Goal: Task Accomplishment & Management: Use online tool/utility

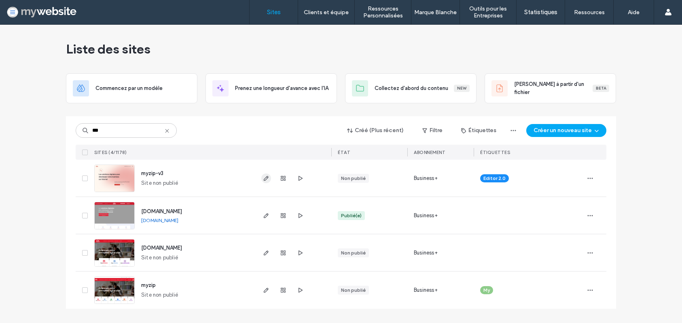
type input "***"
click at [264, 177] on icon "button" at bounding box center [266, 178] width 6 height 6
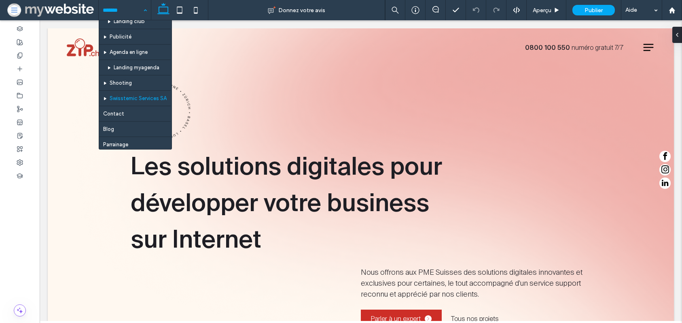
scroll to position [159, 0]
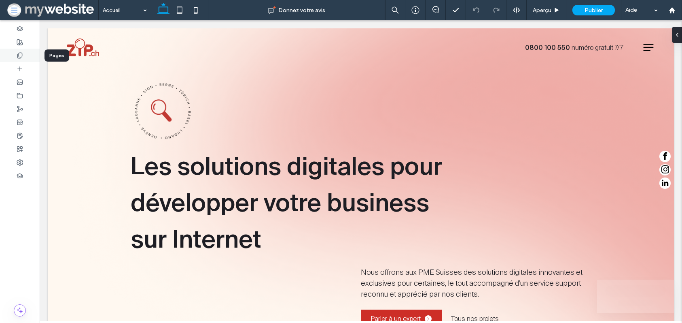
click at [10, 53] on div at bounding box center [20, 55] width 40 height 13
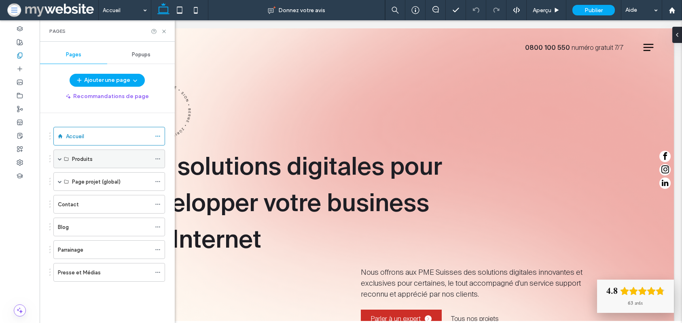
click at [58, 159] on span at bounding box center [60, 159] width 4 height 4
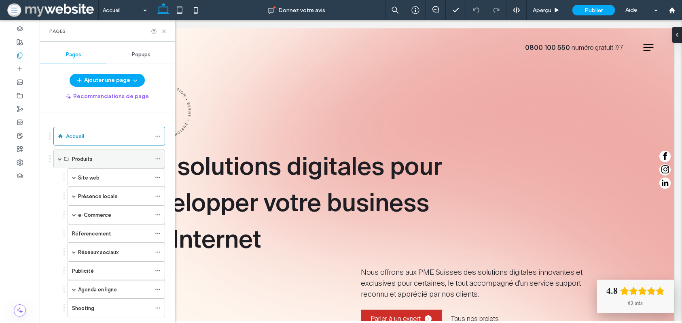
click at [59, 157] on span at bounding box center [60, 159] width 4 height 4
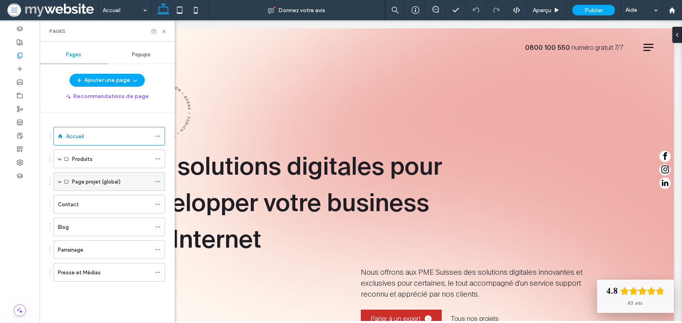
click at [61, 181] on span at bounding box center [60, 181] width 4 height 4
click at [92, 201] on label "Swisstemic Services SA" at bounding box center [101, 200] width 58 height 14
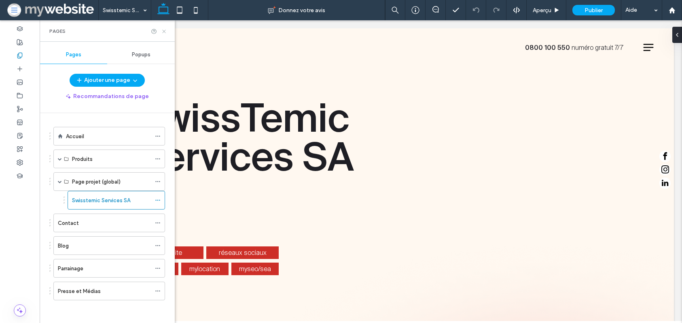
click at [165, 33] on icon at bounding box center [164, 31] width 6 height 6
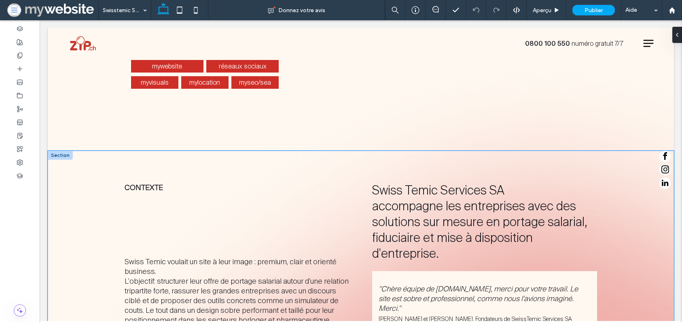
scroll to position [193, 0]
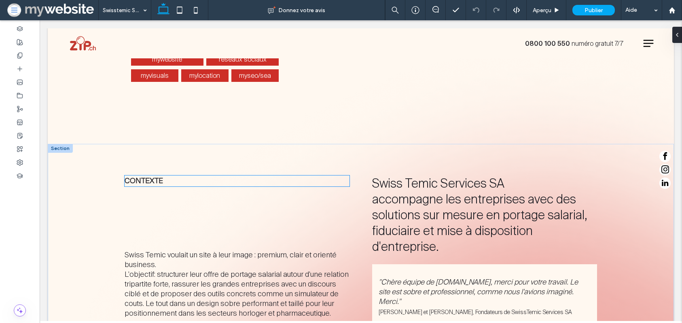
click at [155, 177] on strong "Contexte" at bounding box center [144, 181] width 38 height 10
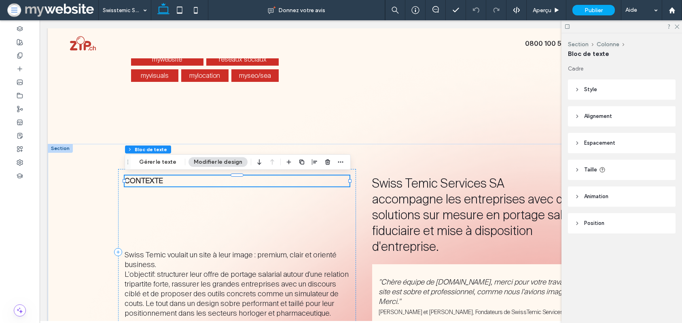
click at [155, 179] on strong "Contexte" at bounding box center [144, 181] width 38 height 10
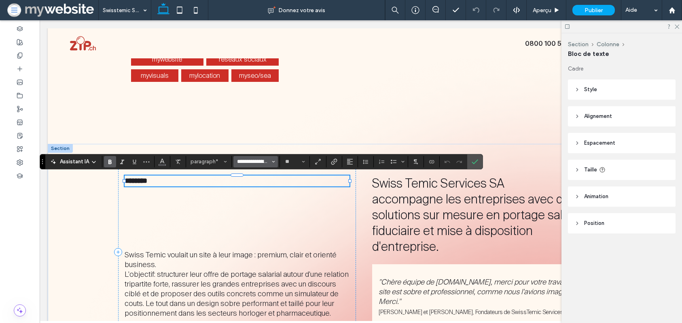
click at [239, 161] on input "**********" at bounding box center [253, 161] width 34 height 6
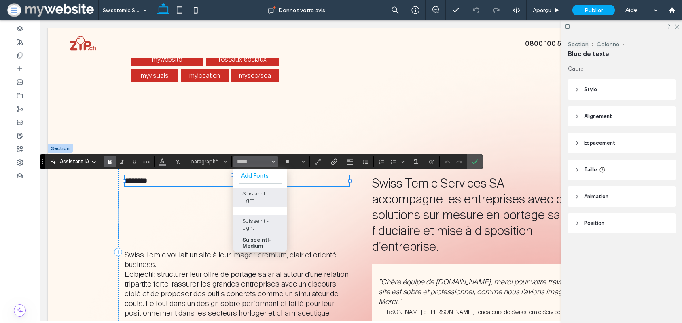
click at [256, 247] on label "SuisseIntl-Medium" at bounding box center [260, 242] width 53 height 17
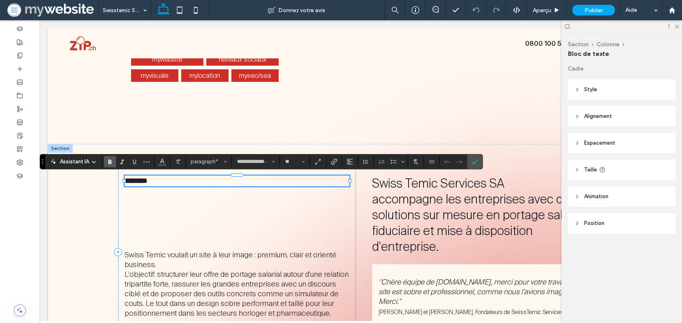
type input "**********"
click at [479, 159] on label "Confirmer" at bounding box center [475, 161] width 12 height 15
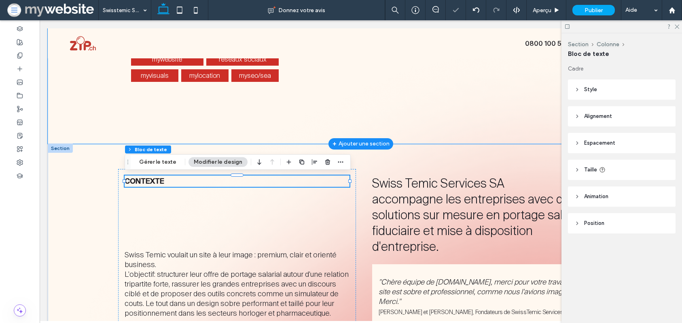
click at [491, 124] on div "mywebsite réseaux sociaux myvisuals mylocation myseo/sea" at bounding box center [361, 79] width 486 height 130
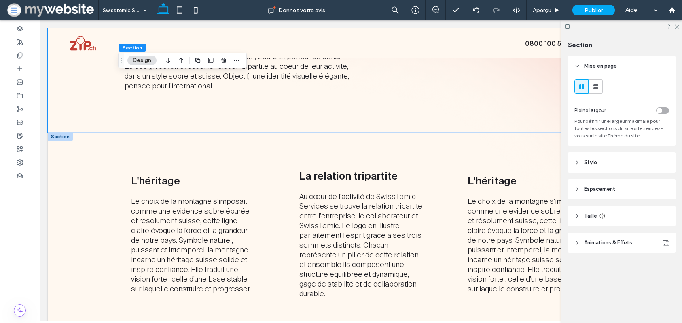
scroll to position [595, 0]
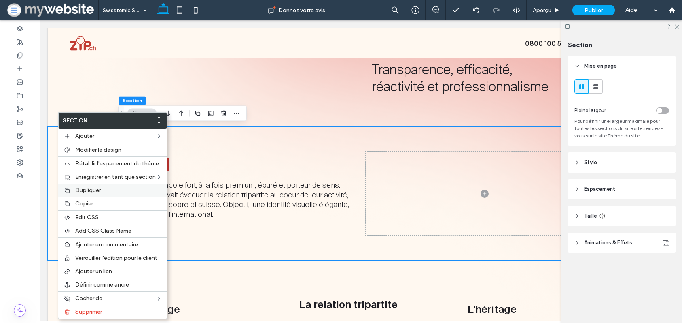
click at [92, 188] on span "Dupliquer" at bounding box center [87, 190] width 25 height 7
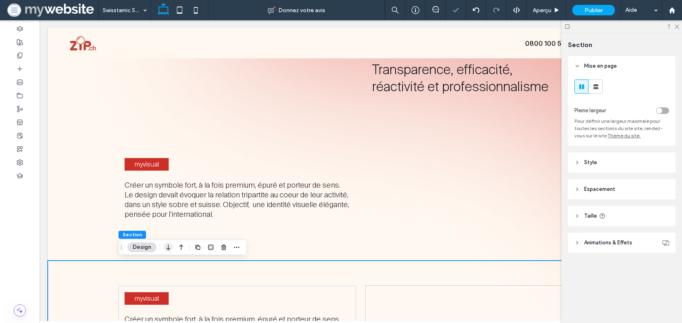
click at [169, 247] on icon "button" at bounding box center [169, 247] width 10 height 15
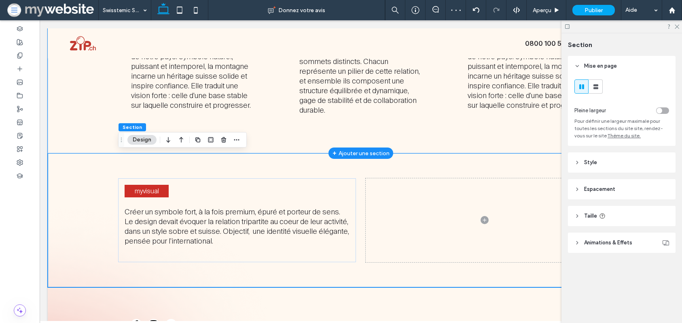
scroll to position [956, 0]
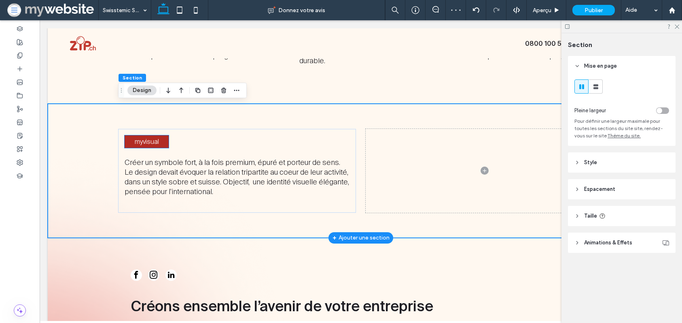
click at [143, 144] on span "myvisual" at bounding box center [147, 141] width 24 height 8
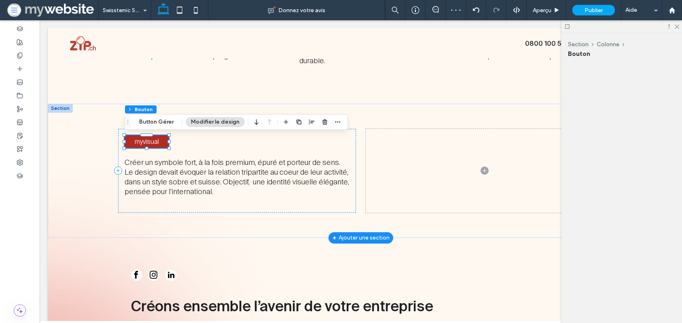
click at [143, 144] on div "myvisual" at bounding box center [147, 141] width 44 height 13
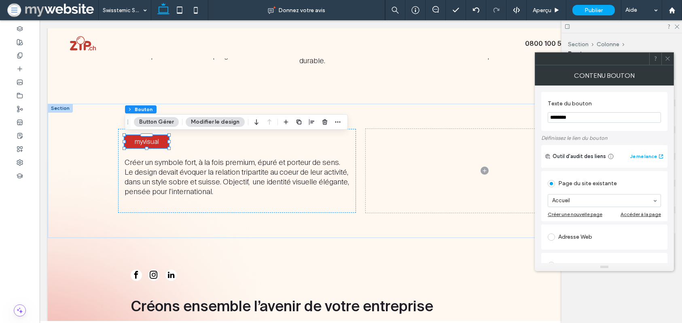
click at [549, 114] on input "********" at bounding box center [604, 117] width 113 height 11
click at [563, 119] on input "********" at bounding box center [604, 117] width 113 height 11
type input "*"
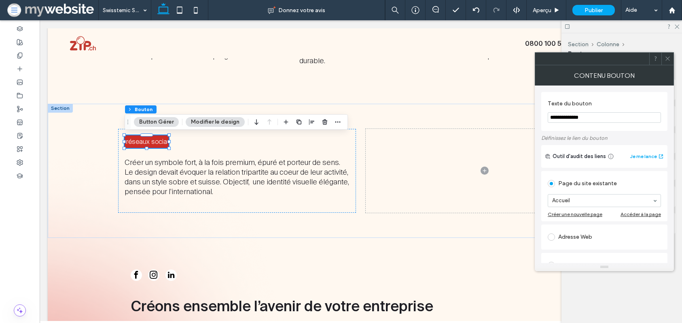
type input "**********"
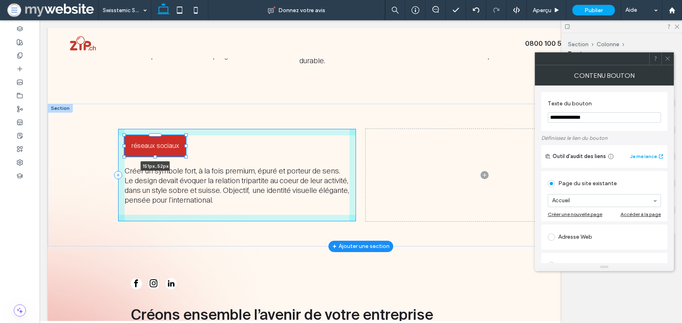
drag, startPoint x: 168, startPoint y: 146, endPoint x: 185, endPoint y: 145, distance: 17.0
click at [185, 145] on div at bounding box center [186, 145] width 3 height 3
type input "***"
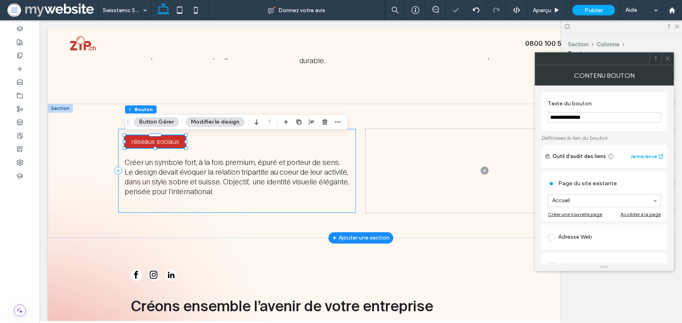
type input "**********"
click at [182, 156] on div "réseaux sociaux 151px , 52px Créer un symbole fort, à la fois premium, épuré et…" at bounding box center [237, 171] width 238 height 84
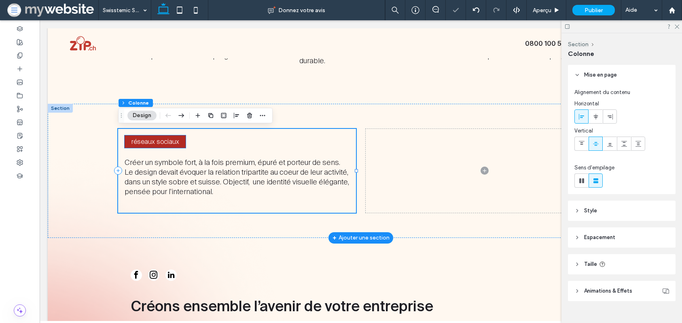
click at [185, 143] on link "réseaux sociaux" at bounding box center [155, 141] width 61 height 13
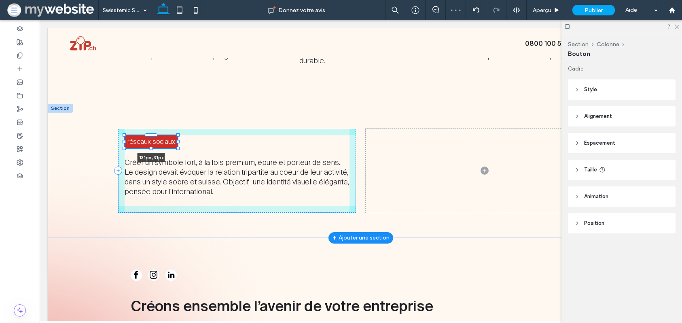
drag, startPoint x: 186, startPoint y: 142, endPoint x: 178, endPoint y: 141, distance: 8.1
click at [178, 141] on div at bounding box center [177, 141] width 3 height 3
type input "***"
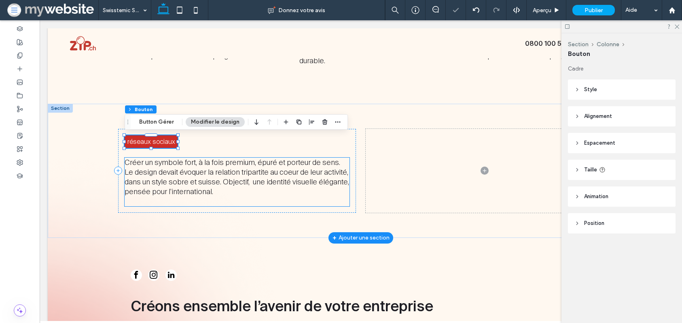
click at [179, 170] on span "Créer un symbole fort, à la fois premium, épuré et porteur de sens. Le design d…" at bounding box center [237, 176] width 225 height 39
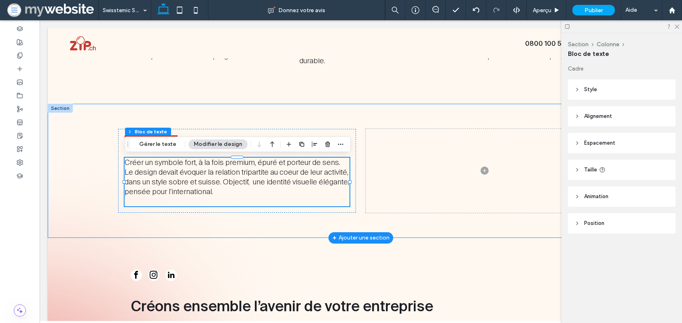
click at [206, 112] on div "réseaux sociaux Créer un symbole fort, à la fois premium, épuré et porteur de s…" at bounding box center [361, 171] width 486 height 134
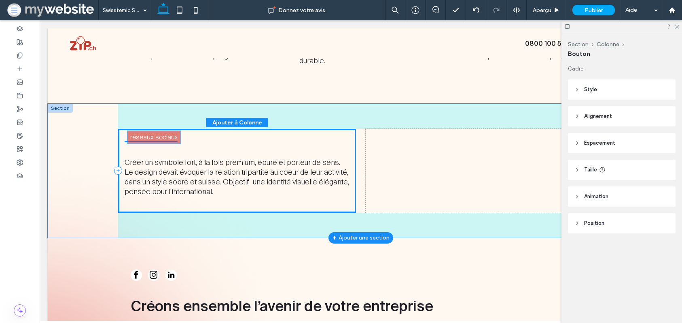
drag, startPoint x: 137, startPoint y: 142, endPoint x: 140, endPoint y: 139, distance: 4.3
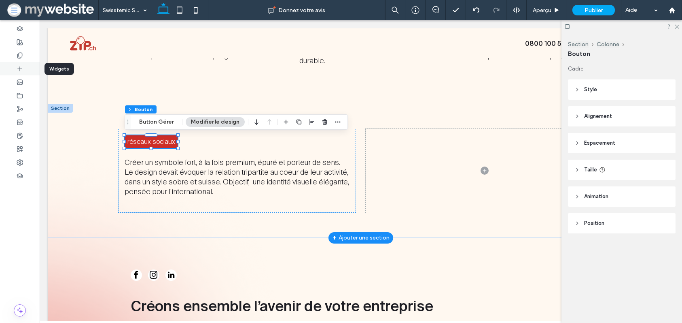
click at [24, 67] on div at bounding box center [20, 68] width 40 height 13
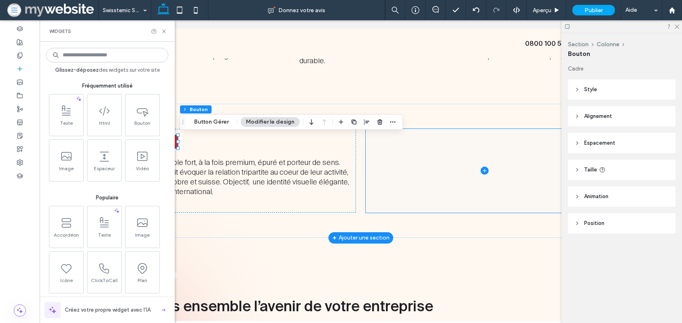
click at [370, 154] on span at bounding box center [485, 171] width 238 height 84
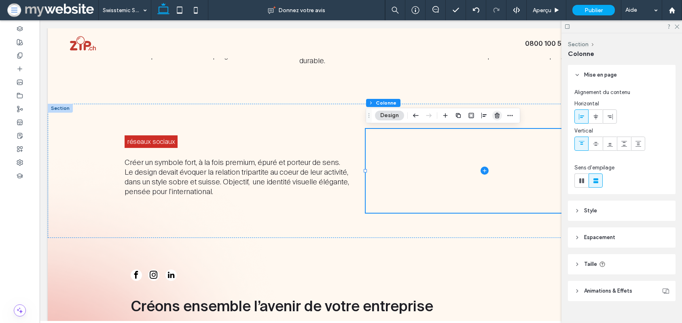
click at [500, 115] on icon "button" at bounding box center [497, 115] width 6 height 6
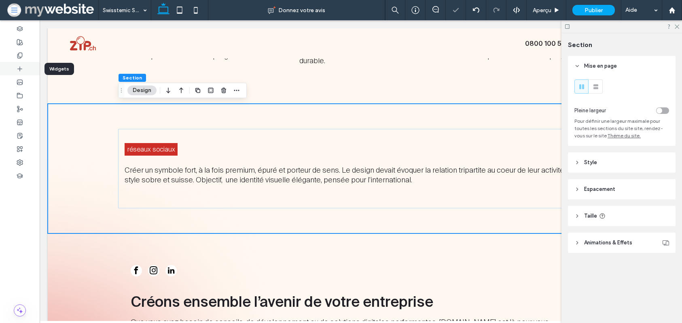
click at [18, 70] on icon at bounding box center [20, 69] width 6 height 6
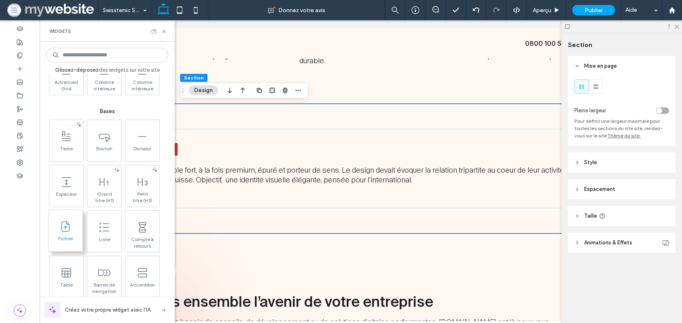
scroll to position [391, 0]
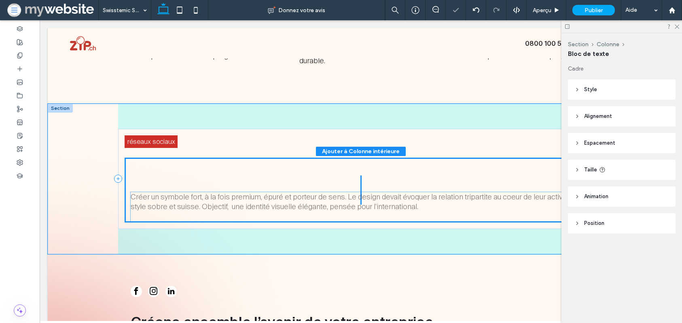
drag, startPoint x: 179, startPoint y: 212, endPoint x: 181, endPoint y: 196, distance: 15.9
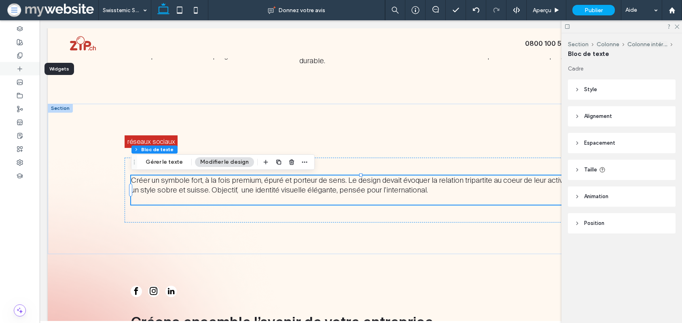
click at [21, 70] on icon at bounding box center [20, 69] width 6 height 6
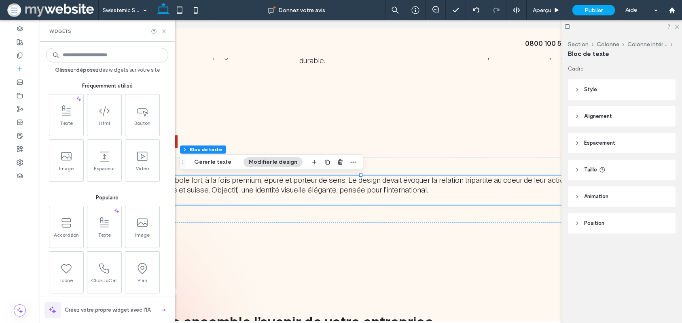
drag, startPoint x: 64, startPoint y: 117, endPoint x: 178, endPoint y: 195, distance: 139.4
click at [64, 117] on span at bounding box center [66, 111] width 34 height 18
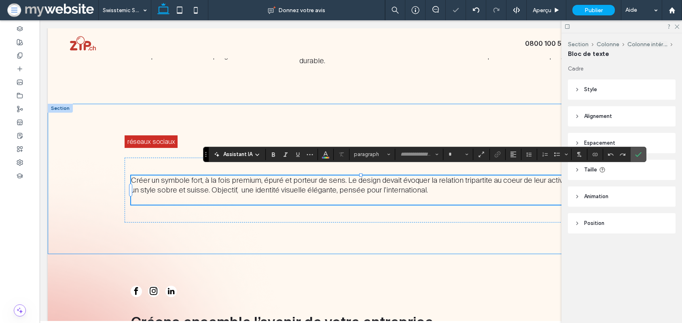
type input "**********"
type input "**"
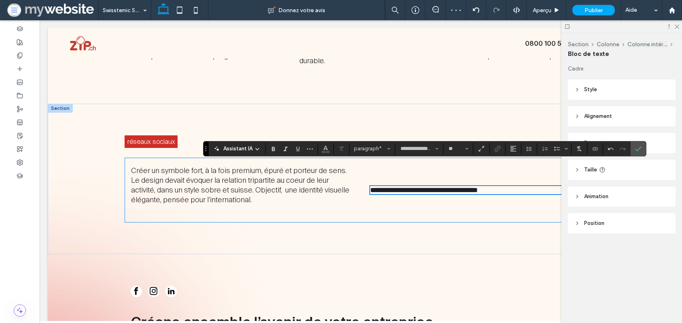
scroll to position [961, 0]
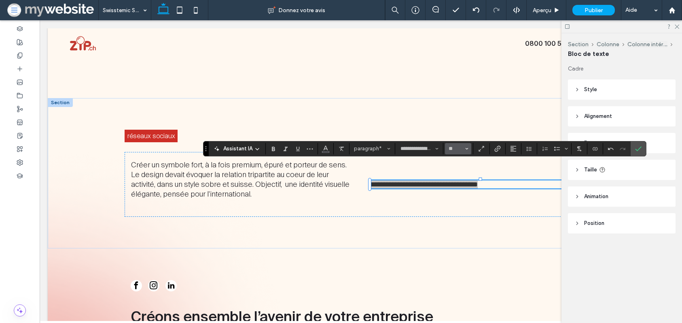
click at [468, 149] on icon "Taille" at bounding box center [466, 148] width 3 height 3
click at [456, 237] on label "32" at bounding box center [458, 236] width 26 height 11
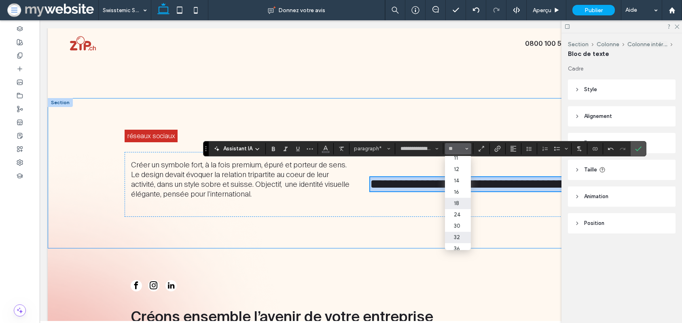
type input "**"
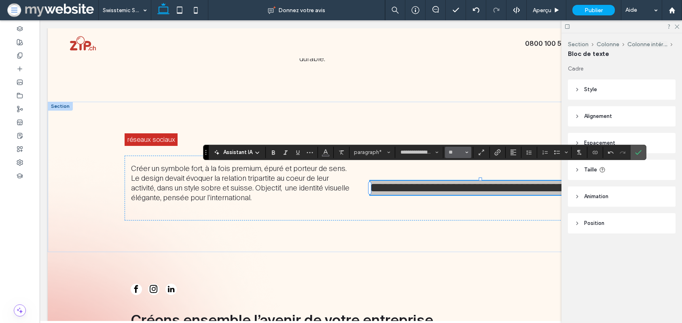
click at [462, 153] on input "**" at bounding box center [456, 152] width 16 height 6
click at [457, 214] on label "30" at bounding box center [458, 216] width 26 height 11
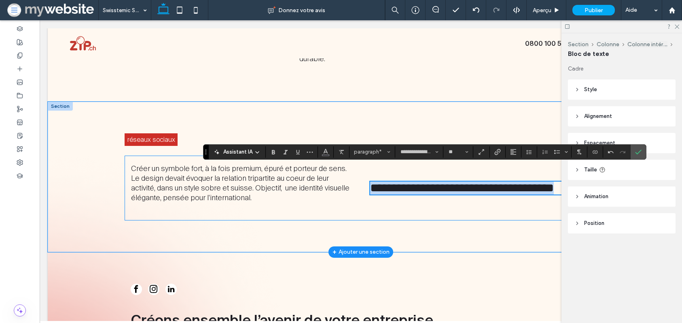
scroll to position [958, 0]
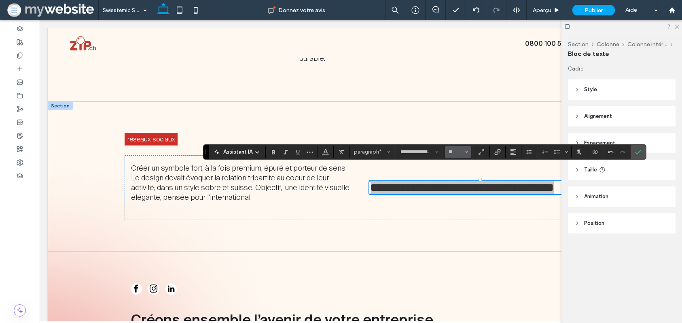
click at [447, 153] on button "**" at bounding box center [458, 151] width 26 height 11
click at [454, 200] on label "24" at bounding box center [458, 196] width 26 height 11
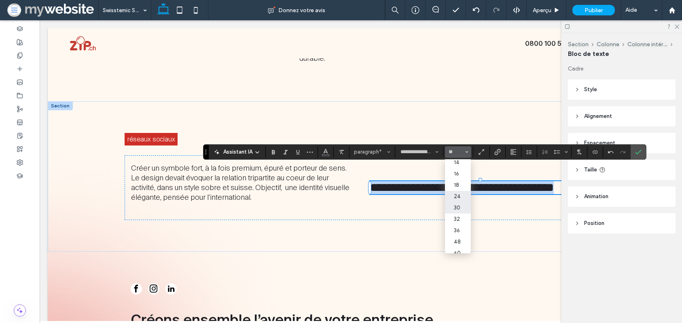
type input "**"
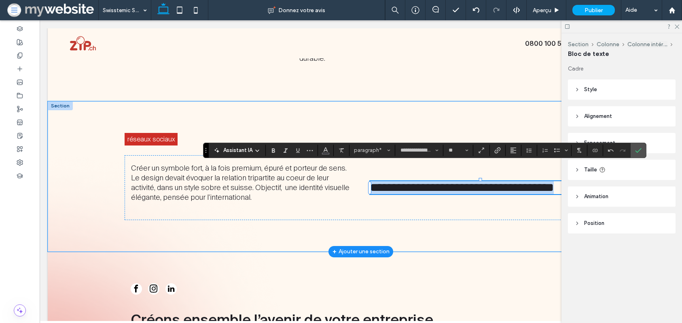
scroll to position [960, 0]
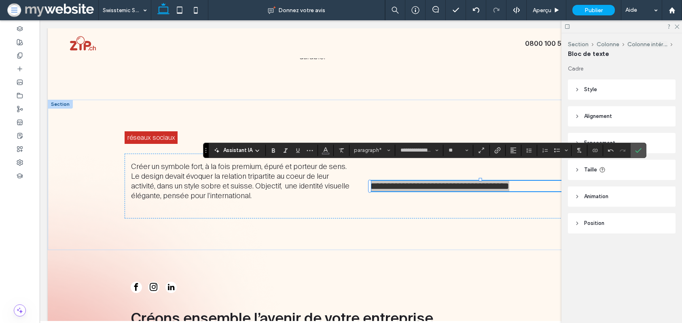
drag, startPoint x: 641, startPoint y: 153, endPoint x: 571, endPoint y: 161, distance: 70.8
click at [640, 153] on icon "Confirmer" at bounding box center [638, 150] width 6 height 6
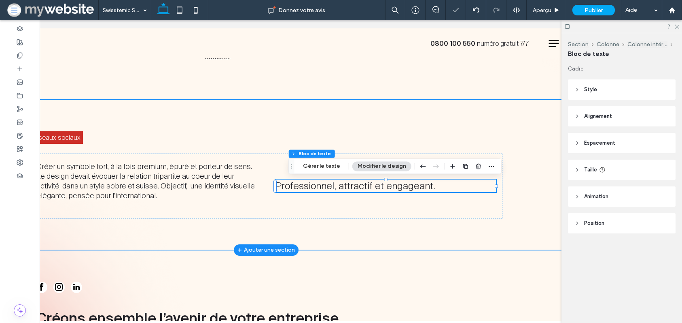
scroll to position [0, 99]
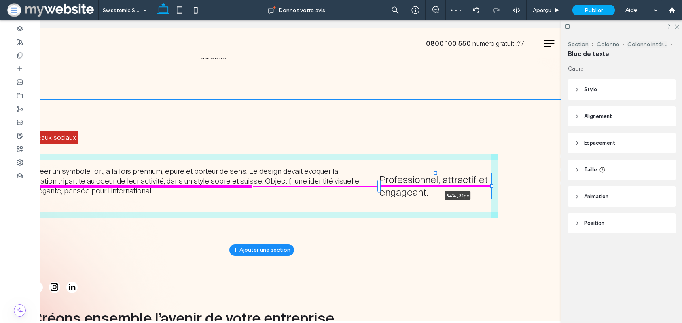
drag, startPoint x: 493, startPoint y: 187, endPoint x: 429, endPoint y: 182, distance: 64.1
click at [429, 182] on div "réseaux sociaux Créer un symbole fort, à la fois premium, épuré et porteur de s…" at bounding box center [262, 175] width 486 height 150
type input "**"
type input "****"
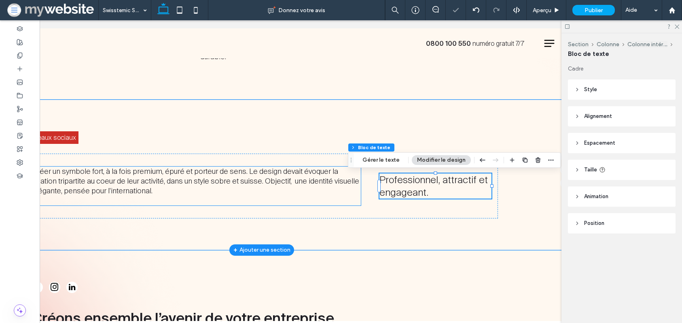
click at [356, 183] on span "Créer un symbole fort, à la fois premium, épuré et porteur de sens. Le design d…" at bounding box center [195, 180] width 327 height 29
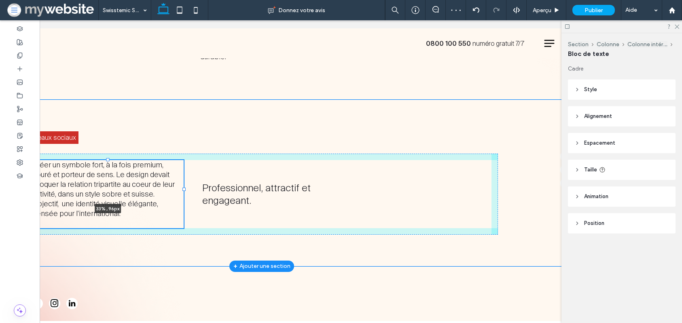
drag, startPoint x: 361, startPoint y: 185, endPoint x: 184, endPoint y: 178, distance: 177.4
click at [184, 178] on div "réseaux sociaux Créer un symbole fort, à la fois premium, épuré et porteur de s…" at bounding box center [262, 183] width 486 height 166
type input "**"
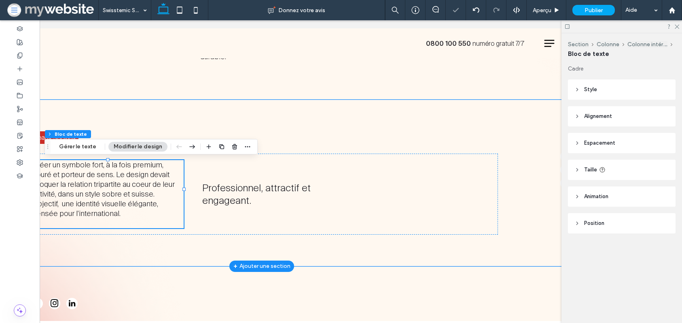
click at [215, 157] on div "Créer un symbole fort, à la fois premium, épuré et porteur de sens. Le design d…" at bounding box center [261, 193] width 473 height 81
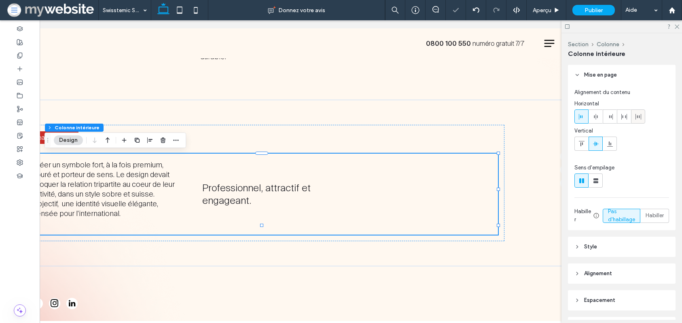
click at [641, 114] on use at bounding box center [639, 117] width 6 height 6
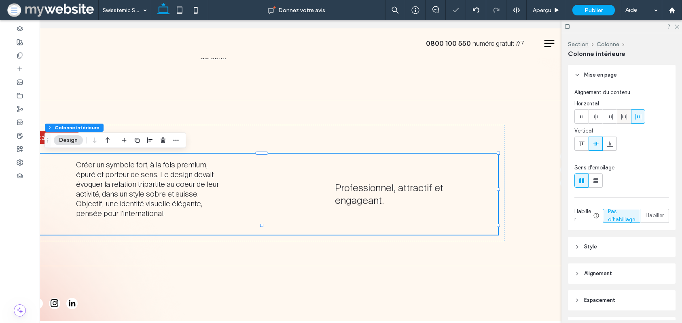
click at [628, 119] on div at bounding box center [624, 116] width 13 height 13
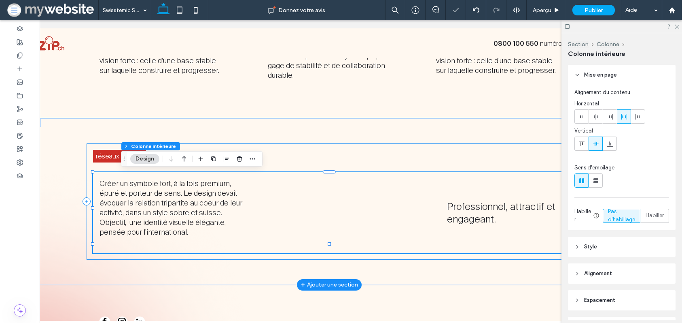
scroll to position [0, 0]
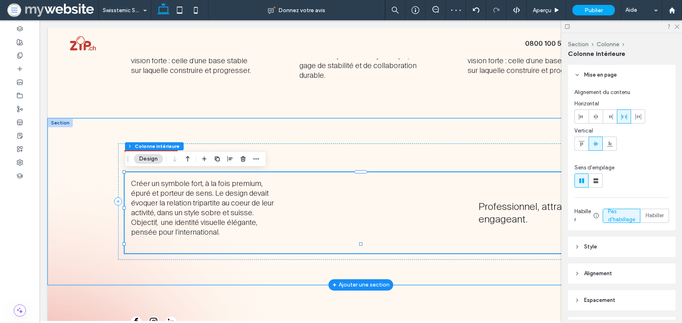
click at [439, 195] on div "Créer un symbole fort, à la fois premium, épuré et porteur de sens. Le design d…" at bounding box center [361, 212] width 473 height 81
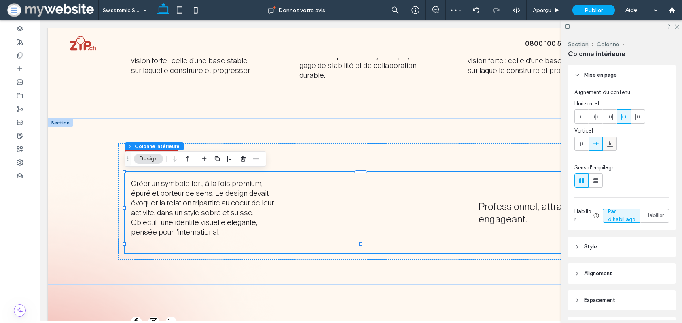
click at [607, 146] on use at bounding box center [610, 143] width 6 height 5
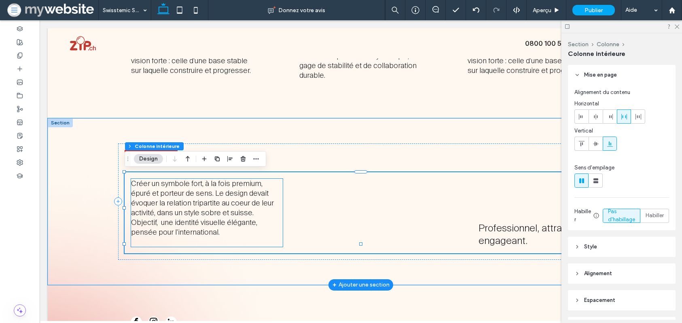
click at [240, 237] on p at bounding box center [207, 242] width 152 height 10
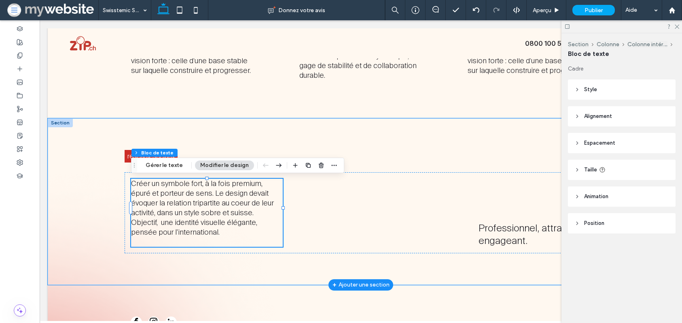
click at [240, 237] on p at bounding box center [207, 242] width 152 height 10
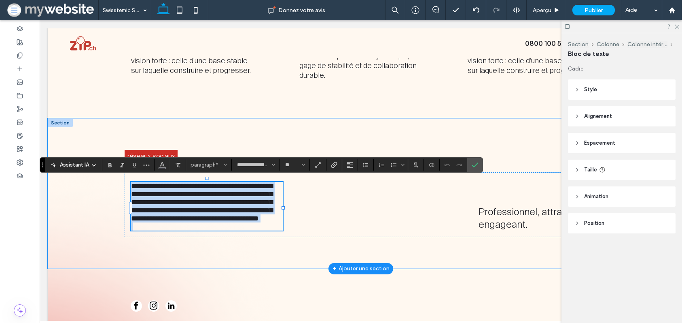
click at [240, 230] on p at bounding box center [207, 226] width 152 height 8
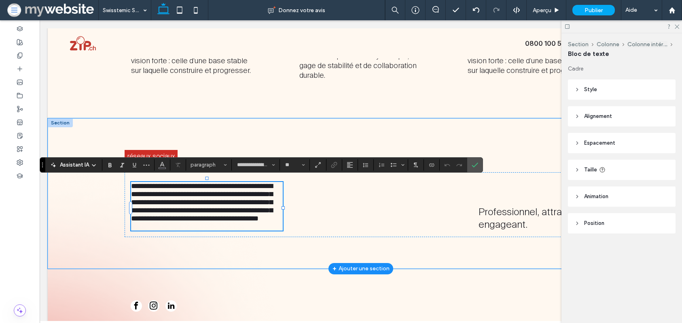
scroll to position [944, 0]
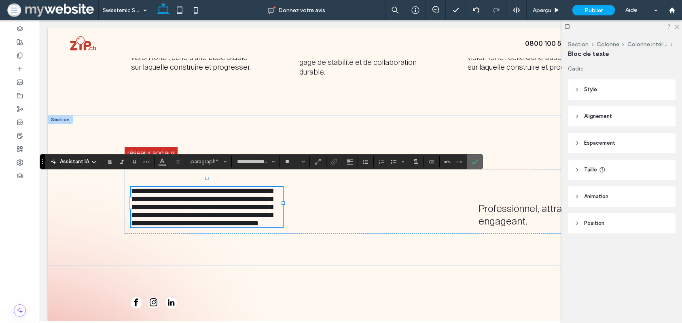
click at [474, 162] on icon "Confirmer" at bounding box center [475, 161] width 6 height 6
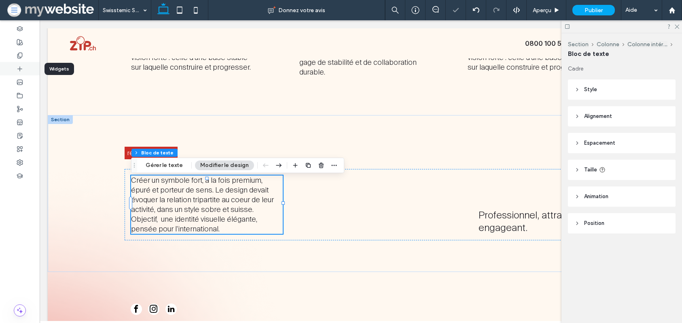
click at [16, 66] on div at bounding box center [20, 68] width 40 height 13
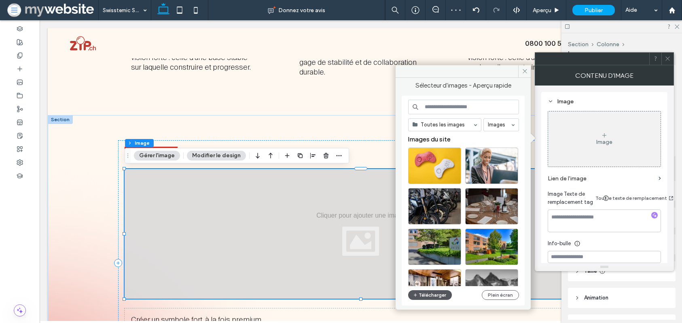
click at [420, 294] on button "Télécharger" at bounding box center [430, 295] width 44 height 10
click at [416, 297] on icon "button" at bounding box center [415, 294] width 5 height 6
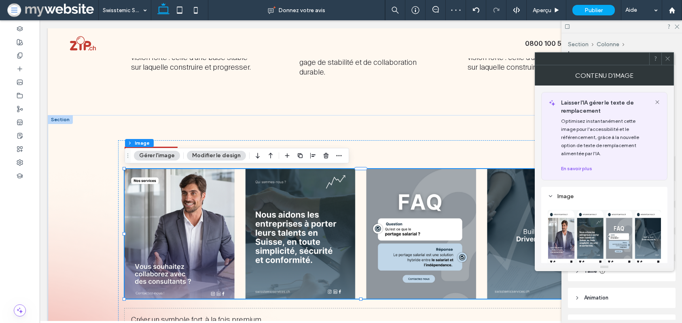
click at [669, 61] on icon at bounding box center [668, 58] width 6 height 6
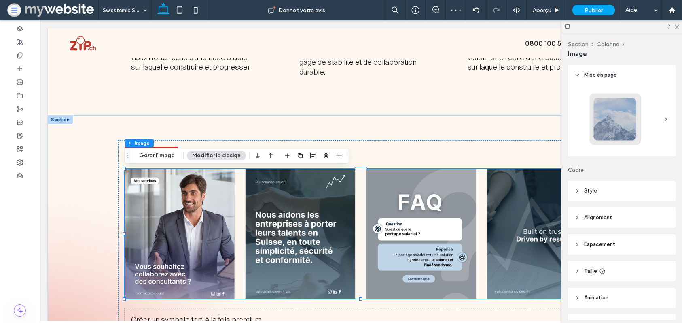
scroll to position [47, 0]
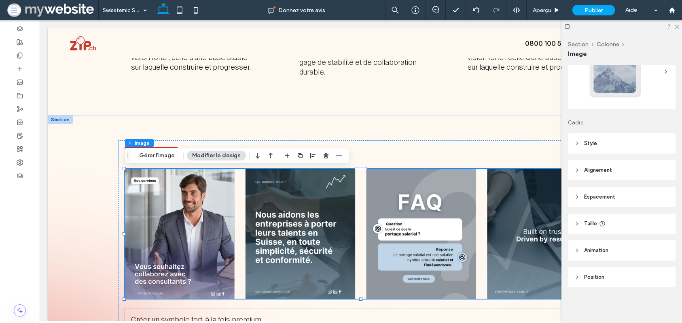
click at [579, 141] on icon at bounding box center [578, 143] width 6 height 6
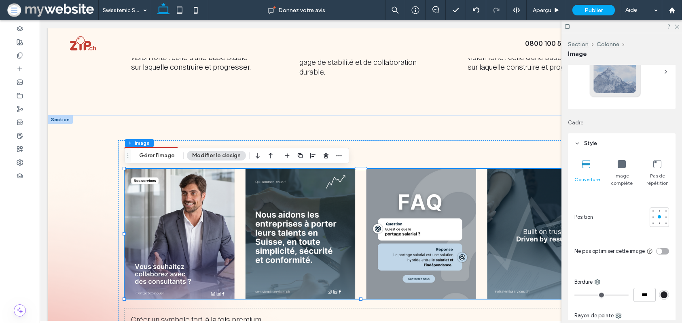
click at [625, 172] on span "Image complète" at bounding box center [621, 179] width 23 height 15
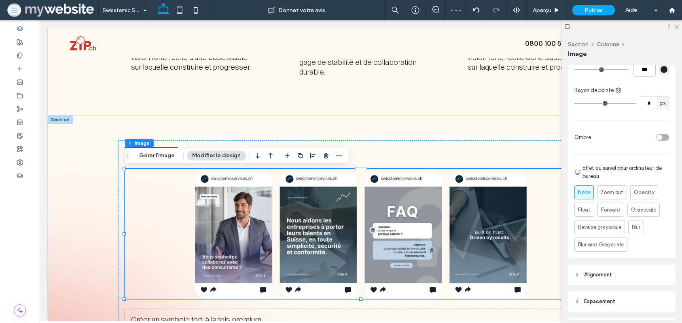
scroll to position [342, 0]
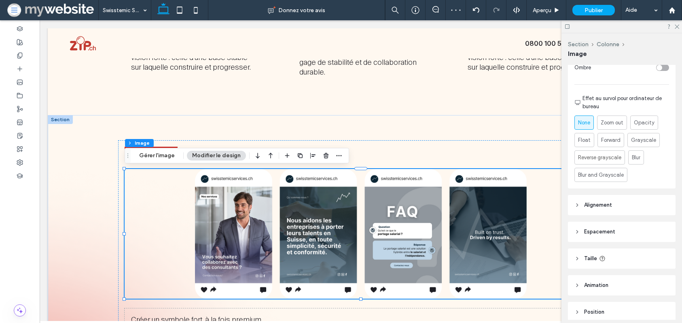
click at [604, 208] on span "Alignement" at bounding box center [598, 205] width 28 height 8
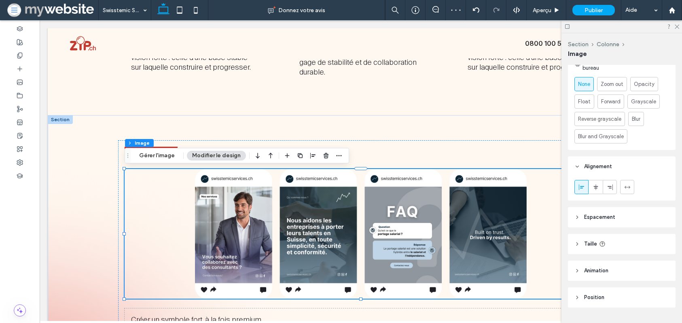
scroll to position [401, 0]
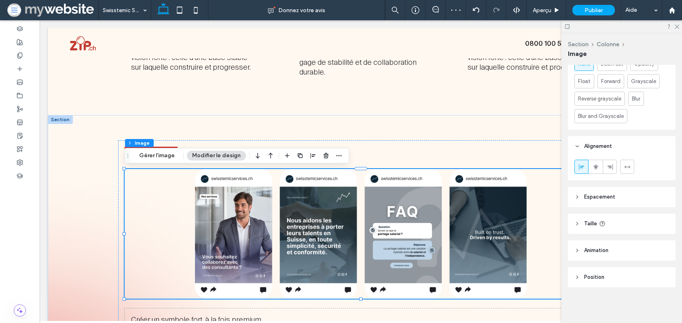
click at [595, 215] on header "Taille" at bounding box center [622, 223] width 108 height 20
click at [663, 244] on div "toggle" at bounding box center [662, 244] width 13 height 6
type input "*"
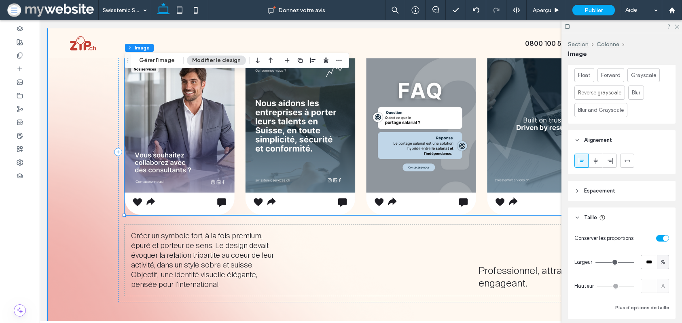
scroll to position [1081, 0]
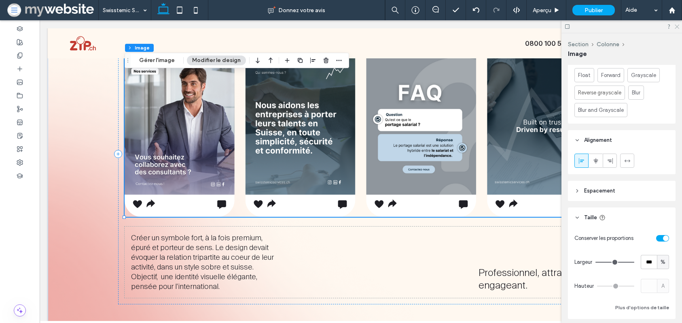
click at [678, 25] on use at bounding box center [677, 27] width 4 height 4
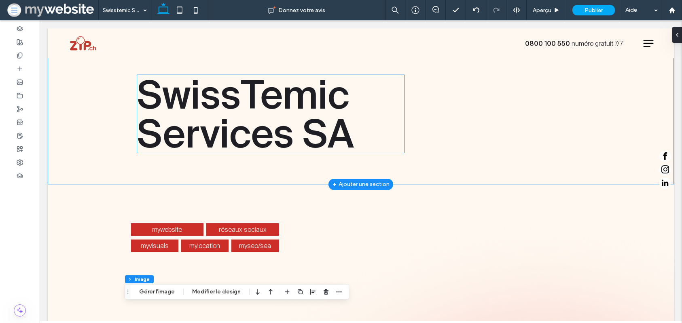
scroll to position [0, 0]
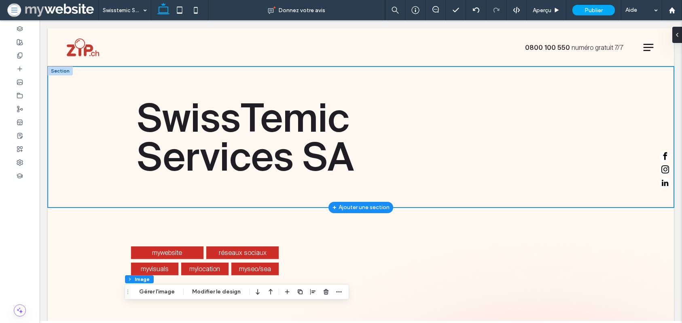
click at [102, 86] on div "SwissTemic Services SA" at bounding box center [361, 136] width 626 height 141
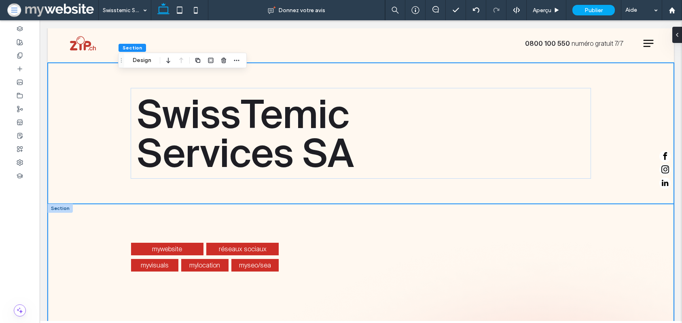
scroll to position [4, 0]
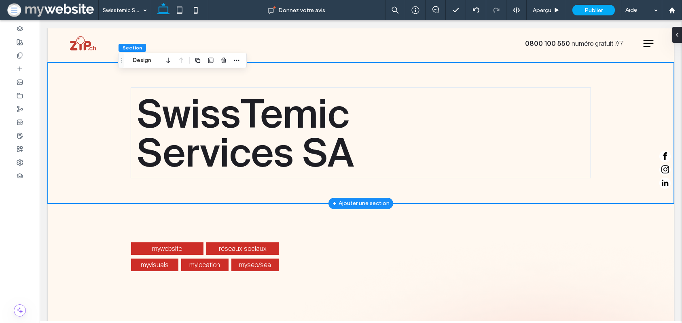
click at [85, 121] on div "SwissTemic Services SA" at bounding box center [361, 132] width 626 height 141
click at [140, 59] on button "Design" at bounding box center [141, 60] width 29 height 10
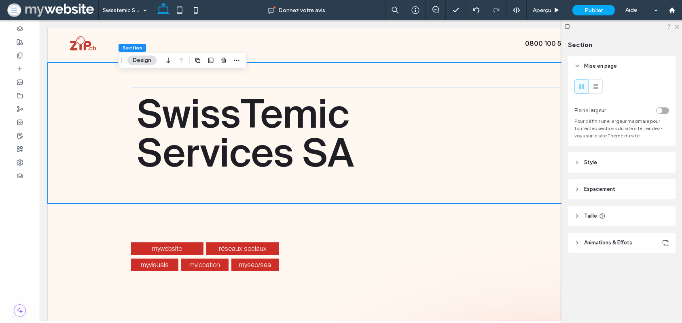
click at [595, 240] on span "Animations & Effets" at bounding box center [608, 242] width 48 height 8
click at [599, 154] on header "Style" at bounding box center [622, 162] width 108 height 20
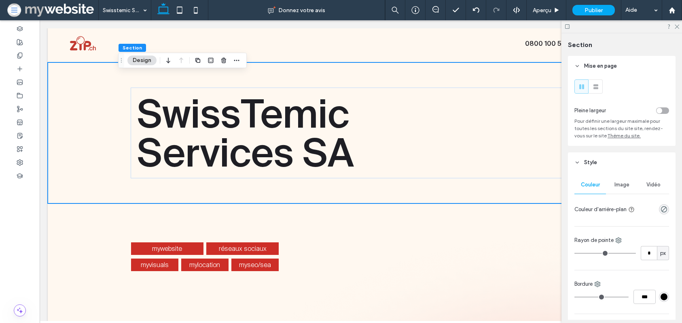
drag, startPoint x: 620, startPoint y: 188, endPoint x: 619, endPoint y: 199, distance: 11.4
click at [620, 188] on div "Image" at bounding box center [622, 185] width 32 height 18
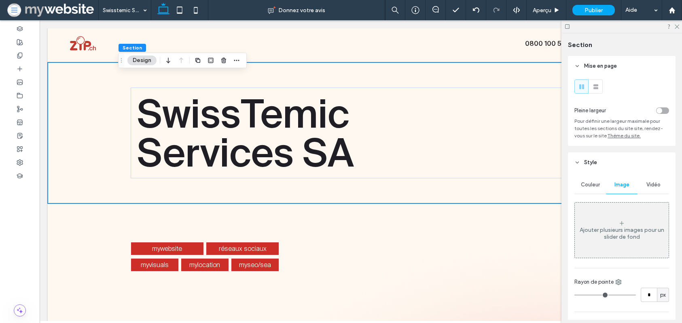
click at [627, 209] on div "Ajouter plusieurs images pour un slider de fond" at bounding box center [622, 229] width 94 height 53
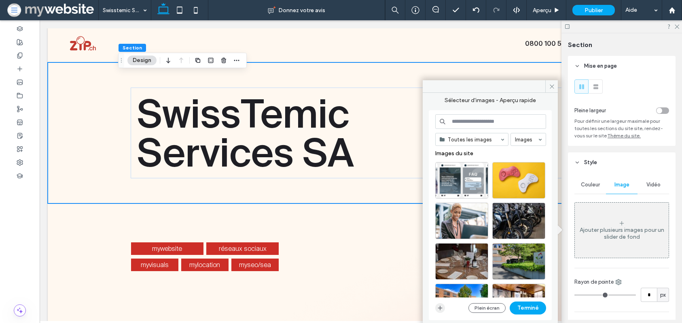
click at [441, 304] on span "button" at bounding box center [440, 308] width 10 height 10
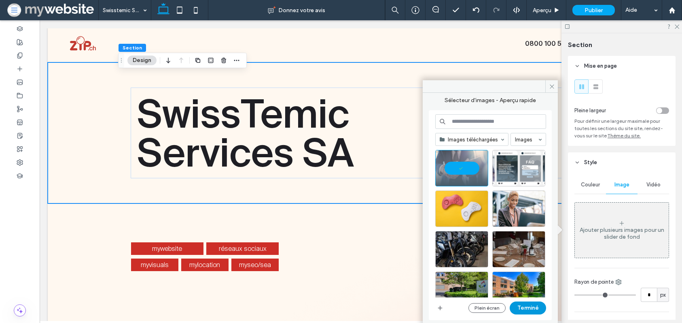
click at [523, 305] on button "Terminé" at bounding box center [528, 307] width 36 height 13
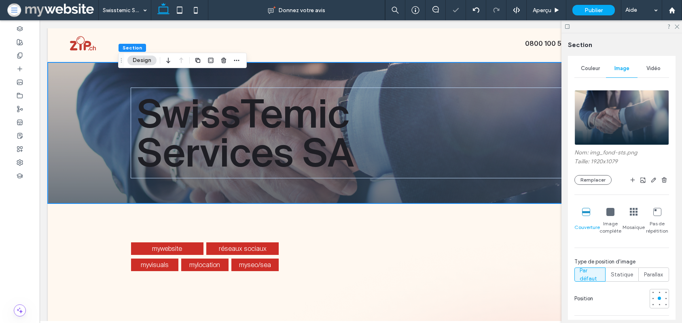
scroll to position [125, 0]
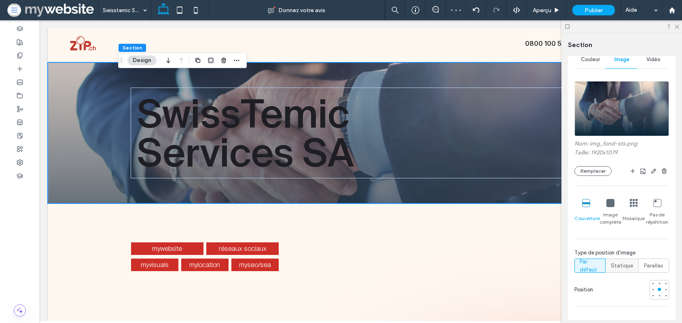
click at [620, 265] on span "Statique" at bounding box center [622, 265] width 22 height 8
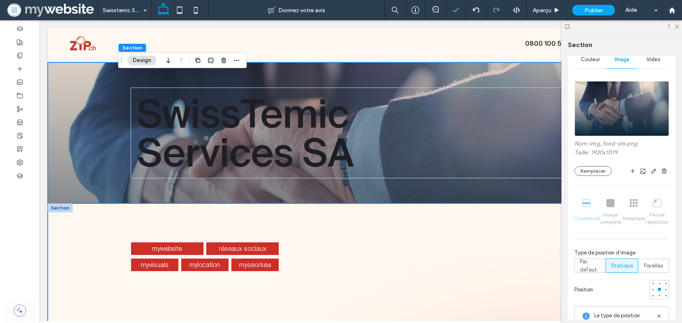
click at [259, 212] on div "mywebsite réseaux sociaux myvisuals mylocation myseo/sea" at bounding box center [361, 268] width 486 height 130
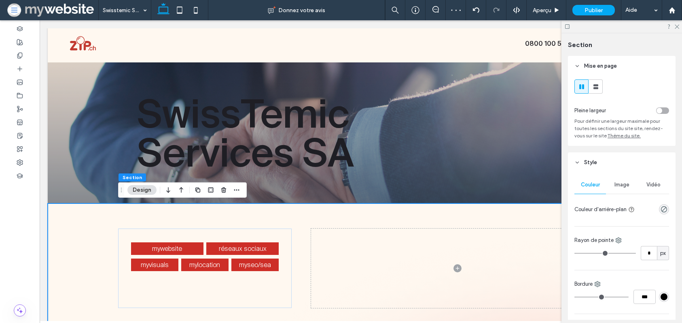
drag, startPoint x: 614, startPoint y: 175, endPoint x: 621, endPoint y: 179, distance: 8.0
click at [614, 176] on div "Image" at bounding box center [622, 185] width 32 height 18
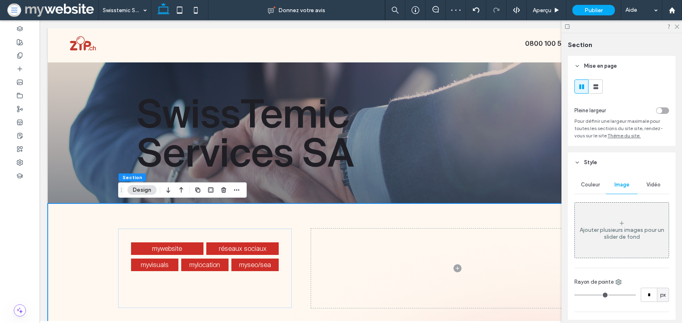
click at [621, 181] on div "Image" at bounding box center [622, 185] width 32 height 18
drag, startPoint x: 614, startPoint y: 216, endPoint x: 568, endPoint y: 181, distance: 58.0
click at [614, 216] on div "Ajouter plusieurs images pour un slider de fond" at bounding box center [622, 229] width 94 height 53
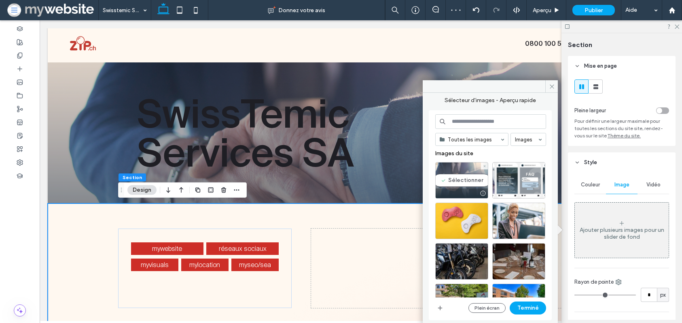
click at [451, 184] on div "Sélectionner" at bounding box center [461, 180] width 53 height 36
click at [535, 305] on button "Terminé" at bounding box center [528, 307] width 36 height 13
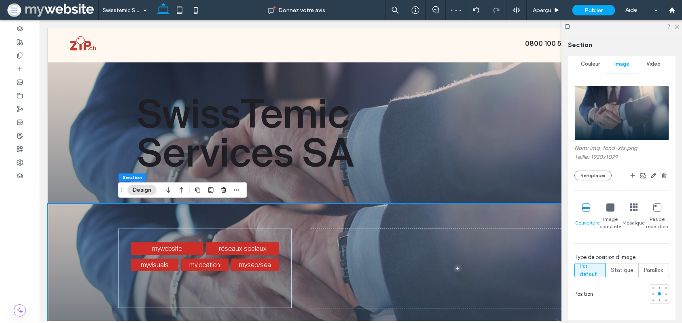
scroll to position [141, 0]
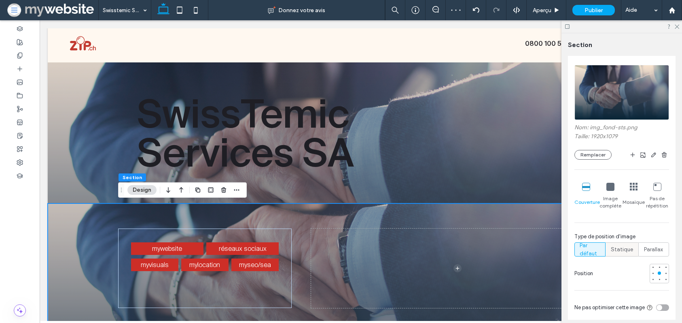
click at [616, 247] on span "Statique" at bounding box center [622, 249] width 22 height 8
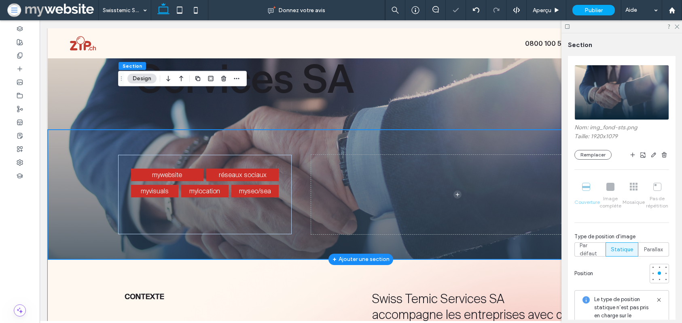
scroll to position [0, 0]
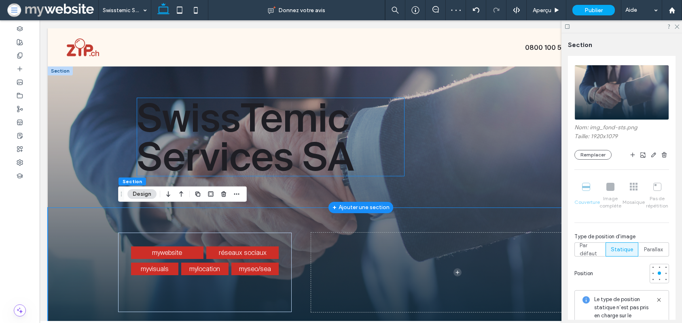
click at [187, 104] on span "SwissTemic Services SA" at bounding box center [245, 136] width 217 height 83
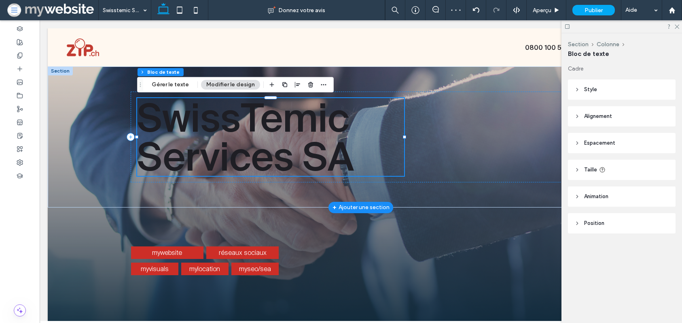
click at [187, 104] on span "SwissTemic Services SA" at bounding box center [245, 136] width 217 height 83
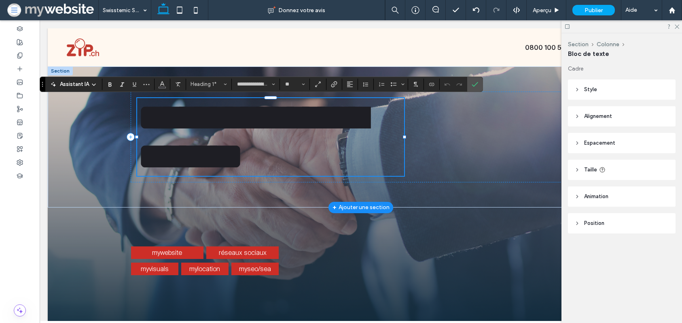
click at [589, 86] on span "Style" at bounding box center [590, 89] width 13 height 8
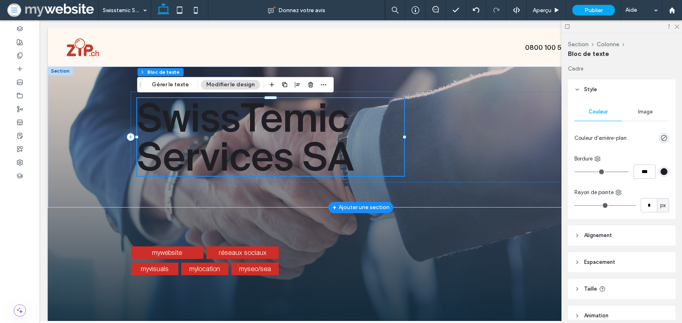
click at [189, 125] on span "SwissTemic Services SA" at bounding box center [245, 136] width 217 height 83
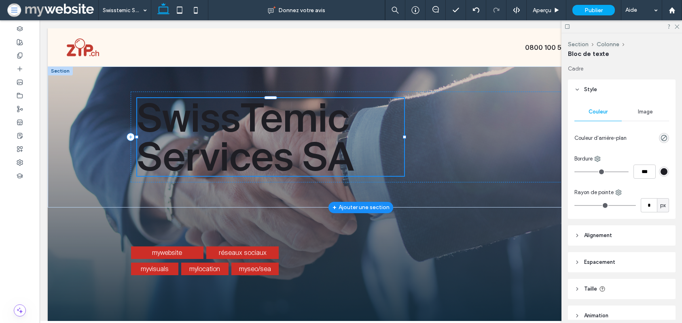
type input "**********"
type input "**"
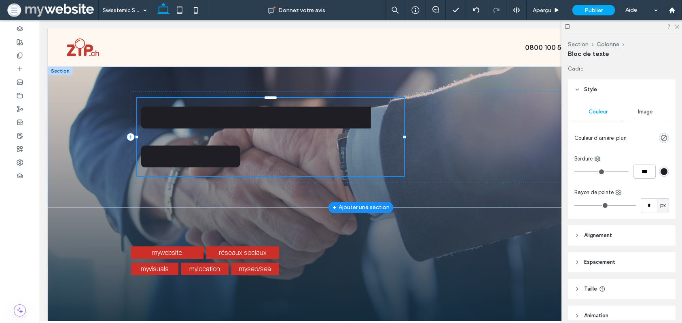
click at [189, 125] on span "**********" at bounding box center [252, 136] width 230 height 77
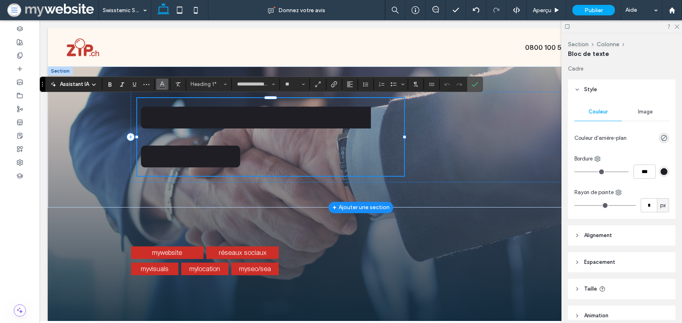
click at [164, 85] on icon "Couleur" at bounding box center [162, 83] width 6 height 6
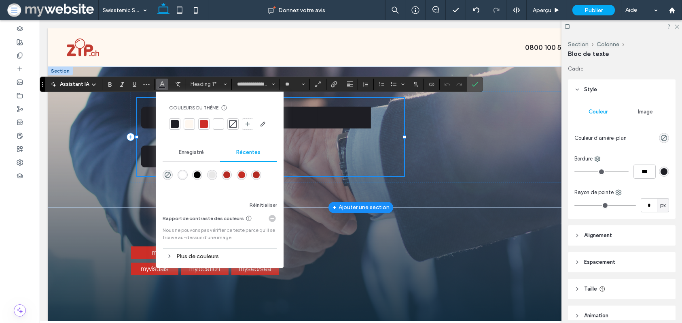
click at [189, 124] on div at bounding box center [189, 124] width 8 height 8
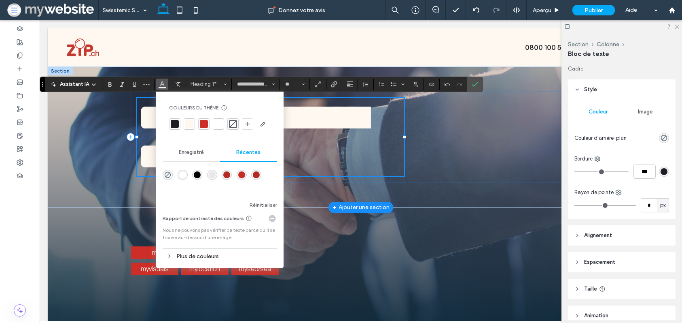
click at [221, 125] on div at bounding box center [218, 124] width 8 height 8
drag, startPoint x: 186, startPoint y: 122, endPoint x: 200, endPoint y: 121, distance: 13.8
click at [187, 122] on div at bounding box center [189, 123] width 11 height 11
click at [259, 85] on input "**********" at bounding box center [253, 84] width 34 height 6
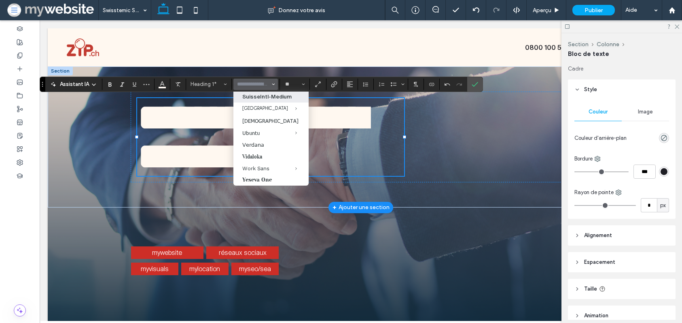
scroll to position [880, 0]
drag, startPoint x: 257, startPoint y: 132, endPoint x: 218, endPoint y: 112, distance: 43.8
click at [257, 91] on label "SuisseIntl-Light" at bounding box center [271, 85] width 75 height 12
type input "**********"
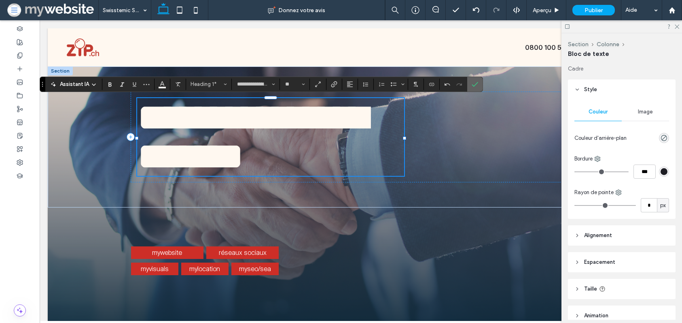
click at [476, 83] on use "Confirmer" at bounding box center [475, 84] width 6 height 5
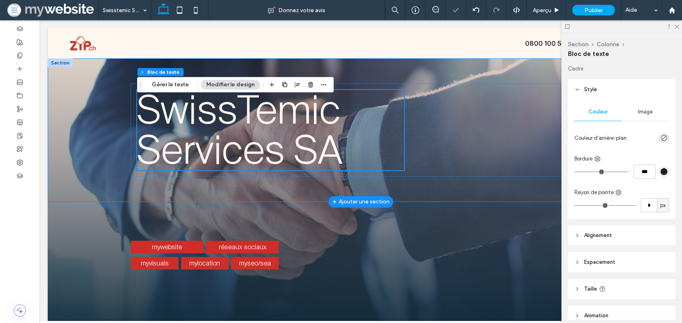
scroll to position [0, 0]
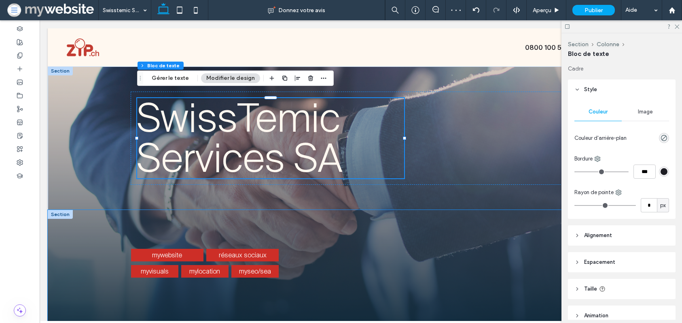
click at [141, 234] on div "mywebsite réseaux sociaux myvisuals mylocation myseo/sea" at bounding box center [361, 275] width 486 height 130
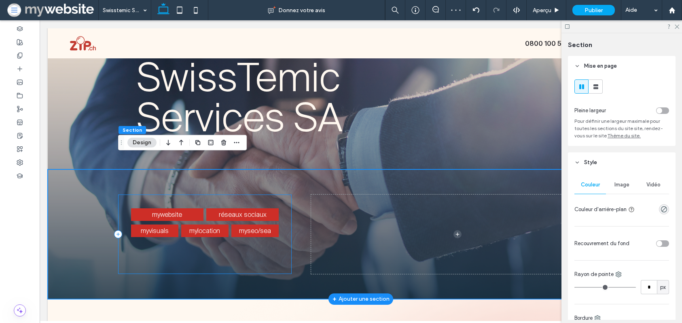
scroll to position [66, 0]
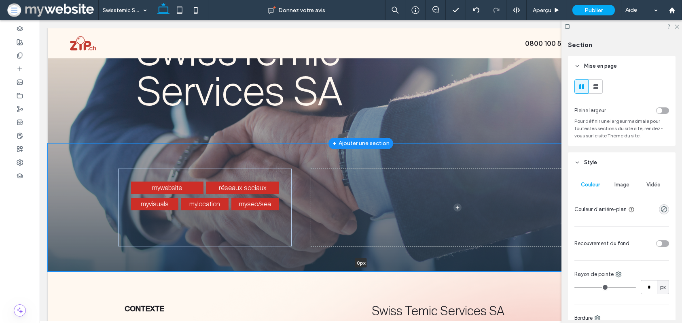
drag, startPoint x: 137, startPoint y: 273, endPoint x: 121, endPoint y: 117, distance: 156.7
type input "*"
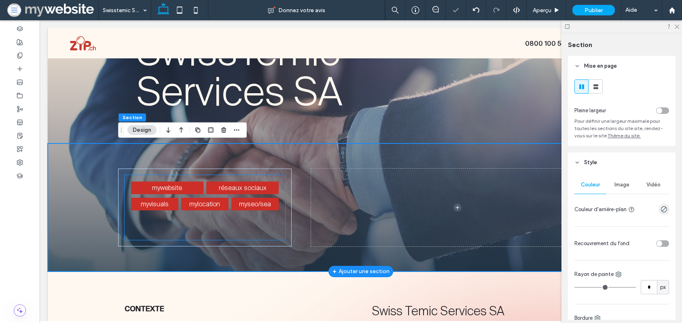
click at [222, 217] on div "myvisuals mylocation myseo/sea" at bounding box center [205, 212] width 148 height 30
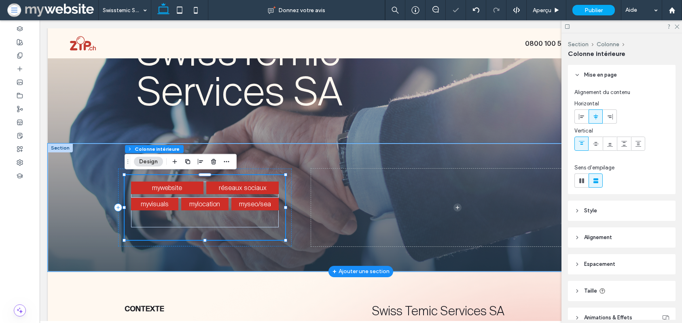
click at [208, 224] on div "myvisuals mylocation myseo/sea" at bounding box center [205, 212] width 148 height 30
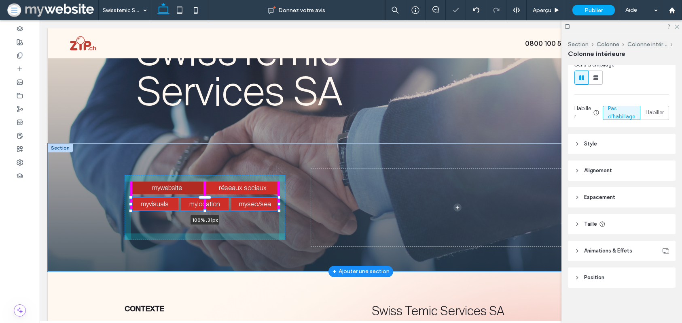
scroll to position [103, 0]
drag, startPoint x: 204, startPoint y: 227, endPoint x: 199, endPoint y: 200, distance: 27.6
click at [202, 187] on div "mywebsite réseaux sociaux myvisuals mylocation myseo/sea 100% , 31px" at bounding box center [361, 207] width 486 height 128
type input "**"
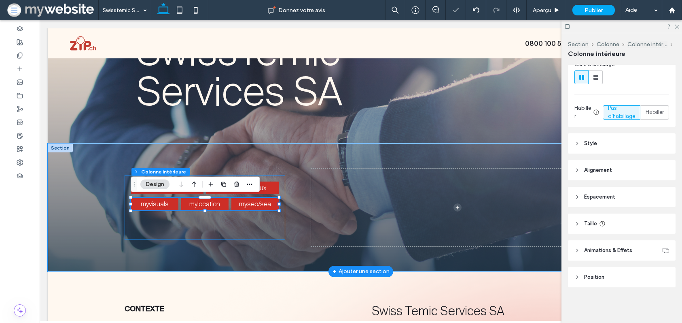
click at [197, 232] on div "mywebsite réseaux sociaux myvisuals mylocation myseo/sea 100% , 31px" at bounding box center [205, 207] width 161 height 65
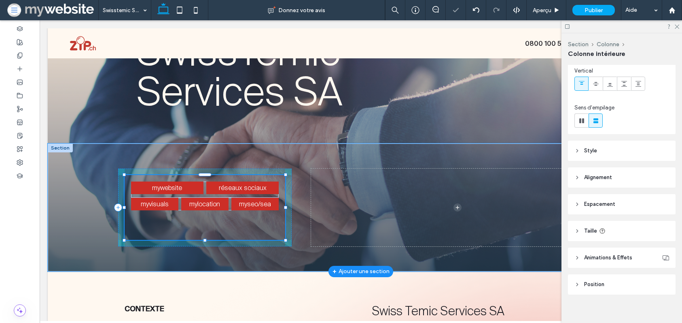
scroll to position [67, 0]
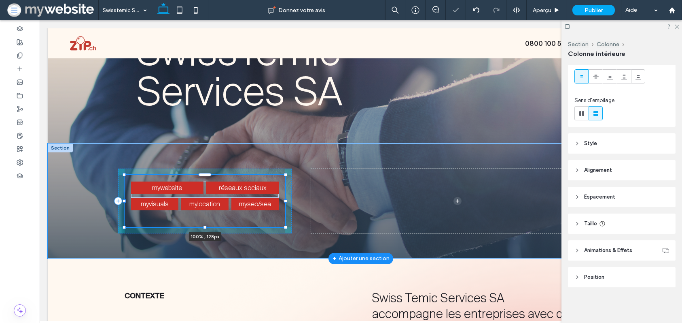
drag, startPoint x: 204, startPoint y: 238, endPoint x: 205, endPoint y: 231, distance: 6.5
click at [205, 231] on div "mywebsite réseaux sociaux myvisuals mylocation myseo/sea 100% , 128px" at bounding box center [361, 200] width 486 height 115
type input "***"
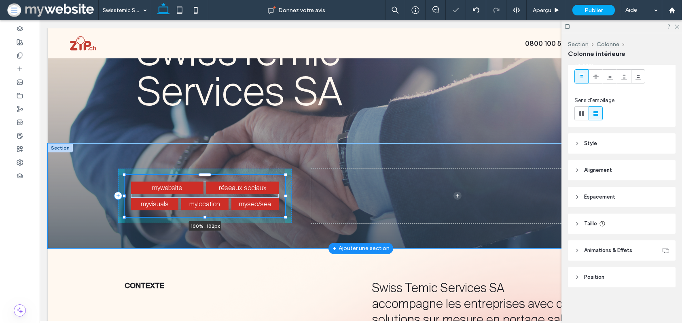
drag, startPoint x: 204, startPoint y: 225, endPoint x: 197, endPoint y: 178, distance: 48.2
click at [197, 178] on div "mywebsite réseaux sociaux myvisuals mylocation myseo/sea 100% , 102px" at bounding box center [361, 195] width 486 height 105
type input "***"
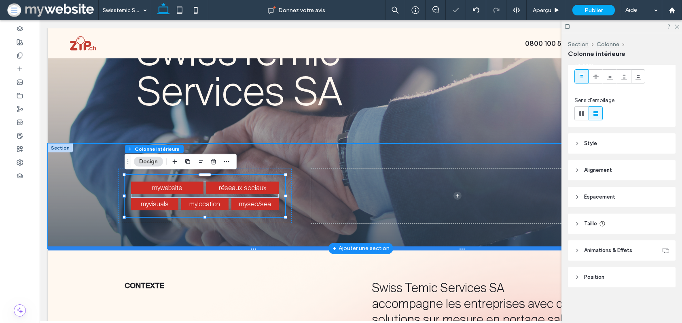
drag, startPoint x: 190, startPoint y: 244, endPoint x: 190, endPoint y: 249, distance: 5.3
click at [190, 244] on div "mywebsite réseaux sociaux myvisuals mylocation myseo/sea 100% , 102px" at bounding box center [361, 195] width 486 height 105
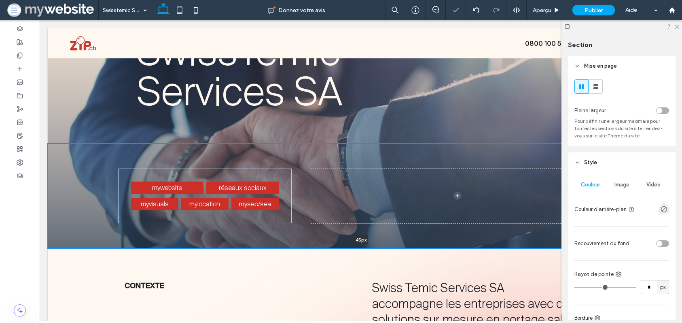
drag, startPoint x: 190, startPoint y: 249, endPoint x: 178, endPoint y: 153, distance: 97.4
click at [181, 163] on div "mywebsite réseaux sociaux myvisuals mylocation myseo/sea 45px Section + Ajouter…" at bounding box center [361, 195] width 626 height 105
type input "**"
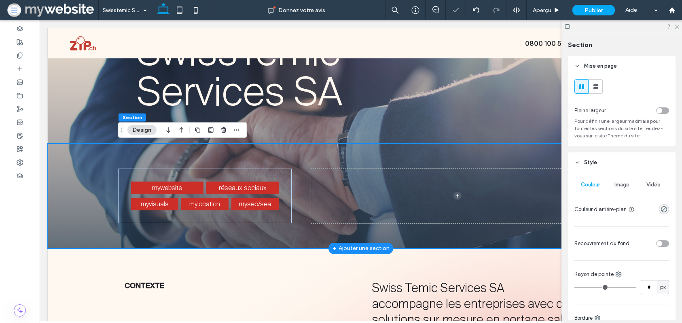
click at [177, 150] on div "mywebsite réseaux sociaux myvisuals mylocation myseo/sea" at bounding box center [361, 195] width 486 height 105
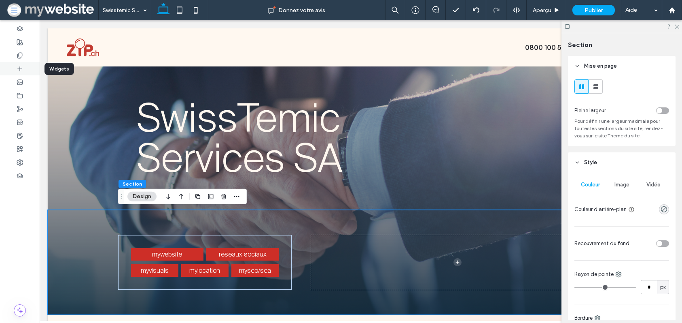
click at [21, 66] on icon at bounding box center [20, 69] width 6 height 6
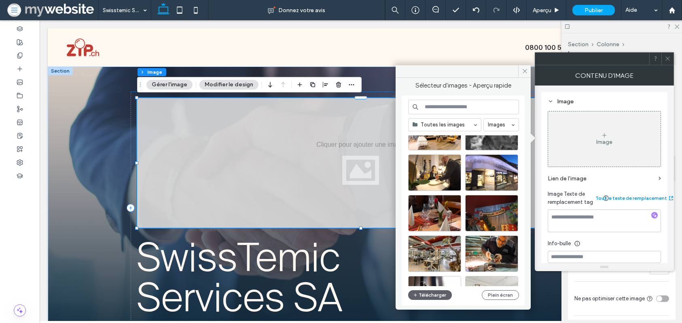
scroll to position [200, 0]
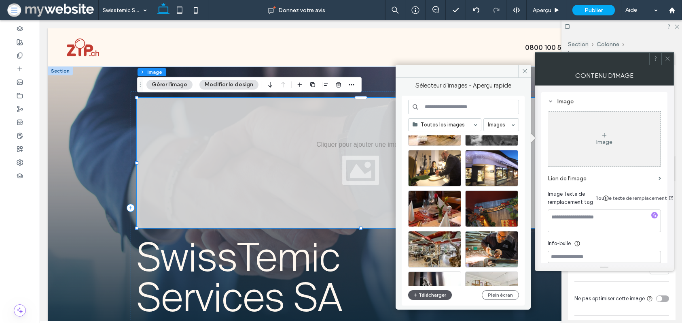
click at [427, 295] on button "Télécharger" at bounding box center [430, 295] width 44 height 10
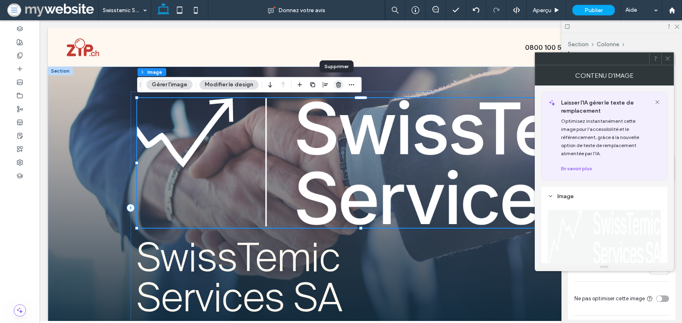
click at [337, 87] on use "button" at bounding box center [338, 84] width 5 height 5
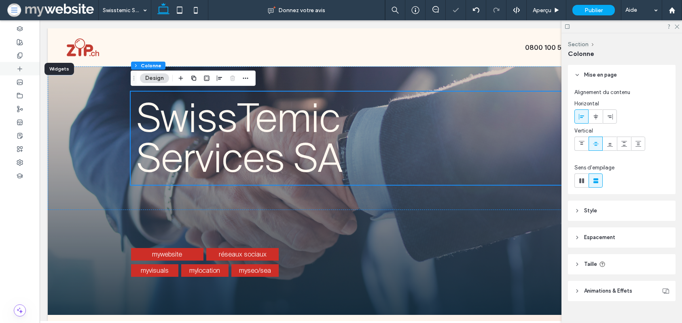
click at [15, 66] on div at bounding box center [20, 68] width 40 height 13
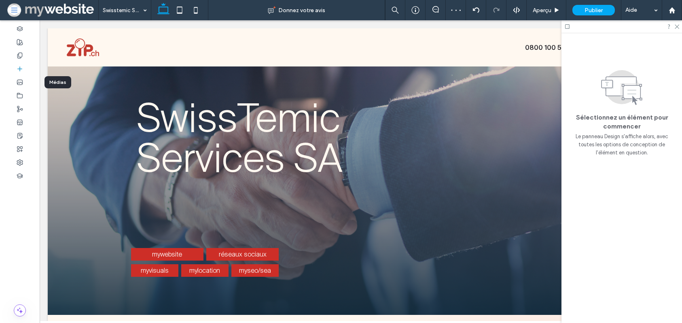
drag, startPoint x: 27, startPoint y: 76, endPoint x: 23, endPoint y: 73, distance: 4.9
click at [26, 76] on div at bounding box center [20, 81] width 40 height 13
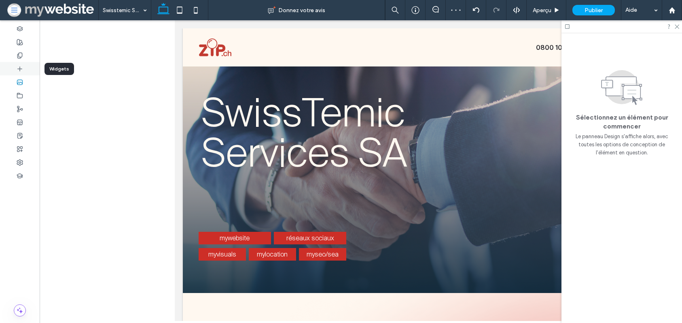
click at [23, 73] on div at bounding box center [20, 68] width 40 height 13
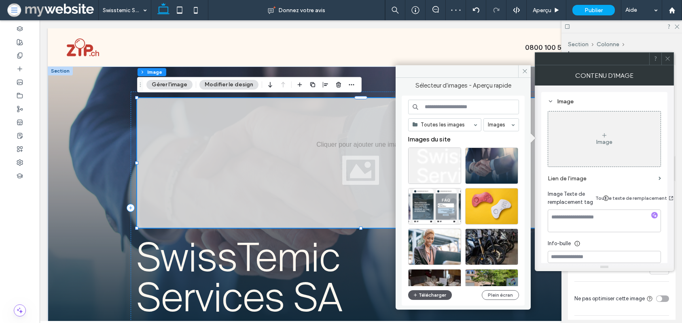
click at [426, 295] on button "Télécharger" at bounding box center [430, 295] width 44 height 10
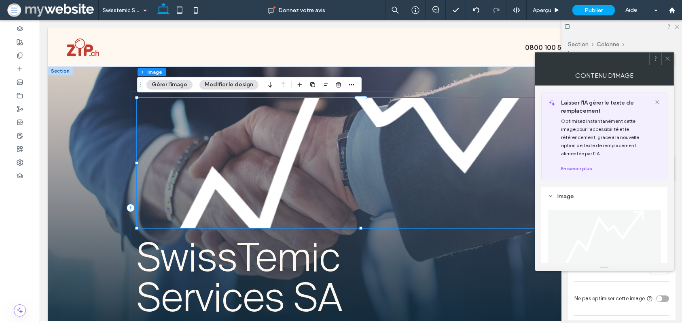
click at [669, 59] on icon at bounding box center [668, 58] width 6 height 6
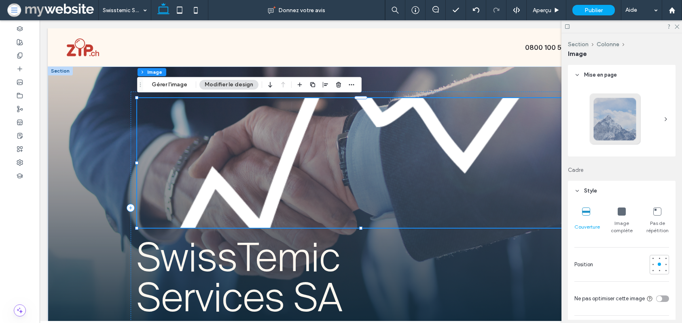
click at [623, 211] on icon at bounding box center [622, 211] width 8 height 8
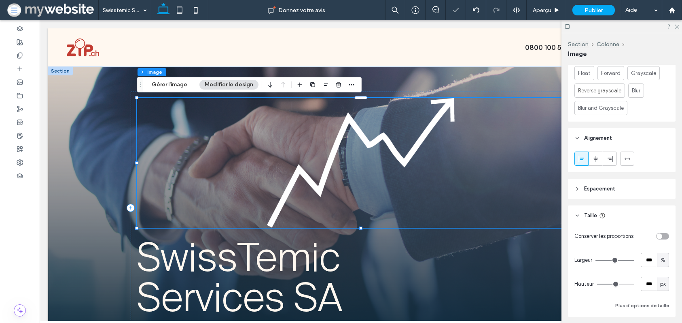
scroll to position [442, 0]
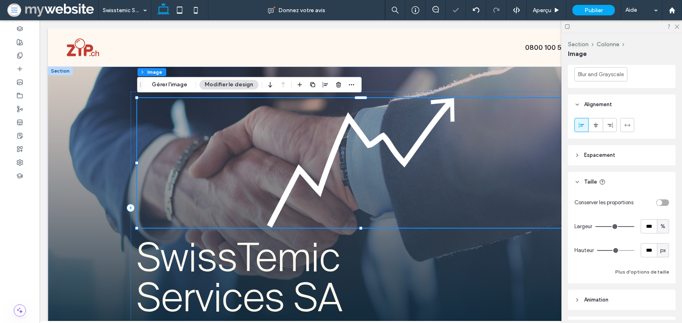
click at [665, 204] on div "toggle" at bounding box center [662, 202] width 13 height 6
type input "*"
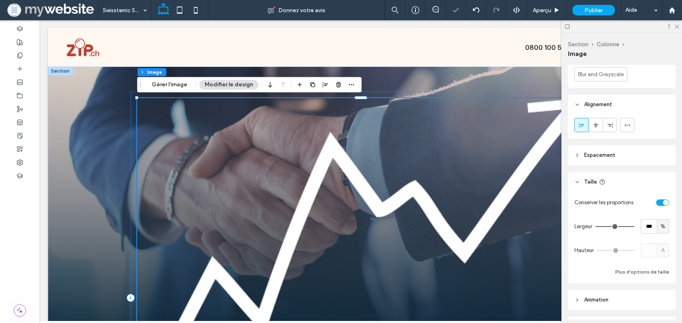
scroll to position [431, 0]
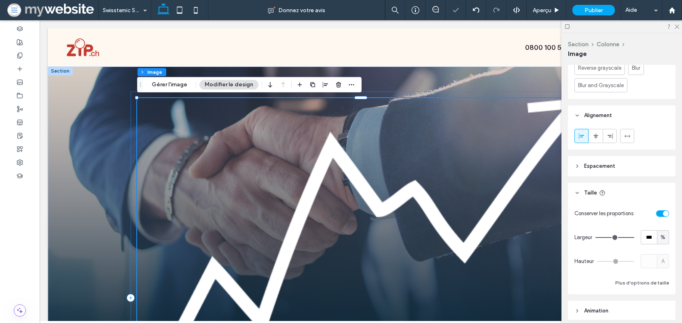
type input "**"
click at [611, 237] on input "range" at bounding box center [615, 237] width 39 height 1
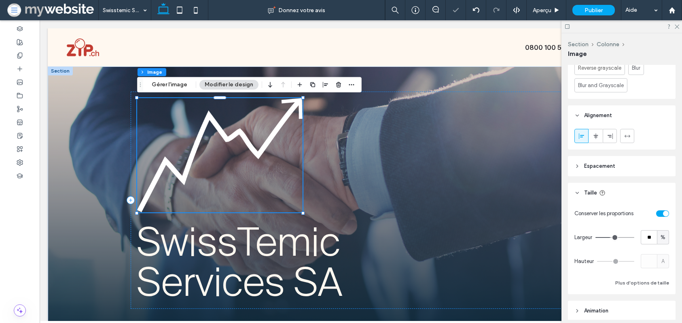
type input "**"
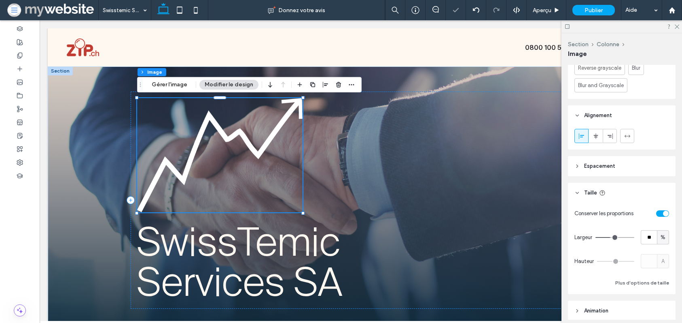
type input "**"
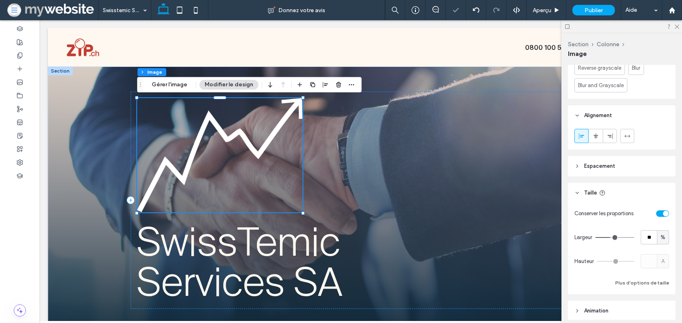
type input "**"
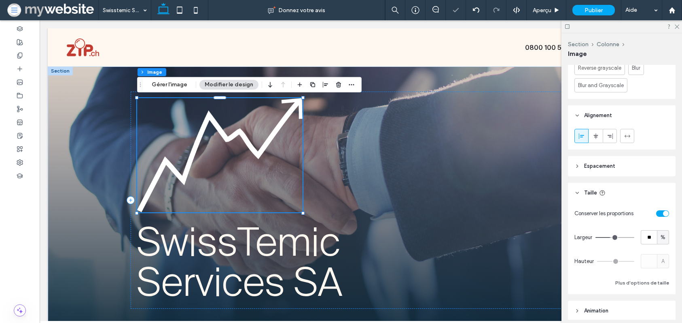
type input "**"
type input "*"
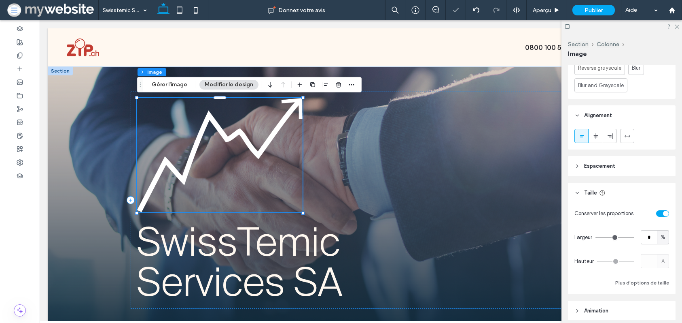
drag, startPoint x: 606, startPoint y: 238, endPoint x: 598, endPoint y: 237, distance: 8.1
click at [598, 237] on input "range" at bounding box center [615, 237] width 39 height 1
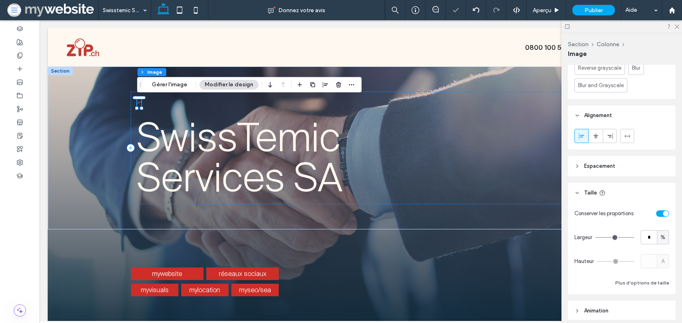
type input "*"
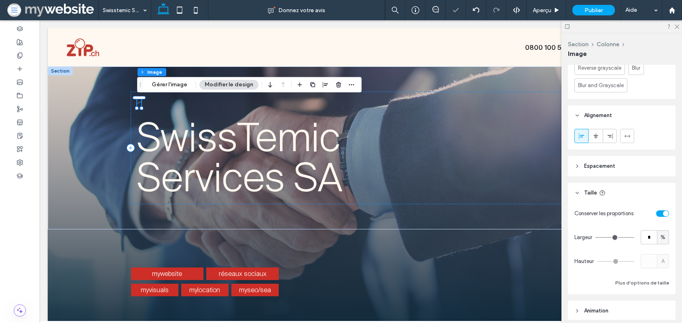
type input "*"
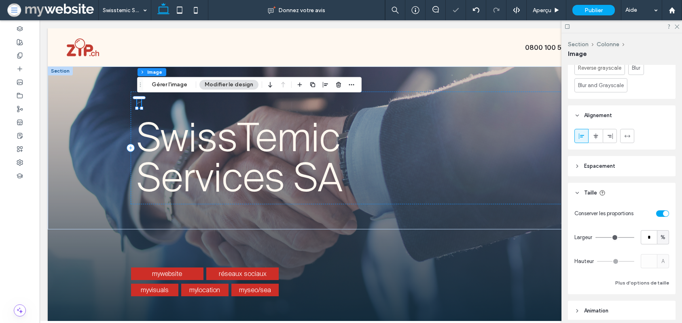
type input "*"
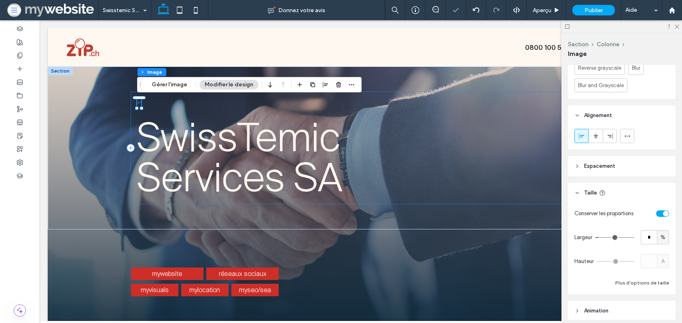
type input "*"
type input "**"
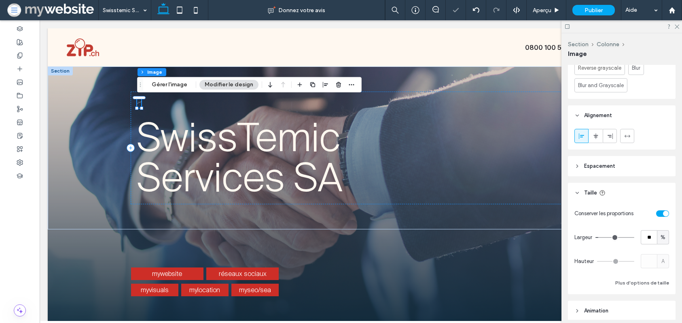
type input "**"
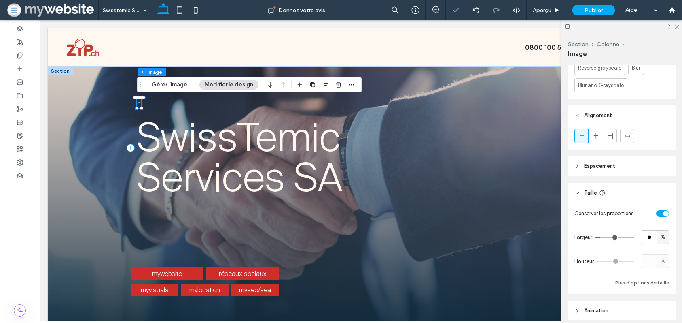
type input "**"
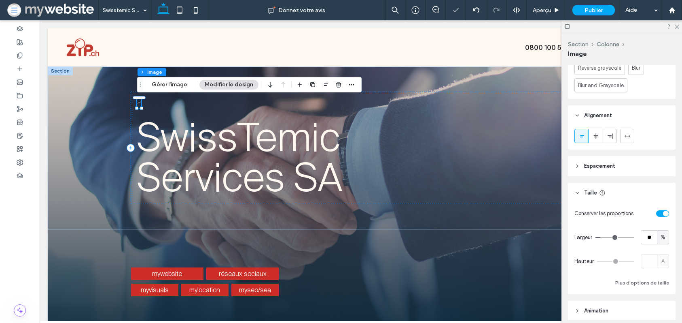
type input "**"
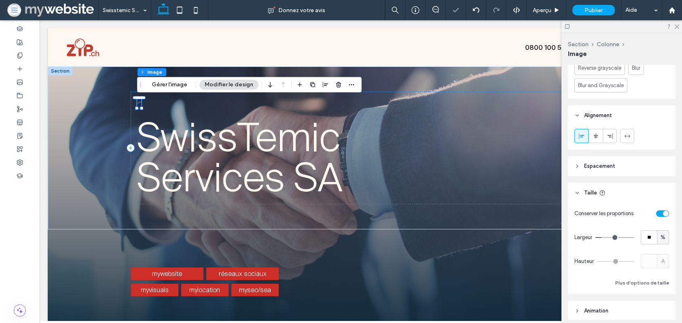
type input "**"
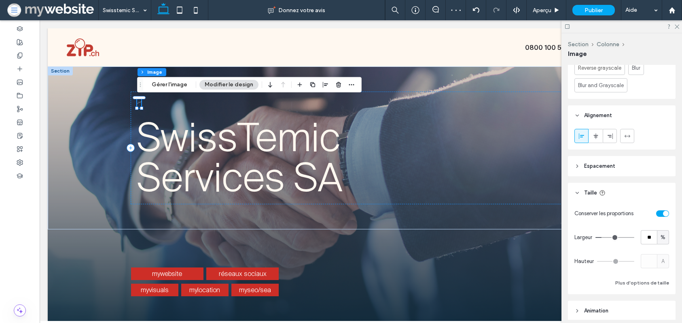
type input "**"
drag, startPoint x: 599, startPoint y: 237, endPoint x: 604, endPoint y: 237, distance: 4.5
click at [604, 237] on input "range" at bounding box center [615, 237] width 39 height 1
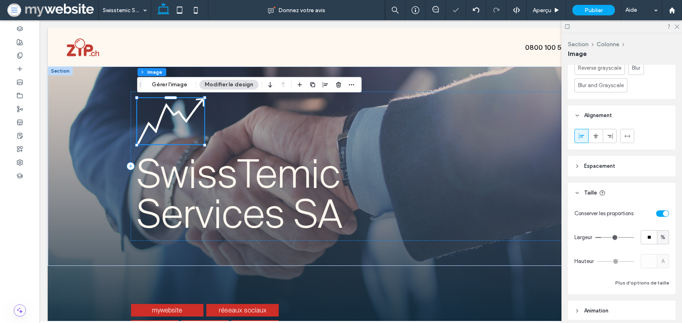
type input "**"
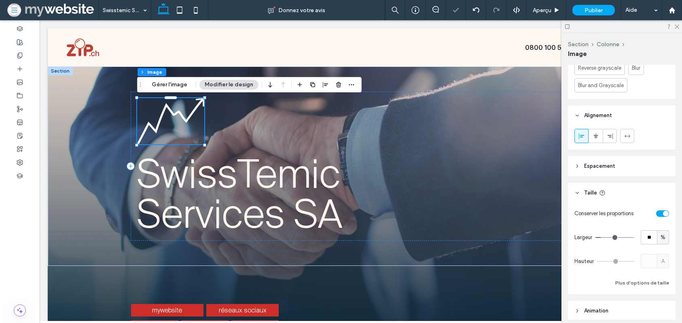
type input "**"
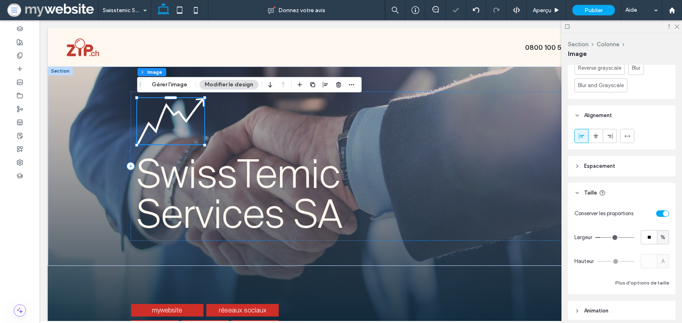
type input "*"
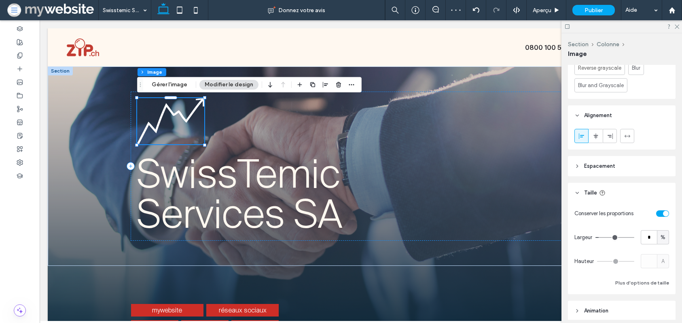
click at [602, 238] on input "range" at bounding box center [615, 237] width 39 height 1
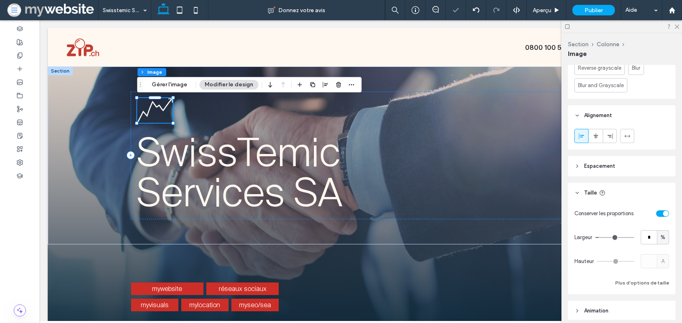
click at [680, 26] on div at bounding box center [622, 26] width 121 height 13
click at [678, 27] on icon at bounding box center [676, 25] width 5 height 5
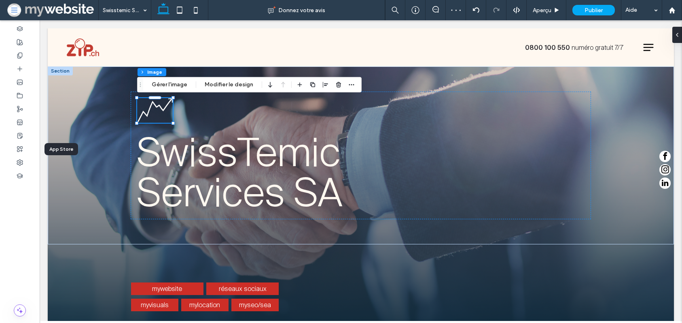
click at [76, 147] on div "App Store" at bounding box center [62, 149] width 34 height 12
click at [94, 153] on div "SwissTemic Services SA" at bounding box center [361, 155] width 626 height 178
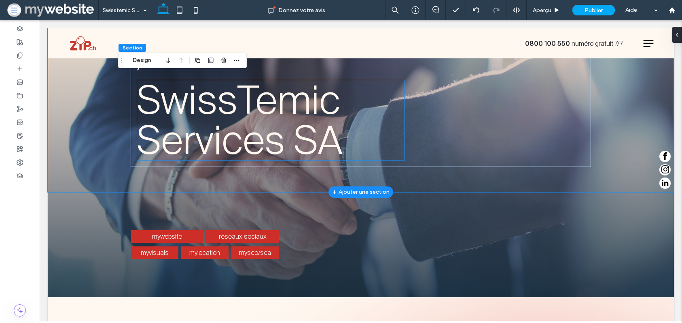
scroll to position [52, 0]
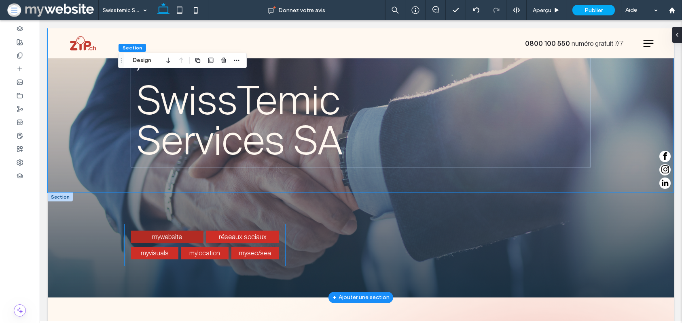
click at [187, 239] on link "mywebsite" at bounding box center [167, 236] width 72 height 13
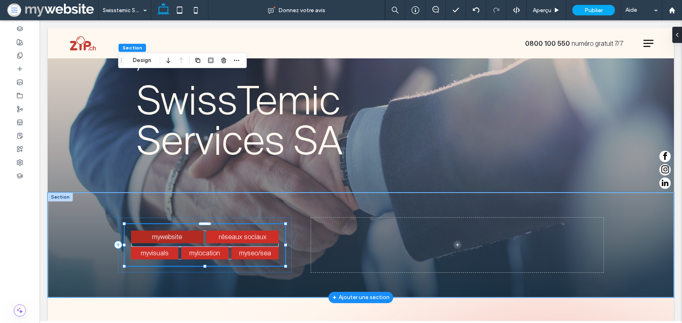
click at [187, 239] on link "mywebsite" at bounding box center [167, 236] width 72 height 13
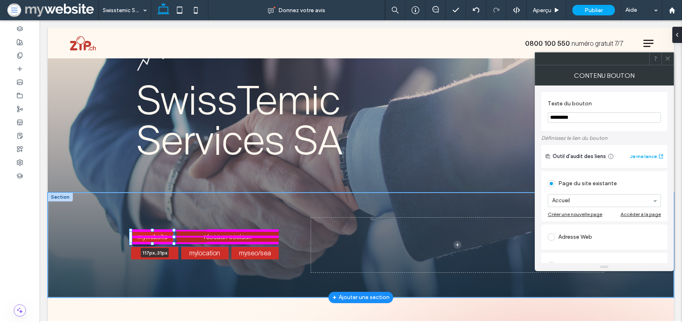
drag, startPoint x: 202, startPoint y: 238, endPoint x: 190, endPoint y: 237, distance: 11.7
click at [190, 237] on div "mywebsite 117px , 31px réseaux sociaux myvisuals mylocation myseo/sea" at bounding box center [361, 244] width 486 height 105
type input "***"
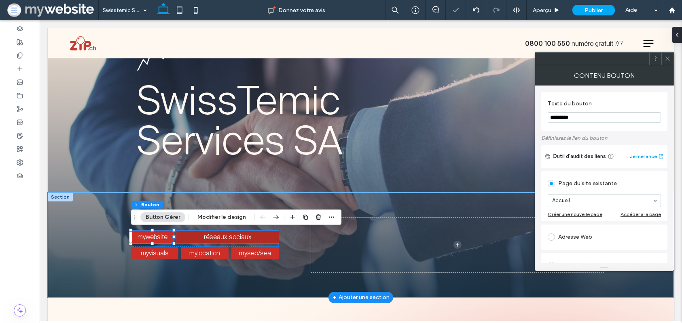
click at [265, 235] on link "réseaux sociaux" at bounding box center [227, 236] width 102 height 13
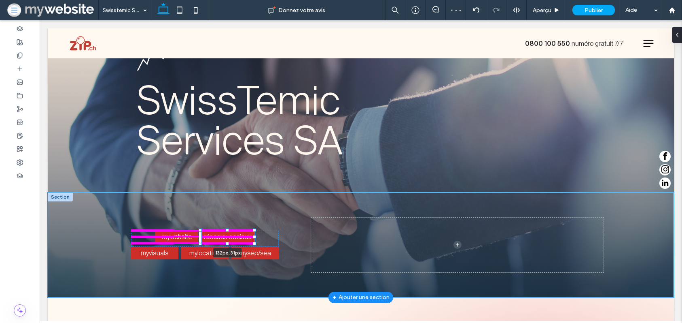
drag, startPoint x: 275, startPoint y: 236, endPoint x: 255, endPoint y: 236, distance: 19.4
click at [255, 236] on div at bounding box center [254, 236] width 3 height 3
type input "***"
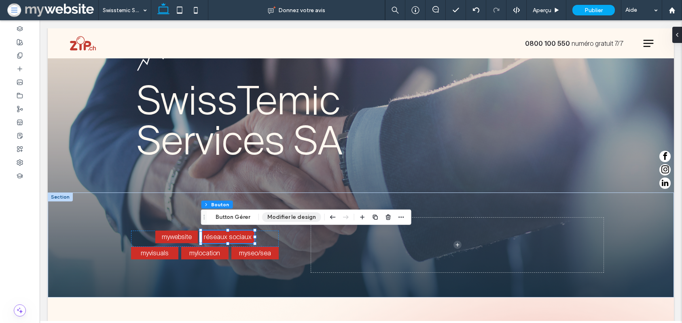
click at [282, 214] on button "Modifier le design" at bounding box center [291, 217] width 59 height 10
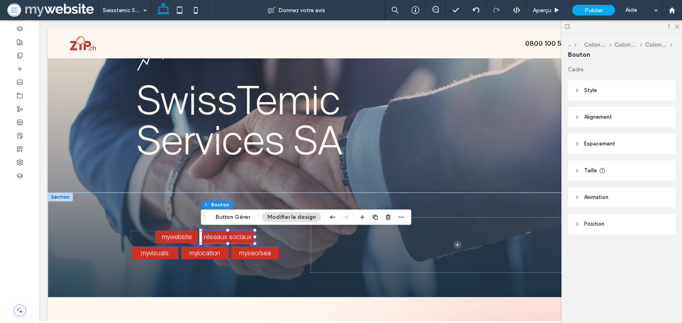
click at [585, 78] on div "Cadre Style Principale Secondaire Sélectionner la mise en page Style du bouton …" at bounding box center [624, 166] width 113 height 201
click at [590, 87] on span "Style" at bounding box center [590, 90] width 13 height 8
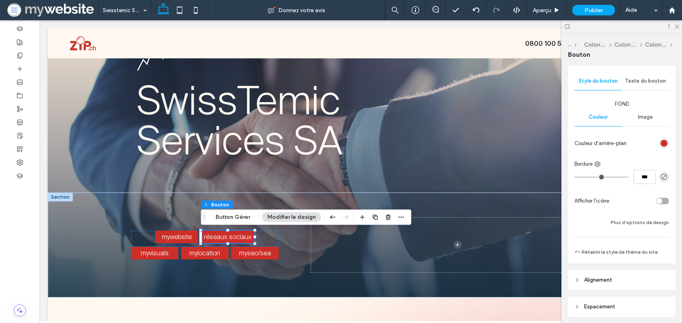
scroll to position [201, 0]
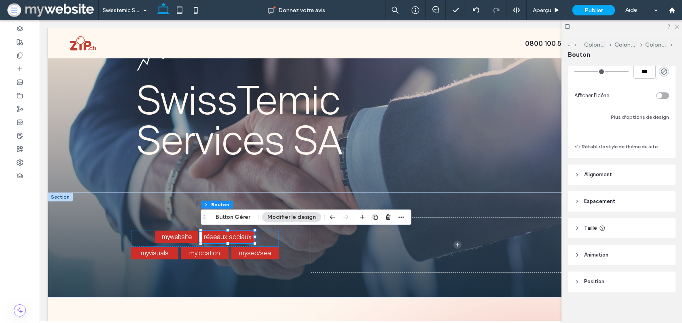
click at [601, 174] on span "Alignement" at bounding box center [598, 174] width 28 height 8
click at [590, 222] on span "Espacement" at bounding box center [599, 225] width 31 height 8
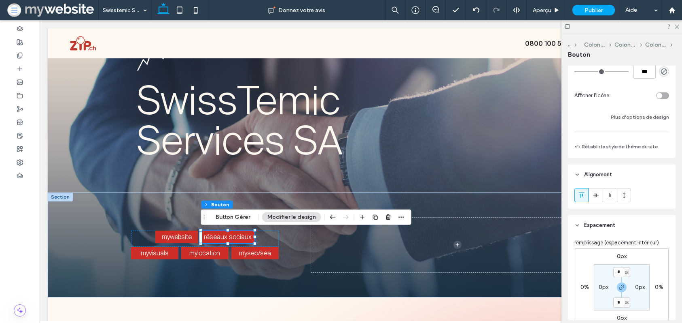
scroll to position [344, 0]
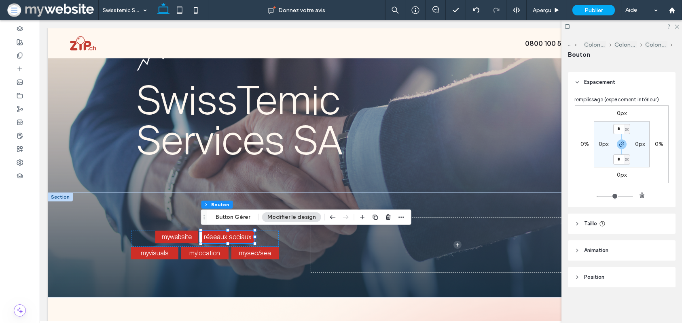
click at [589, 223] on span "Taille" at bounding box center [590, 223] width 13 height 8
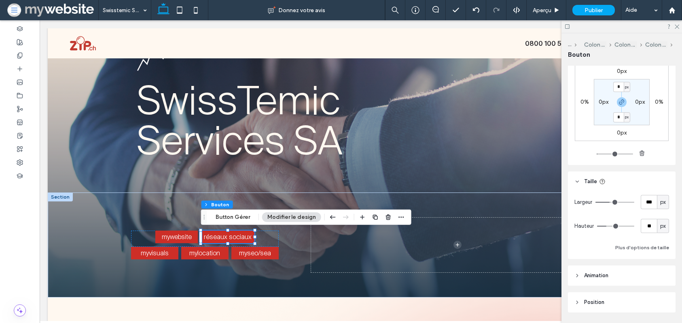
scroll to position [411, 0]
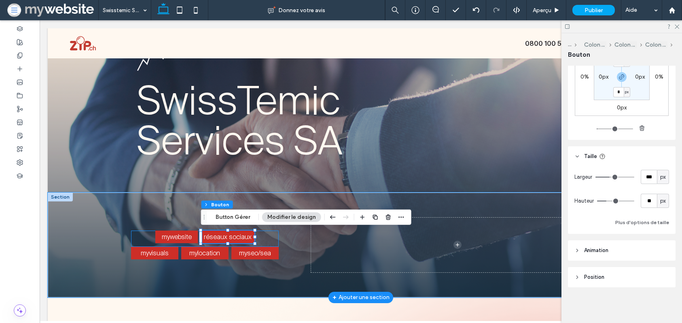
click at [144, 234] on div "mywebsite réseaux sociaux 132px , 31px" at bounding box center [205, 238] width 148 height 16
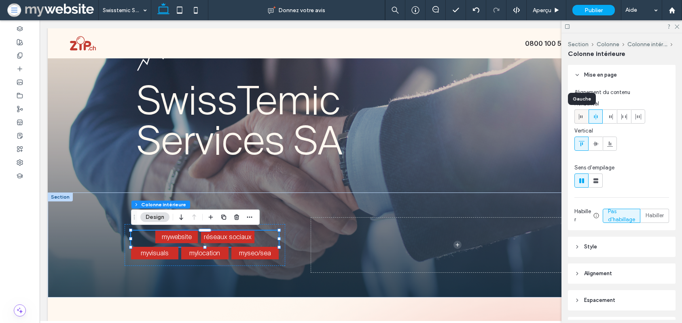
click at [575, 121] on div at bounding box center [581, 116] width 13 height 13
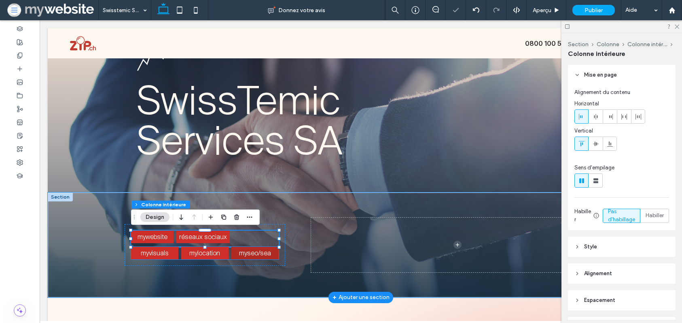
click at [251, 248] on link "myseo/sea" at bounding box center [254, 252] width 47 height 13
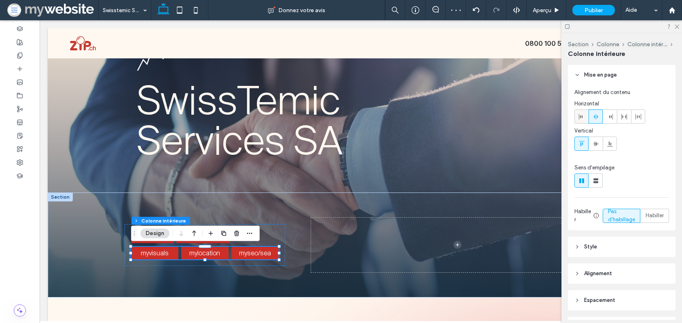
click at [579, 119] on icon at bounding box center [582, 116] width 6 height 6
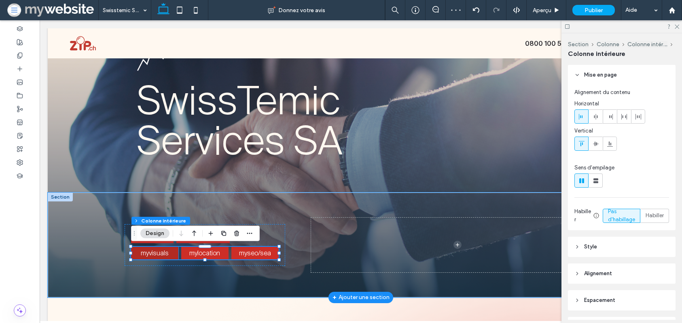
click at [158, 255] on span "myvisuals" at bounding box center [155, 252] width 28 height 8
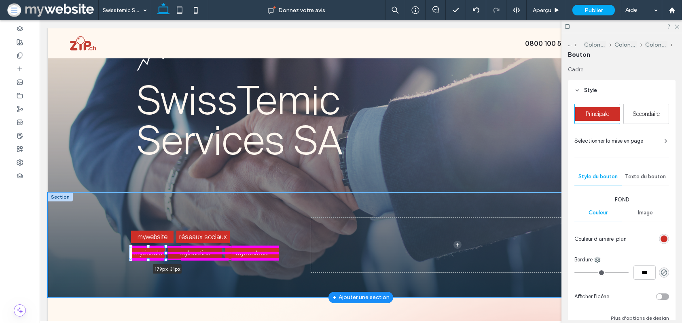
drag, startPoint x: 179, startPoint y: 253, endPoint x: 205, endPoint y: 253, distance: 25.5
click at [205, 253] on div "mywebsite réseaux sociaux myvisuals 179px , 31px mylocation myseo/sea" at bounding box center [361, 244] width 486 height 105
type input "**"
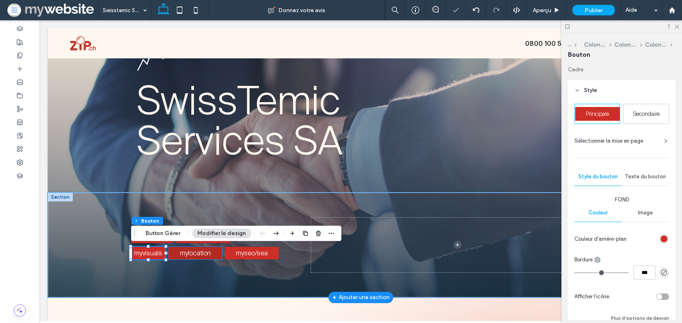
click at [219, 251] on link "mylocation" at bounding box center [195, 252] width 54 height 13
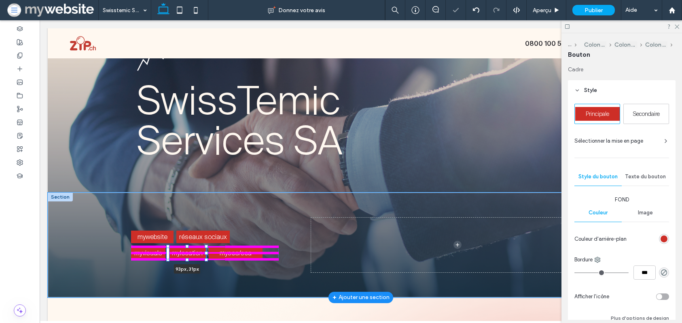
drag, startPoint x: 221, startPoint y: 253, endPoint x: 204, endPoint y: 253, distance: 16.2
click at [205, 253] on div at bounding box center [206, 252] width 3 height 3
type input "**"
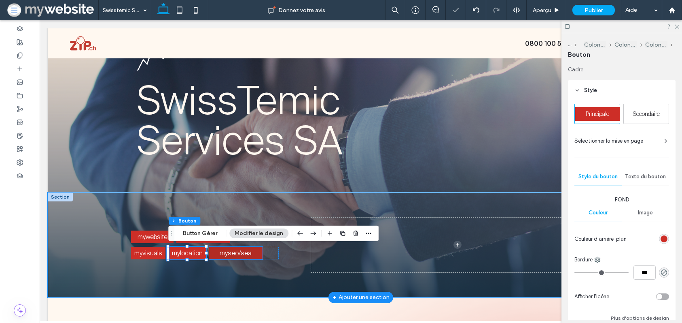
click at [255, 253] on link "myseo/sea" at bounding box center [236, 252] width 54 height 13
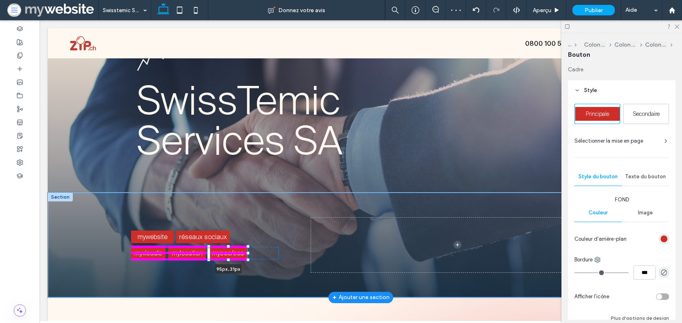
drag, startPoint x: 263, startPoint y: 253, endPoint x: 248, endPoint y: 253, distance: 15.4
click at [248, 253] on div at bounding box center [247, 252] width 3 height 3
type input "**"
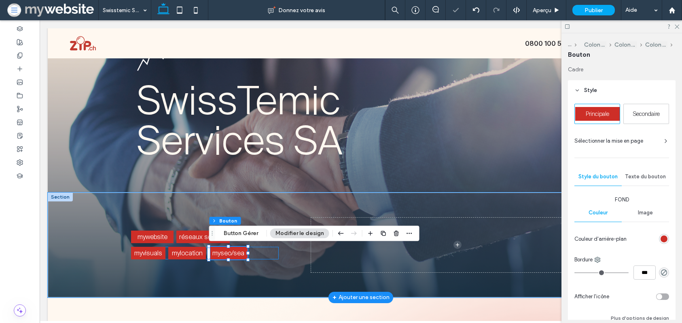
click at [279, 254] on div "mywebsite réseaux sociaux myvisuals mylocation myseo/sea 95px , 31px" at bounding box center [205, 245] width 161 height 42
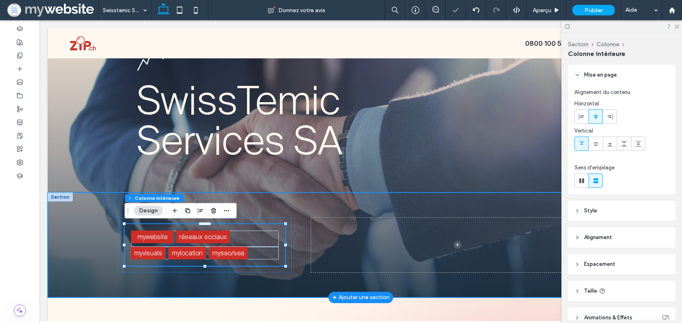
click at [89, 213] on div "mywebsite réseaux sociaux myvisuals mylocation myseo/sea" at bounding box center [361, 244] width 626 height 105
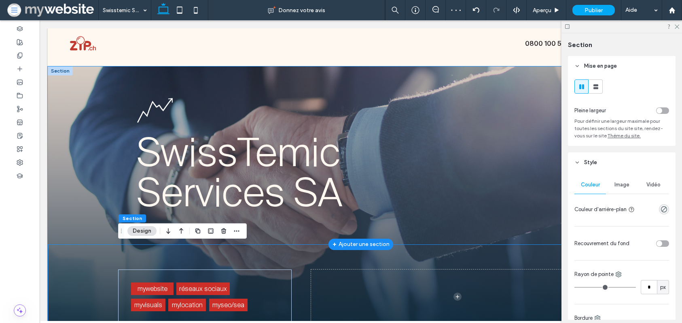
scroll to position [3, 0]
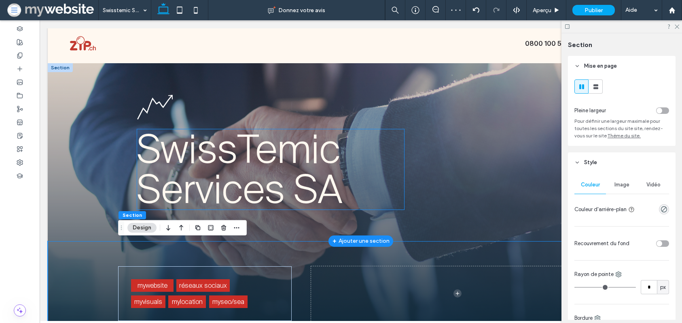
click at [158, 170] on span "SwissTemic Services SA" at bounding box center [239, 169] width 205 height 91
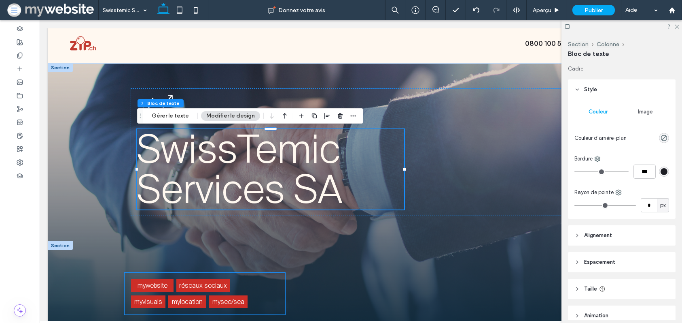
click at [133, 275] on div "mywebsite réseaux sociaux myvisuals mylocation myseo/sea" at bounding box center [205, 293] width 161 height 42
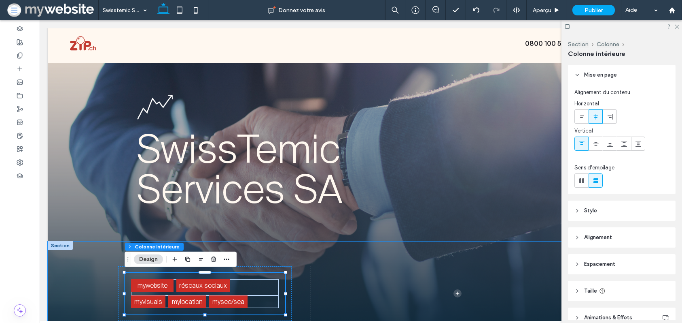
click at [109, 265] on div "mywebsite réseaux sociaux myvisuals mylocation myseo/sea" at bounding box center [361, 293] width 626 height 105
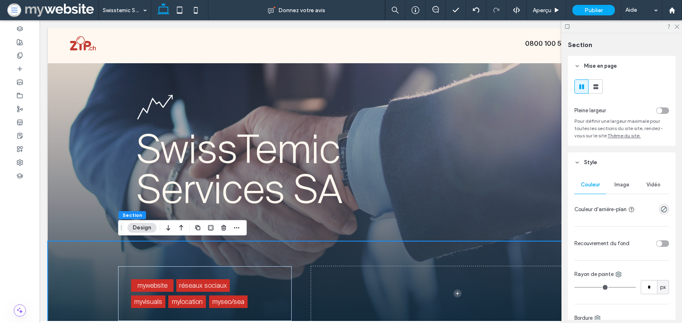
scroll to position [205, 0]
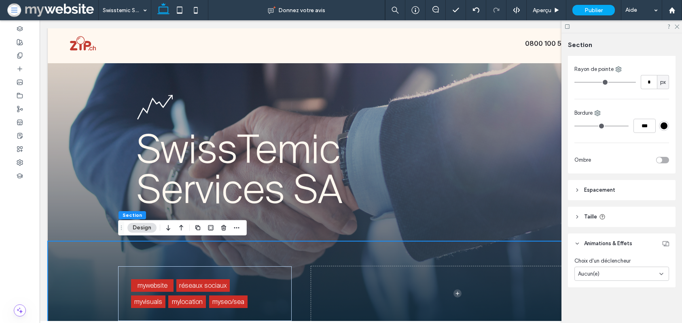
click at [595, 185] on header "Espacement" at bounding box center [622, 190] width 108 height 20
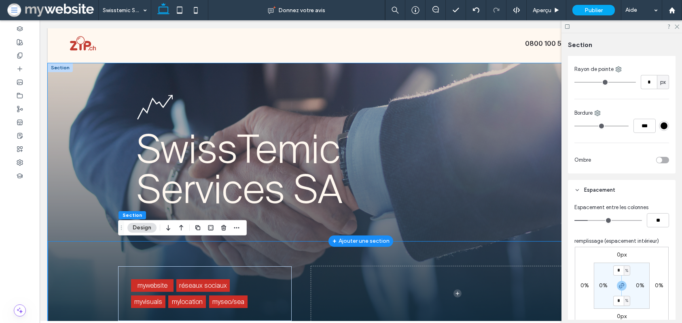
click at [86, 166] on div "SwissTemic Services SA" at bounding box center [361, 152] width 626 height 178
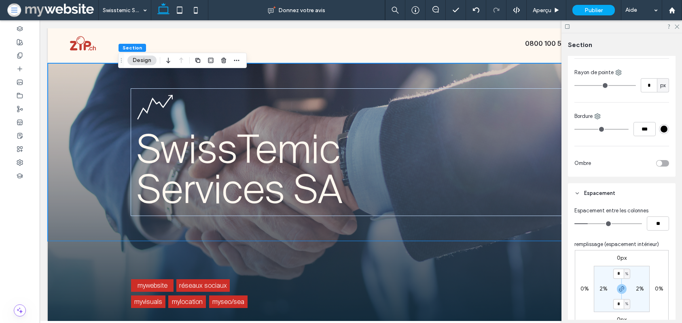
scroll to position [231, 0]
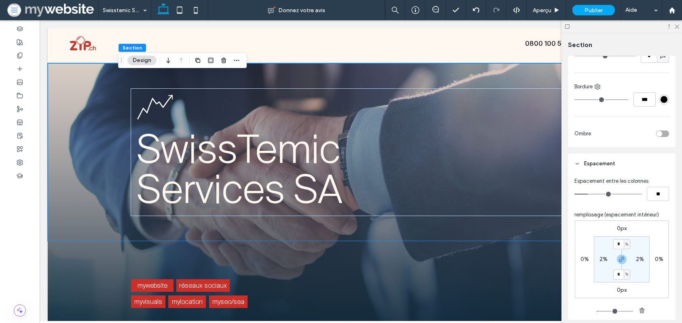
click at [600, 259] on div "2%" at bounding box center [604, 258] width 18 height 7
click at [601, 259] on label "2%" at bounding box center [604, 258] width 8 height 7
type input "*"
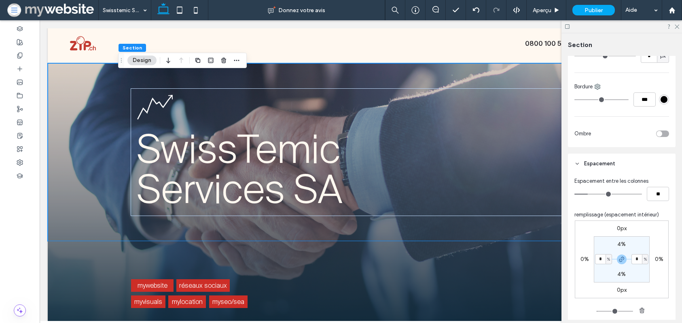
type input "*"
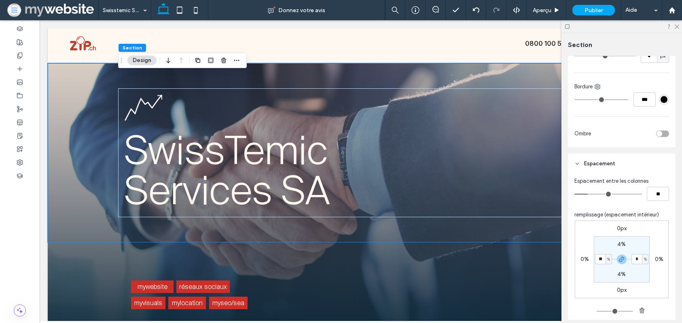
type input "**"
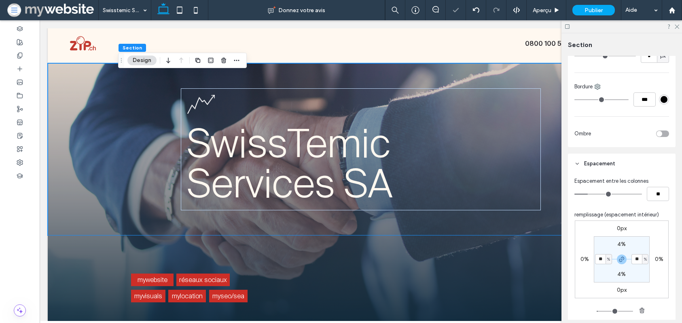
type input "*"
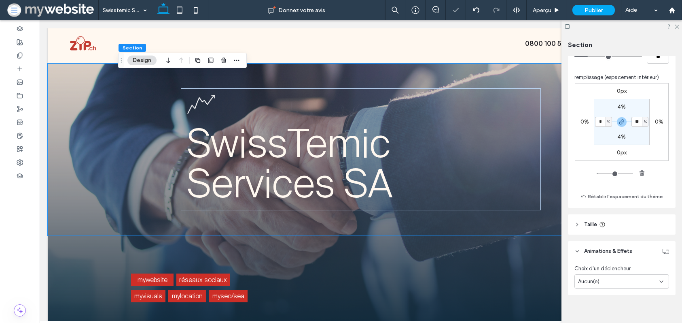
scroll to position [376, 0]
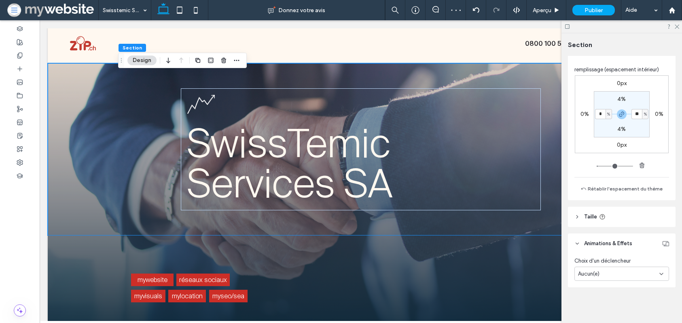
type input "*"
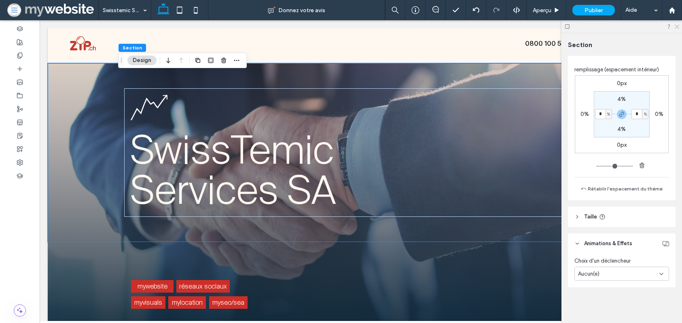
click at [677, 26] on use at bounding box center [677, 27] width 4 height 4
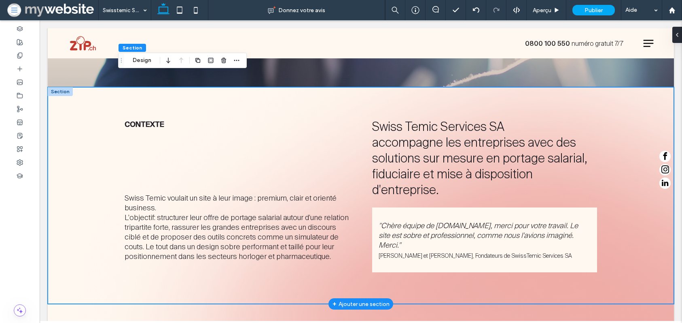
scroll to position [261, 0]
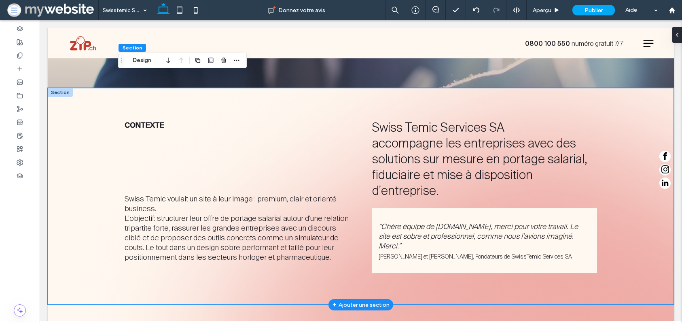
click at [94, 98] on div "Contexte Swiss Temic voulait un site à leur image : premium, clair et orienté b…" at bounding box center [361, 196] width 626 height 217
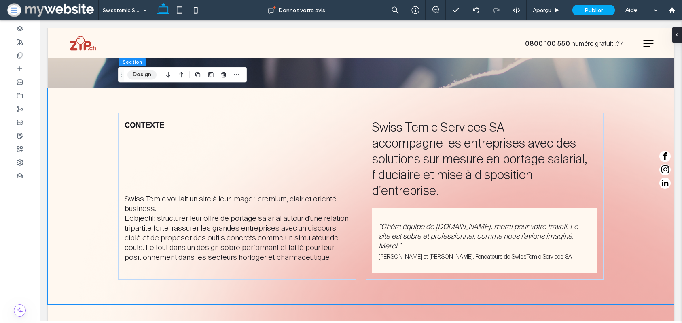
click at [143, 73] on button "Design" at bounding box center [141, 75] width 29 height 10
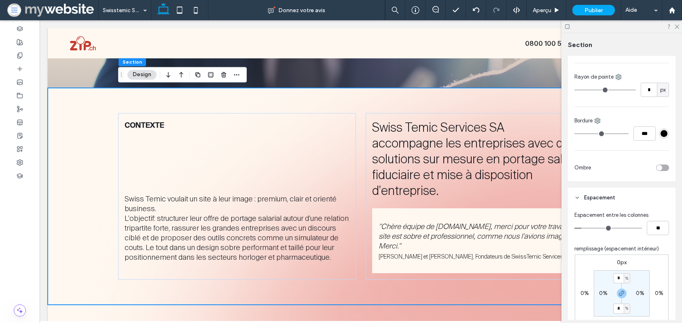
scroll to position [84, 0]
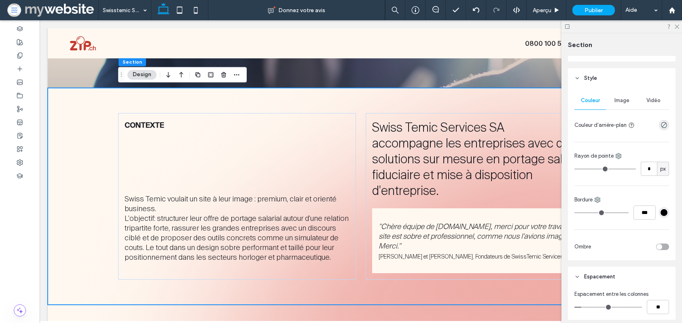
click at [659, 127] on div at bounding box center [653, 125] width 31 height 14
click at [664, 125] on use "rgba(0, 0, 0, 0)" at bounding box center [664, 125] width 6 height 6
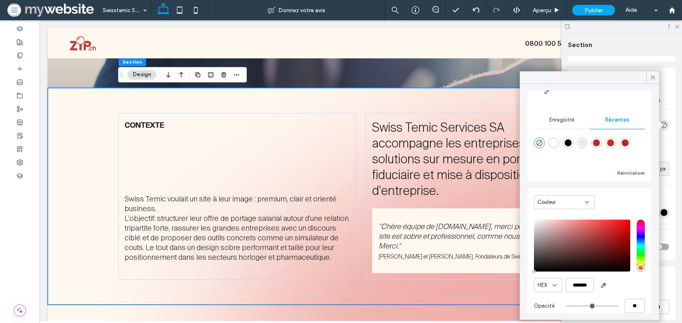
scroll to position [57, 0]
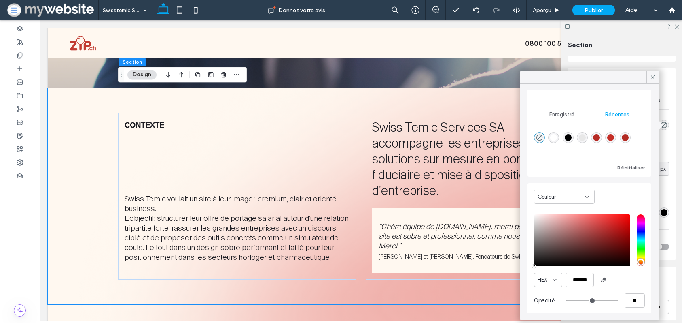
type input "***"
type input "*******"
type input "***"
type input "****"
type input "***"
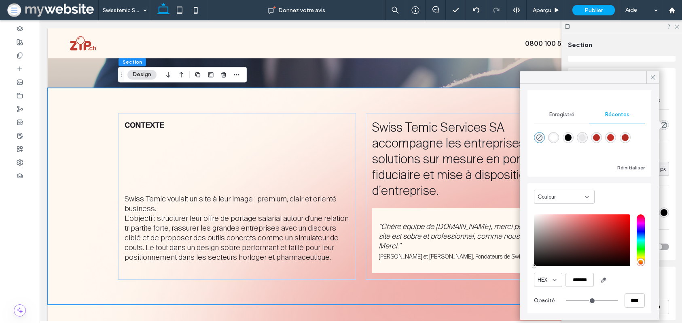
click at [638, 231] on input "hue" at bounding box center [641, 240] width 8 height 52
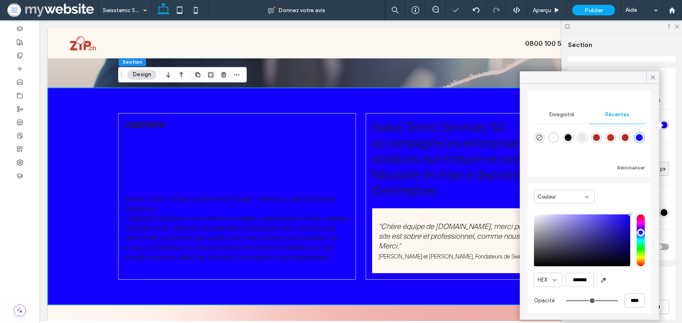
click at [553, 255] on div "saturation and value" at bounding box center [582, 240] width 96 height 52
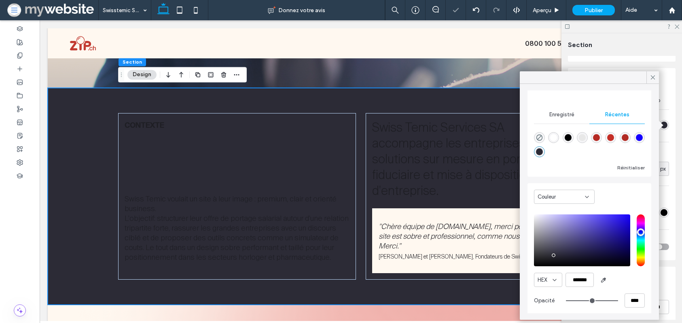
click at [570, 244] on div "saturation and value" at bounding box center [582, 240] width 96 height 52
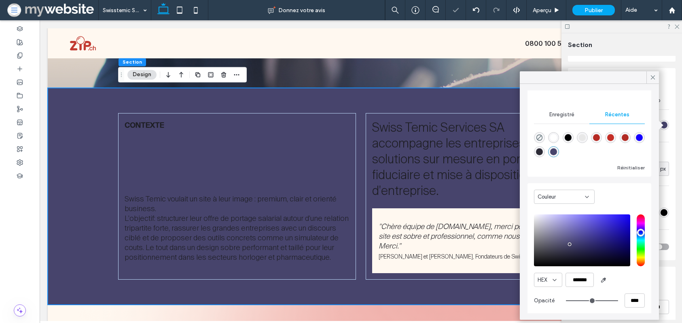
click at [555, 248] on div "saturation and value" at bounding box center [582, 240] width 96 height 52
type input "*******"
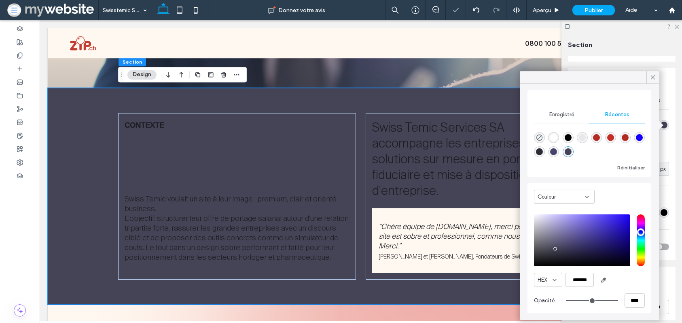
scroll to position [55, 0]
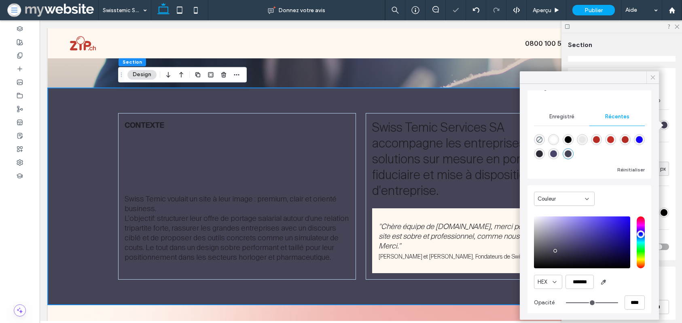
click at [650, 74] on icon at bounding box center [653, 77] width 7 height 7
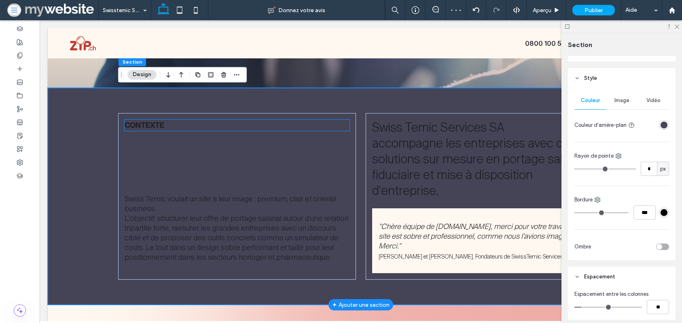
click at [136, 125] on strong "Contexte" at bounding box center [145, 125] width 40 height 8
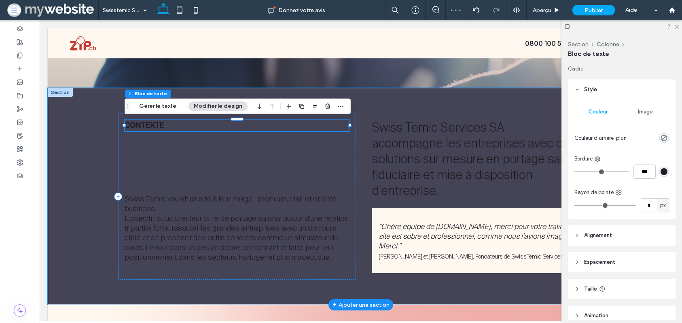
click at [136, 125] on strong "Contexte" at bounding box center [145, 125] width 40 height 8
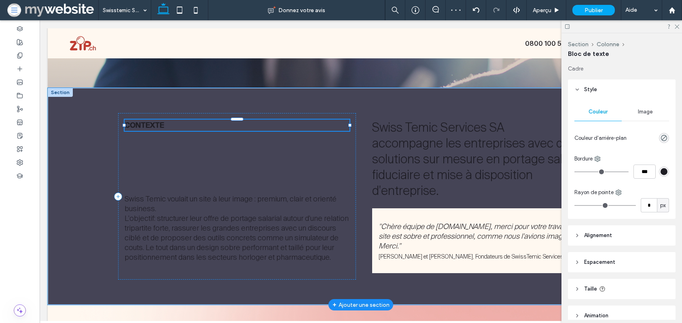
type input "**********"
type input "**"
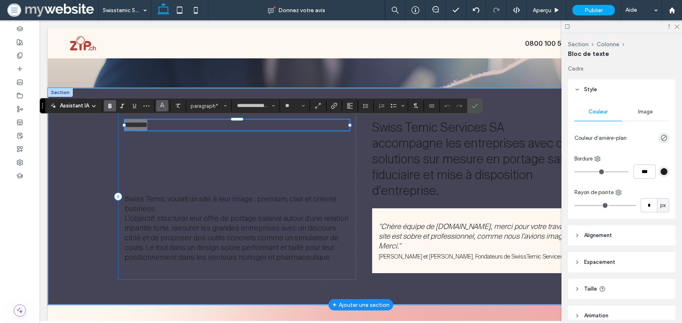
click at [159, 107] on icon "Couleur" at bounding box center [162, 105] width 6 height 6
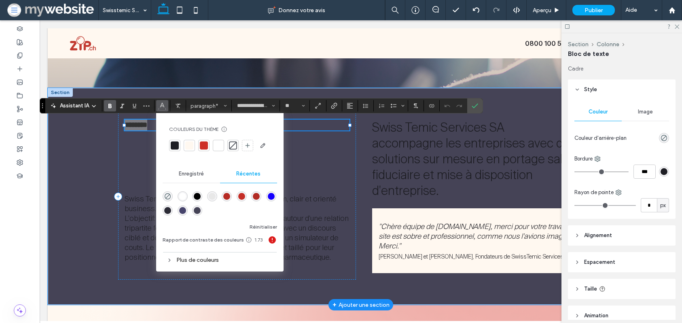
click at [189, 145] on div at bounding box center [189, 145] width 8 height 8
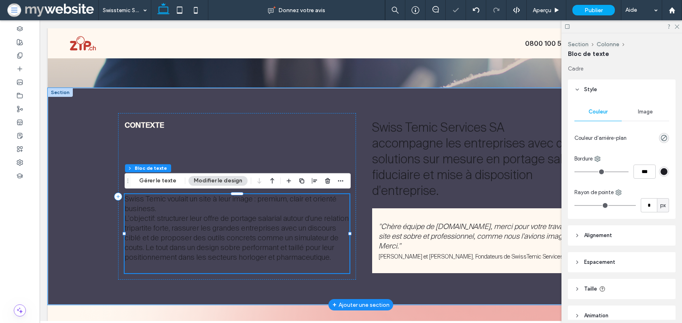
click at [148, 214] on span "L'objectif: structurer leur offre de portage salarial autour d'une relation tri…" at bounding box center [237, 227] width 224 height 29
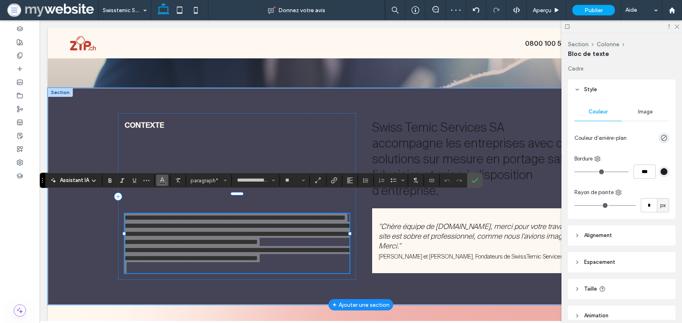
click at [163, 181] on icon "Couleur" at bounding box center [162, 179] width 6 height 6
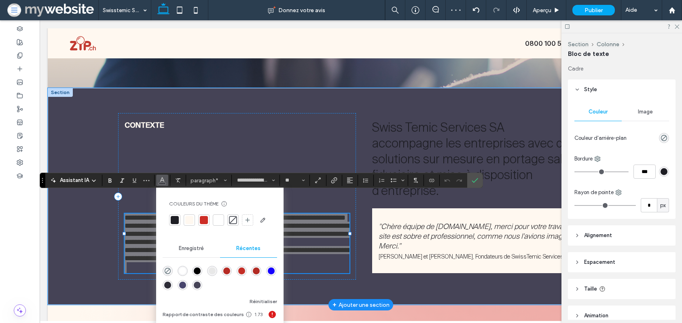
drag, startPoint x: 192, startPoint y: 222, endPoint x: 234, endPoint y: 207, distance: 44.3
click at [192, 222] on div at bounding box center [189, 220] width 8 height 8
click at [445, 133] on span "Swiss Temic Services SA" at bounding box center [438, 127] width 132 height 16
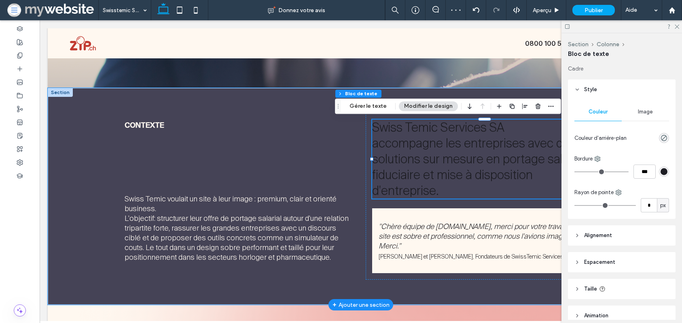
click at [445, 133] on span "Swiss Temic Services SA" at bounding box center [438, 127] width 132 height 16
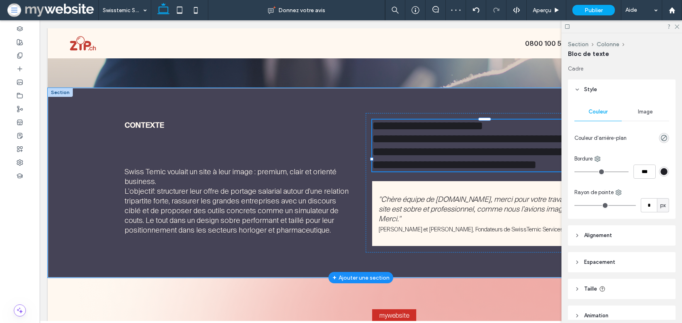
type input "**********"
type input "**"
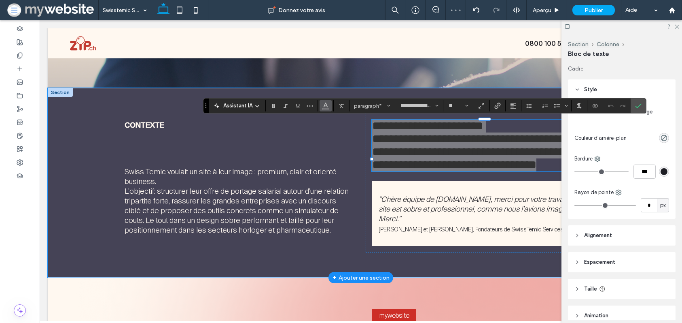
click at [322, 109] on button "Couleur" at bounding box center [326, 105] width 12 height 11
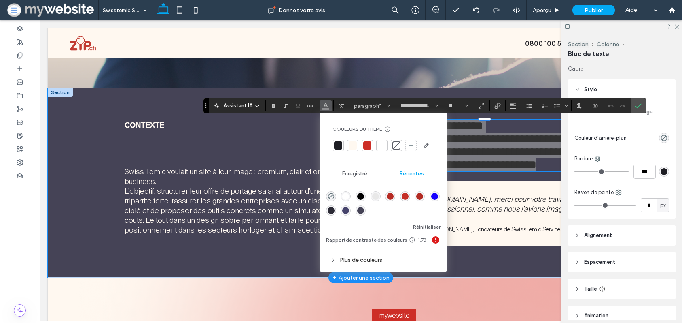
drag, startPoint x: 350, startPoint y: 143, endPoint x: 390, endPoint y: 143, distance: 40.5
click at [350, 143] on div at bounding box center [353, 145] width 8 height 8
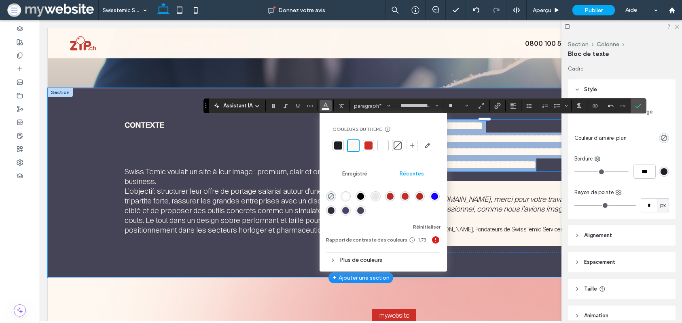
click at [476, 139] on span "**********" at bounding box center [481, 152] width 218 height 38
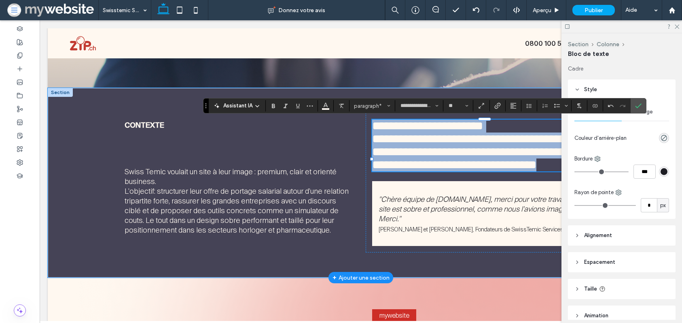
click at [483, 129] on span "**********" at bounding box center [427, 126] width 111 height 12
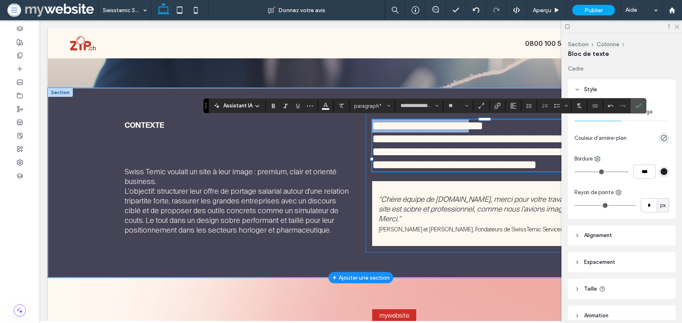
drag, startPoint x: 486, startPoint y: 127, endPoint x: 372, endPoint y: 130, distance: 115.0
click at [372, 130] on div "**********" at bounding box center [485, 182] width 238 height 139
click at [483, 132] on span "**********" at bounding box center [427, 126] width 111 height 12
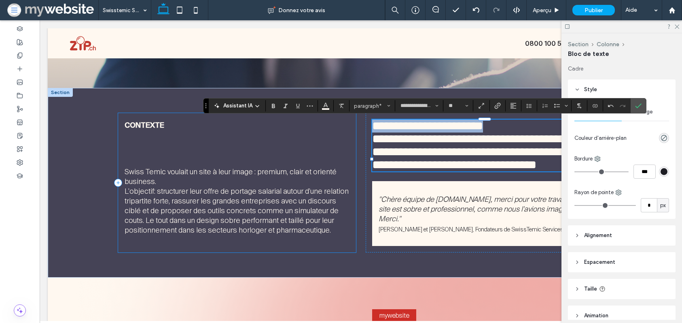
drag, startPoint x: 519, startPoint y: 125, endPoint x: 329, endPoint y: 113, distance: 190.2
click at [315, 117] on div "**********" at bounding box center [361, 182] width 486 height 189
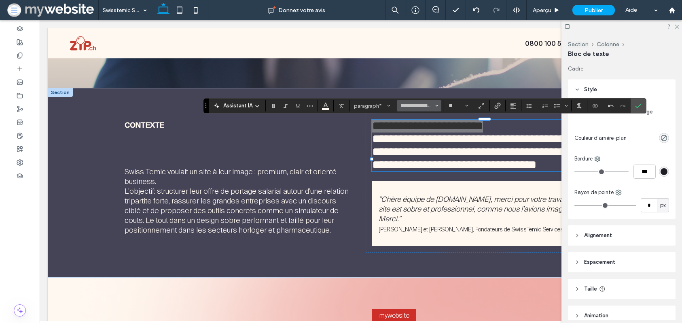
click at [435, 105] on button "**********" at bounding box center [419, 105] width 45 height 11
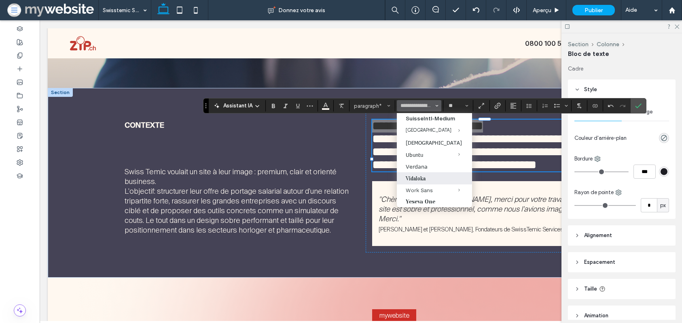
scroll to position [921, 0]
click at [419, 123] on label "SuisseIntl-Medium" at bounding box center [434, 118] width 75 height 11
click at [416, 117] on label "SuisseIntl-Medium" at bounding box center [434, 118] width 75 height 11
type input "**********"
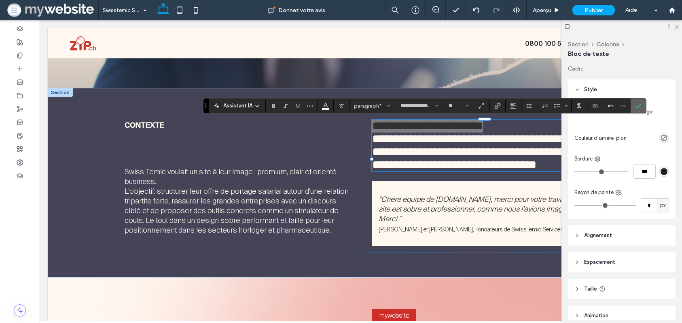
click at [635, 104] on icon "Confirmer" at bounding box center [638, 105] width 6 height 6
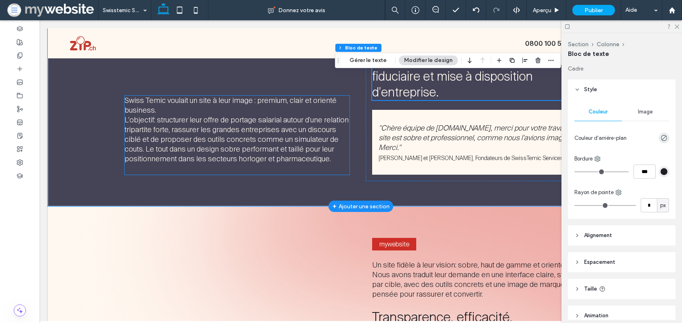
scroll to position [359, 0]
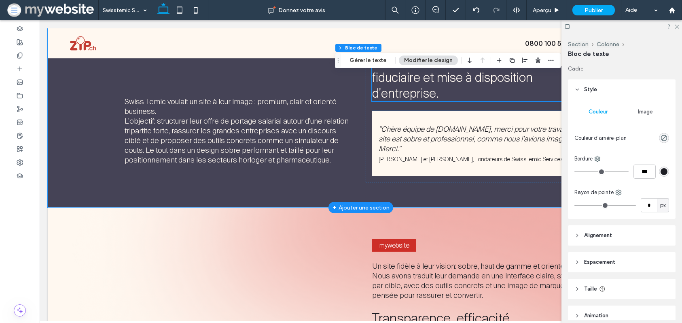
click at [435, 120] on div ""Chère équipe de ZIP.ch, merci pour votre travail. Le site est sobre et profess…" at bounding box center [484, 143] width 225 height 65
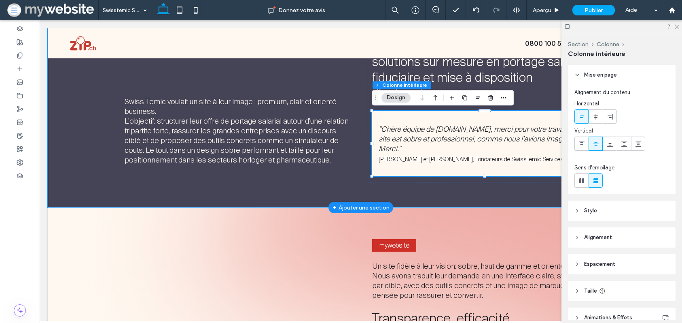
click at [435, 120] on div ""Chère équipe de ZIP.ch, merci pour votre travail. Le site est sobre et profess…" at bounding box center [484, 143] width 225 height 65
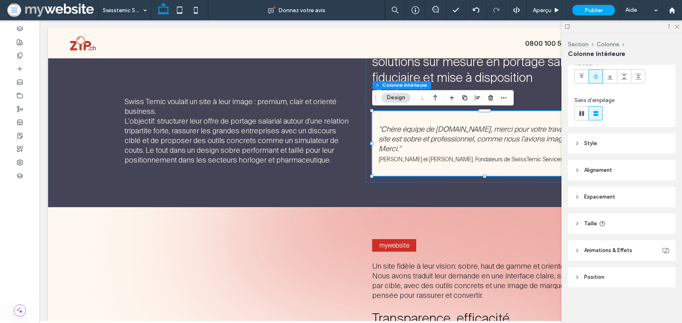
click at [397, 98] on button "Design" at bounding box center [396, 98] width 29 height 10
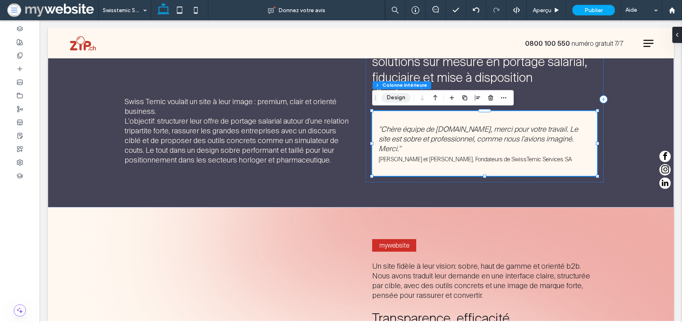
click at [400, 99] on button "Design" at bounding box center [396, 98] width 29 height 10
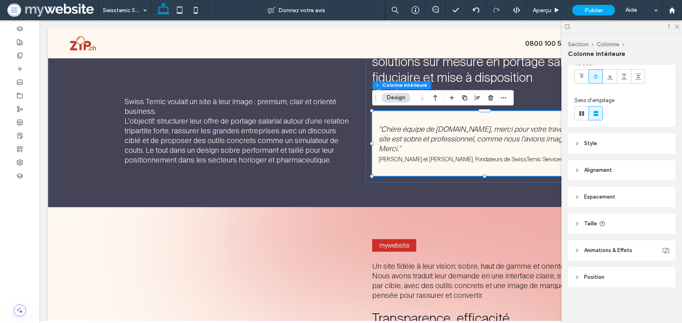
scroll to position [0, 0]
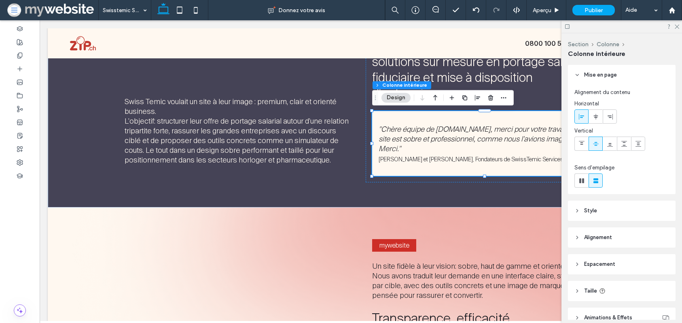
drag, startPoint x: 588, startPoint y: 211, endPoint x: 591, endPoint y: 214, distance: 4.6
click at [588, 211] on span "Style" at bounding box center [590, 210] width 13 height 8
click at [615, 234] on span "Image" at bounding box center [622, 232] width 15 height 6
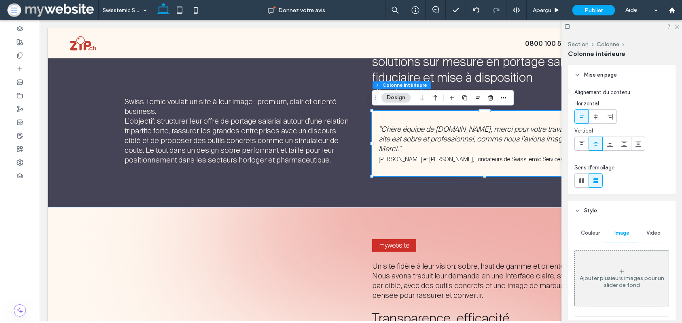
click at [588, 232] on span "Couleur" at bounding box center [590, 232] width 19 height 6
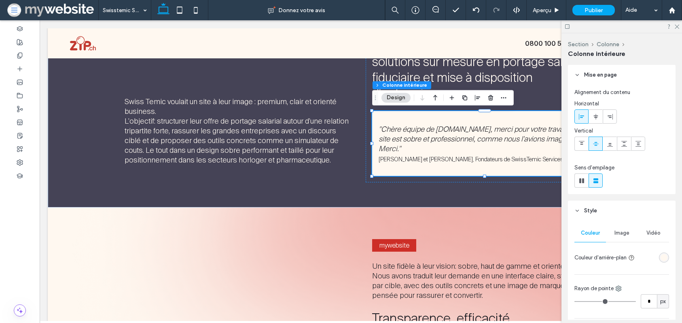
click at [660, 256] on div "rgba(255, 248, 240, 1)" at bounding box center [664, 257] width 10 height 10
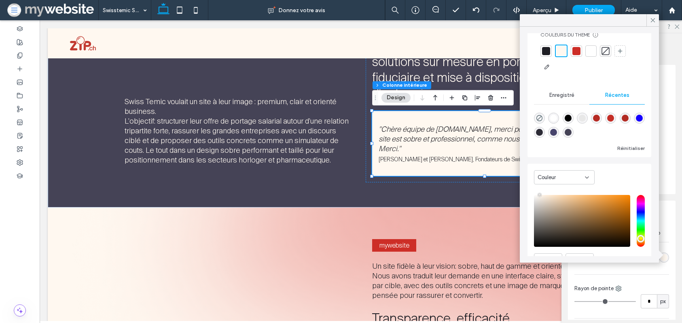
scroll to position [63, 0]
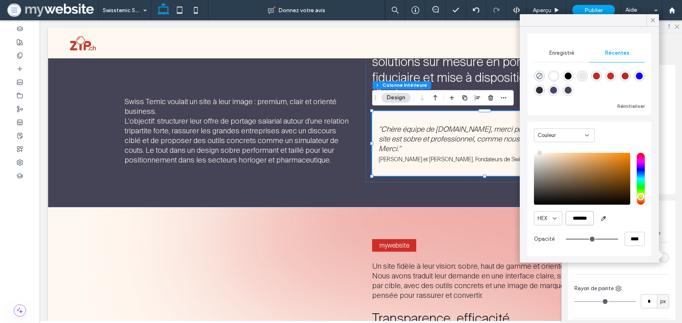
click at [585, 217] on input "*******" at bounding box center [580, 218] width 28 height 14
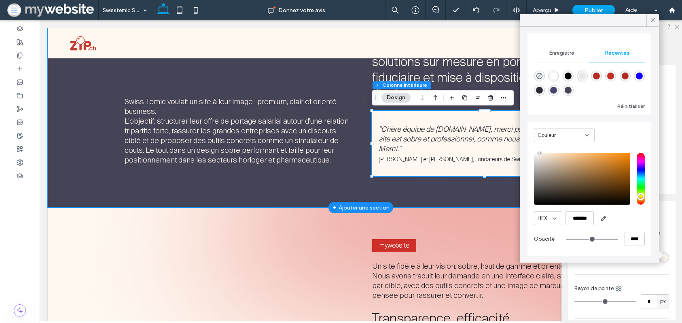
click at [344, 187] on div "Contexte Swiss Temic voulait un site à leur image : premium, clair et orienté b…" at bounding box center [361, 99] width 486 height 217
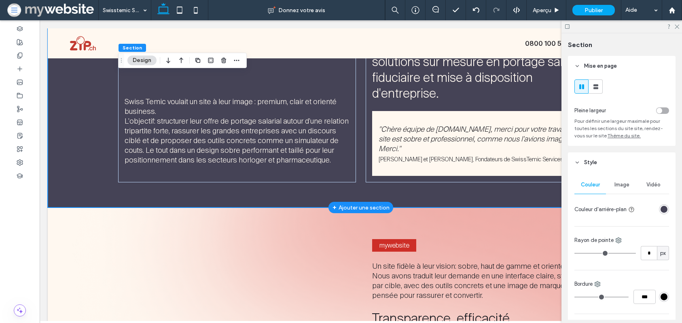
click at [346, 191] on div "Contexte Swiss Temic voulait un site à leur image : premium, clair et orienté b…" at bounding box center [361, 99] width 486 height 217
click at [666, 208] on div "rgba(69, 67, 86, 1)" at bounding box center [664, 209] width 7 height 7
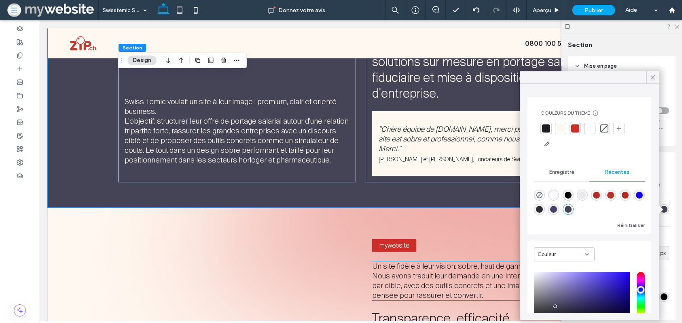
scroll to position [62, 0]
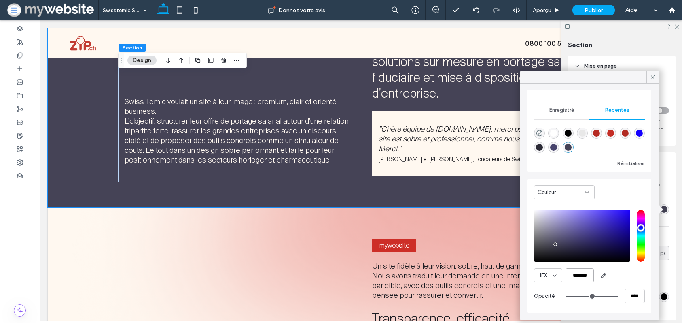
click at [569, 272] on input "*******" at bounding box center [580, 275] width 28 height 14
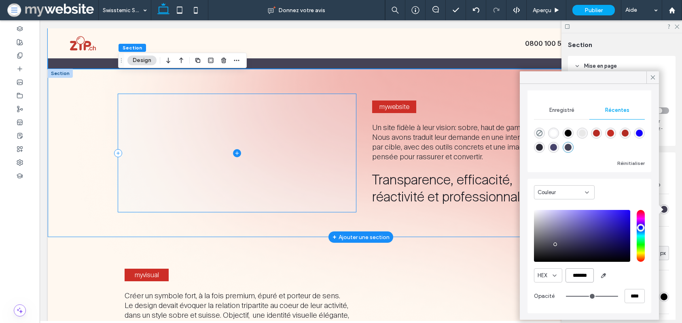
scroll to position [475, 0]
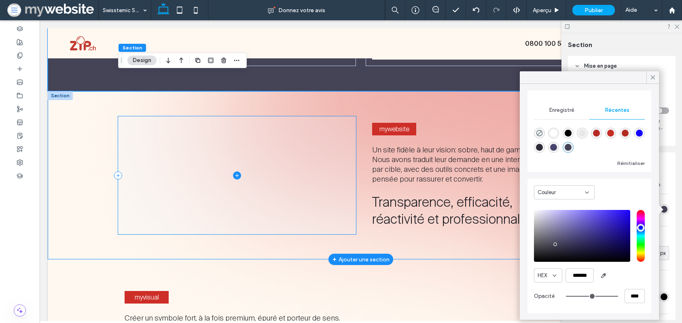
click at [200, 169] on span at bounding box center [237, 175] width 238 height 118
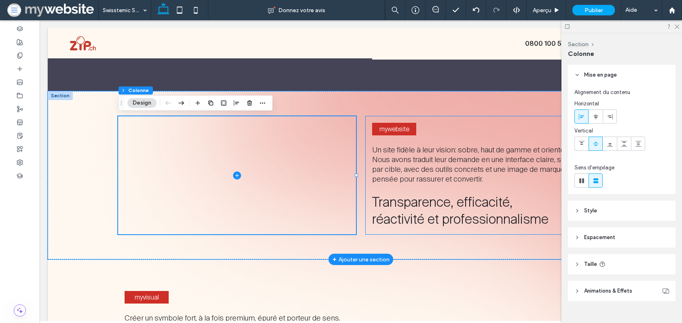
click at [366, 123] on div "mywebsite Un site fidèle à leur vision: sobre, haut de gamme et orienté b2b. No…" at bounding box center [485, 175] width 238 height 118
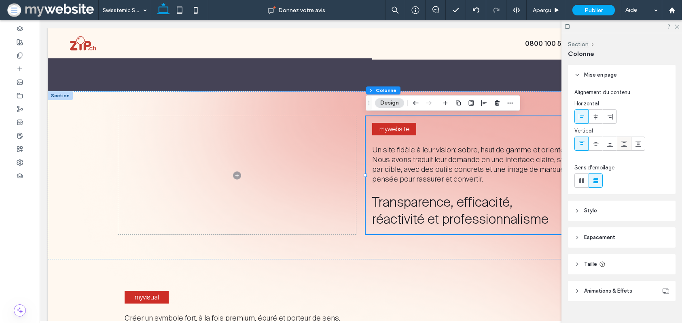
click at [628, 145] on div at bounding box center [624, 143] width 13 height 13
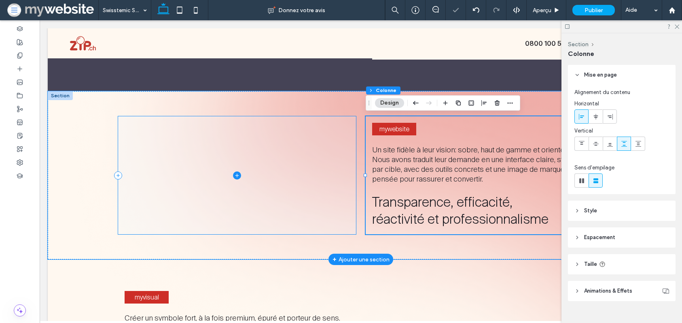
click at [278, 159] on span at bounding box center [237, 175] width 238 height 118
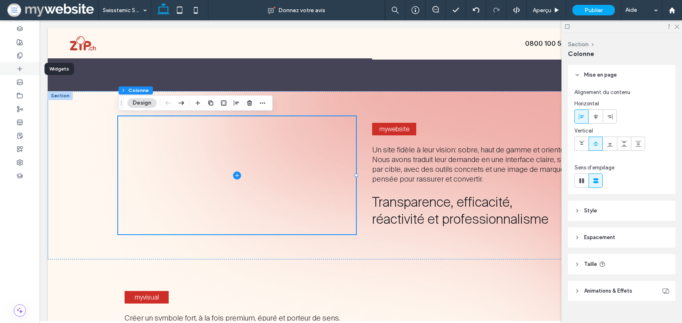
click at [23, 71] on icon at bounding box center [20, 69] width 6 height 6
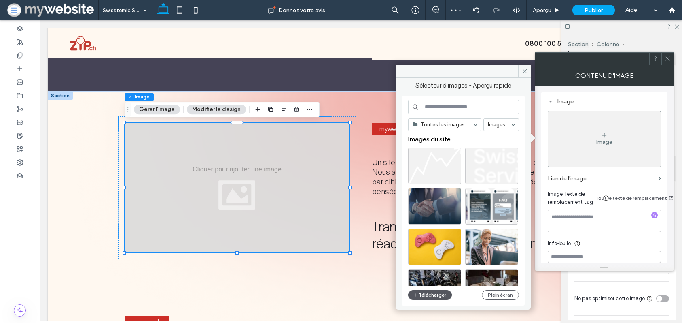
click at [430, 296] on button "Télécharger" at bounding box center [430, 295] width 44 height 10
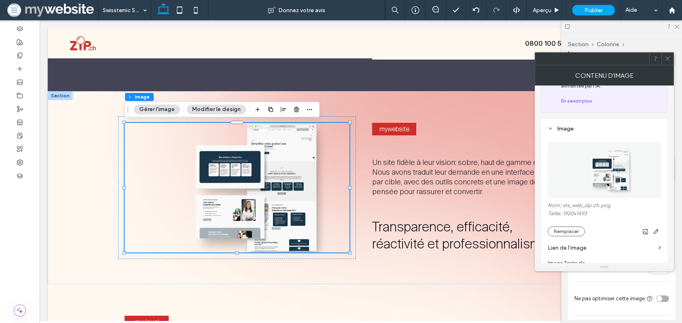
scroll to position [86, 0]
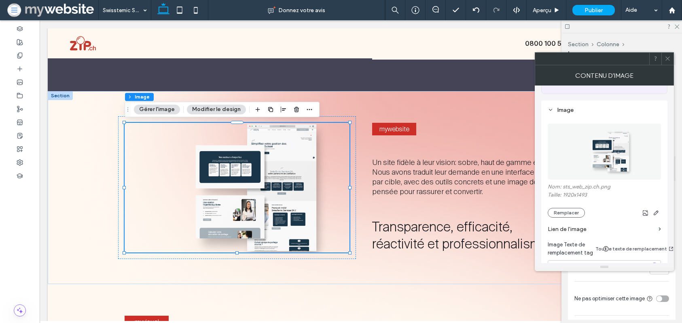
click at [672, 62] on div at bounding box center [668, 59] width 12 height 12
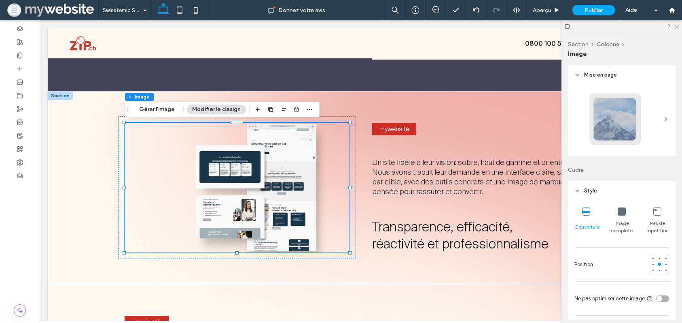
click at [623, 214] on icon at bounding box center [622, 211] width 8 height 8
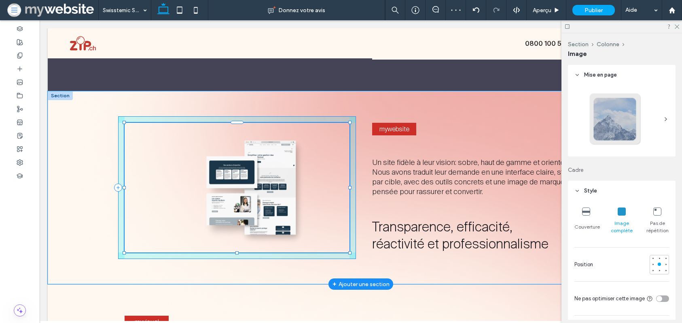
click at [236, 252] on div at bounding box center [237, 252] width 3 height 3
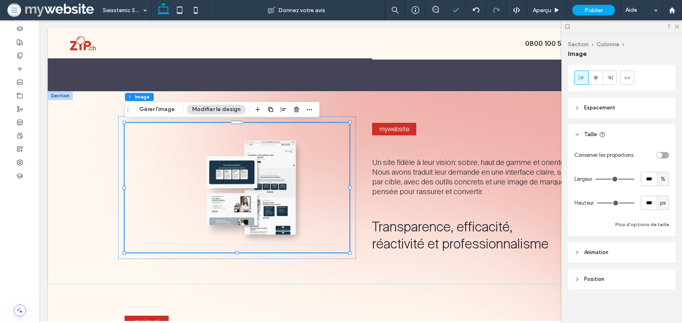
scroll to position [492, 0]
click at [664, 151] on div "toggle" at bounding box center [662, 153] width 13 height 6
type input "*"
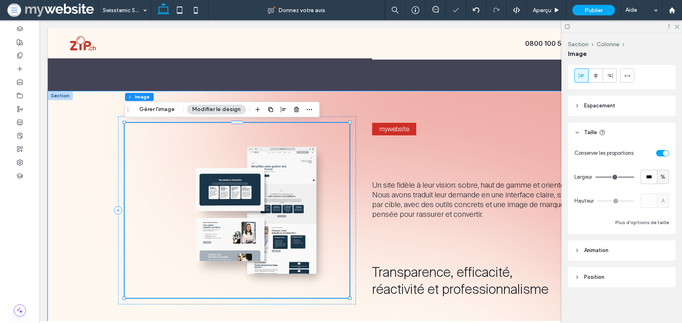
drag, startPoint x: 215, startPoint y: 287, endPoint x: 221, endPoint y: 287, distance: 6.1
click at [215, 287] on img at bounding box center [237, 210] width 225 height 175
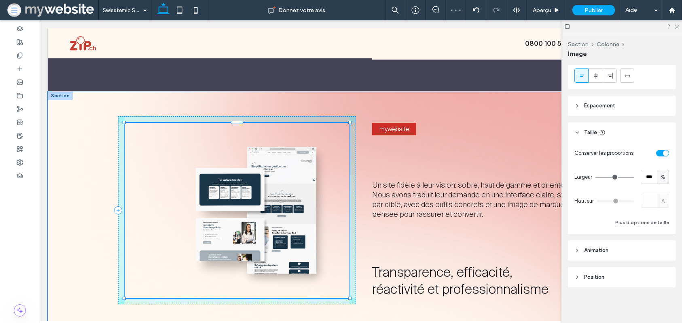
drag, startPoint x: 348, startPoint y: 297, endPoint x: 360, endPoint y: 313, distance: 20.0
click at [361, 315] on div "108% , 500px mywebsite Un site fidèle à leur vision: sobre, haut de gamme et or…" at bounding box center [361, 210] width 486 height 238
click at [240, 123] on div at bounding box center [237, 122] width 13 height 3
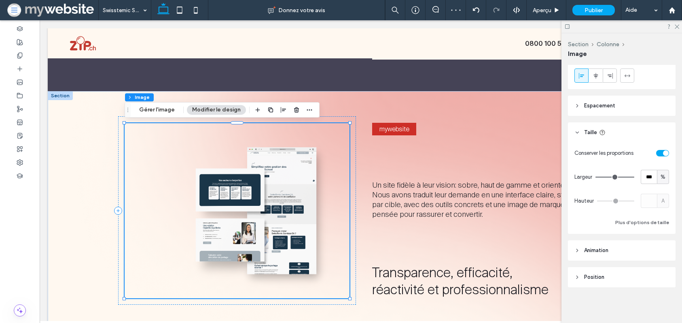
click at [131, 106] on div "Section Colonne Image Gérer l'image Modifier le design Section Colonne Image Mi…" at bounding box center [341, 171] width 682 height 302
click at [146, 108] on button "Gérer l'image" at bounding box center [157, 110] width 46 height 10
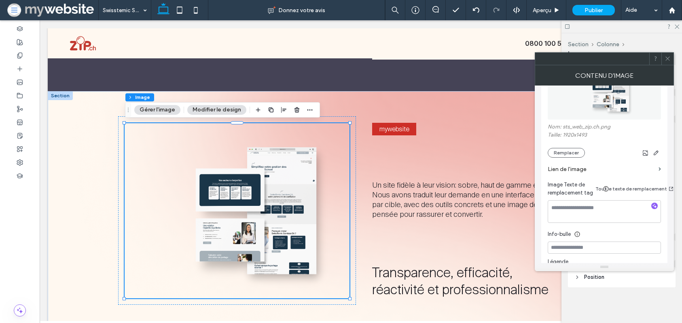
scroll to position [155, 0]
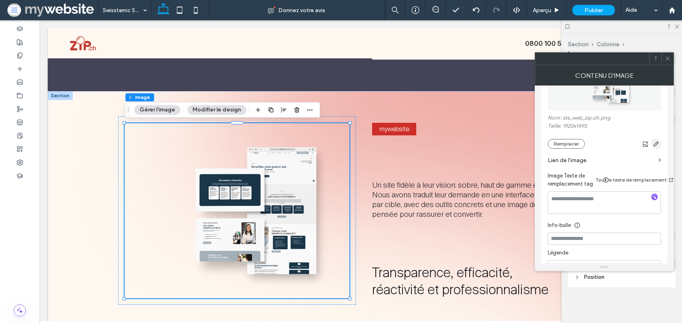
click at [656, 140] on icon "button" at bounding box center [656, 143] width 6 height 6
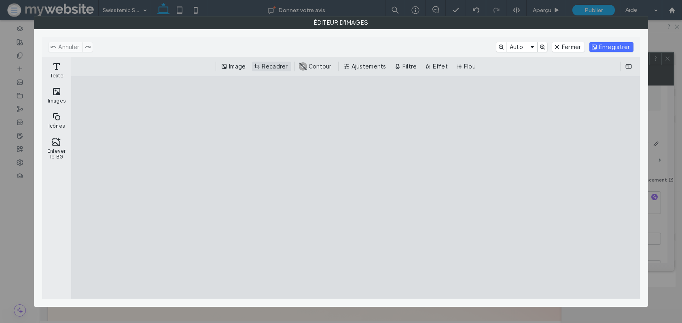
click at [291, 67] on button "Recadrer" at bounding box center [271, 67] width 39 height 10
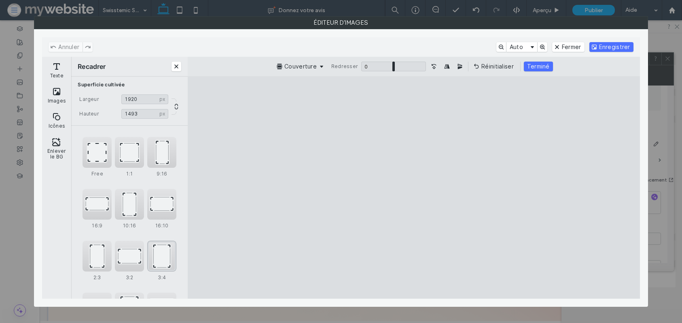
click at [168, 255] on div "3:4" at bounding box center [161, 255] width 29 height 31
type input "*******"
drag, startPoint x: 386, startPoint y: 223, endPoint x: 364, endPoint y: 221, distance: 21.9
click at [414, 187] on cesdk-canvas "Toile de l'éditeur" at bounding box center [414, 187] width 0 height 0
click at [529, 65] on button "Terminé" at bounding box center [535, 67] width 29 height 10
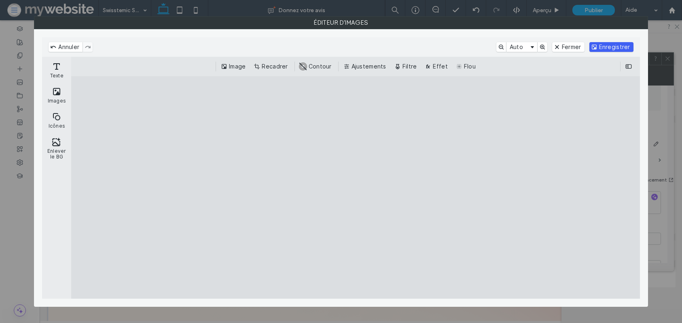
click at [623, 48] on button "Enregistrer" at bounding box center [612, 47] width 44 height 10
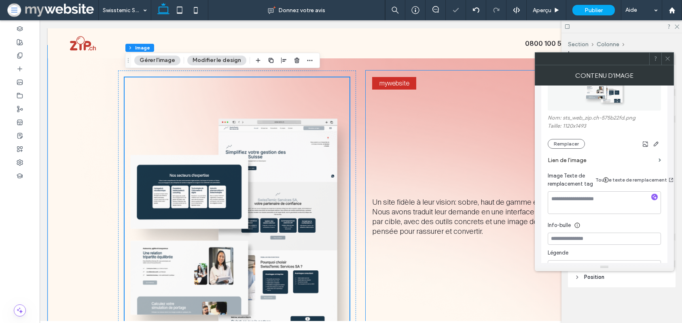
scroll to position [519, 0]
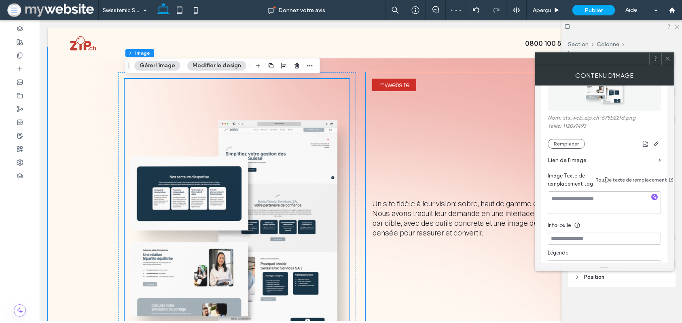
click at [393, 120] on div "mywebsite Un site fidèle à leur vision: sobre, haut de gamme et orienté b2b. No…" at bounding box center [485, 228] width 238 height 313
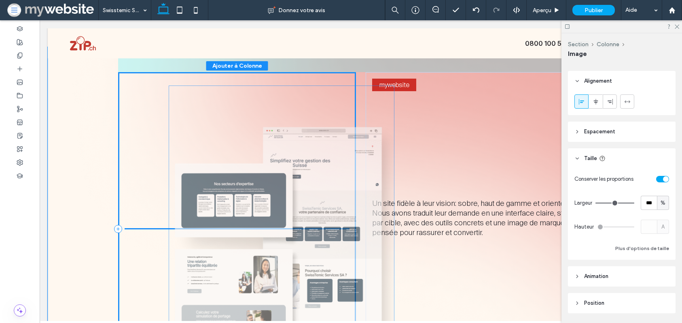
scroll to position [472, 0]
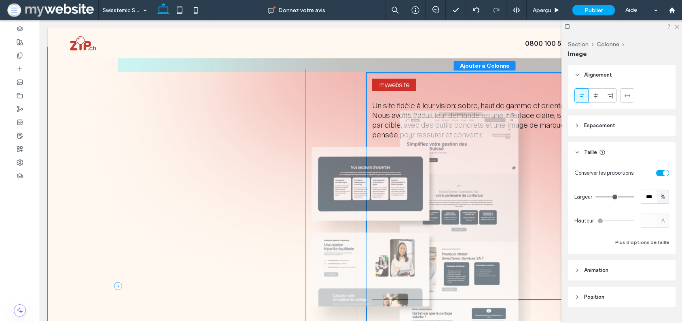
drag, startPoint x: 264, startPoint y: 166, endPoint x: 390, endPoint y: 164, distance: 125.5
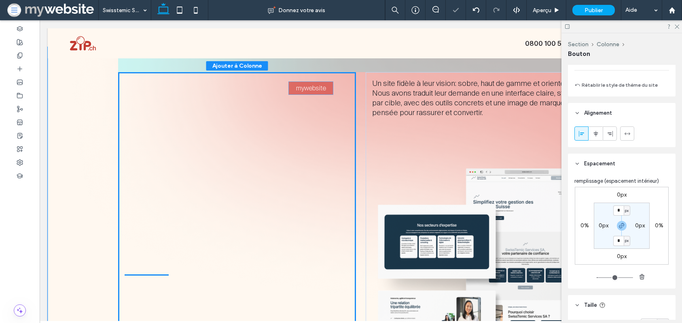
drag, startPoint x: 408, startPoint y: 84, endPoint x: 324, endPoint y: 87, distance: 83.4
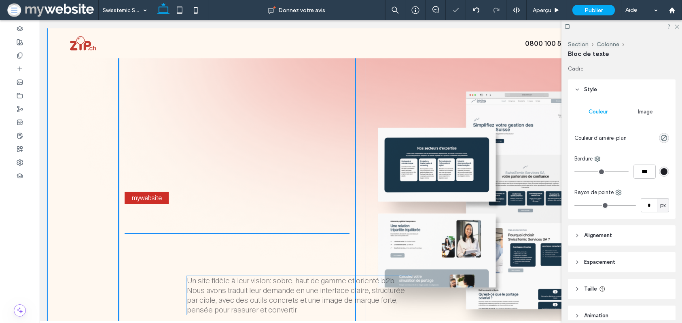
scroll to position [65, 0]
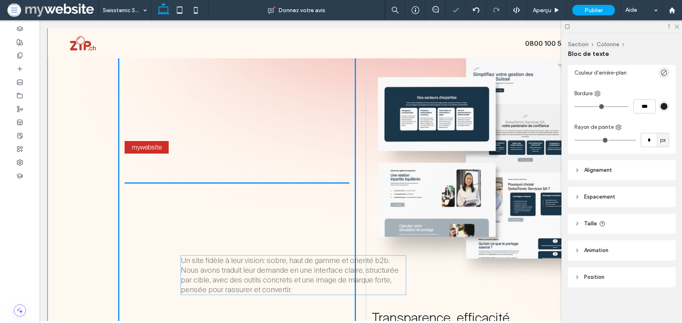
drag, startPoint x: 415, startPoint y: 104, endPoint x: 223, endPoint y: 264, distance: 250.0
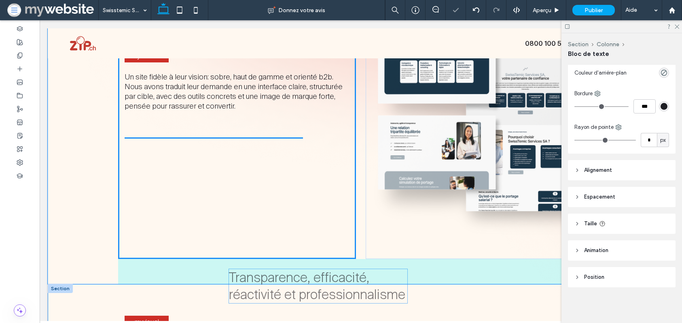
drag, startPoint x: 440, startPoint y: 306, endPoint x: 293, endPoint y: 286, distance: 147.6
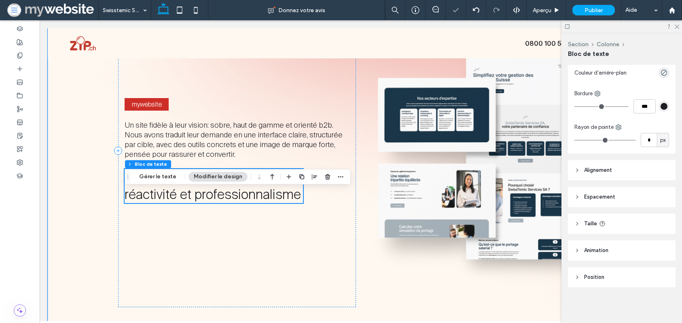
scroll to position [565, 0]
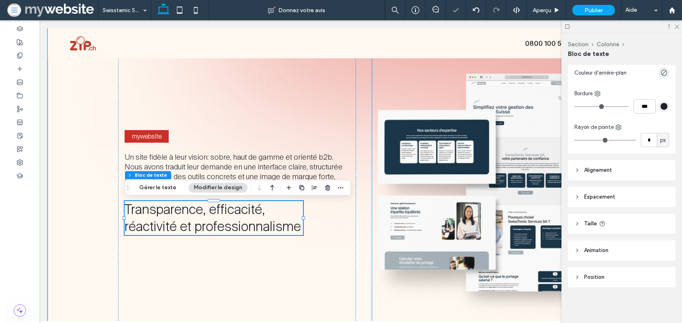
click at [394, 158] on img at bounding box center [484, 182] width 225 height 300
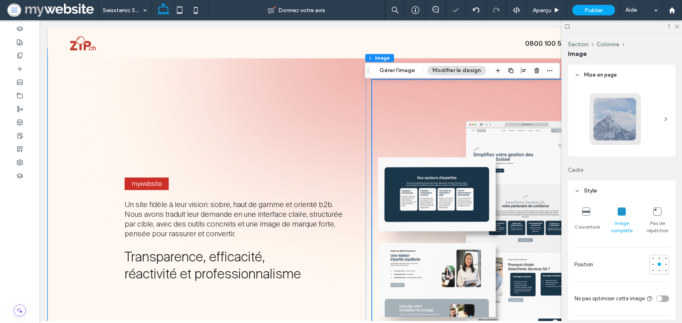
scroll to position [507, 0]
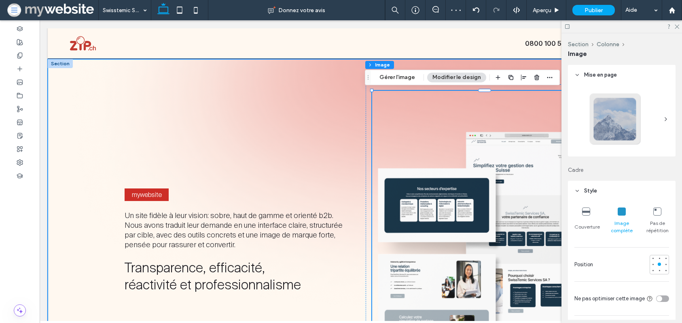
click at [364, 141] on div "mywebsite Un site fidèle à leur vision: sobre, haut de gamme et orienté b2b. No…" at bounding box center [361, 240] width 486 height 363
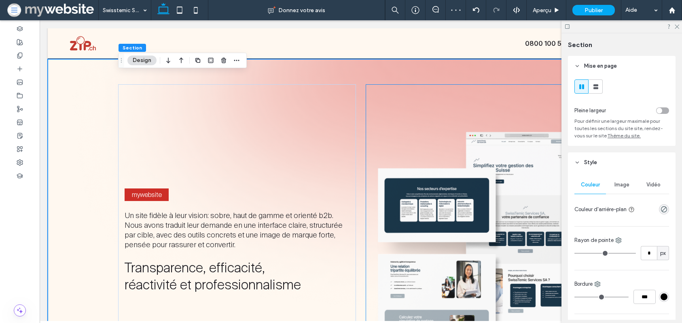
click at [366, 141] on div at bounding box center [485, 240] width 238 height 313
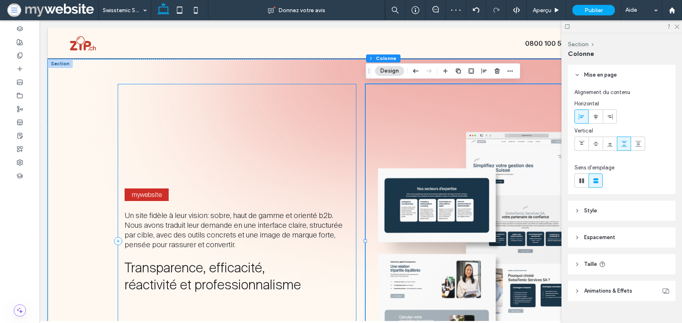
click at [353, 142] on div "mywebsite Un site fidèle à leur vision: sobre, haut de gamme et orienté b2b. No…" at bounding box center [237, 240] width 238 height 313
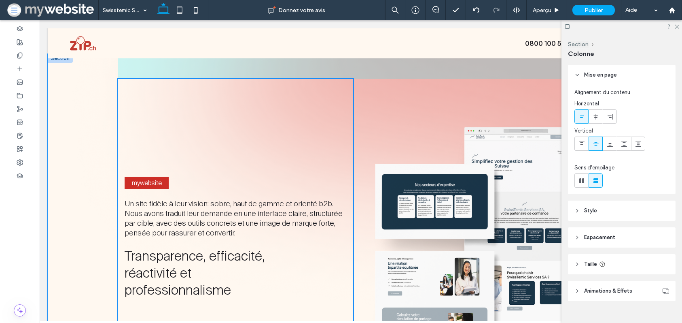
scroll to position [512, 0]
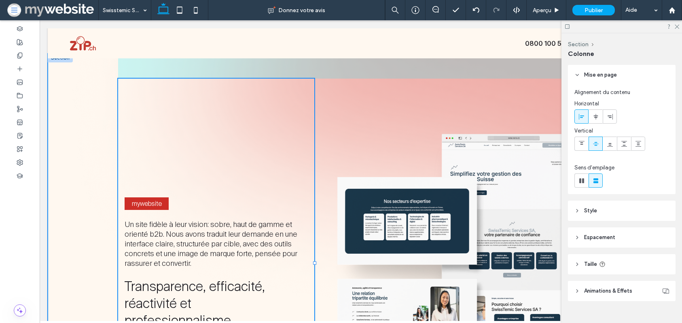
drag, startPoint x: 357, startPoint y: 235, endPoint x: 315, endPoint y: 234, distance: 41.7
click at [315, 234] on div "mywebsite Un site fidèle à leur vision: sobre, haut de gamme et orienté b2b. No…" at bounding box center [361, 262] width 486 height 418
type input "**"
type input "*****"
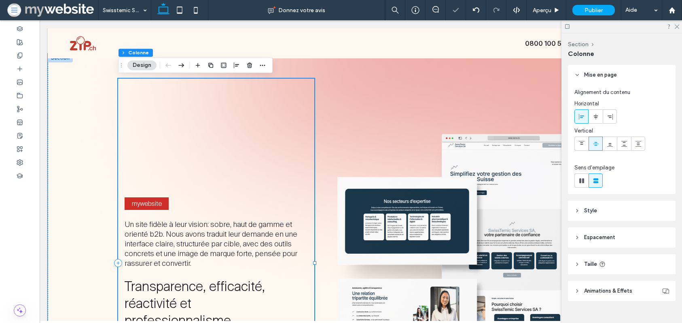
click at [255, 110] on div "mywebsite Un site fidèle à leur vision: sobre, haut de gamme et orienté b2b. No…" at bounding box center [216, 263] width 196 height 368
click at [21, 69] on icon at bounding box center [20, 69] width 6 height 6
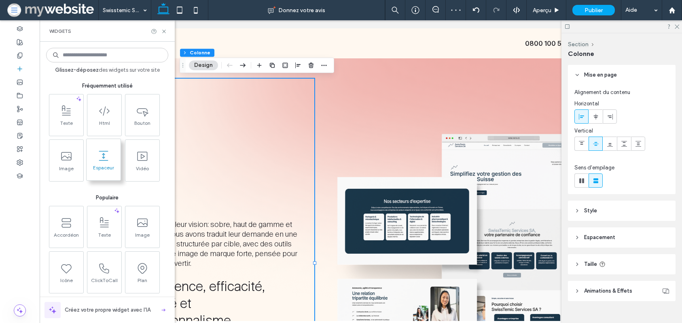
click at [89, 159] on span at bounding box center [104, 155] width 34 height 18
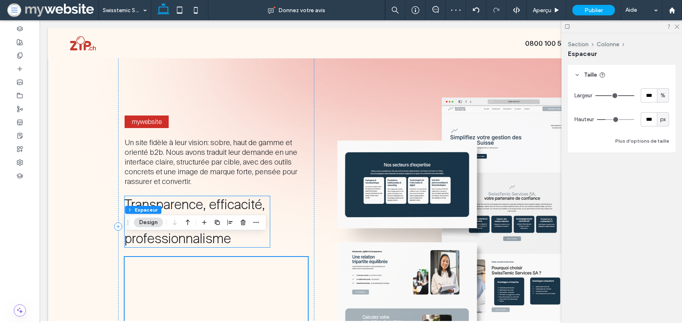
scroll to position [570, 0]
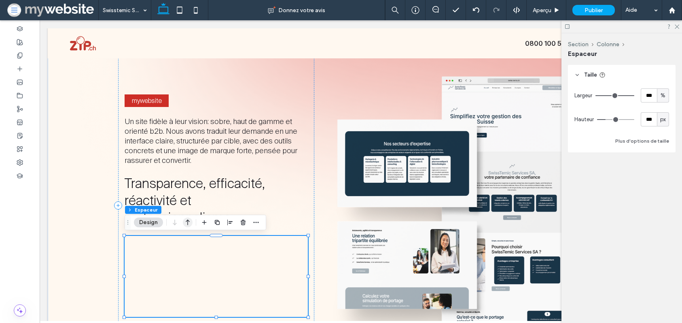
click at [186, 225] on icon "button" at bounding box center [188, 222] width 10 height 15
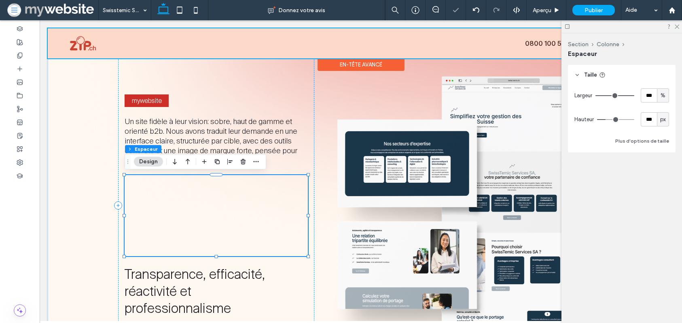
click at [193, 58] on div "En-tête avancé" at bounding box center [361, 58] width 626 height 1
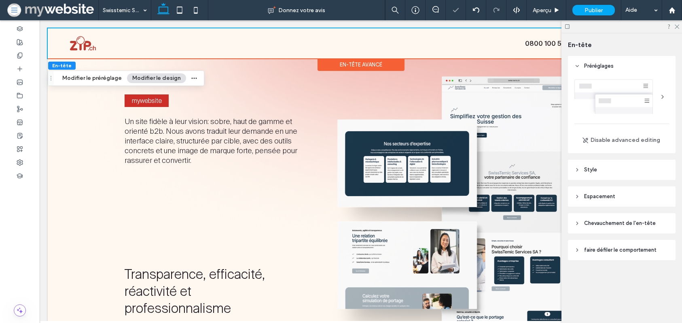
click at [198, 73] on div "En-tête Modifier le préréglage Modifier le design" at bounding box center [126, 77] width 157 height 15
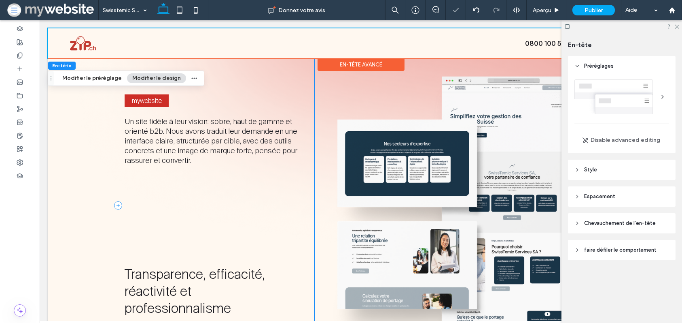
click at [236, 79] on div "mywebsite Un site fidèle à leur vision: sobre, haut de gamme et orienté b2b. No…" at bounding box center [216, 205] width 196 height 368
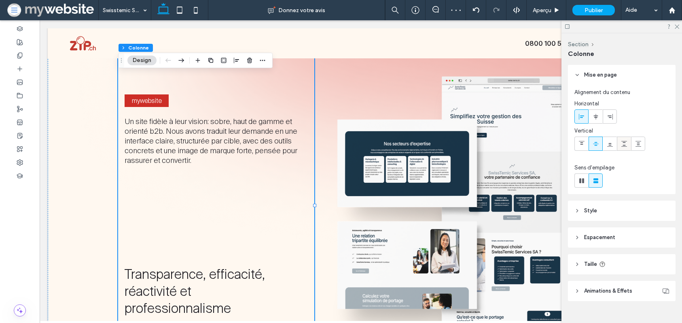
click at [621, 146] on icon at bounding box center [624, 143] width 6 height 6
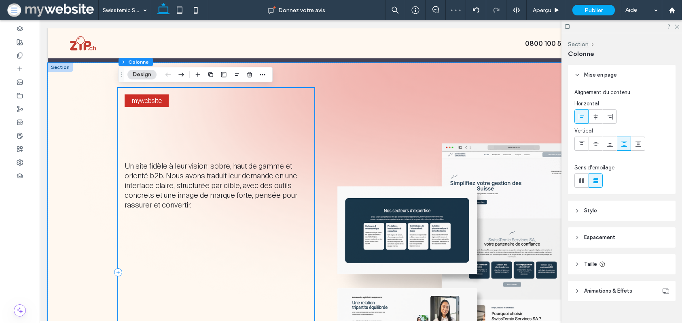
scroll to position [614, 0]
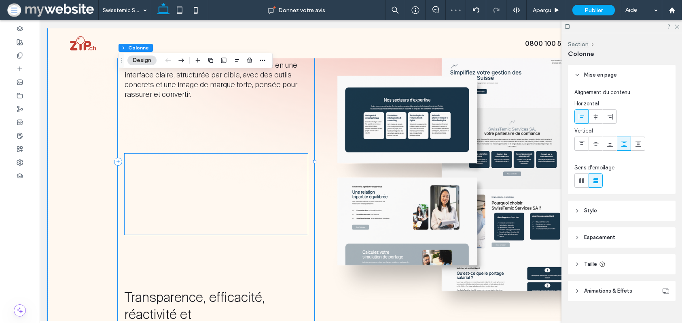
click at [210, 184] on div at bounding box center [216, 193] width 183 height 81
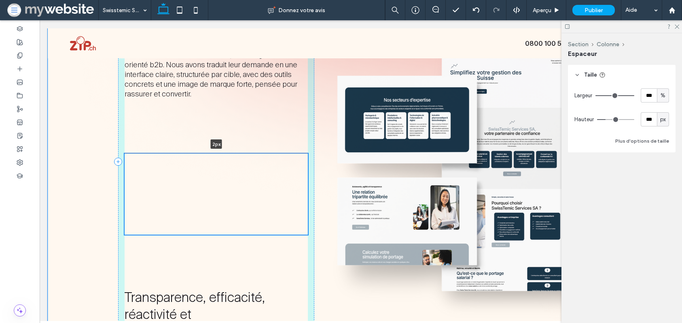
scroll to position [613, 0]
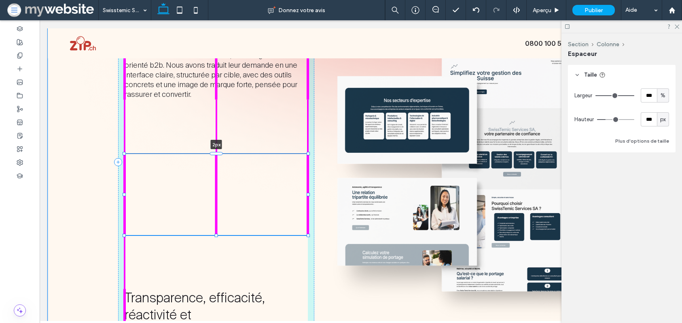
drag, startPoint x: 214, startPoint y: 154, endPoint x: 208, endPoint y: 155, distance: 6.1
click at [208, 155] on div "mywebsite Un site fidèle à leur vision: sobre, haut de gamme et orienté b2b. No…" at bounding box center [361, 162] width 486 height 418
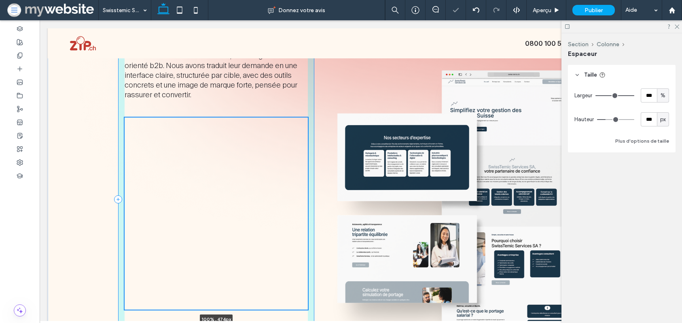
drag, startPoint x: 217, startPoint y: 234, endPoint x: 219, endPoint y: 345, distance: 111.3
type input "***"
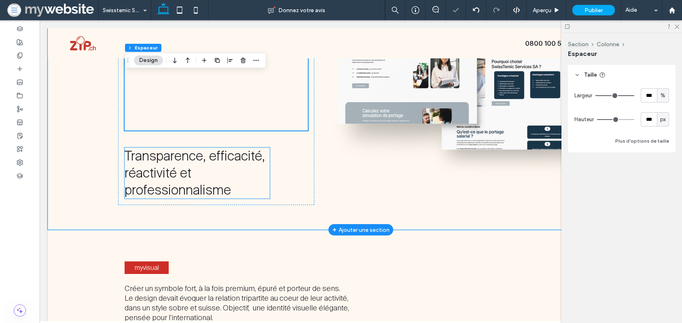
scroll to position [711, 0]
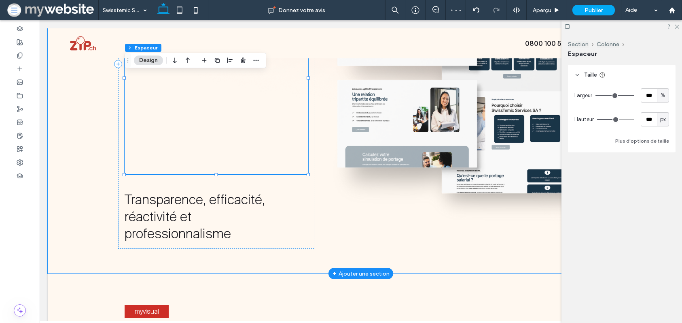
click at [206, 172] on div at bounding box center [216, 78] width 183 height 192
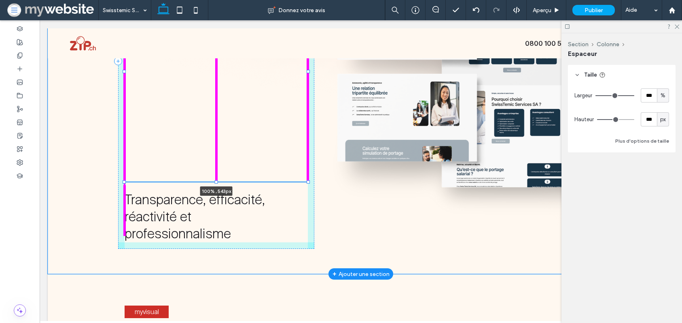
drag, startPoint x: 215, startPoint y: 174, endPoint x: 214, endPoint y: 202, distance: 27.5
click at [214, 202] on div "mywebsite Un site fidèle à leur vision: sobre, haut de gamme et orienté b2b. No…" at bounding box center [361, 61] width 486 height 425
type input "***"
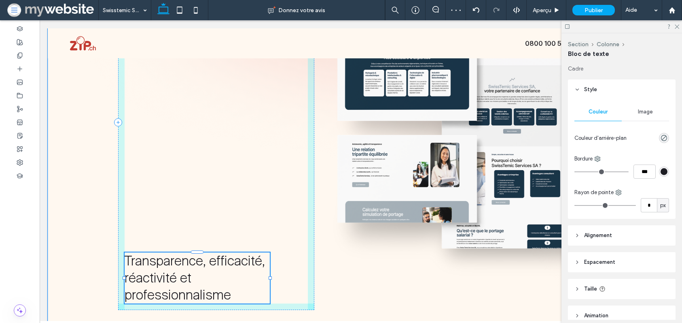
scroll to position [663, 0]
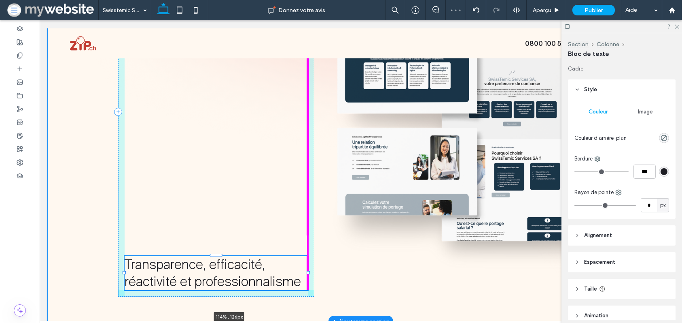
drag, startPoint x: 270, startPoint y: 278, endPoint x: 333, endPoint y: 277, distance: 62.7
click at [334, 277] on div "mywebsite Un site fidèle à leur vision: sobre, haut de gamme et orienté b2b. No…" at bounding box center [361, 111] width 486 height 418
type input "***"
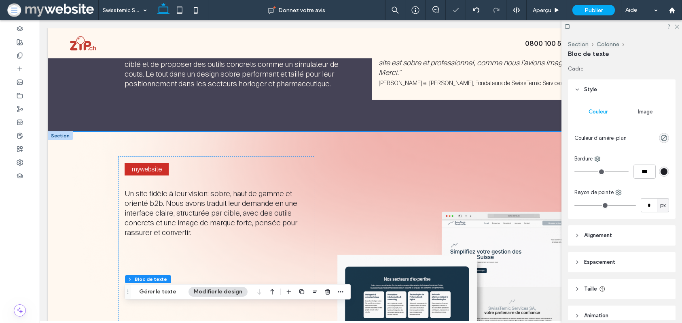
scroll to position [470, 0]
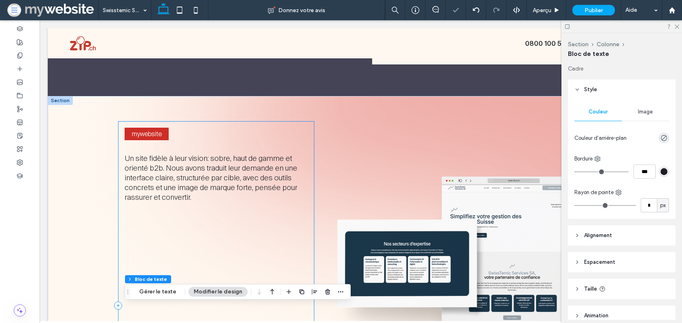
click at [239, 135] on div "mywebsite Un site fidèle à leur vision: sobre, haut de gamme et orienté b2b. No…" at bounding box center [216, 305] width 196 height 368
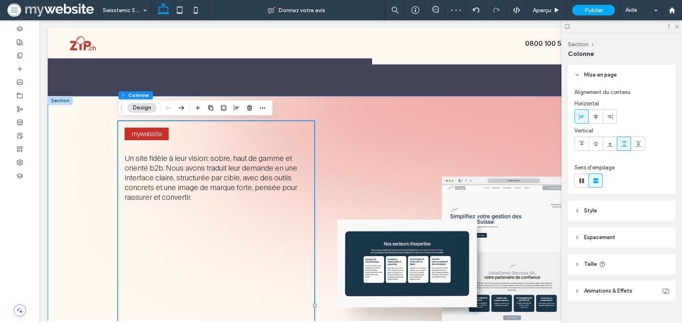
click at [421, 102] on div "mywebsite Un site fidèle à leur vision: sobre, haut de gamme et orienté b2b. No…" at bounding box center [361, 305] width 486 height 418
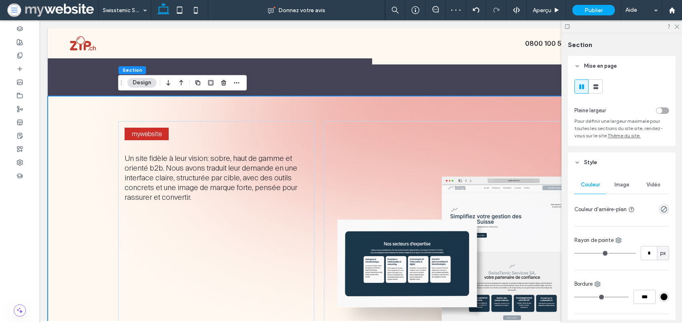
click at [104, 104] on div "mywebsite Un site fidèle à leur vision: sobre, haut de gamme et orienté b2b. No…" at bounding box center [361, 305] width 626 height 418
click at [662, 212] on icon "rgba(0, 0, 0, 0)" at bounding box center [664, 209] width 7 height 7
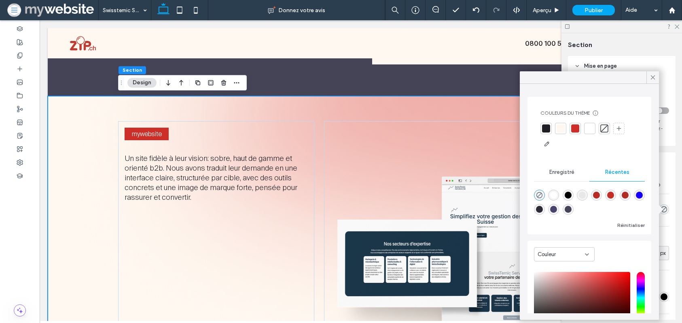
click at [565, 243] on div "Couleur HEX ******* Opacité **" at bounding box center [590, 307] width 124 height 134
click at [568, 255] on div "Couleur" at bounding box center [561, 254] width 47 height 8
click at [561, 282] on div "Dégradé" at bounding box center [565, 282] width 60 height 14
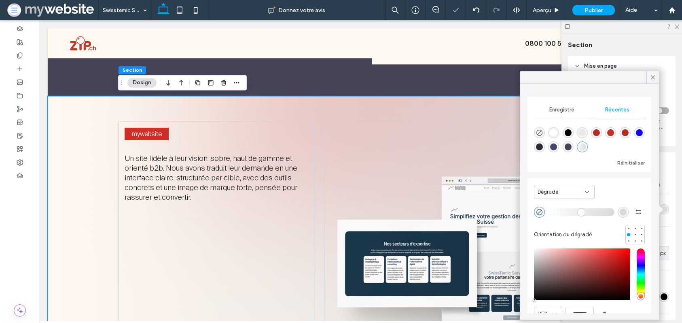
scroll to position [38, 0]
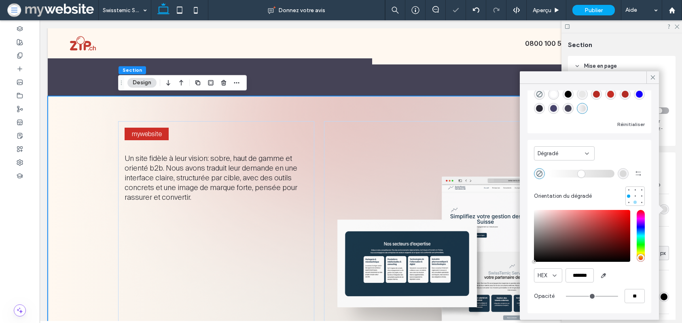
click at [635, 201] on div at bounding box center [635, 201] width 3 height 3
type input "*******"
type input "***"
type input "****"
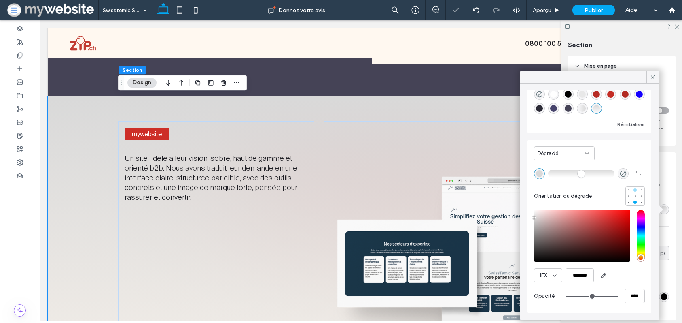
click at [635, 190] on div at bounding box center [635, 189] width 3 height 3
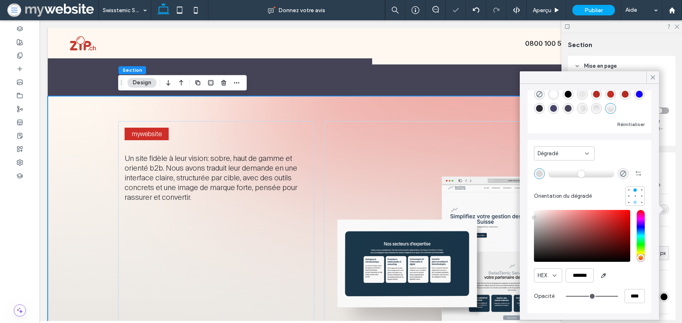
click at [635, 201] on div at bounding box center [635, 201] width 3 height 3
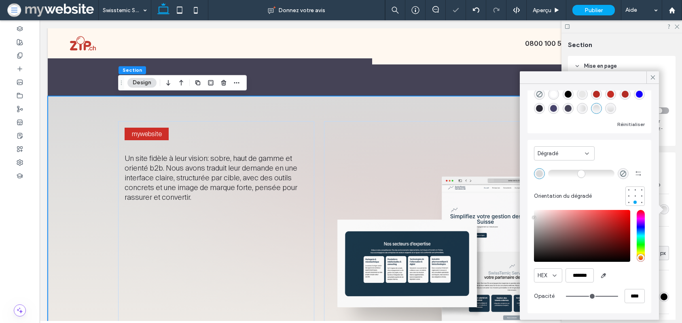
click at [538, 174] on div "rgba(217, 217, 217, 1)" at bounding box center [539, 173] width 7 height 7
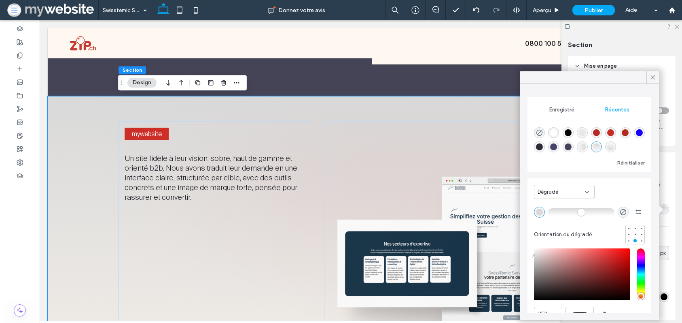
click at [564, 112] on span "Enregistré" at bounding box center [562, 109] width 25 height 6
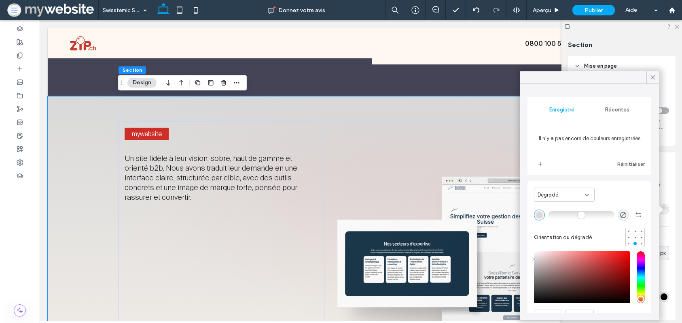
click at [609, 112] on span "Récentes" at bounding box center [617, 109] width 24 height 6
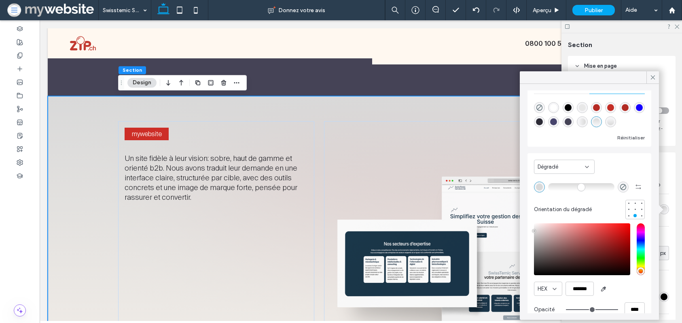
scroll to position [27, 0]
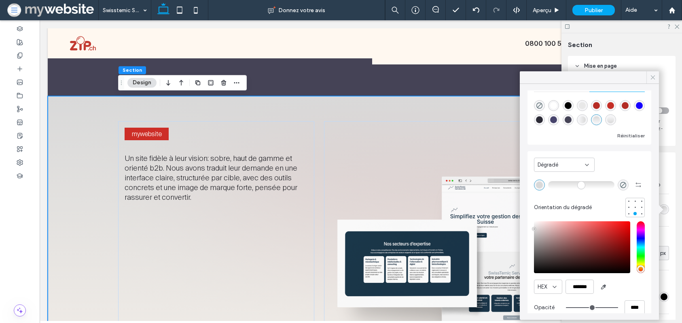
click at [651, 74] on icon at bounding box center [653, 77] width 7 height 7
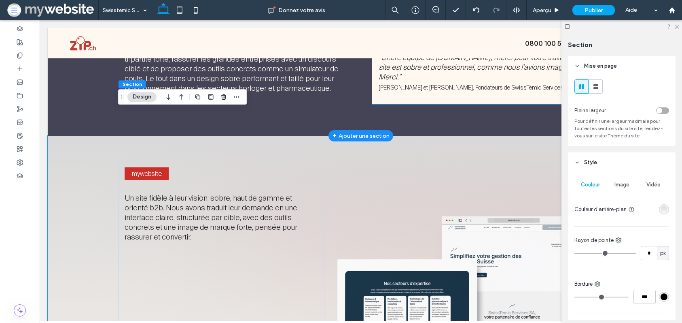
scroll to position [414, 0]
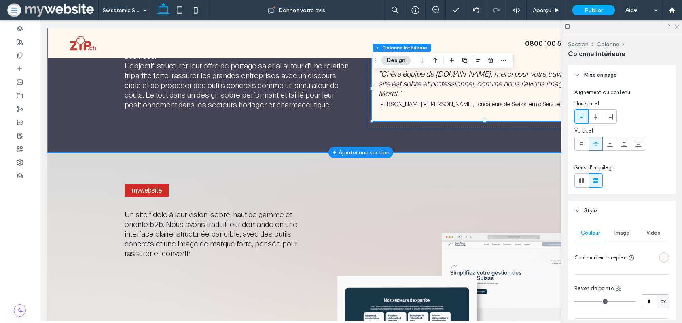
click at [482, 113] on div ""Chère équipe de ZIP.ch, merci pour votre travail. Le site est sobre et profess…" at bounding box center [484, 88] width 225 height 65
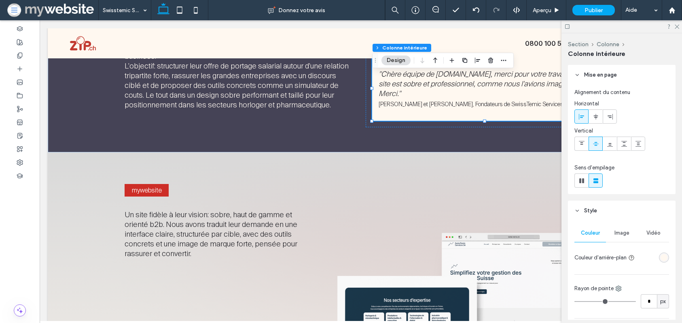
scroll to position [176, 0]
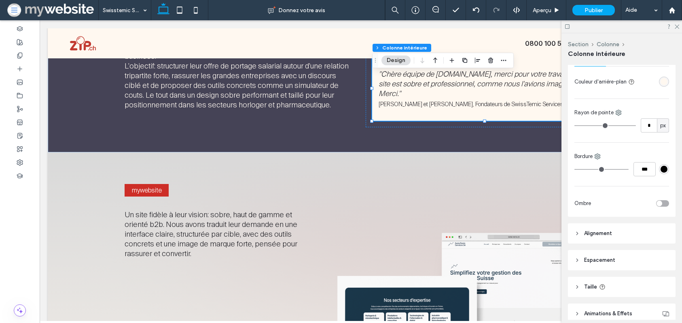
click at [662, 83] on div "rgba(255, 248, 240, 1)" at bounding box center [664, 81] width 7 height 7
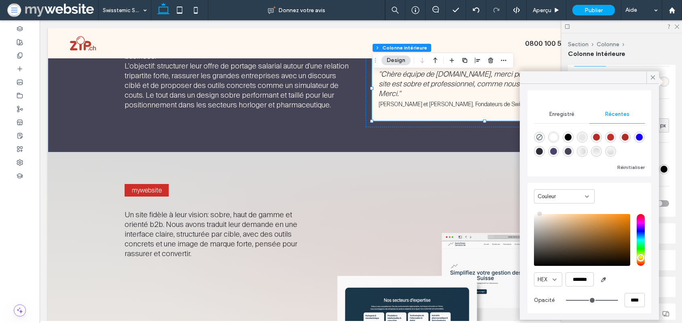
scroll to position [63, 0]
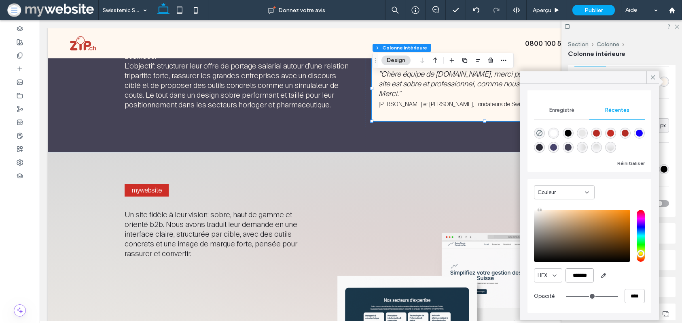
click at [580, 272] on input "*******" at bounding box center [580, 275] width 28 height 14
click at [650, 76] on icon at bounding box center [653, 77] width 7 height 7
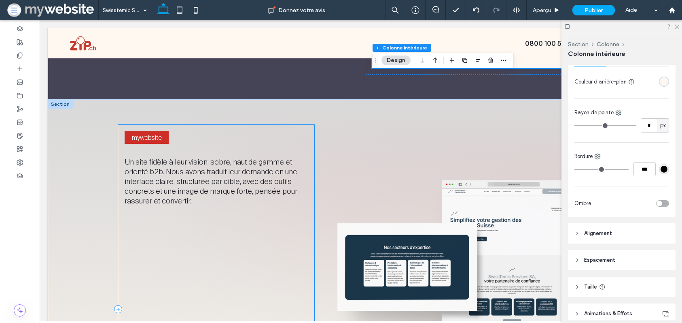
scroll to position [502, 0]
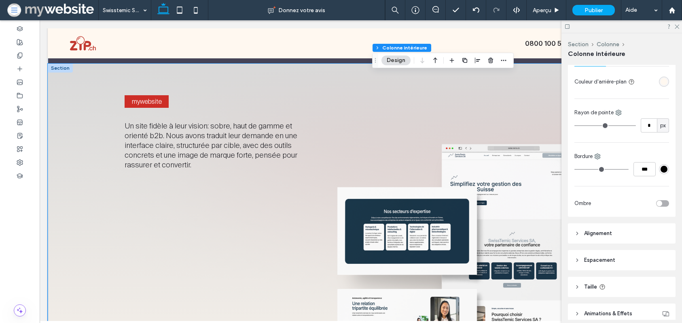
click at [314, 66] on div "mywebsite Un site fidèle à leur vision: sobre, haut de gamme et orienté b2b. No…" at bounding box center [361, 273] width 486 height 418
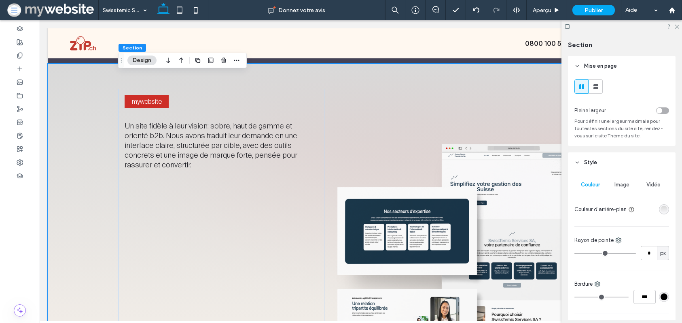
click at [665, 212] on div "linear-gradient(180deg, rgba(217, 217, 217, 1) 0%, rgba(0, 0, 0, 0) 100%)" at bounding box center [664, 209] width 7 height 7
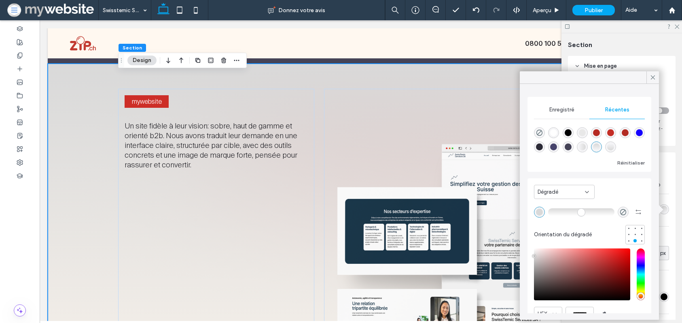
click at [544, 211] on div "rgba(217, 217, 217, 1)" at bounding box center [539, 211] width 11 height 11
click at [540, 211] on div "rgba(217, 217, 217, 1)" at bounding box center [539, 211] width 7 height 7
drag, startPoint x: 540, startPoint y: 211, endPoint x: 547, endPoint y: 216, distance: 8.1
click at [540, 211] on div "rgba(217, 217, 217, 1)" at bounding box center [539, 211] width 7 height 7
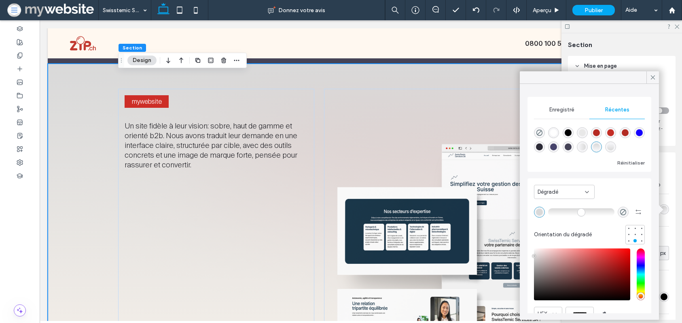
scroll to position [38, 0]
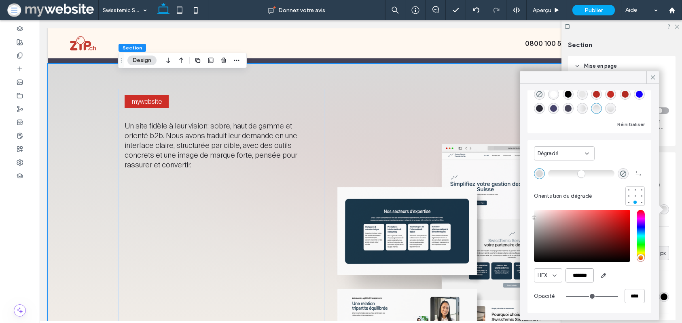
click at [577, 276] on input "*******" at bounding box center [580, 275] width 28 height 14
paste input "color picker textbox"
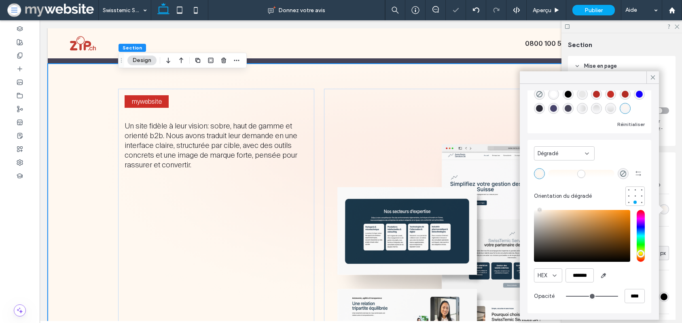
click at [632, 282] on div "HEX ******* Opacité ****" at bounding box center [589, 257] width 111 height 103
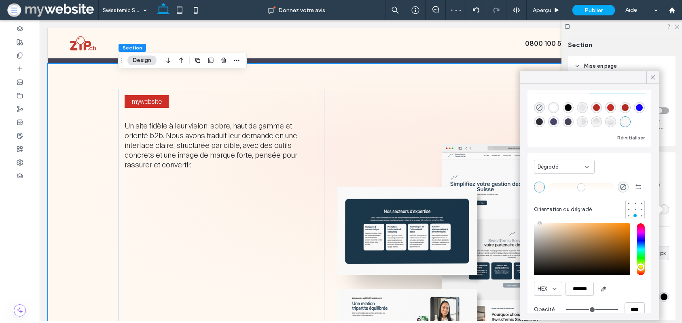
scroll to position [24, 0]
click at [620, 187] on use "rgba(0, 0, 0, 0)" at bounding box center [623, 187] width 6 height 6
type input "*******"
type input "*"
type input "**"
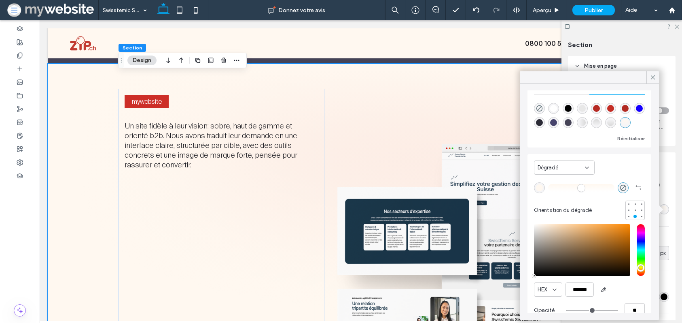
click at [569, 123] on div "rgba(69, 67, 86, 1)" at bounding box center [568, 122] width 7 height 7
type input "*******"
type input "***"
type input "****"
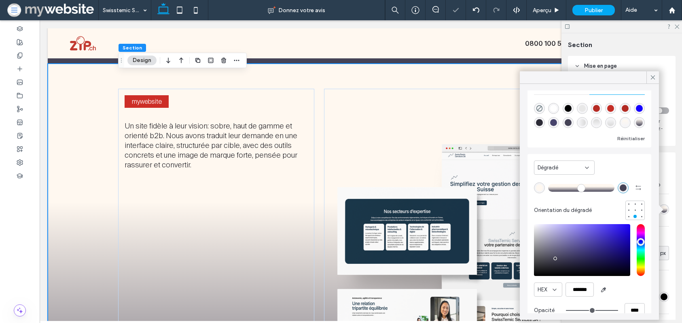
type input "**"
drag, startPoint x: 554, startPoint y: 189, endPoint x: 575, endPoint y: 187, distance: 20.3
click at [572, 188] on input "range" at bounding box center [581, 187] width 66 height 1
click at [650, 76] on icon at bounding box center [653, 77] width 7 height 7
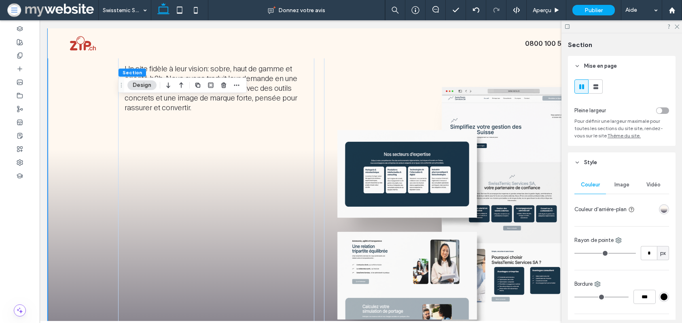
scroll to position [744, 0]
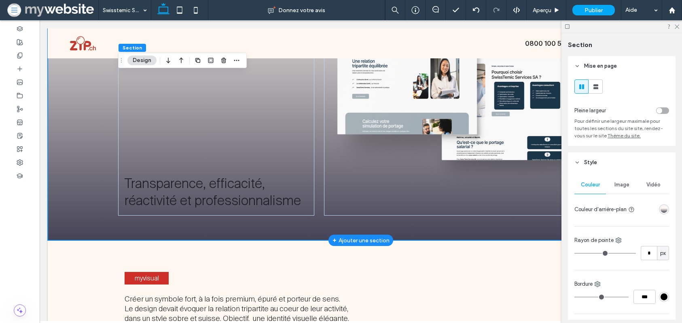
click at [204, 183] on span "Transparence, efficacité, réactivité et professionnalisme" at bounding box center [213, 192] width 176 height 34
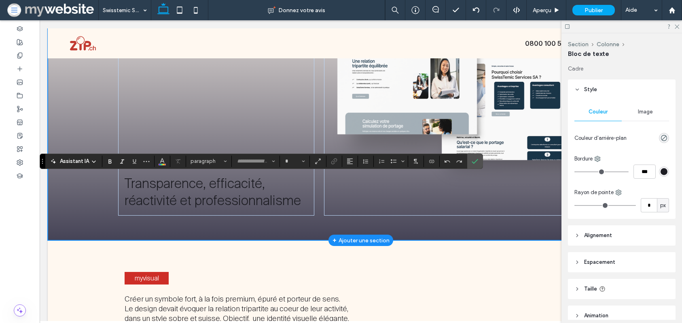
type input "**********"
type input "**"
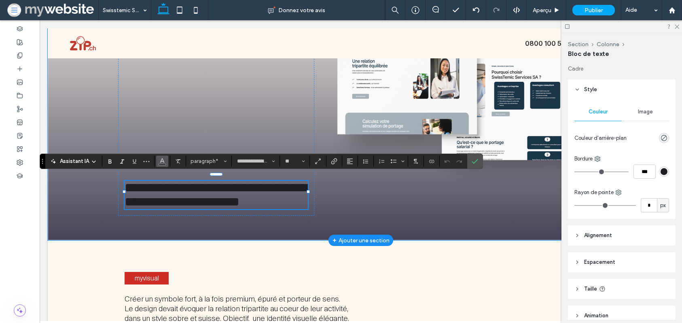
click at [161, 163] on icon "Couleur" at bounding box center [162, 160] width 6 height 6
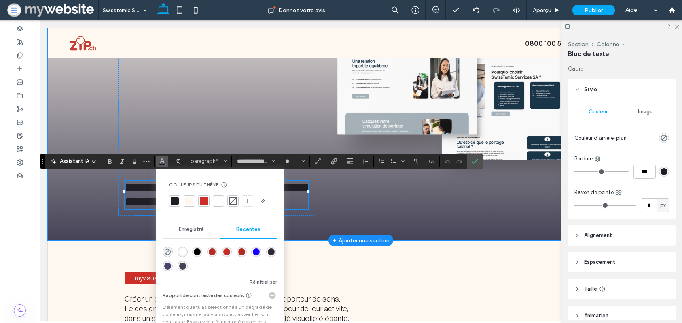
click at [191, 198] on div at bounding box center [189, 201] width 8 height 8
click at [272, 160] on use "Police et épaisseur de la police" at bounding box center [273, 161] width 3 height 2
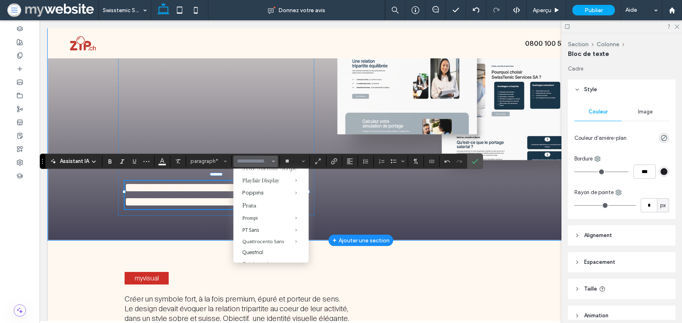
scroll to position [921, 0]
click at [263, 179] on label "SuisseIntl-Medium" at bounding box center [271, 173] width 75 height 11
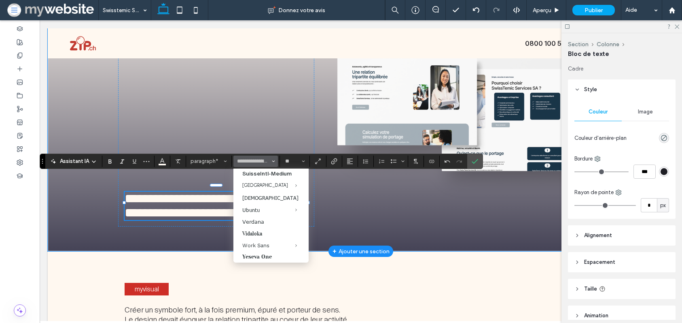
type input "**********"
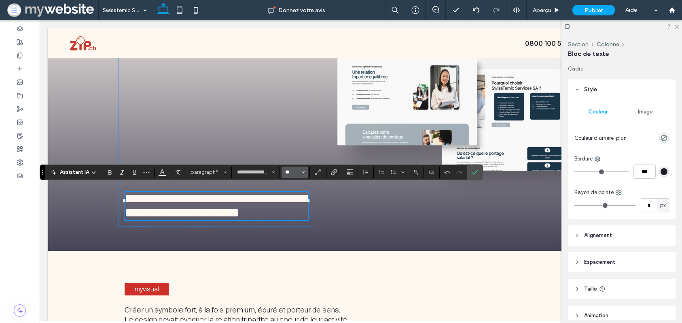
click at [292, 170] on input "**" at bounding box center [293, 172] width 16 height 6
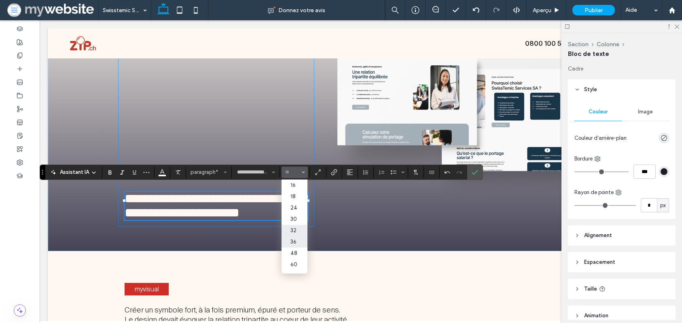
scroll to position [87, 0]
click at [291, 200] on label "30" at bounding box center [295, 199] width 26 height 11
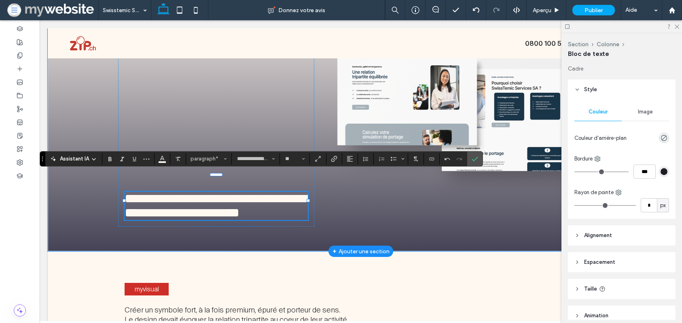
type input "**"
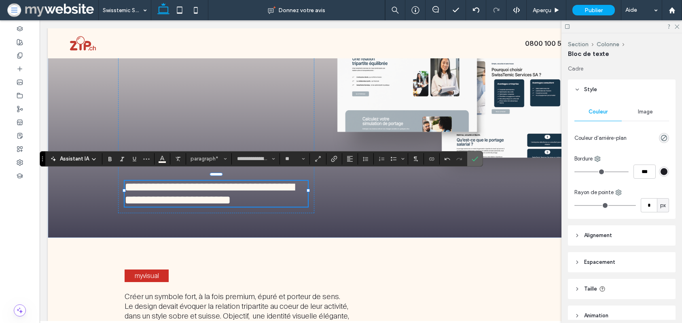
click at [471, 157] on label "Confirmer" at bounding box center [475, 158] width 12 height 15
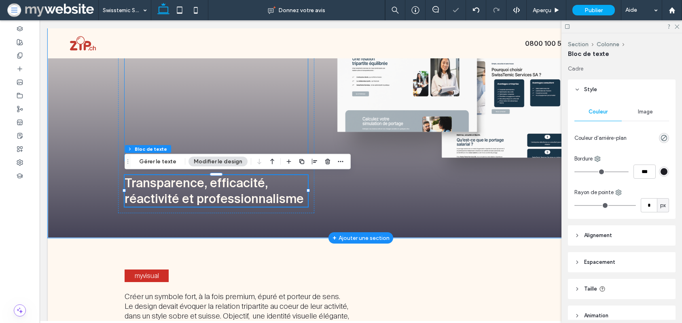
click at [211, 103] on div at bounding box center [216, 51] width 183 height 220
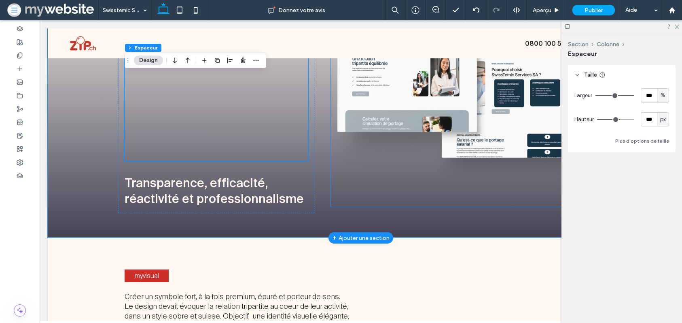
scroll to position [667, 0]
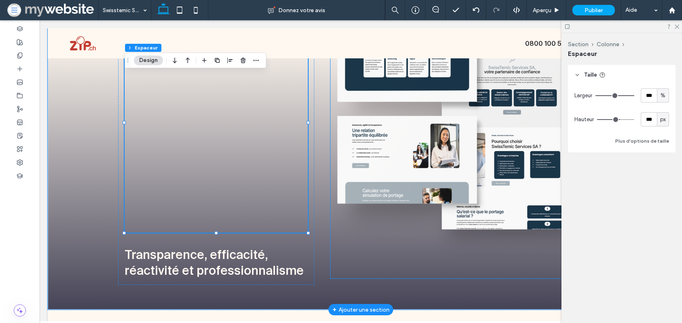
click at [350, 151] on img at bounding box center [464, 99] width 267 height 355
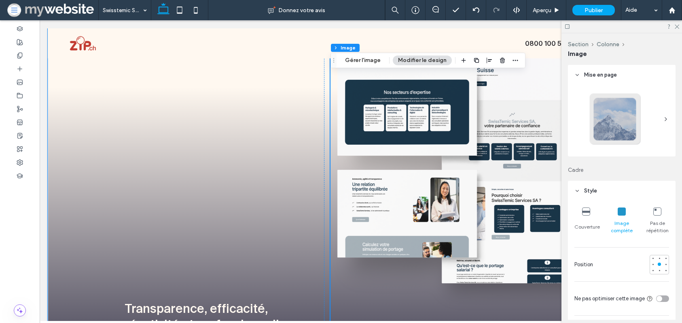
scroll to position [590, 0]
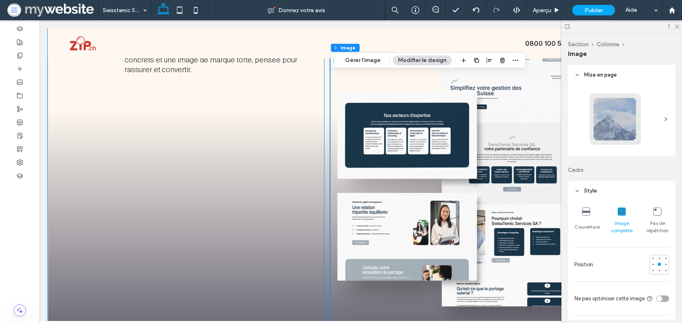
click at [325, 151] on div at bounding box center [464, 177] width 280 height 368
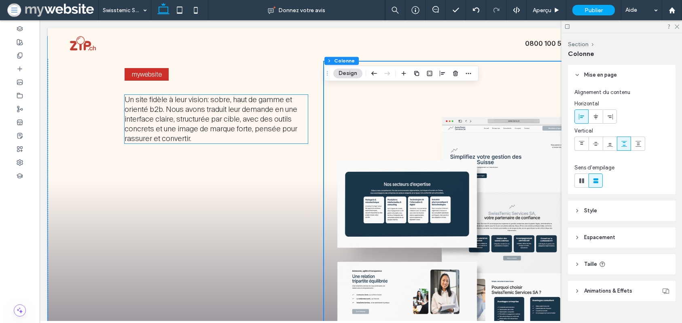
scroll to position [472, 0]
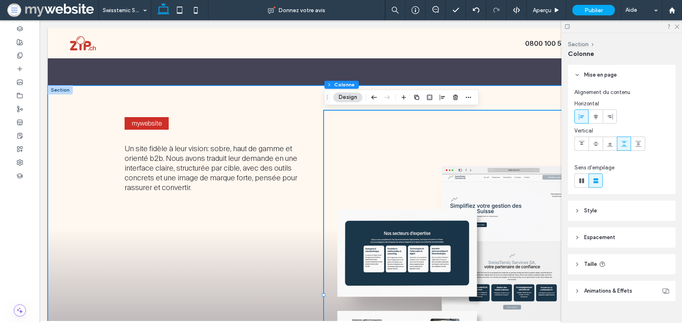
click at [312, 94] on div "mywebsite Un site fidèle à leur vision: sobre, haut de gamme et orienté b2b. No…" at bounding box center [361, 294] width 486 height 418
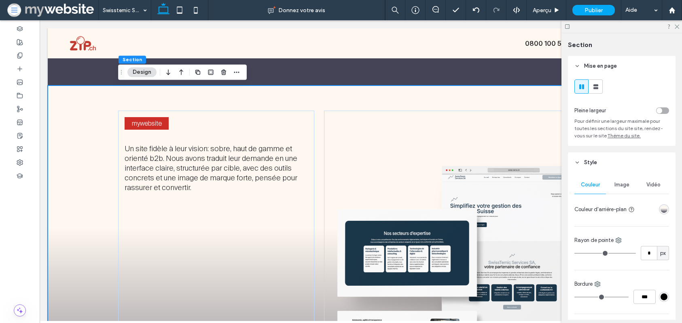
click at [620, 183] on span "Image" at bounding box center [622, 184] width 15 height 6
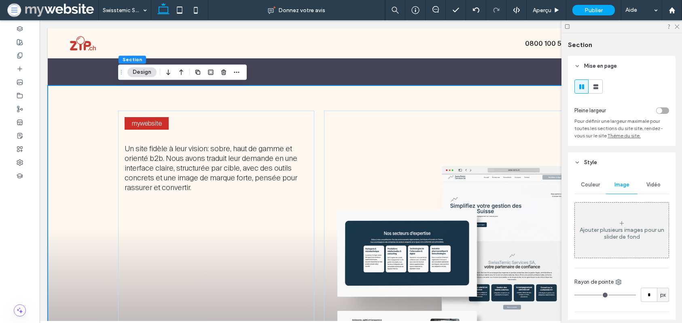
click at [622, 232] on div "Ajouter plusieurs images pour un slider de fond" at bounding box center [622, 233] width 94 height 14
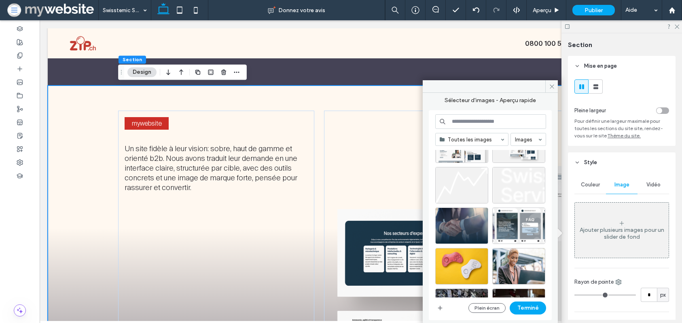
scroll to position [0, 0]
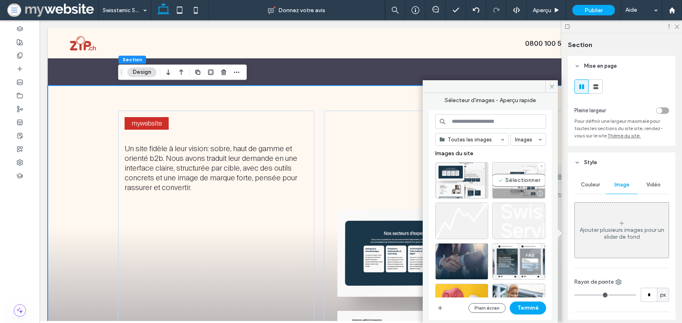
click at [513, 183] on div "Sélectionner" at bounding box center [519, 180] width 53 height 36
click at [522, 310] on button "Terminé" at bounding box center [528, 307] width 36 height 13
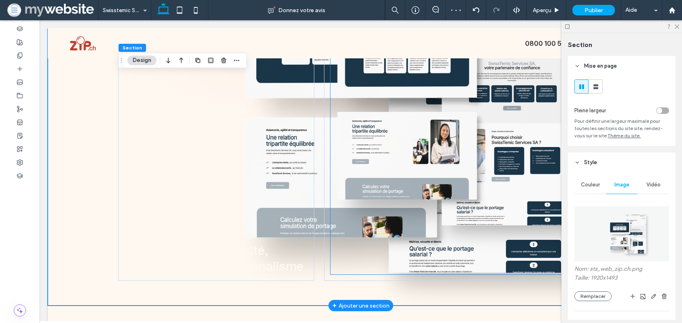
scroll to position [644, 0]
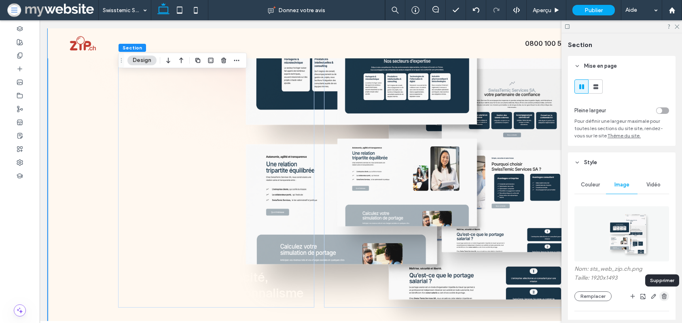
click at [666, 297] on use "button" at bounding box center [664, 295] width 5 height 5
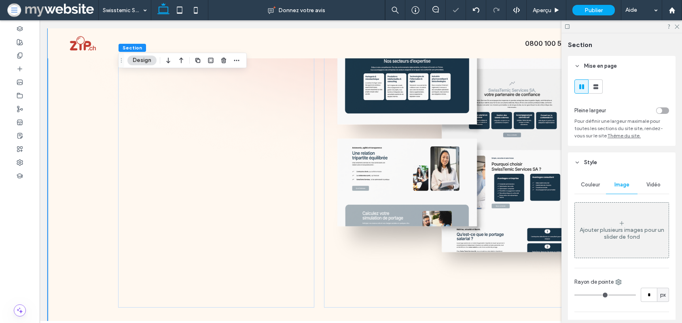
click at [601, 187] on div "Couleur" at bounding box center [591, 185] width 32 height 18
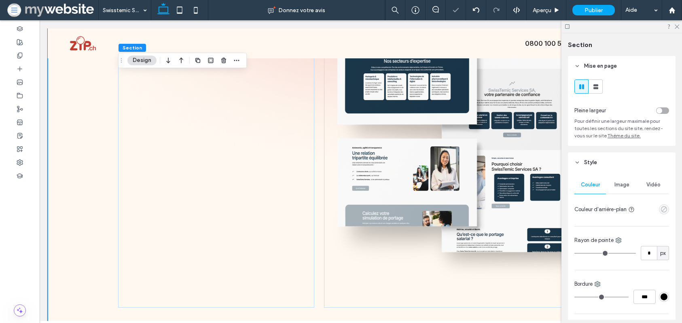
click at [663, 210] on use "empty color" at bounding box center [664, 209] width 6 height 6
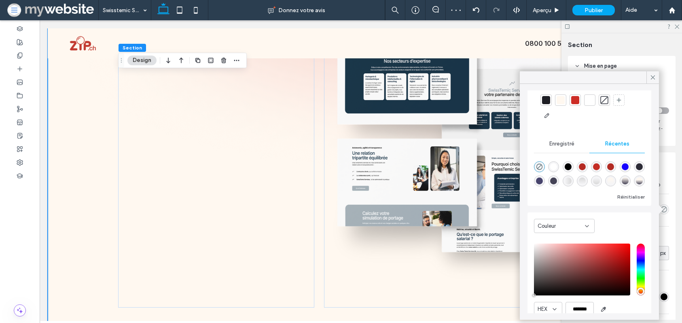
scroll to position [45, 0]
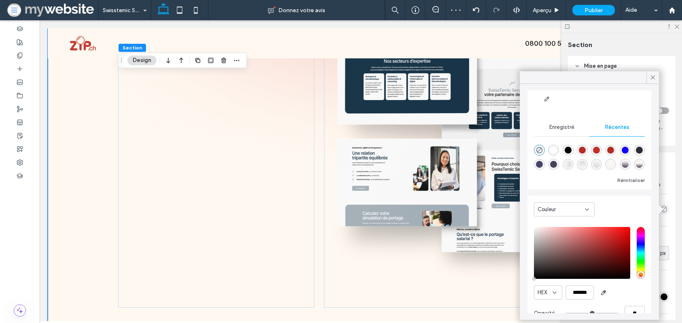
click at [559, 212] on div "Couleur" at bounding box center [561, 209] width 47 height 8
click at [558, 238] on span "Dégradé" at bounding box center [548, 238] width 21 height 8
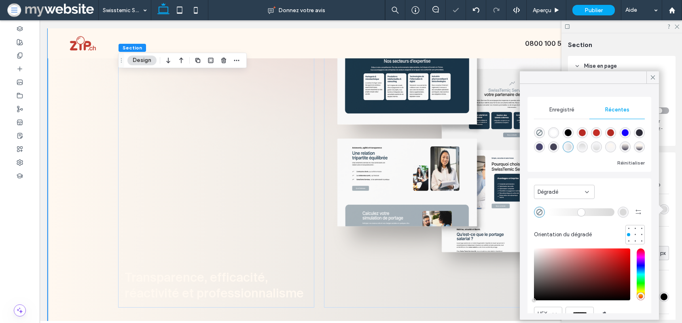
click at [637, 143] on div "linear-gradient(180deg, rgba(255, 248, 240, 1) 34%, rgba(69, 67, 86, 1) 100%)" at bounding box center [639, 146] width 7 height 7
type input "*******"
type input "***"
type input "****"
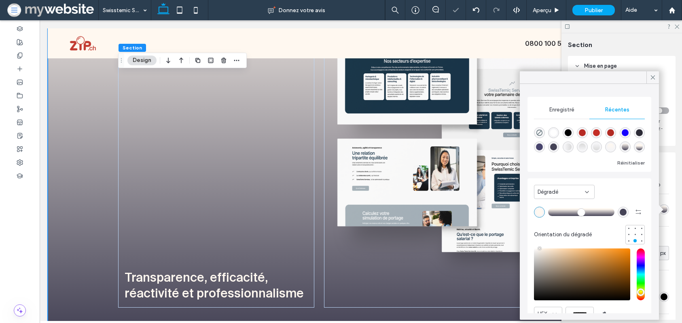
type input "**"
drag, startPoint x: 568, startPoint y: 210, endPoint x: 531, endPoint y: 203, distance: 38.0
click at [558, 211] on input "range" at bounding box center [581, 211] width 66 height 1
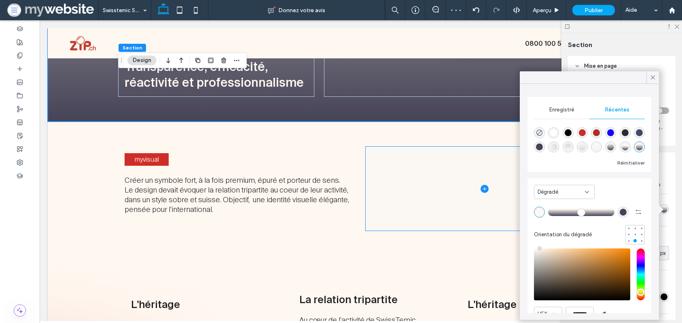
scroll to position [862, 0]
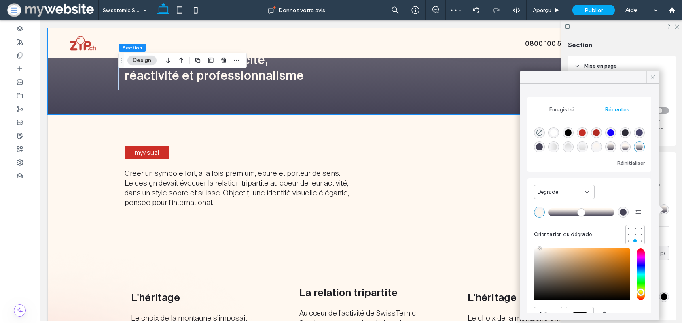
click at [650, 77] on icon at bounding box center [653, 77] width 7 height 7
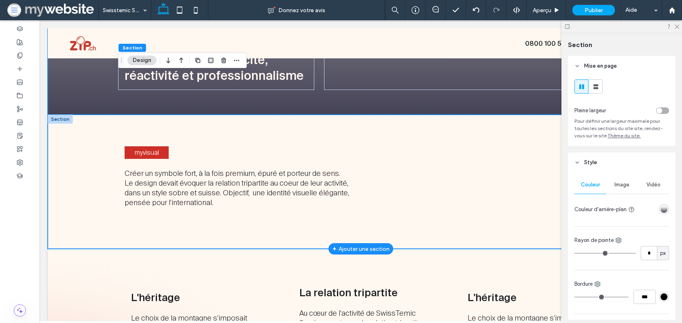
click at [78, 123] on div "myvisual Créer un symbole fort, à la fois premium, épuré et porteur de sens. Le…" at bounding box center [361, 182] width 626 height 134
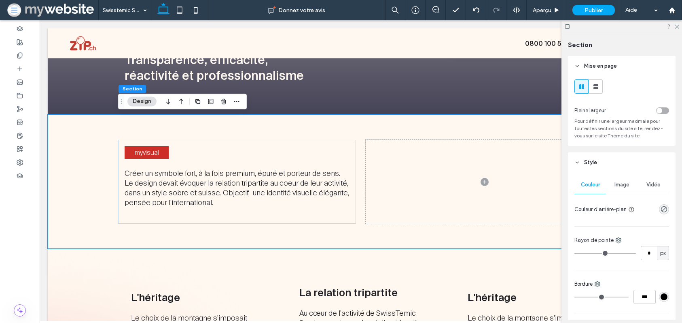
click at [662, 212] on div "rgba(0, 0, 0, 0)" at bounding box center [664, 209] width 10 height 10
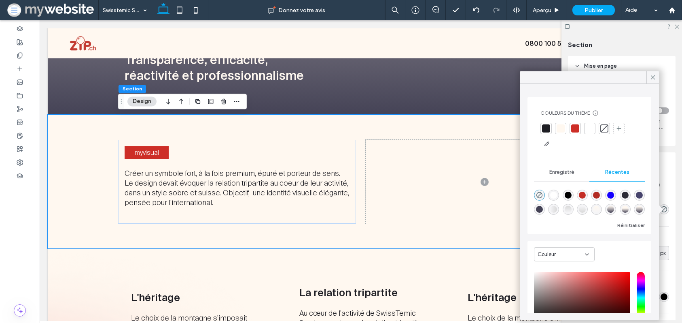
click at [541, 128] on div at bounding box center [546, 128] width 11 height 11
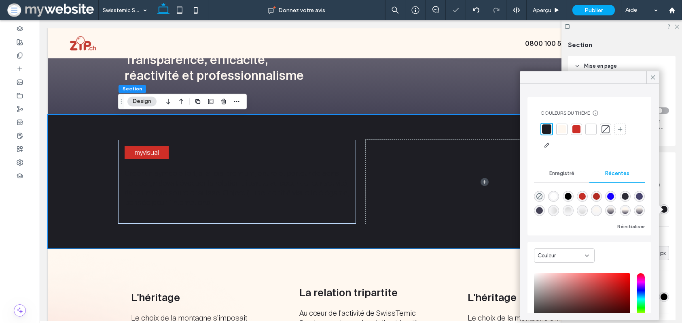
click at [640, 196] on div "rgba(71, 68, 108, 1)" at bounding box center [639, 196] width 7 height 7
type input "*******"
type input "***"
type input "****"
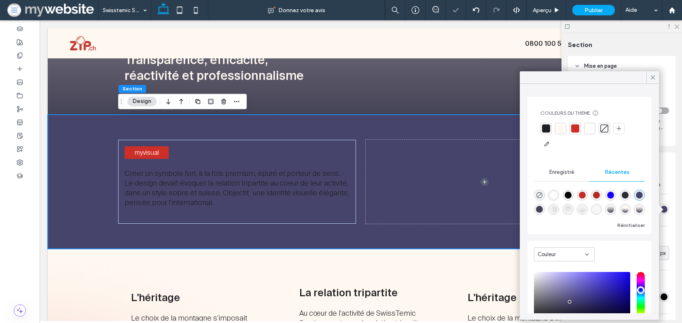
click at [540, 209] on div "rgba(69, 67, 86, 1)" at bounding box center [539, 209] width 7 height 7
type input "*******"
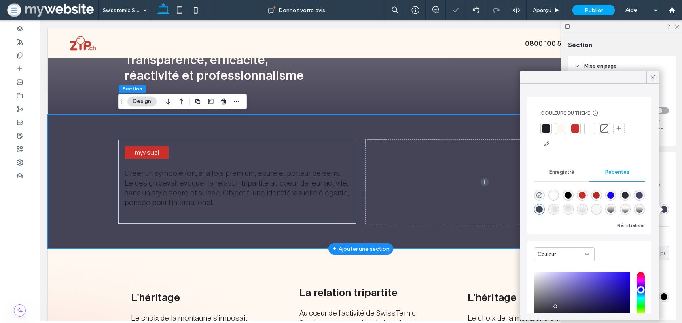
click at [299, 121] on div "myvisual Créer un symbole fort, à la fois premium, épuré et porteur de sens. Le…" at bounding box center [361, 182] width 486 height 134
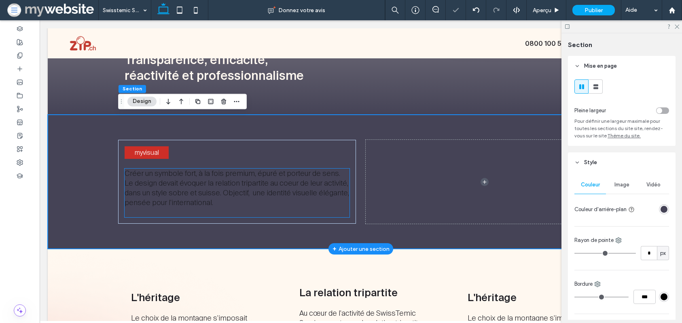
click at [221, 182] on span "Créer un symbole fort, à la fois premium, épuré et porteur de sens. Le design d…" at bounding box center [237, 187] width 225 height 39
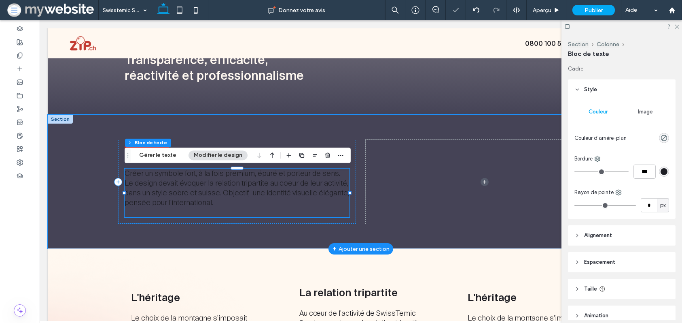
click at [221, 182] on span "Créer un symbole fort, à la fois premium, épuré et porteur de sens. Le design d…" at bounding box center [237, 187] width 225 height 39
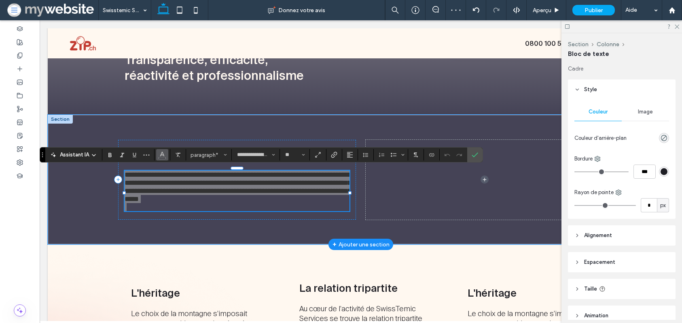
click at [163, 155] on icon "Couleur" at bounding box center [162, 154] width 6 height 6
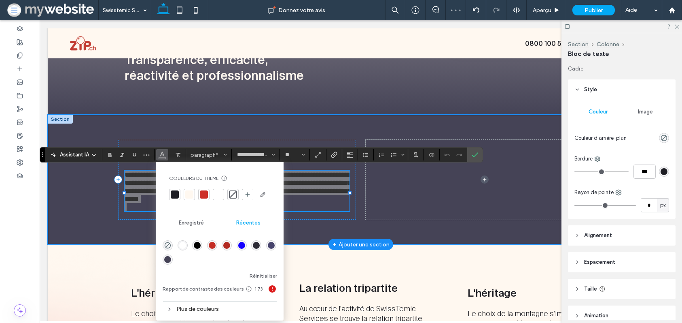
click at [191, 194] on div at bounding box center [189, 194] width 8 height 8
click at [474, 153] on icon "Confirmer" at bounding box center [475, 154] width 6 height 6
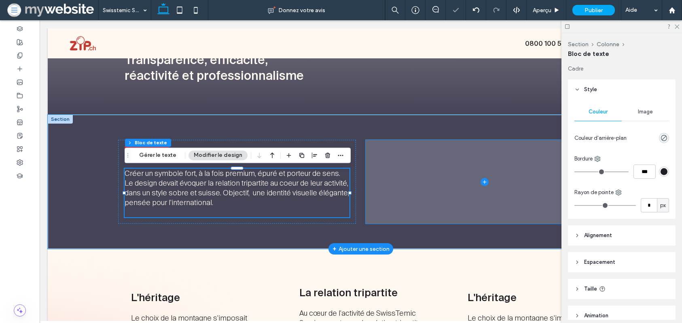
click at [394, 192] on span at bounding box center [485, 182] width 238 height 84
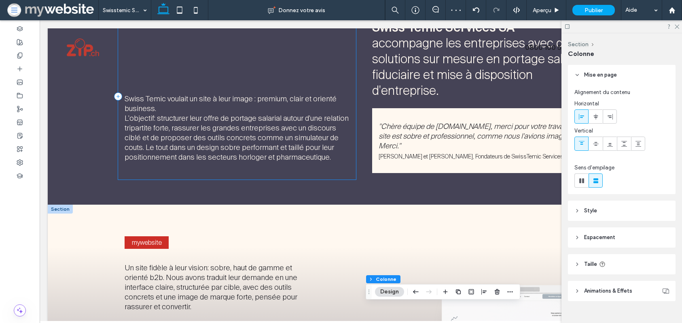
scroll to position [0, 0]
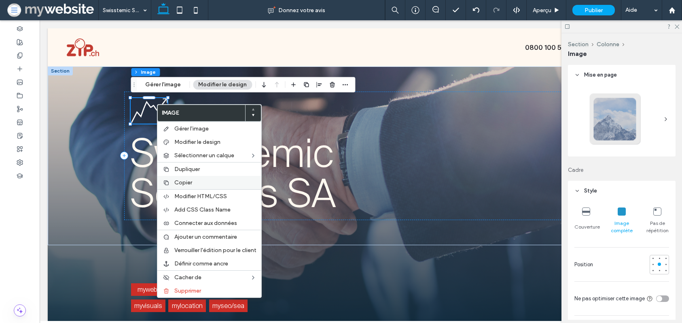
click at [191, 186] on div "Copier" at bounding box center [209, 182] width 104 height 13
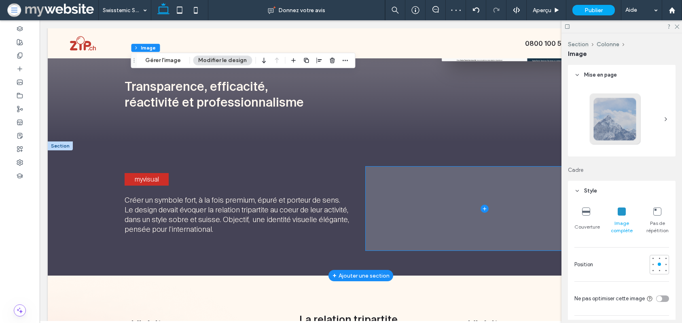
scroll to position [837, 0]
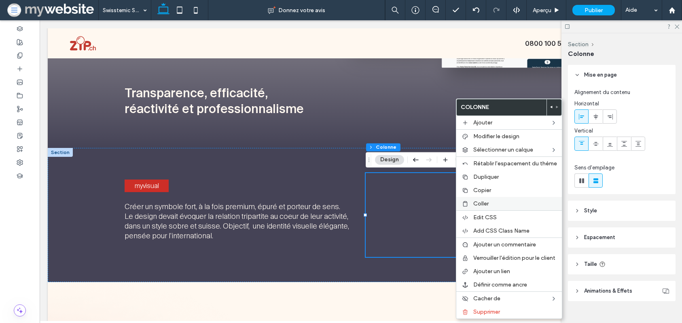
click at [478, 202] on span "Coller" at bounding box center [481, 203] width 15 height 7
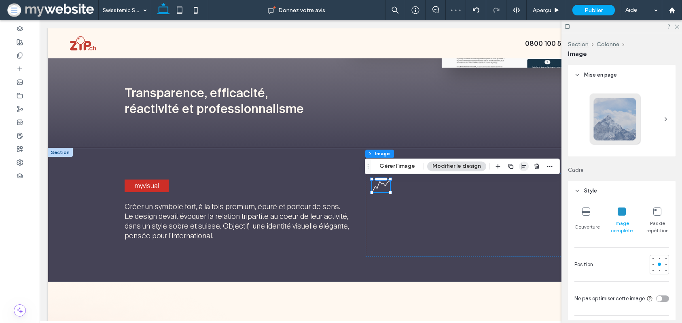
click at [521, 166] on icon "button" at bounding box center [524, 166] width 6 height 6
click at [526, 182] on icon "flex-end" at bounding box center [529, 181] width 6 height 6
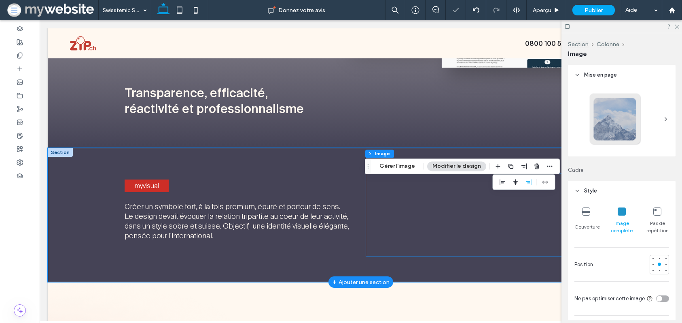
click at [440, 200] on div at bounding box center [485, 215] width 238 height 84
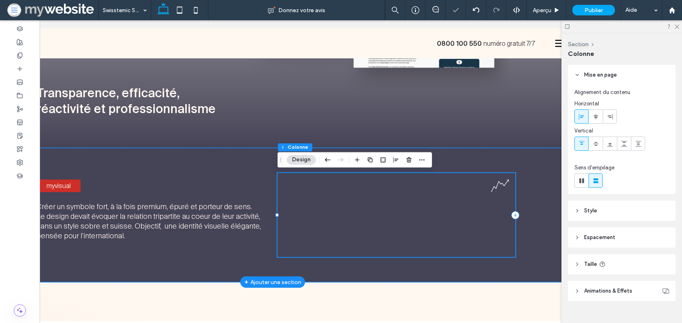
scroll to position [0, 92]
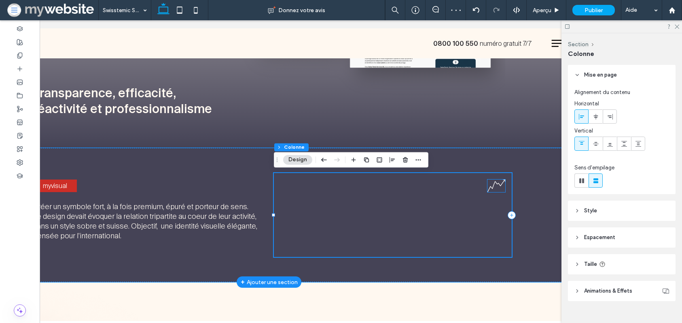
click at [499, 189] on img at bounding box center [497, 185] width 18 height 13
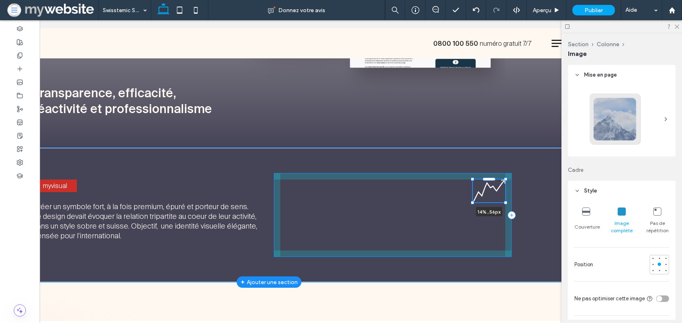
drag, startPoint x: 488, startPoint y: 192, endPoint x: 465, endPoint y: 199, distance: 23.7
click at [465, 199] on div "myvisual Créer un symbole fort, à la fois premium, épuré et porteur de sens. Le…" at bounding box center [269, 215] width 486 height 134
type input "**"
type input "****"
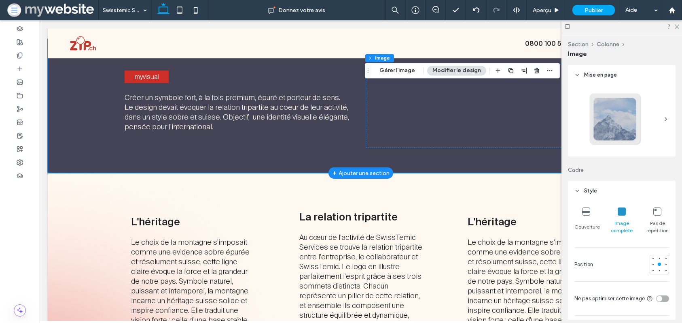
scroll to position [957, 0]
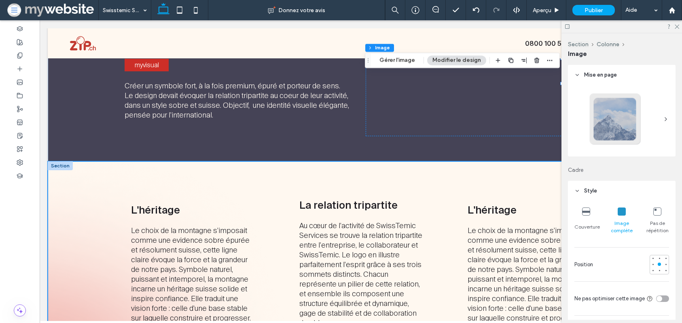
click at [87, 172] on div "L'héritage Le choix de la montagne s'imposait comme une evidence sobre épurée e…" at bounding box center [361, 263] width 626 height 204
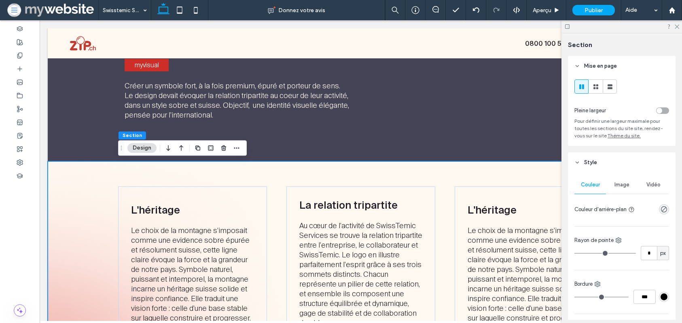
click at [621, 183] on span "Image" at bounding box center [622, 184] width 15 height 6
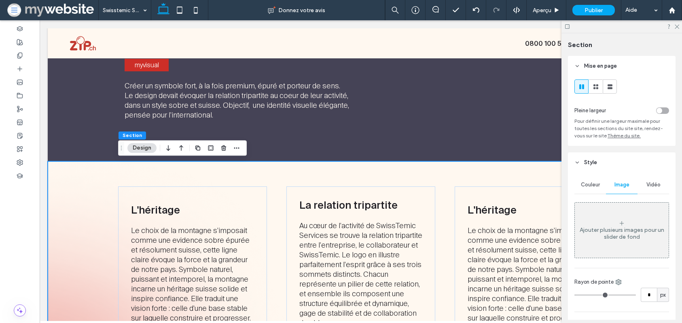
click at [622, 226] on div "Ajouter plusieurs images pour un slider de fond" at bounding box center [622, 233] width 94 height 14
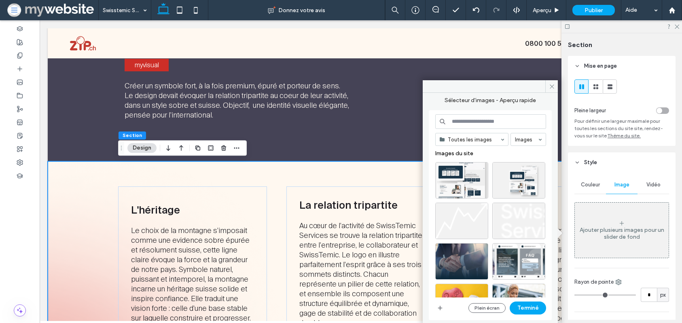
click at [450, 119] on input at bounding box center [490, 121] width 111 height 15
type input "********"
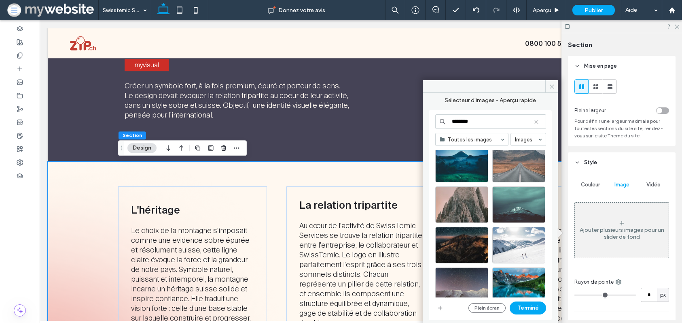
scroll to position [29, 0]
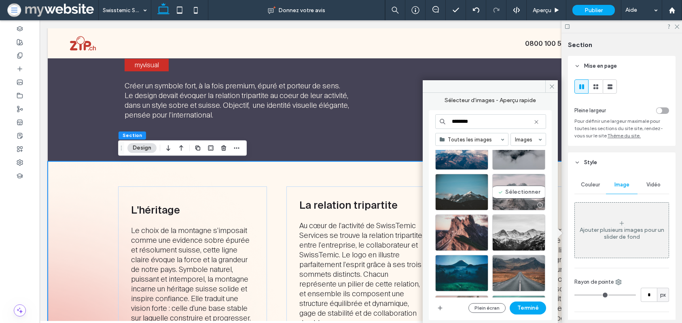
click at [516, 196] on div "Sélectionner" at bounding box center [519, 192] width 53 height 36
click at [533, 312] on button "Terminé" at bounding box center [528, 307] width 36 height 13
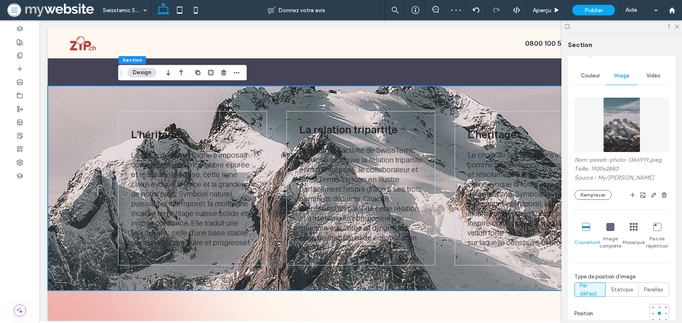
scroll to position [127, 0]
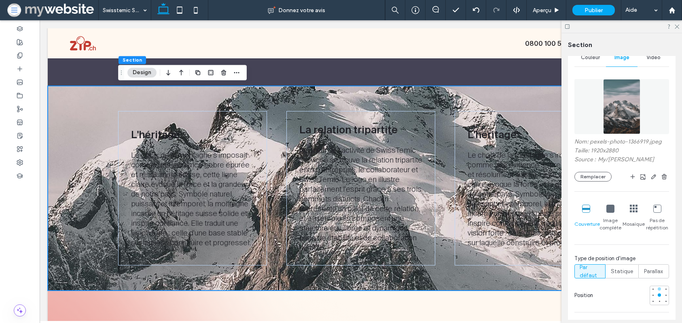
click at [660, 289] on div at bounding box center [659, 288] width 3 height 3
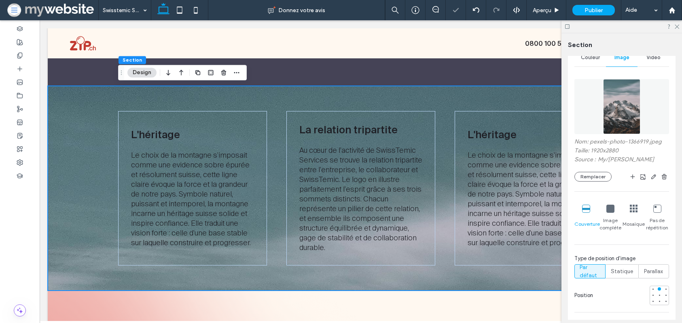
scroll to position [83, 0]
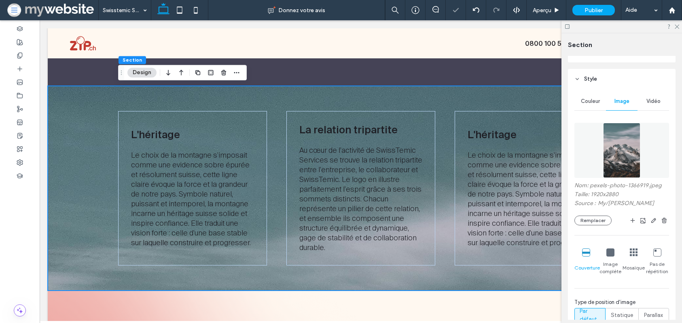
click at [616, 145] on img at bounding box center [621, 150] width 37 height 55
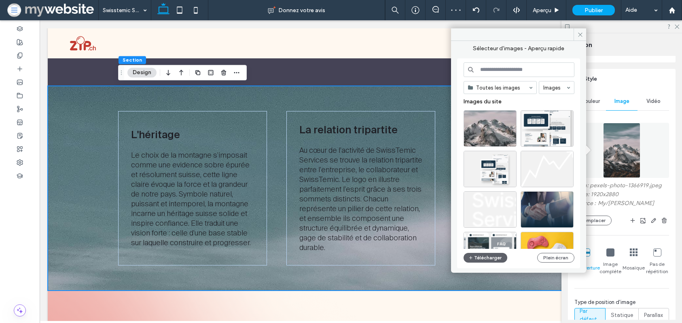
click at [492, 70] on input at bounding box center [519, 69] width 111 height 15
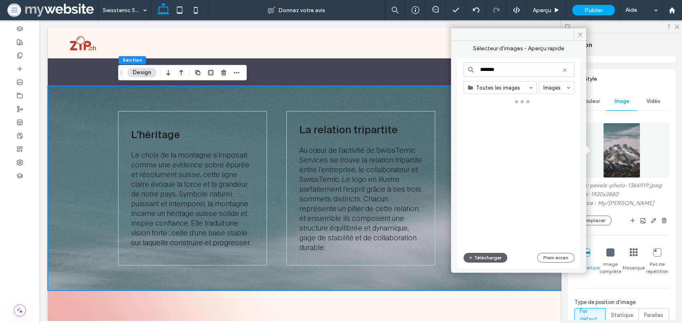
type input "*******"
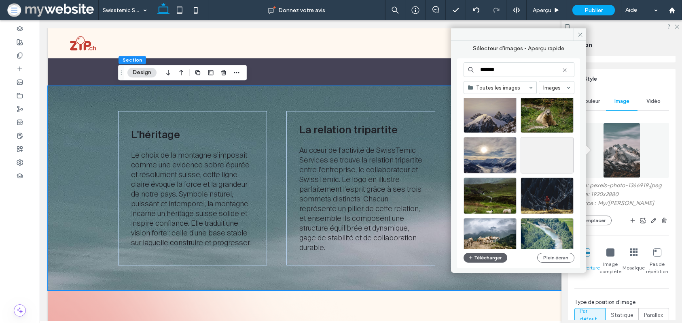
scroll to position [226, 0]
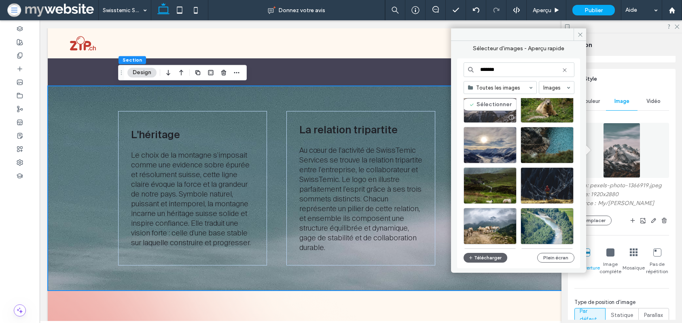
click at [502, 110] on div "Sélectionner" at bounding box center [490, 104] width 53 height 36
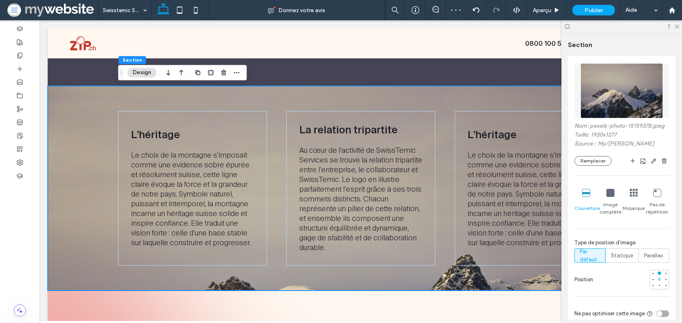
click at [655, 277] on div at bounding box center [653, 279] width 6 height 6
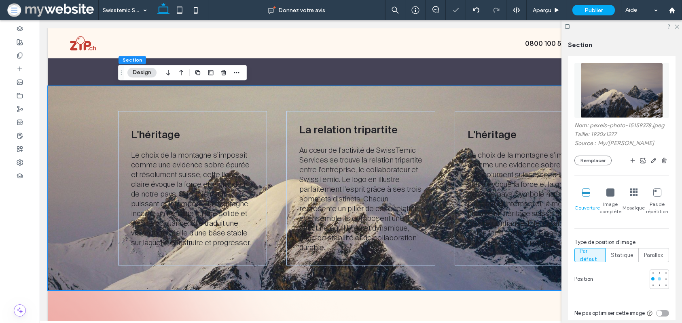
click at [658, 277] on div at bounding box center [659, 278] width 3 height 3
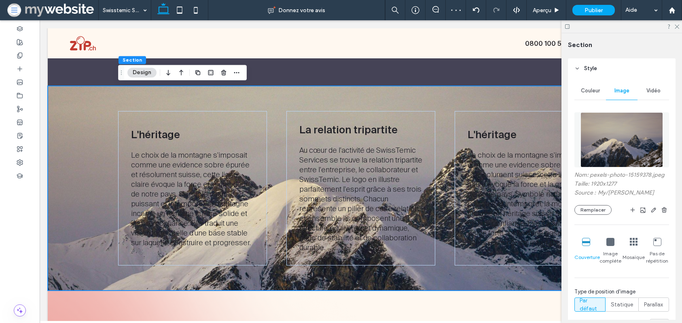
scroll to position [93, 0]
click at [615, 148] on img at bounding box center [622, 140] width 82 height 55
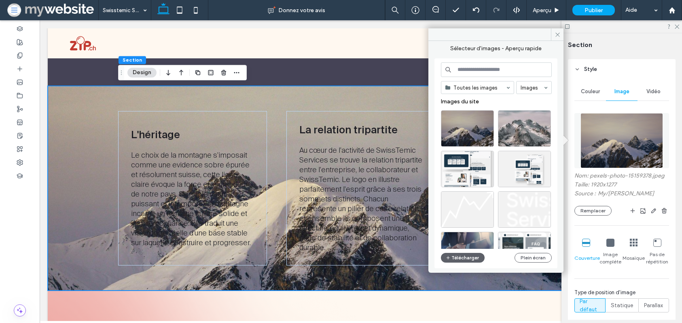
click at [496, 64] on input at bounding box center [496, 69] width 111 height 15
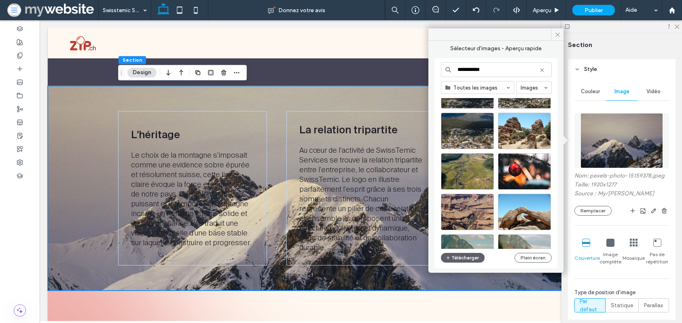
scroll to position [201, 0]
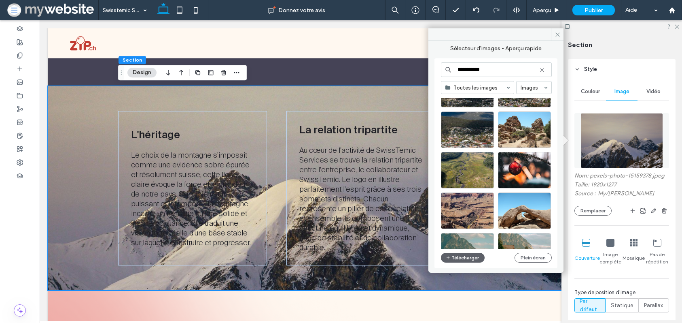
click at [511, 64] on input "**********" at bounding box center [496, 69] width 111 height 15
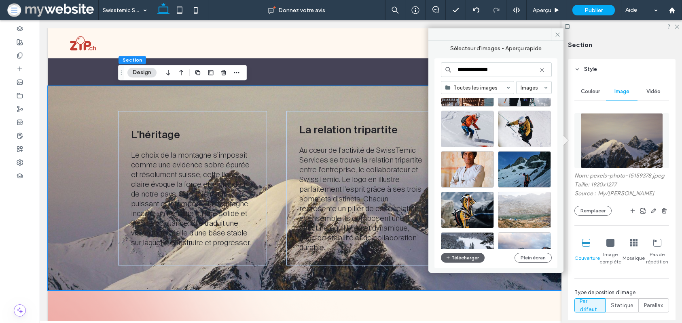
scroll to position [161, 0]
drag, startPoint x: 474, startPoint y: 70, endPoint x: 446, endPoint y: 70, distance: 28.3
click at [446, 70] on div "**********" at bounding box center [496, 69] width 111 height 15
click at [445, 66] on icon at bounding box center [448, 69] width 6 height 6
click at [456, 70] on input "**********" at bounding box center [496, 69] width 111 height 15
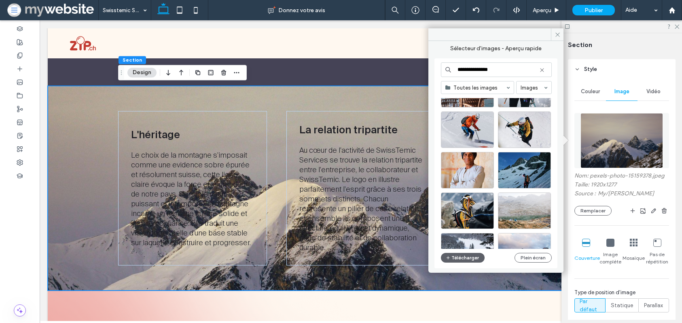
click at [456, 70] on input "**********" at bounding box center [496, 69] width 111 height 15
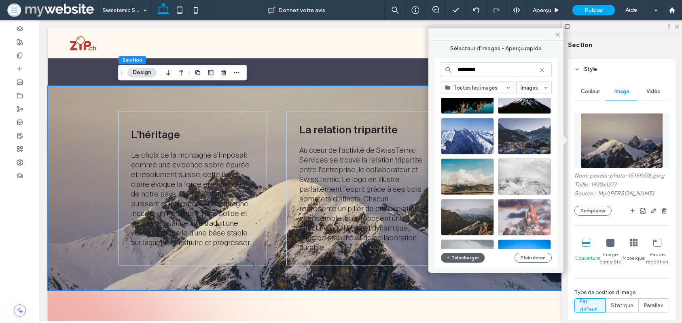
scroll to position [3108, 0]
type input "*********"
click at [484, 132] on div "Sélectionner" at bounding box center [467, 136] width 53 height 36
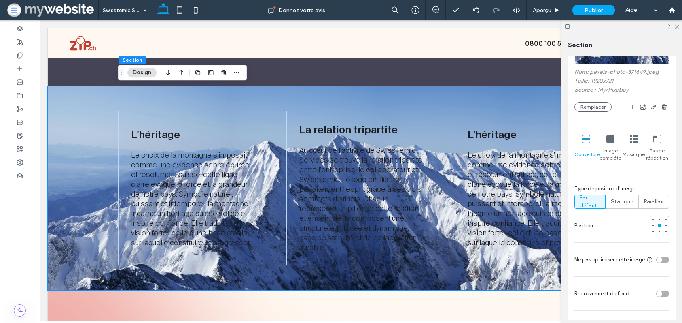
scroll to position [104, 0]
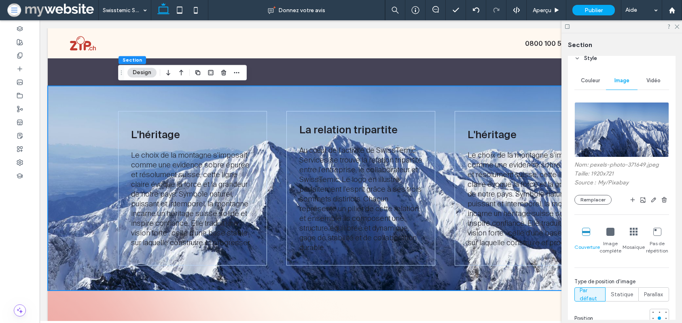
click at [591, 119] on img at bounding box center [622, 129] width 95 height 55
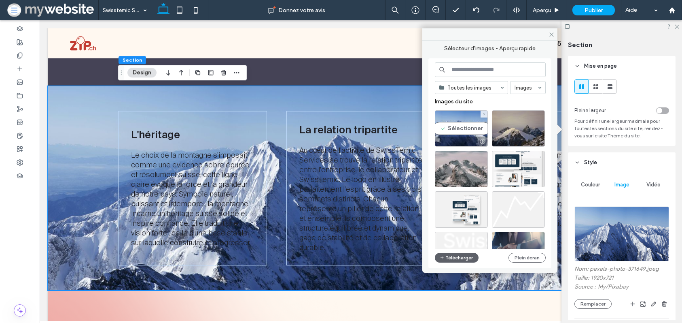
scroll to position [104, 0]
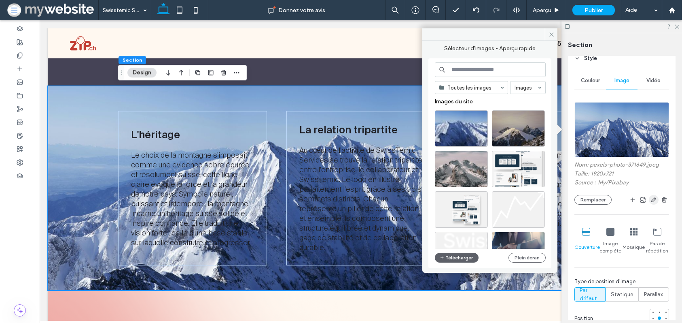
click at [654, 200] on icon "button" at bounding box center [654, 199] width 6 height 6
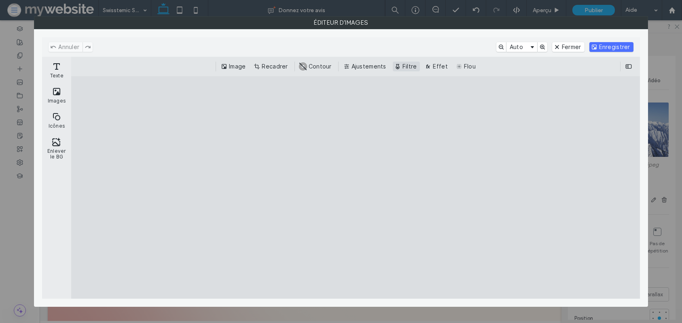
click at [409, 66] on button "Filtre" at bounding box center [407, 67] width 28 height 10
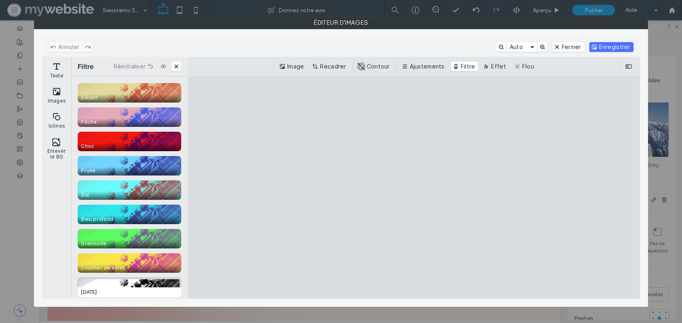
click at [151, 284] on div "CE.SDK" at bounding box center [130, 286] width 104 height 19
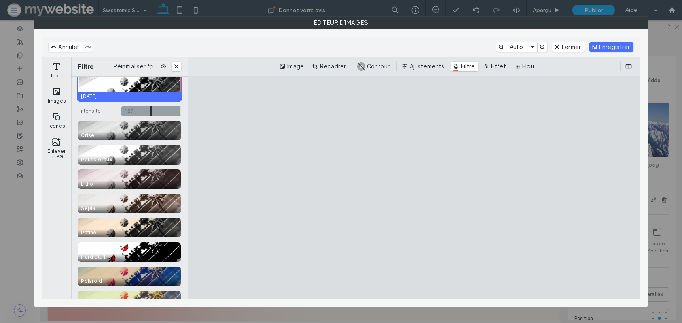
scroll to position [228, 0]
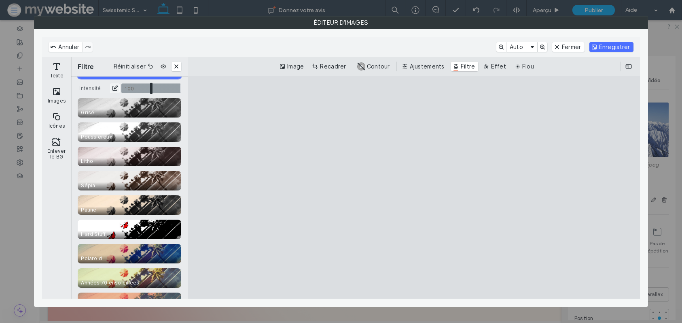
click at [139, 91] on input "CE.SDK" at bounding box center [151, 88] width 60 height 10
type input "****"
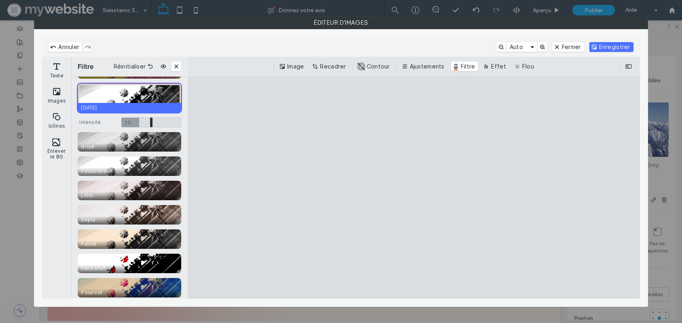
scroll to position [191, 0]
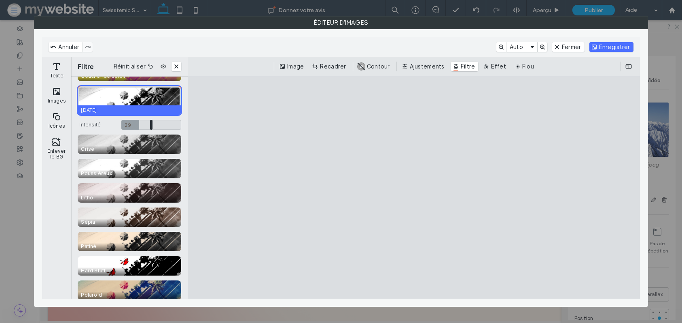
click at [135, 106] on span "1920 A.D." at bounding box center [131, 110] width 107 height 10
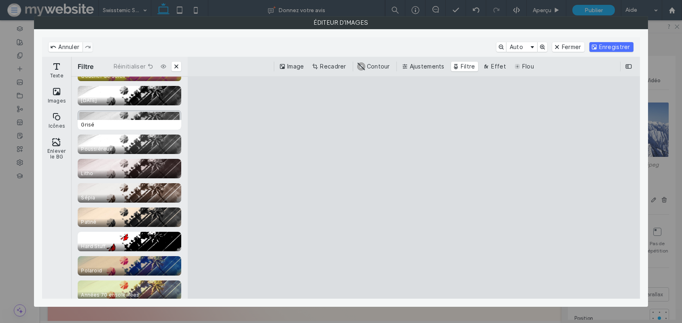
click at [134, 124] on span "Grisé" at bounding box center [131, 125] width 107 height 10
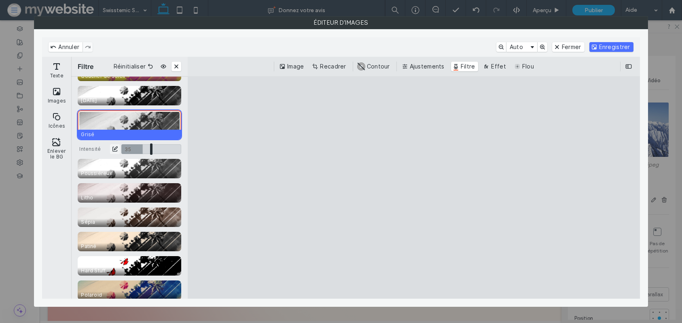
click at [142, 149] on input "CE.SDK" at bounding box center [151, 149] width 60 height 10
drag, startPoint x: 151, startPoint y: 149, endPoint x: 157, endPoint y: 149, distance: 5.7
click at [157, 149] on input "CE.SDK" at bounding box center [151, 149] width 60 height 10
type input "****"
click at [602, 49] on button "Enregistrer" at bounding box center [612, 47] width 44 height 10
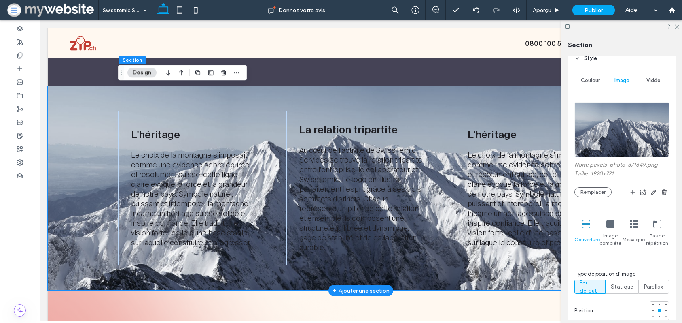
click at [111, 100] on div "L'héritage Le choix de la montagne s'imposait comme une evidence sobre épurée e…" at bounding box center [361, 188] width 626 height 204
click at [355, 87] on div "+ Ajouter une section" at bounding box center [361, 85] width 57 height 9
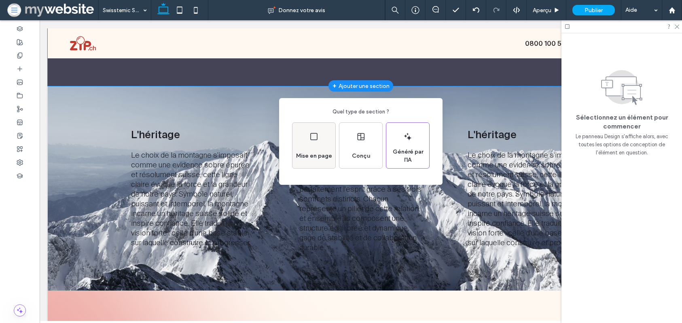
click at [312, 142] on div "Mise en page" at bounding box center [314, 145] width 43 height 45
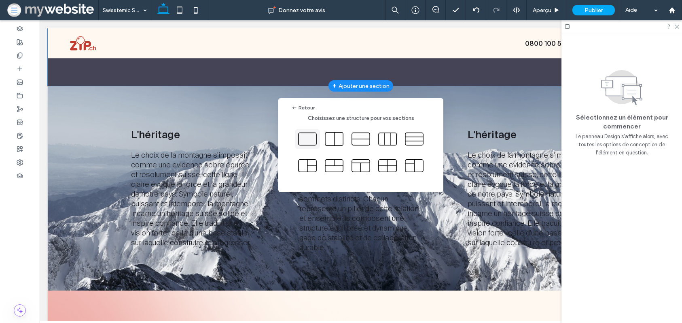
click at [301, 142] on icon at bounding box center [307, 139] width 20 height 20
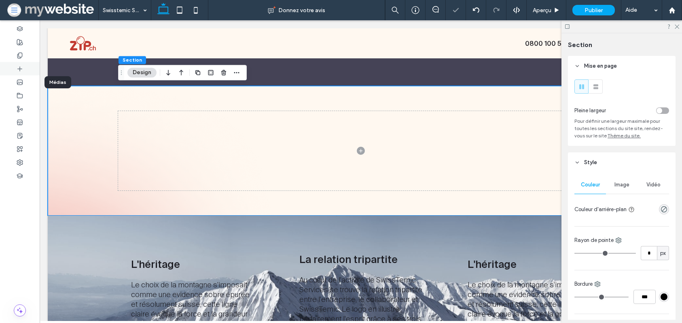
click at [22, 69] on icon at bounding box center [20, 69] width 6 height 6
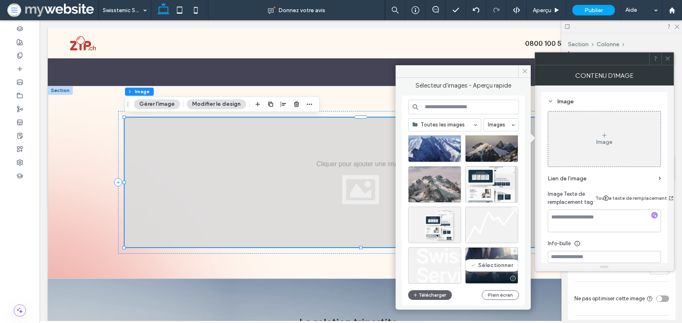
scroll to position [32, 0]
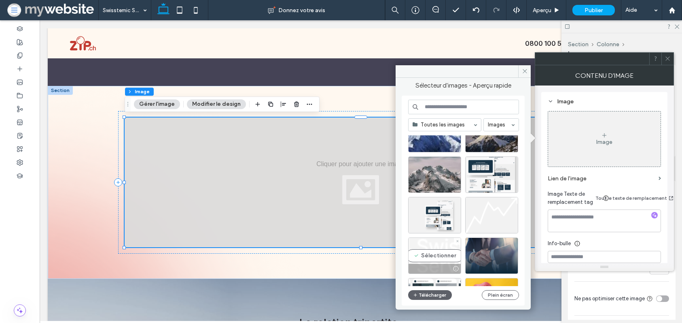
click at [436, 251] on div "Sélectionner" at bounding box center [434, 255] width 53 height 36
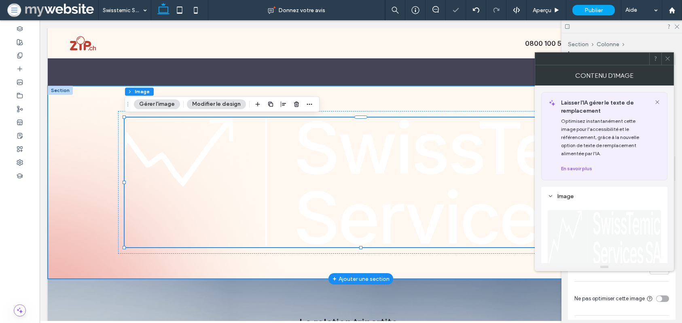
click at [81, 178] on div at bounding box center [361, 182] width 626 height 193
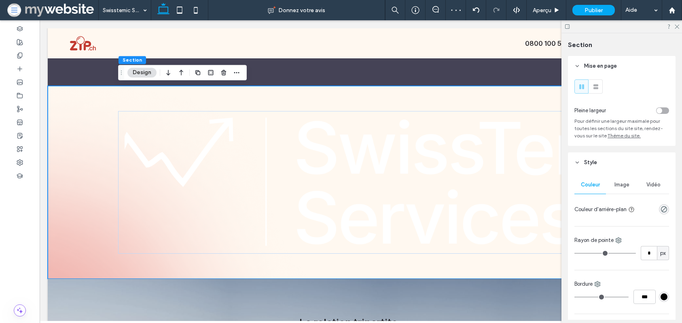
click at [620, 183] on span "Image" at bounding box center [622, 184] width 15 height 6
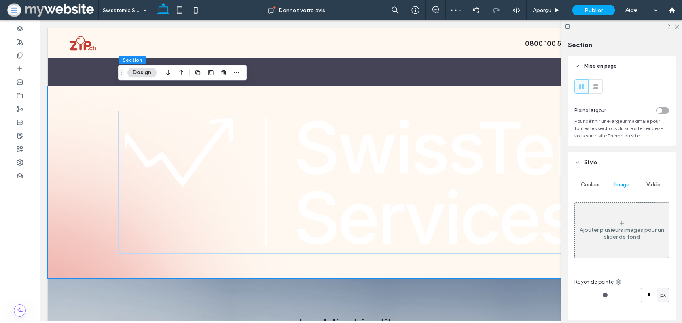
scroll to position [88, 0]
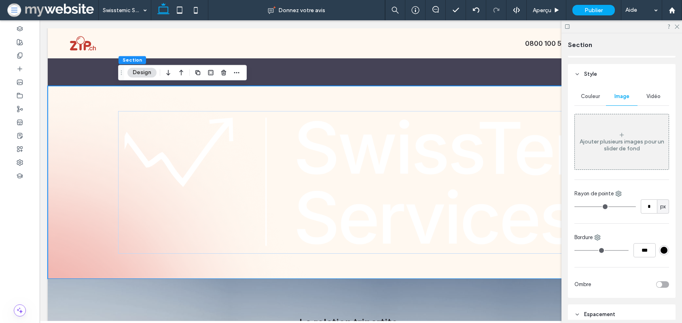
drag, startPoint x: 615, startPoint y: 131, endPoint x: 584, endPoint y: 144, distance: 33.5
click at [615, 131] on div "Ajouter plusieurs images pour un slider de fond" at bounding box center [622, 141] width 94 height 53
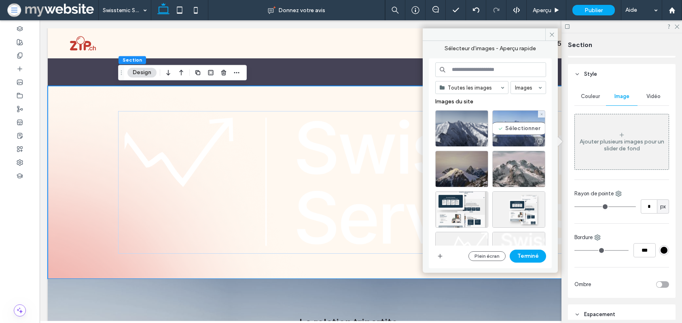
click at [520, 128] on div "Sélectionner" at bounding box center [519, 128] width 53 height 36
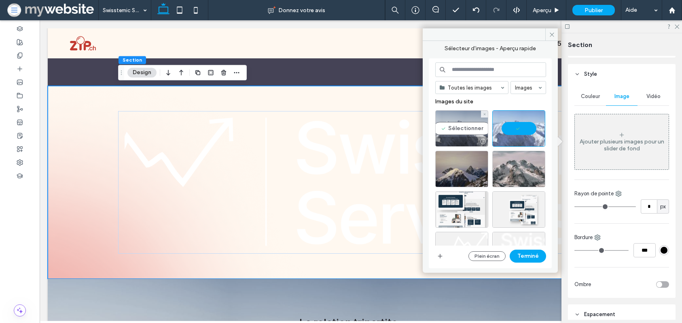
click at [467, 127] on div "Sélectionner" at bounding box center [461, 128] width 53 height 36
click at [533, 134] on div at bounding box center [519, 128] width 53 height 36
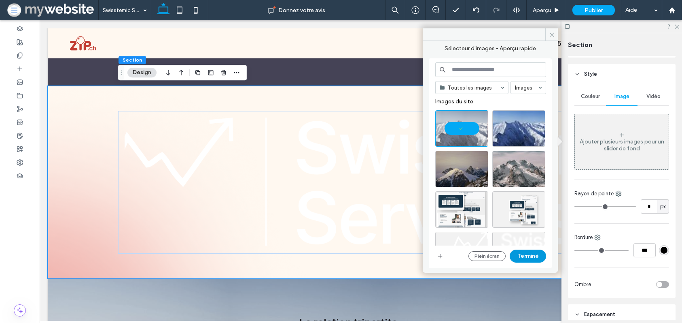
click at [519, 255] on button "Terminé" at bounding box center [528, 255] width 36 height 13
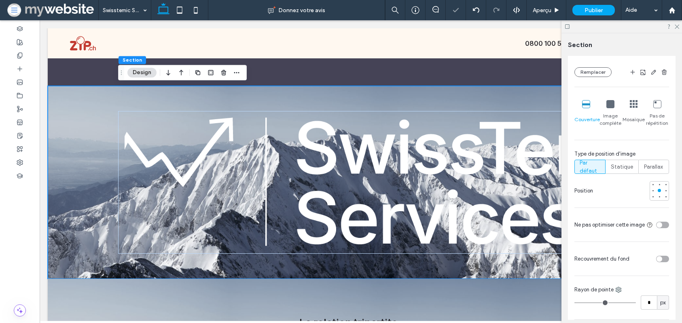
scroll to position [224, 0]
click at [627, 166] on span "Statique" at bounding box center [622, 166] width 22 height 8
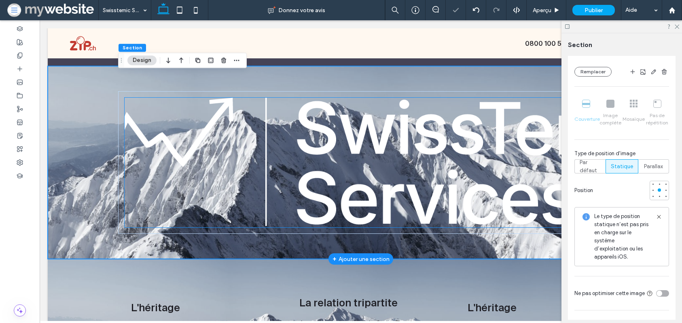
scroll to position [1053, 0]
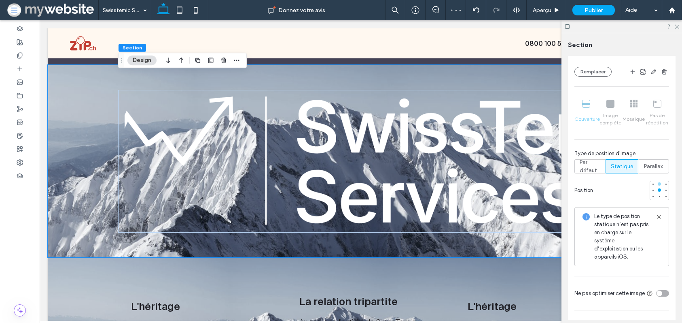
click at [659, 183] on div at bounding box center [659, 183] width 3 height 3
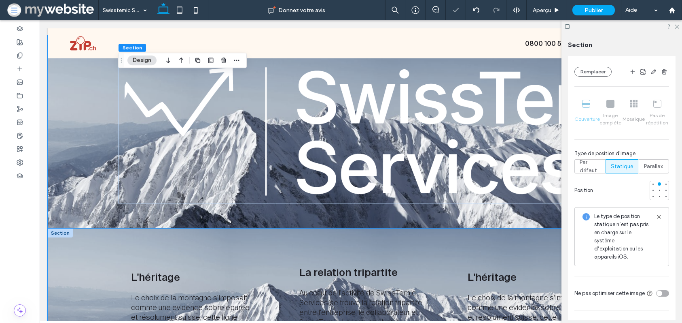
scroll to position [1083, 0]
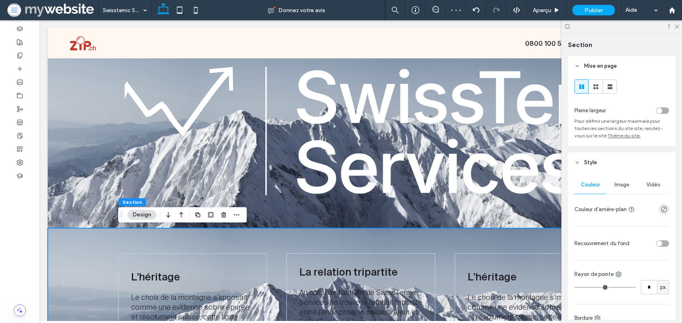
scroll to position [8, 0]
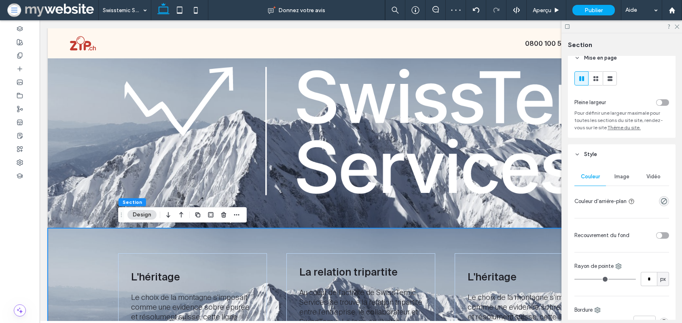
click at [620, 172] on div "Image" at bounding box center [622, 177] width 32 height 18
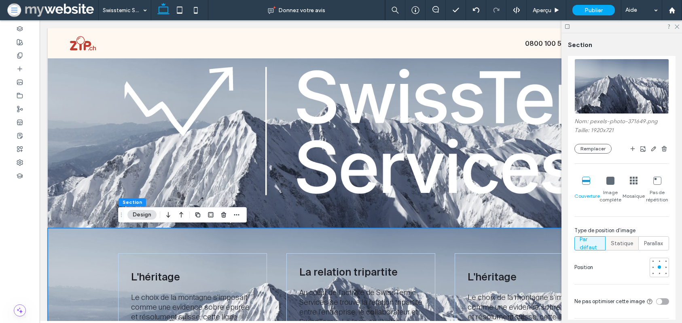
click at [623, 244] on span "Statique" at bounding box center [622, 243] width 22 height 8
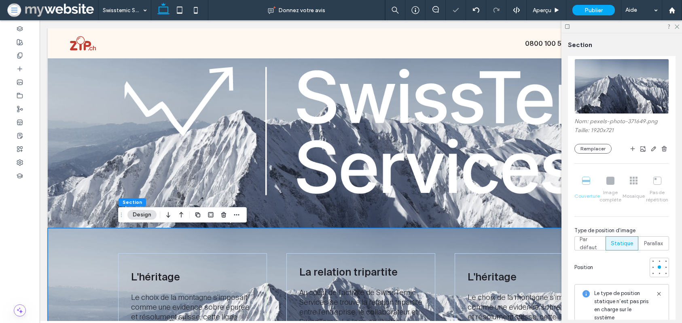
scroll to position [147, 0]
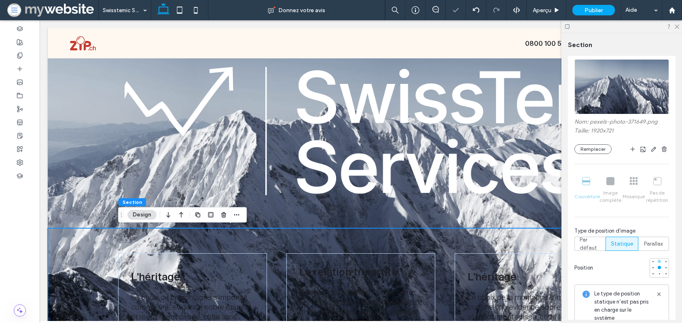
click at [660, 261] on div at bounding box center [659, 260] width 3 height 3
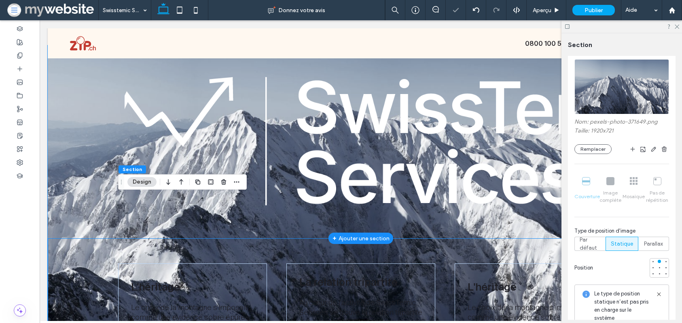
scroll to position [1020, 0]
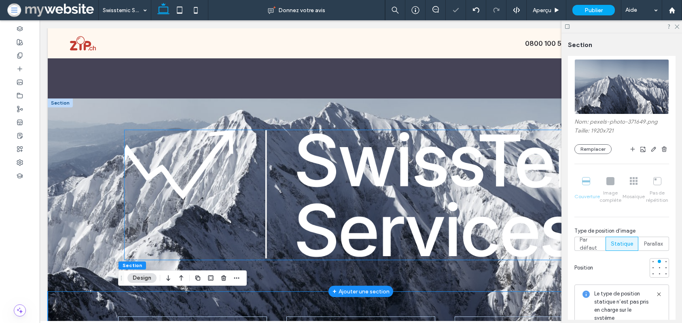
click at [251, 168] on img at bounding box center [361, 195] width 473 height 130
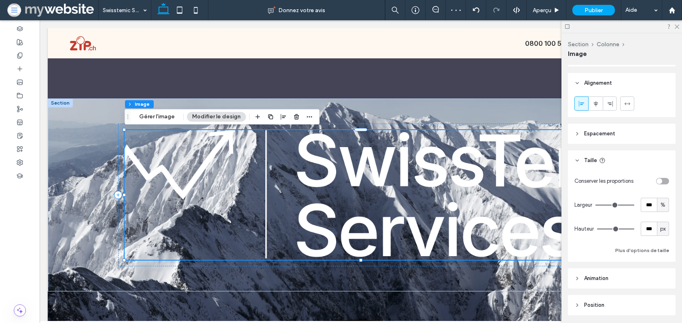
scroll to position [474, 0]
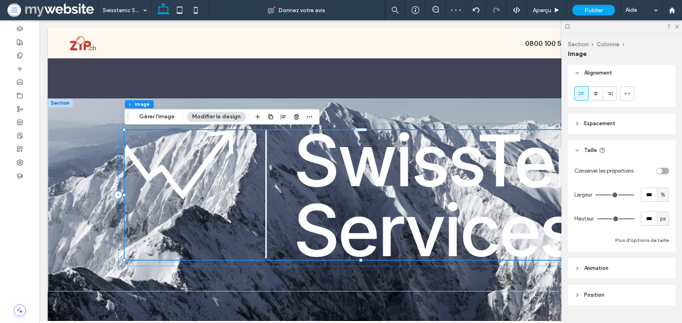
click at [669, 170] on div "Conserver les proportions Largeur *** % Hauteur *** px Plus d'options de taille" at bounding box center [622, 205] width 108 height 91
click at [667, 170] on div "toggle" at bounding box center [662, 171] width 13 height 6
type input "*"
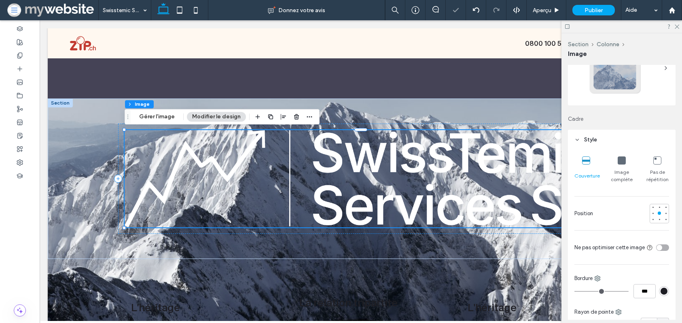
scroll to position [4, 0]
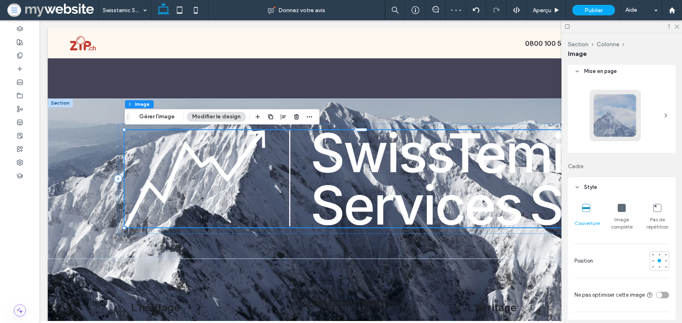
click at [622, 213] on div "Image complète" at bounding box center [621, 216] width 23 height 33
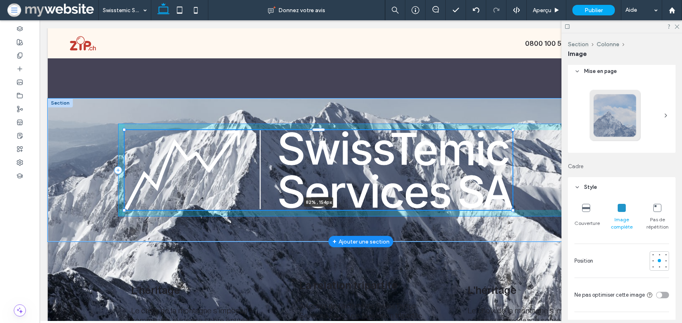
drag, startPoint x: 125, startPoint y: 226, endPoint x: 180, endPoint y: 159, distance: 86.9
click at [180, 159] on div "82% , 154px" at bounding box center [361, 169] width 486 height 143
type input "**"
type input "****"
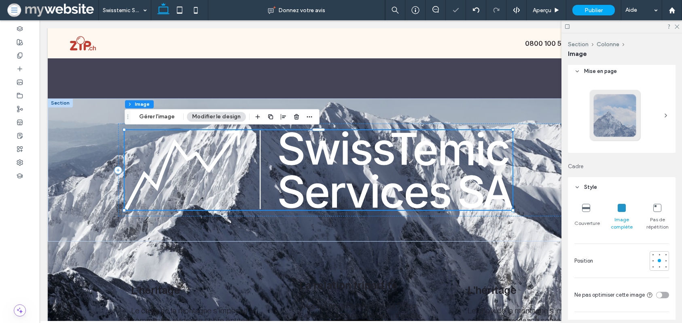
scroll to position [0, 0]
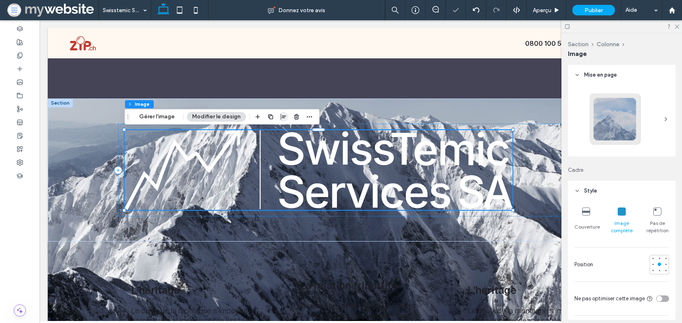
click at [281, 116] on use "button" at bounding box center [283, 117] width 5 height 6
click at [273, 132] on use "center" at bounding box center [275, 133] width 4 height 6
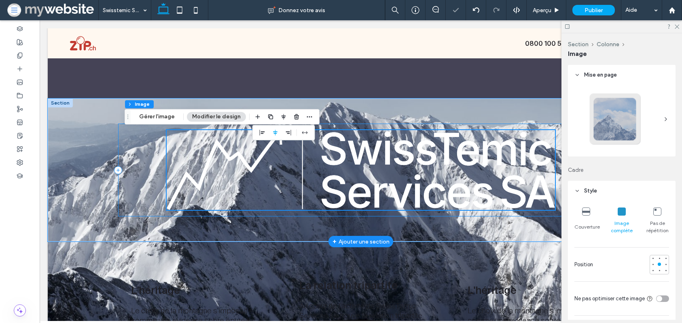
scroll to position [1064, 0]
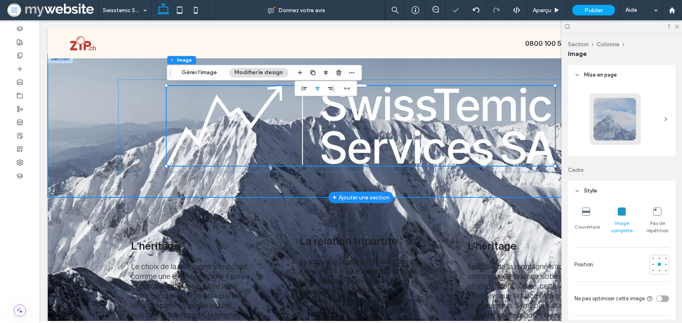
click at [85, 144] on div "82% , 154px" at bounding box center [361, 125] width 626 height 143
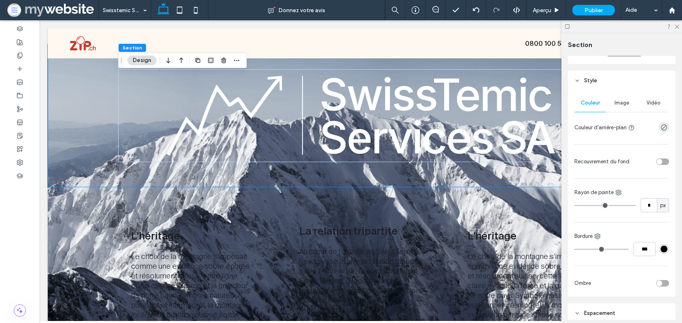
scroll to position [68, 0]
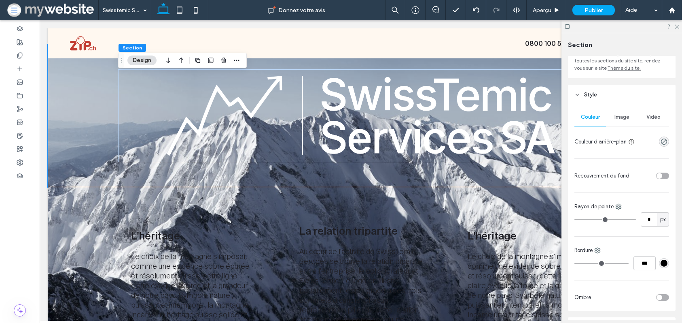
click at [659, 174] on div "toggle" at bounding box center [660, 176] width 6 height 6
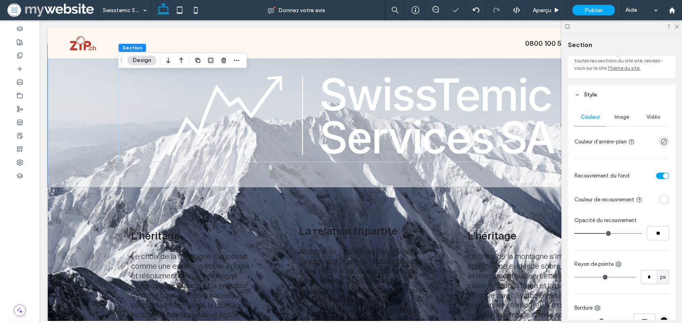
click at [664, 200] on div "rgba(255, 255, 255, 1)" at bounding box center [664, 199] width 7 height 7
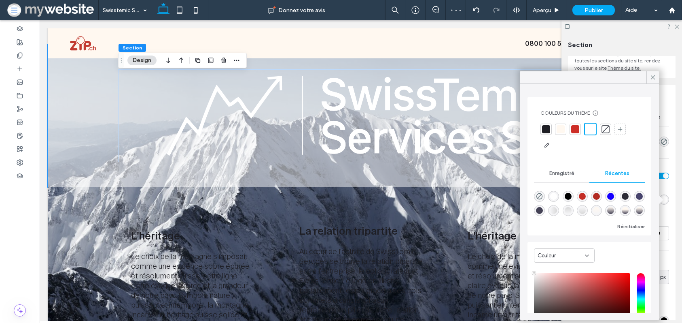
click at [539, 211] on div "rgba(69, 67, 86, 1)" at bounding box center [539, 210] width 7 height 7
type input "*******"
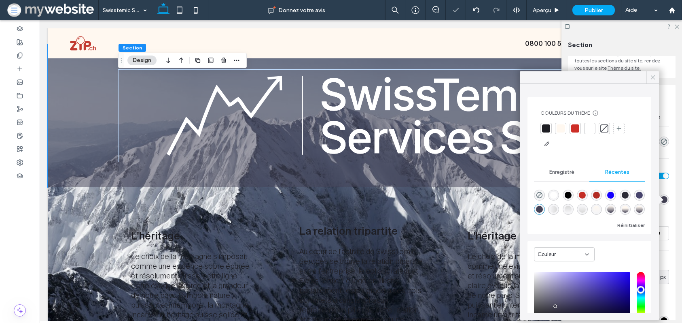
click at [657, 78] on div at bounding box center [653, 77] width 13 height 12
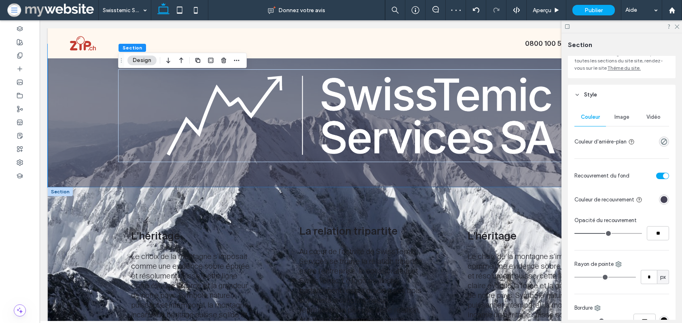
click at [66, 189] on div at bounding box center [60, 191] width 25 height 9
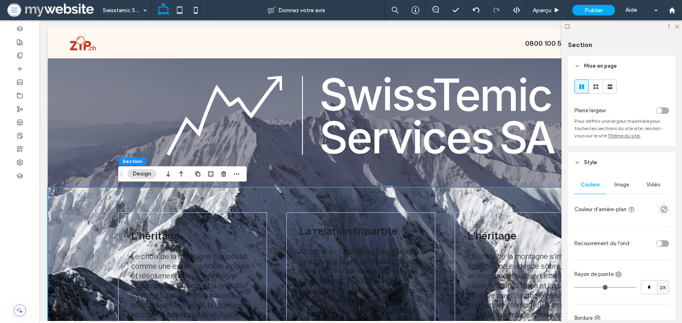
click at [528, 200] on div "L'héritage Le choix de la montagne s'imposait comme une evidence sobre épurée e…" at bounding box center [361, 289] width 486 height 204
click at [660, 244] on div "toggle" at bounding box center [660, 243] width 6 height 6
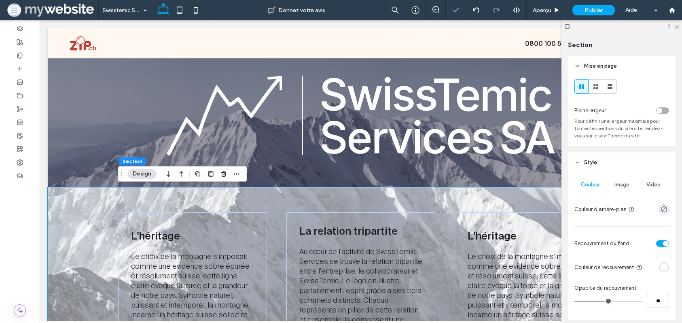
drag, startPoint x: 665, startPoint y: 267, endPoint x: 659, endPoint y: 253, distance: 15.3
click at [663, 265] on div "rgba(255, 255, 255, 1)" at bounding box center [664, 266] width 7 height 7
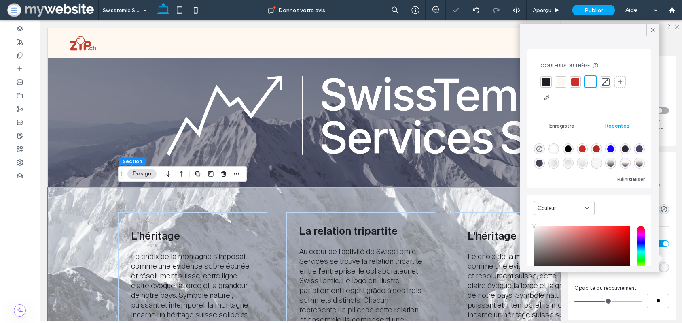
click at [536, 166] on div "rgba(69, 67, 86, 1)" at bounding box center [539, 162] width 7 height 7
type input "*******"
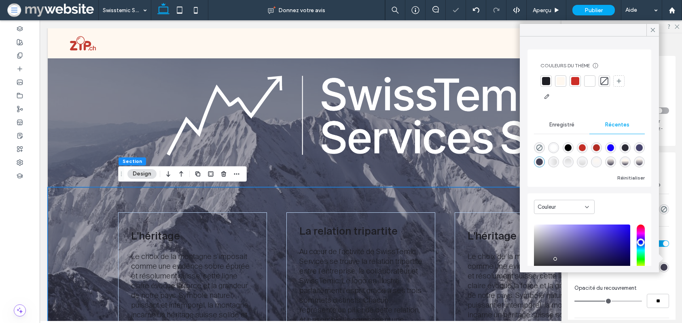
drag, startPoint x: 651, startPoint y: 32, endPoint x: 634, endPoint y: 42, distance: 19.6
click at [650, 32] on icon at bounding box center [653, 29] width 7 height 7
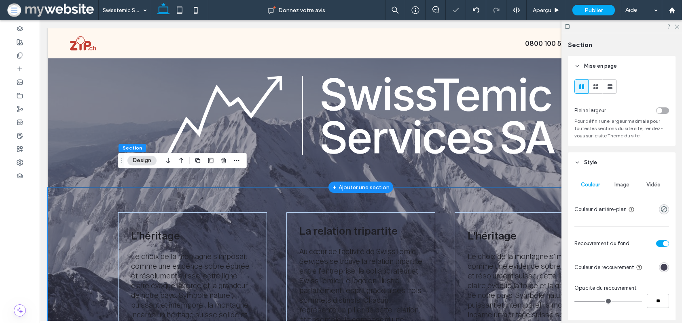
scroll to position [1164, 0]
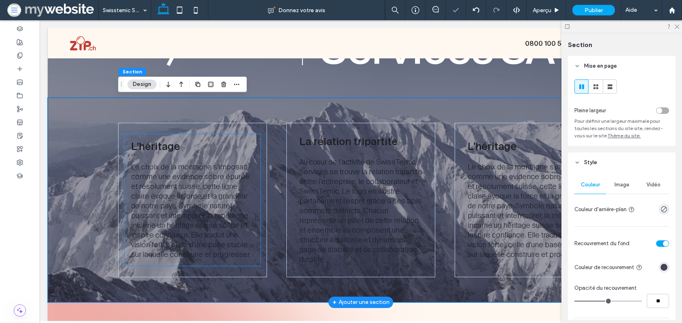
click at [195, 187] on span "Le choix de la montagne s'imposait comme une evidence sobre épurée et résolumen…" at bounding box center [191, 210] width 120 height 97
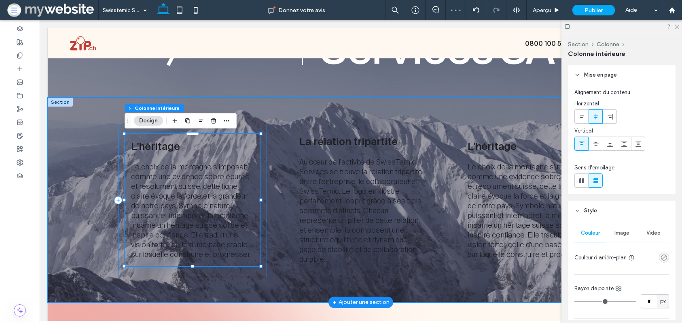
click at [257, 128] on div "L'héritage Le choix de la montagne s'imposait comme une evidence sobre épurée e…" at bounding box center [192, 200] width 149 height 154
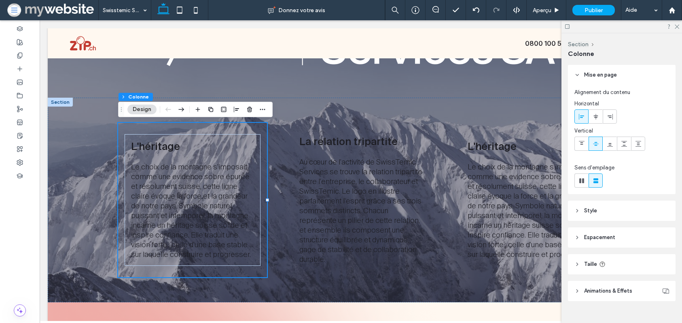
click at [585, 207] on span "Style" at bounding box center [590, 210] width 13 height 8
click at [626, 236] on div "Image" at bounding box center [622, 233] width 32 height 18
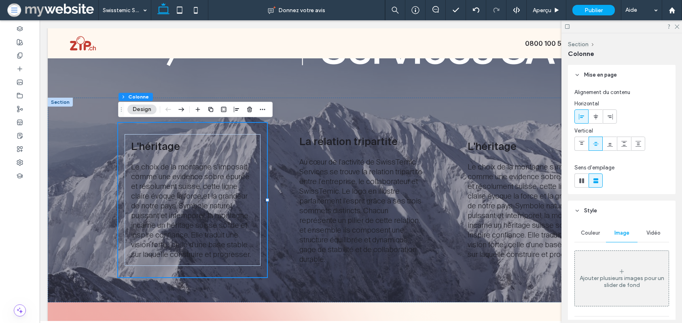
drag, startPoint x: 599, startPoint y: 234, endPoint x: 635, endPoint y: 242, distance: 36.7
click at [599, 234] on span "Couleur" at bounding box center [590, 232] width 19 height 6
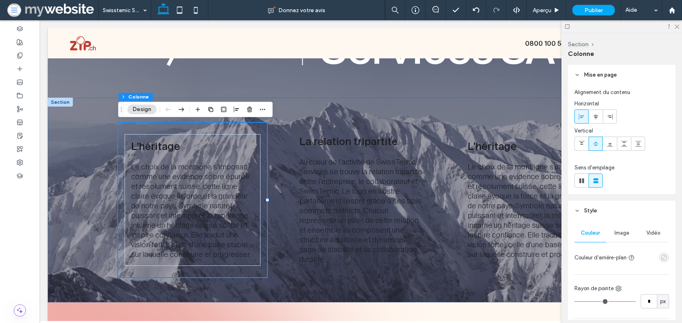
click at [664, 258] on icon "empty color" at bounding box center [664, 257] width 7 height 7
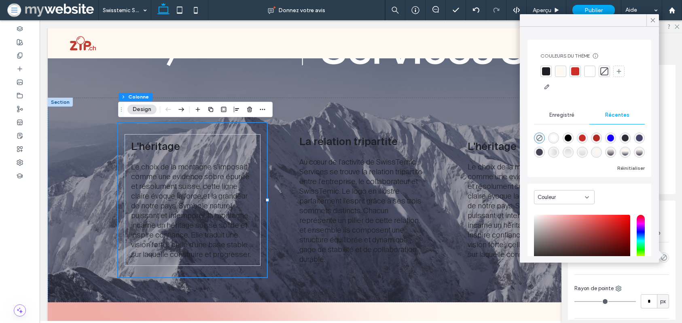
click at [560, 73] on div at bounding box center [561, 71] width 8 height 8
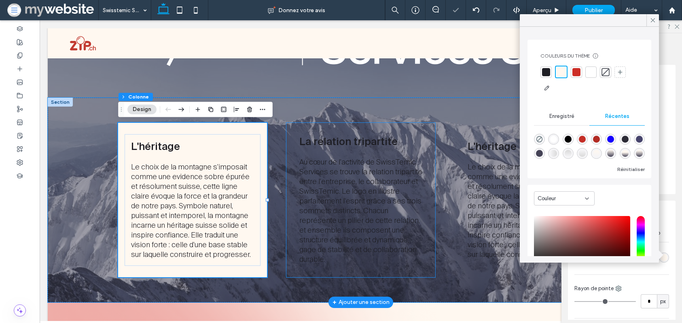
click at [299, 128] on div "La relation tripartite Au cœur de l'activité de SwissTemic Services se trouve l…" at bounding box center [361, 200] width 149 height 154
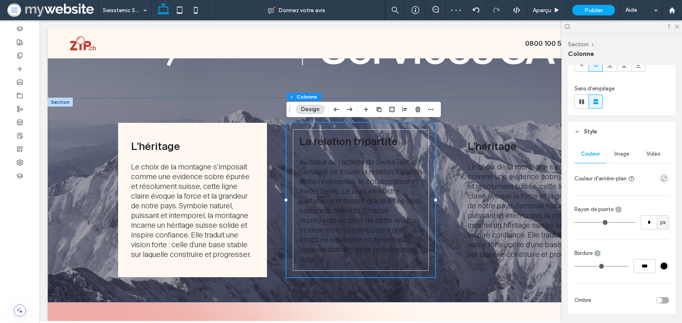
scroll to position [119, 0]
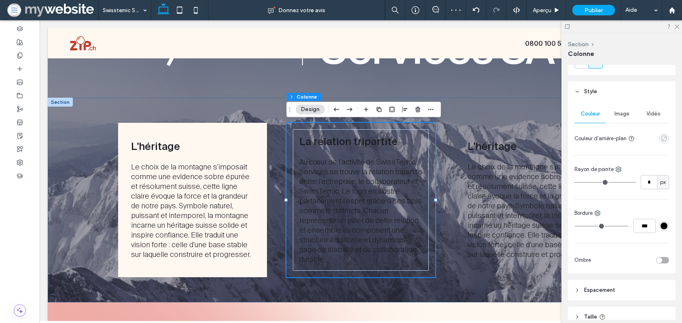
click at [661, 141] on icon "empty color" at bounding box center [664, 138] width 7 height 7
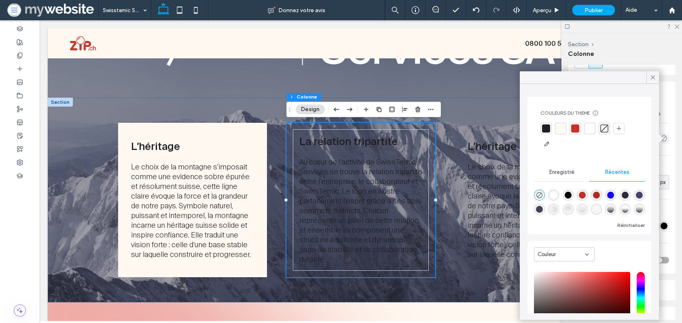
click at [560, 131] on div at bounding box center [561, 128] width 8 height 8
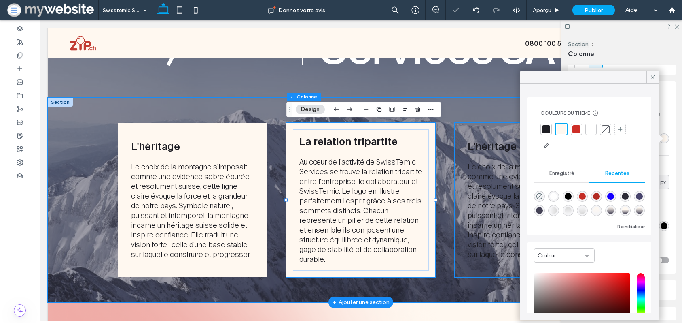
click at [465, 128] on div "L'héritage Le choix de la montagne s'imposait comme une evidence sobre épurée e…" at bounding box center [529, 200] width 149 height 154
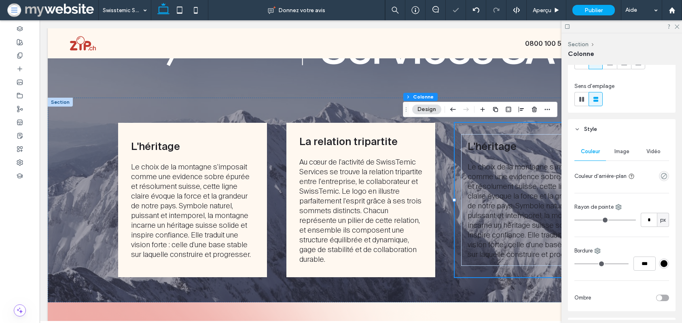
scroll to position [85, 0]
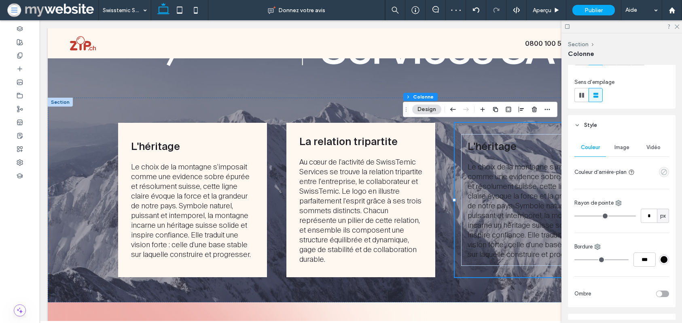
click at [662, 172] on icon "empty color" at bounding box center [664, 171] width 7 height 7
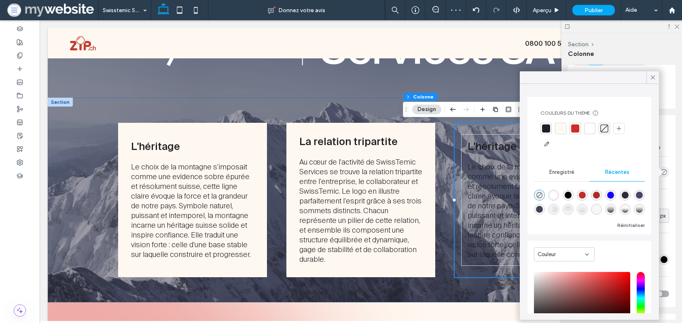
click at [563, 128] on div at bounding box center [561, 128] width 8 height 8
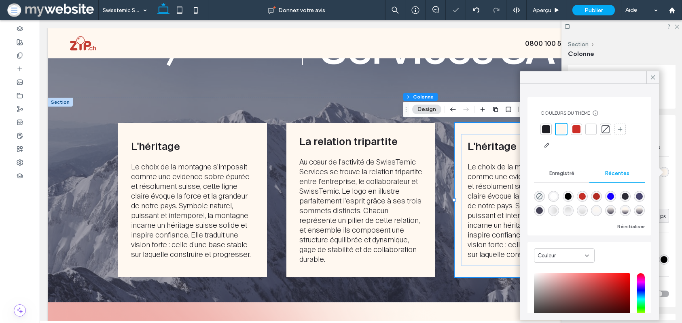
drag, startPoint x: 650, startPoint y: 75, endPoint x: 619, endPoint y: 67, distance: 32.2
click at [650, 75] on icon at bounding box center [653, 77] width 7 height 7
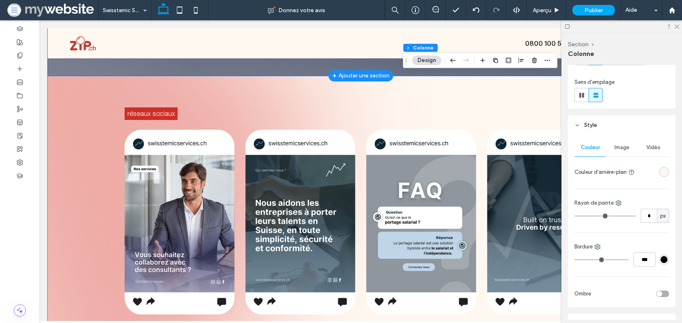
scroll to position [1361, 0]
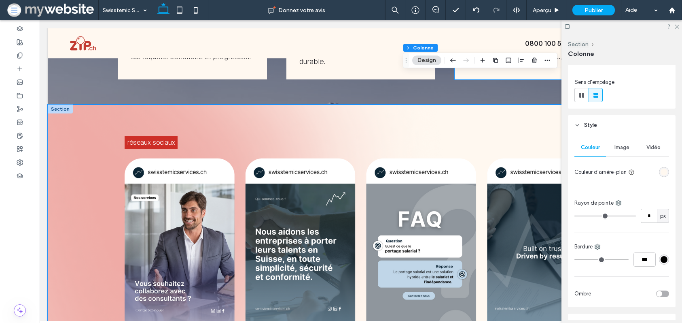
click at [95, 154] on div "réseaux sociaux Créer un symbole fort, à la fois premium, épuré et porteur de s…" at bounding box center [361, 279] width 626 height 351
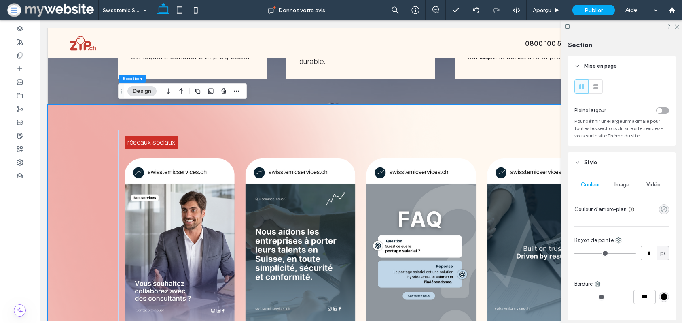
click at [662, 207] on icon "rgba(0, 0, 0, 0)" at bounding box center [664, 209] width 7 height 7
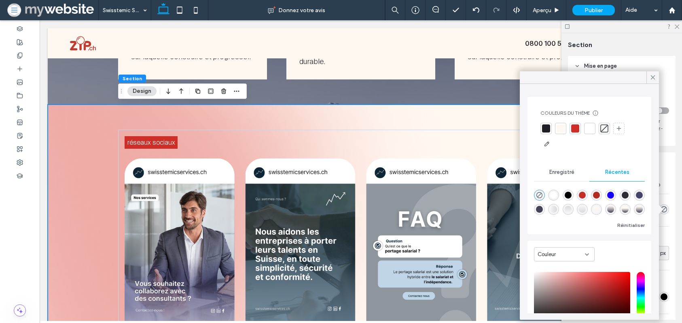
click at [547, 127] on div at bounding box center [546, 128] width 8 height 8
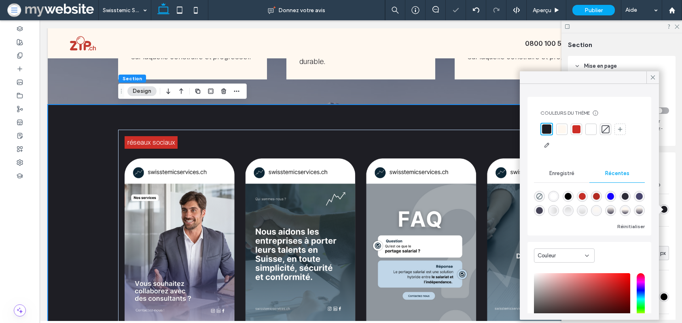
click at [636, 196] on div "rgba(71, 68, 108, 1)" at bounding box center [639, 196] width 7 height 7
type input "*******"
type input "***"
type input "****"
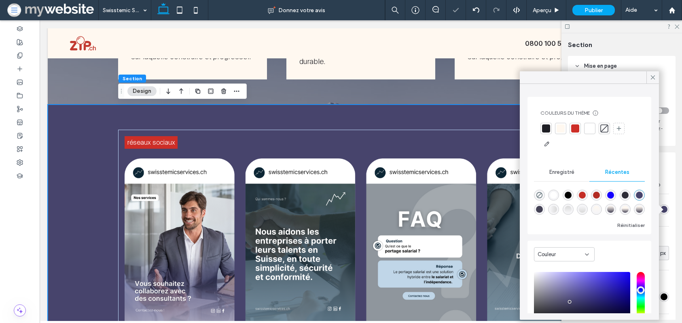
click at [543, 208] on div "rgba(69, 67, 86, 1)" at bounding box center [539, 209] width 11 height 11
type input "*******"
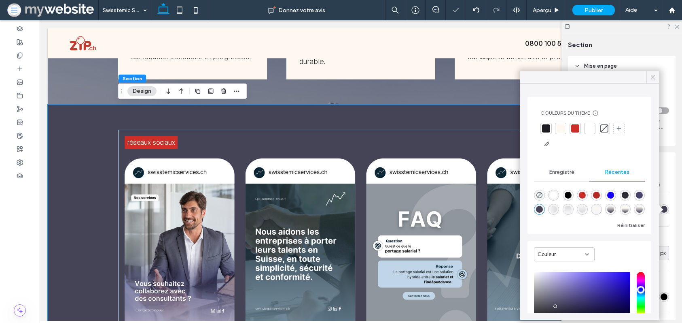
click at [657, 76] on div at bounding box center [653, 77] width 13 height 12
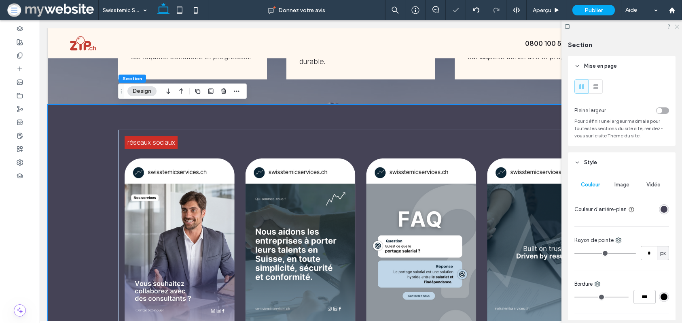
click at [677, 24] on icon at bounding box center [676, 25] width 5 height 5
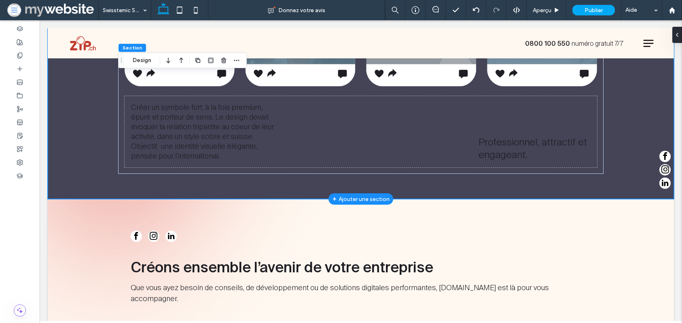
scroll to position [1629, 0]
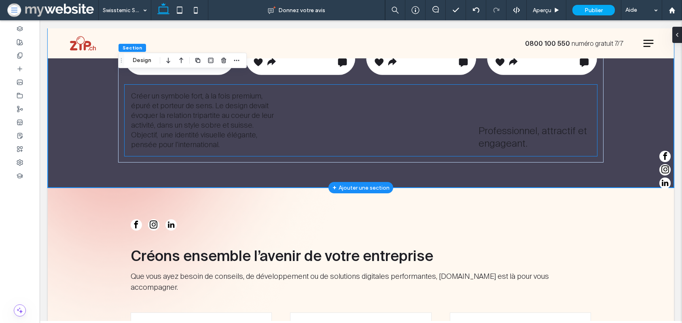
click at [178, 112] on span "Créer un symbole fort, à la fois premium, épuré et porteur de sens. Le design d…" at bounding box center [202, 120] width 143 height 58
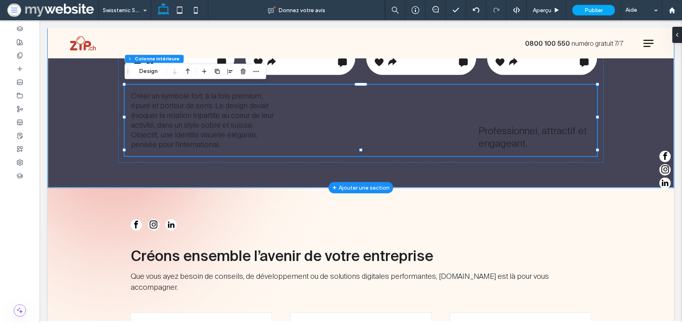
click at [178, 112] on span "Créer un symbole fort, à la fois premium, épuré et porteur de sens. Le design d…" at bounding box center [202, 120] width 143 height 58
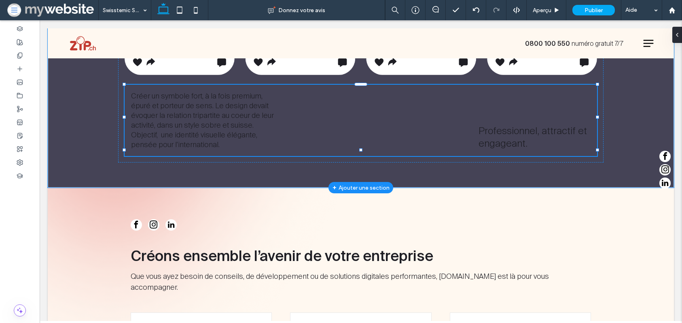
type input "**********"
type input "**"
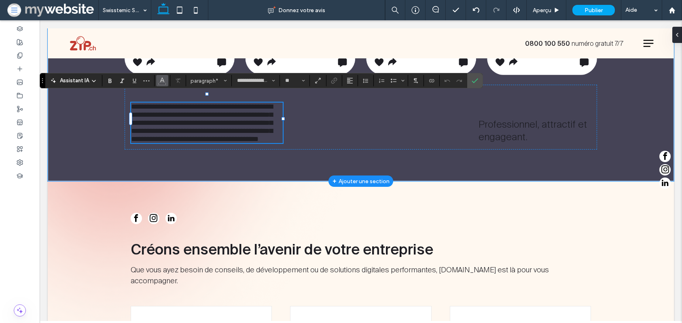
click at [162, 82] on icon "Couleur" at bounding box center [162, 79] width 6 height 6
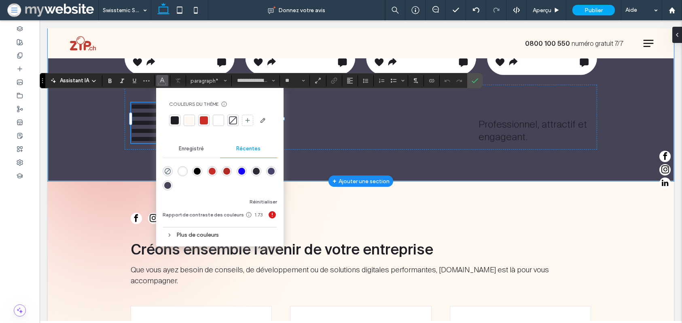
click at [191, 121] on div at bounding box center [189, 120] width 8 height 8
drag, startPoint x: 505, startPoint y: 113, endPoint x: 501, endPoint y: 125, distance: 12.2
click at [505, 113] on div "**********" at bounding box center [361, 117] width 473 height 65
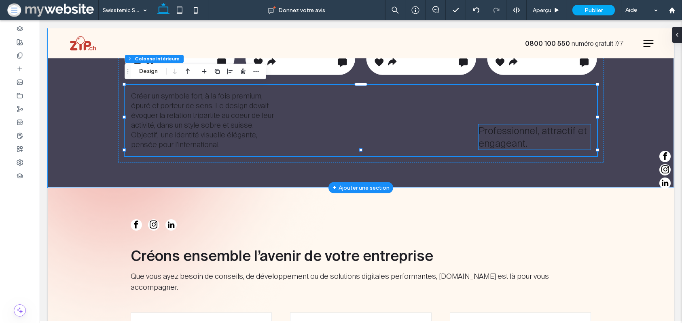
click at [502, 128] on span "Professionnel, attractif et engageant." at bounding box center [533, 136] width 108 height 25
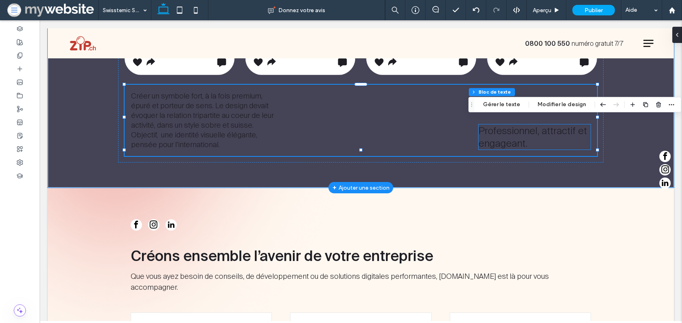
click at [502, 128] on span "Professionnel, attractif et engageant." at bounding box center [533, 136] width 108 height 25
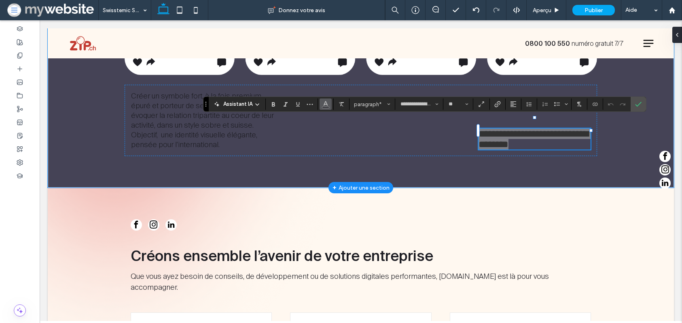
click at [328, 104] on icon "Couleur" at bounding box center [326, 103] width 6 height 6
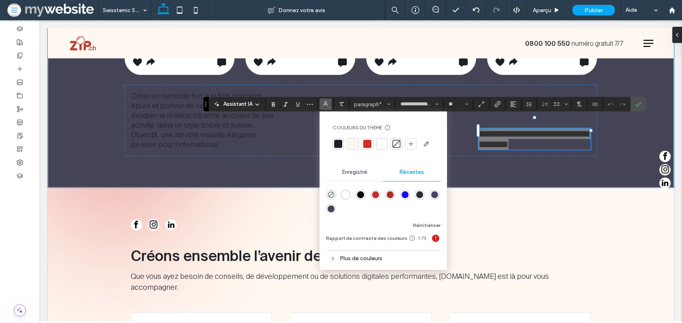
click at [355, 145] on div at bounding box center [353, 144] width 8 height 8
click at [409, 105] on input "**********" at bounding box center [417, 104] width 34 height 6
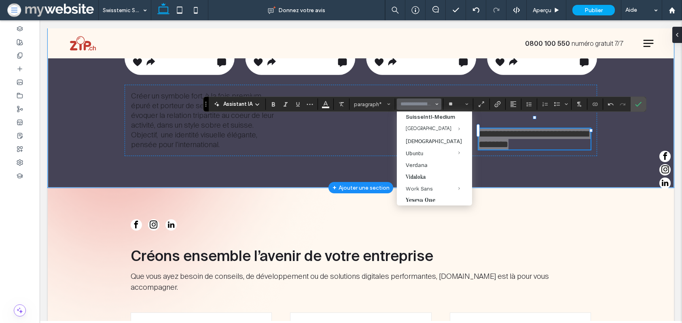
scroll to position [921, 0]
click at [416, 113] on label "SuisseIntl-Medium" at bounding box center [434, 116] width 75 height 11
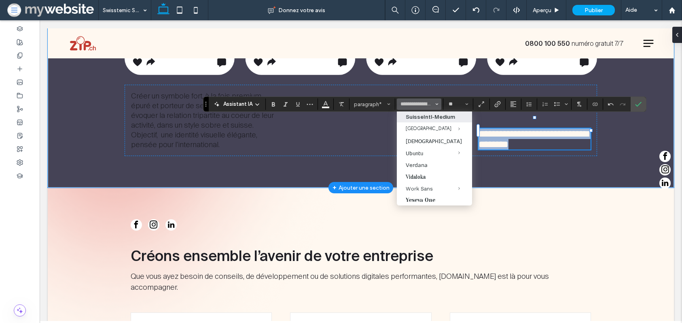
type input "**********"
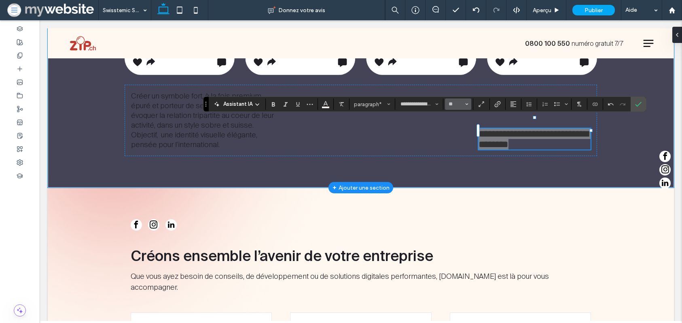
click at [451, 106] on input "**" at bounding box center [456, 104] width 16 height 6
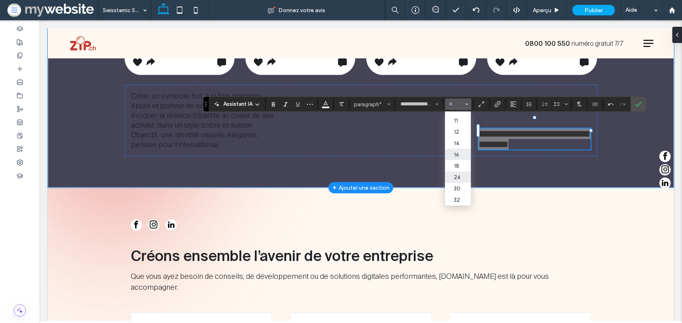
scroll to position [47, 0]
click at [457, 167] on label "30" at bounding box center [458, 172] width 26 height 11
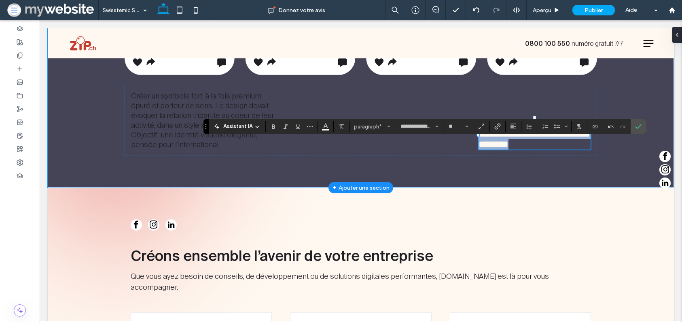
type input "**"
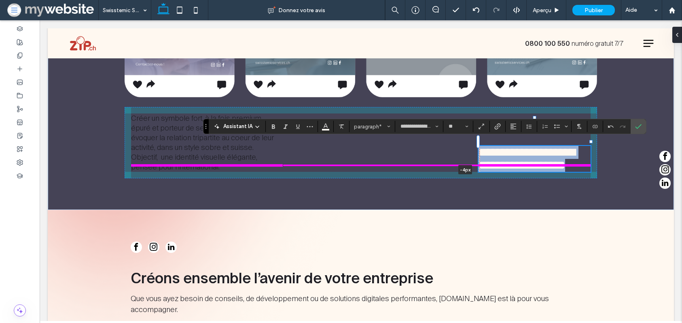
click at [481, 144] on div "**********" at bounding box center [361, 34] width 486 height 351
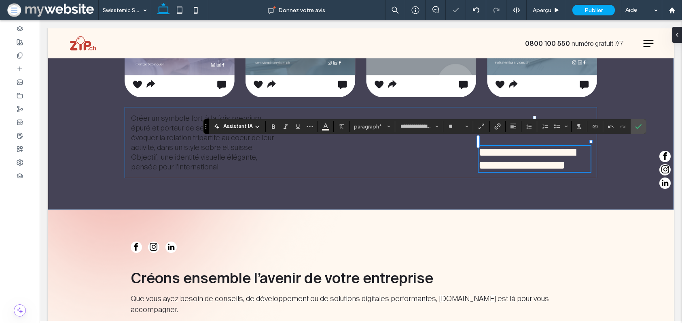
click at [591, 143] on div "**********" at bounding box center [361, 142] width 473 height 71
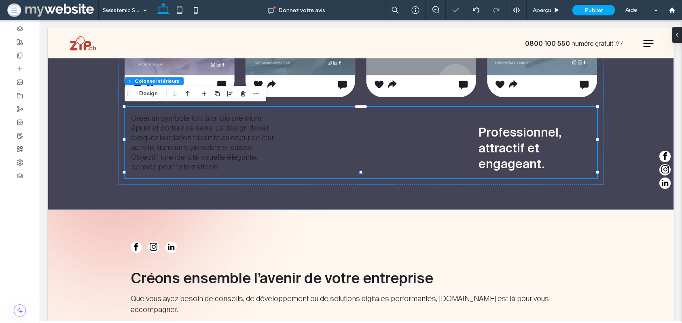
click at [548, 140] on p "Professionnel, attractif et engageant." at bounding box center [535, 147] width 112 height 47
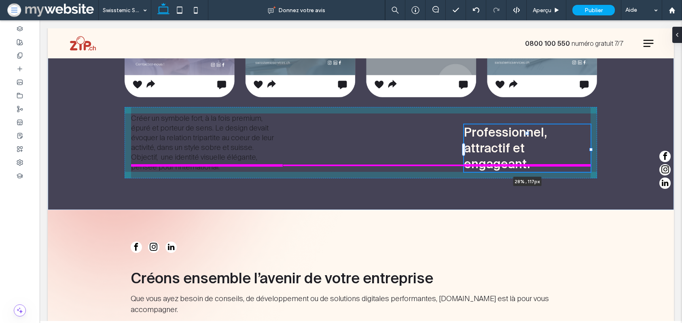
drag, startPoint x: 591, startPoint y: 141, endPoint x: 605, endPoint y: 142, distance: 14.6
click at [605, 142] on div "réseaux sociaux Créer un symbole fort, à la fois premium, épuré et porteur de s…" at bounding box center [361, 34] width 626 height 351
type input "**"
type input "****"
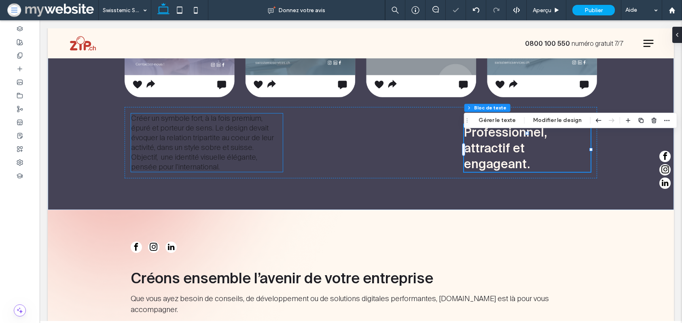
click at [217, 149] on span "Créer un symbole fort, à la fois premium, épuré et porteur de sens. Le design d…" at bounding box center [202, 142] width 143 height 58
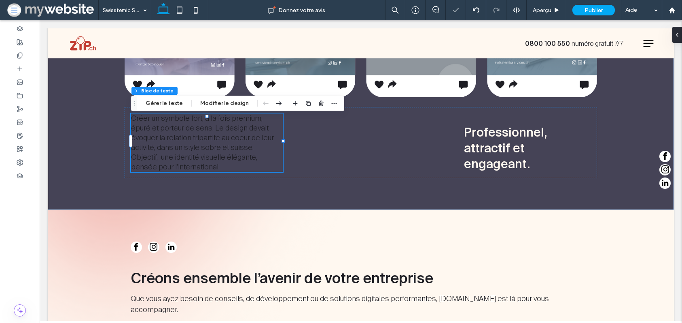
click at [217, 149] on span "Créer un symbole fort, à la fois premium, épuré et porteur de sens. Le design d…" at bounding box center [202, 142] width 143 height 58
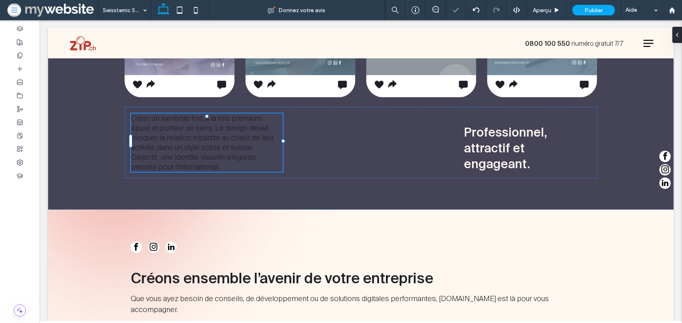
type input "**********"
type input "**"
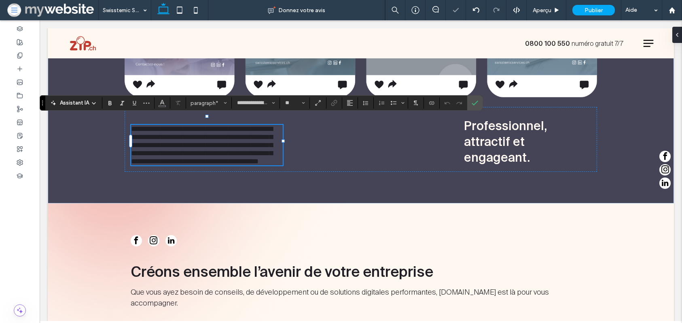
click at [188, 130] on span "**********" at bounding box center [202, 145] width 142 height 40
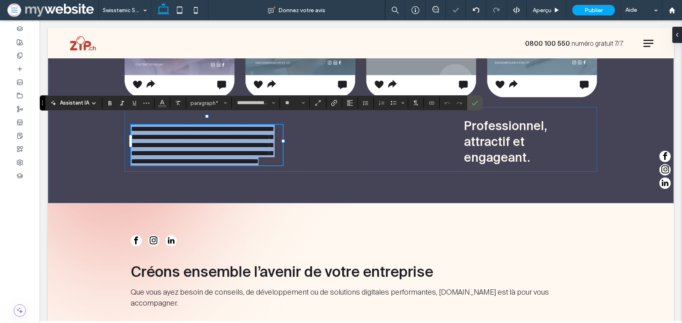
drag, startPoint x: 188, startPoint y: 130, endPoint x: 211, endPoint y: 128, distance: 23.1
click at [188, 130] on span "**********" at bounding box center [202, 145] width 142 height 40
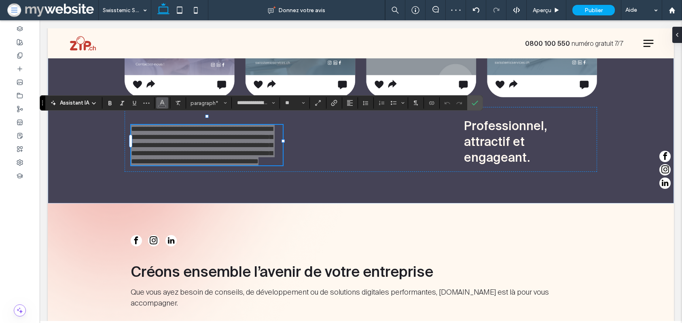
click at [165, 106] on span "Couleur" at bounding box center [162, 102] width 6 height 11
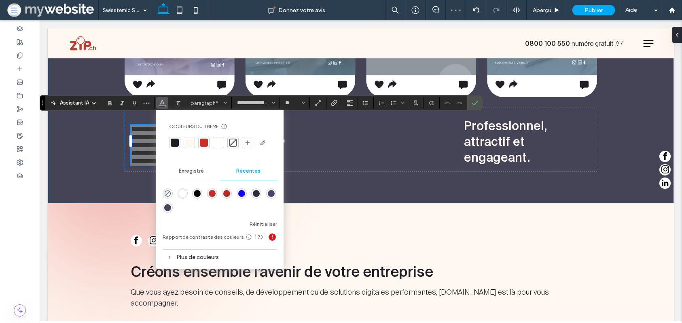
click at [193, 145] on div at bounding box center [189, 142] width 8 height 8
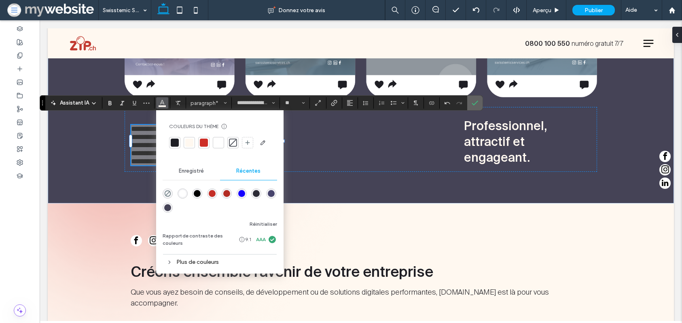
click at [478, 102] on icon "Confirmer" at bounding box center [475, 103] width 6 height 6
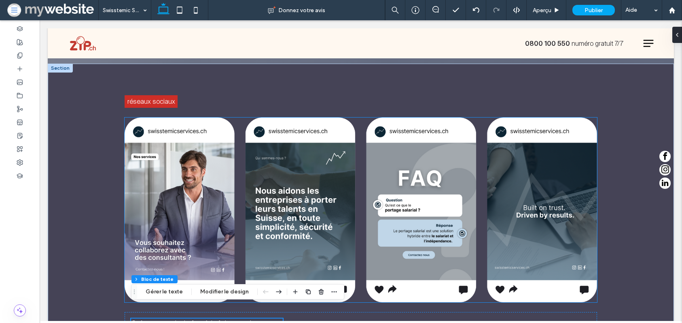
scroll to position [1487, 0]
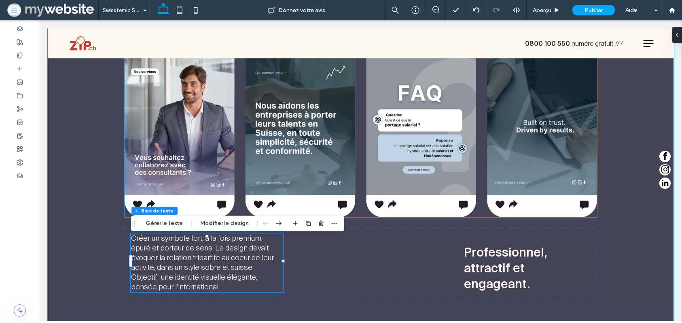
click at [133, 190] on img at bounding box center [361, 124] width 473 height 185
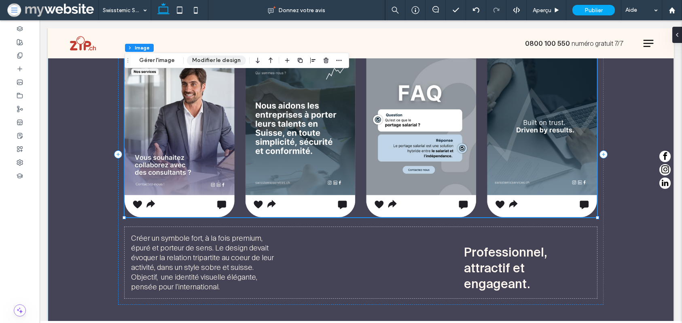
click at [202, 63] on button "Modifier le design" at bounding box center [216, 60] width 59 height 10
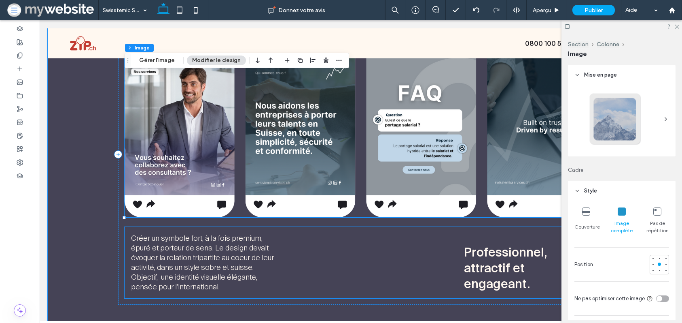
click at [128, 231] on div "Créer un symbole fort, à la fois premium, épuré et porteur de sens. Le design d…" at bounding box center [361, 262] width 473 height 71
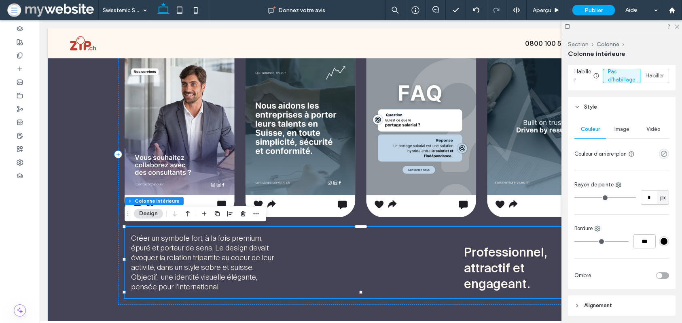
scroll to position [275, 0]
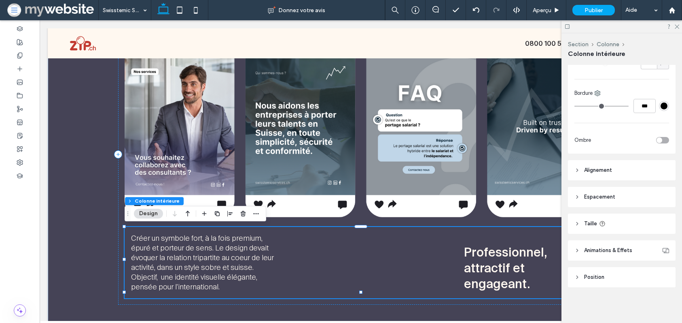
click at [594, 189] on header "Espacement" at bounding box center [622, 197] width 108 height 20
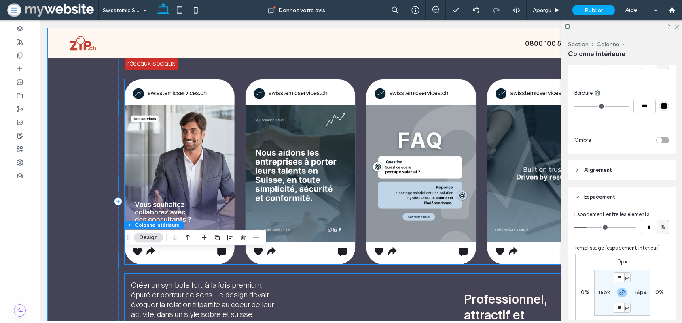
scroll to position [1419, 0]
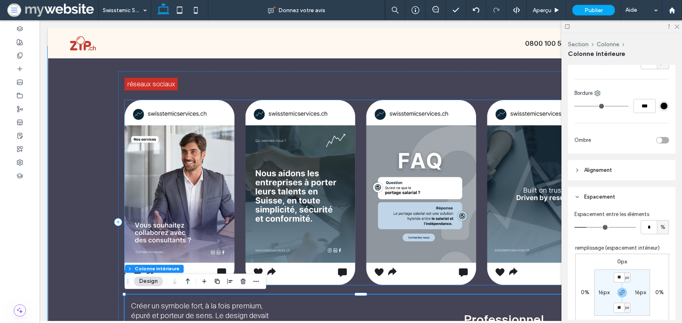
click at [141, 108] on img at bounding box center [361, 192] width 473 height 185
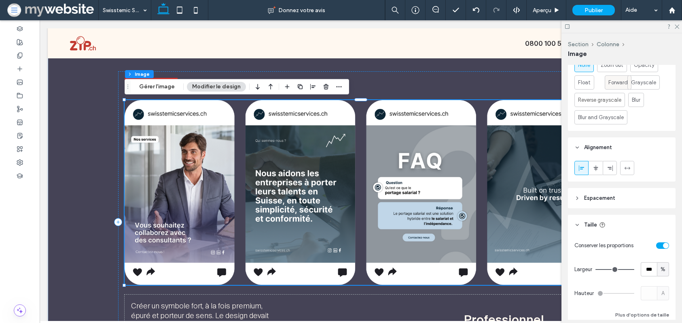
scroll to position [488, 0]
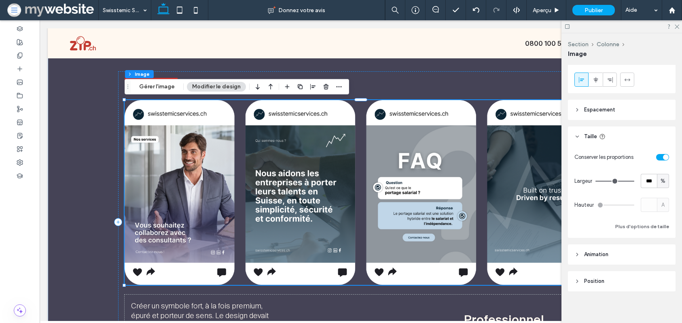
click at [595, 109] on span "Espacement" at bounding box center [599, 110] width 31 height 8
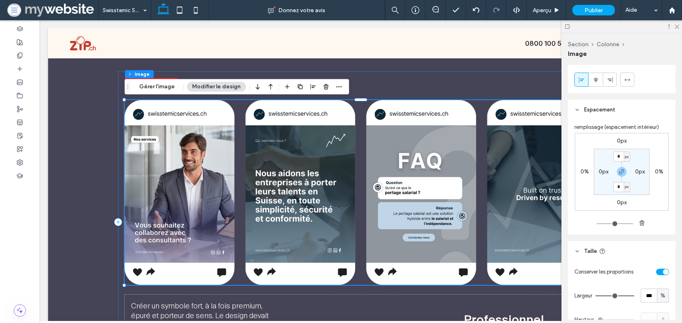
click at [600, 172] on label "0px" at bounding box center [604, 171] width 10 height 7
type input "**"
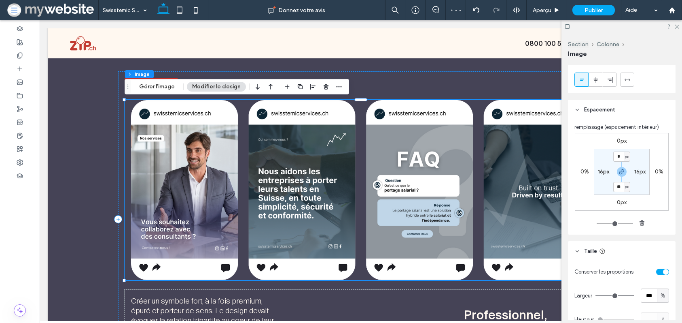
type input "**"
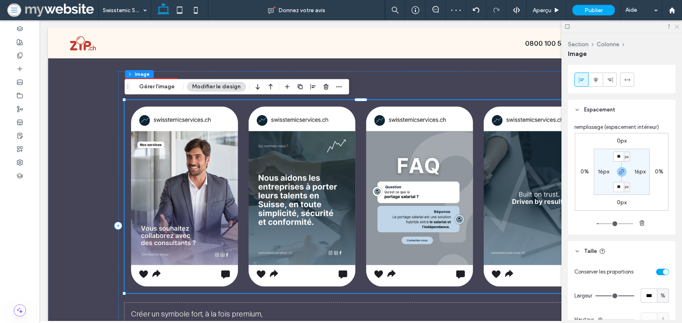
click at [675, 25] on icon at bounding box center [676, 25] width 5 height 5
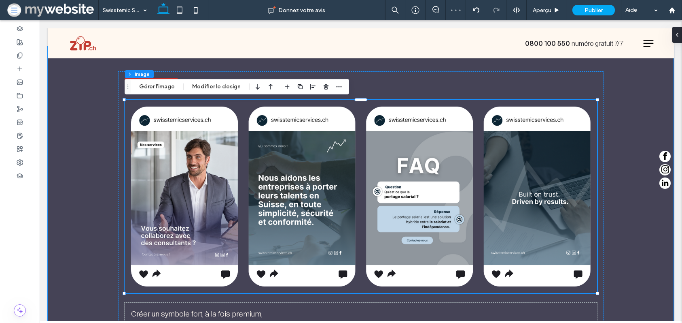
click at [100, 102] on div "réseaux sociaux Créer un symbole fort, à la fois premium, épuré et porteur de s…" at bounding box center [361, 225] width 626 height 359
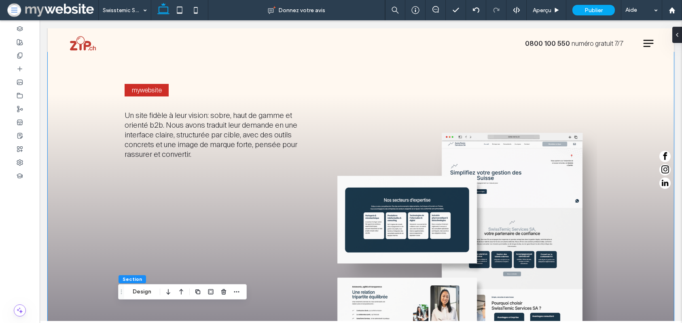
scroll to position [514, 0]
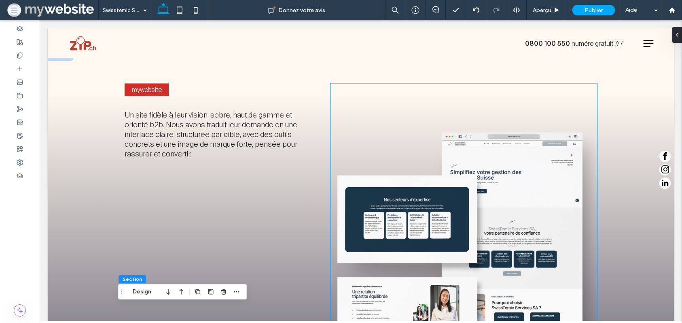
click at [379, 132] on img at bounding box center [464, 260] width 267 height 355
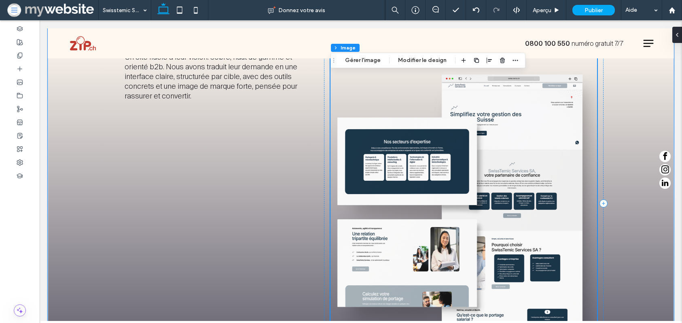
scroll to position [581, 0]
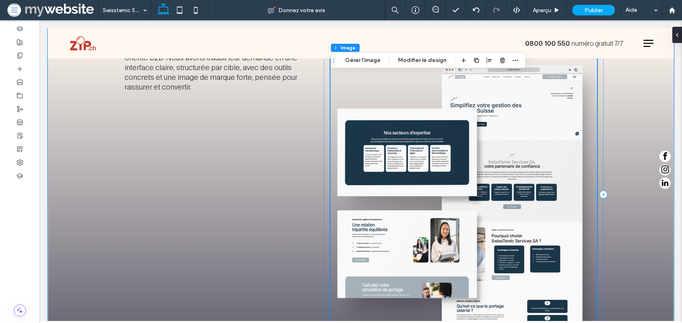
click at [436, 136] on img at bounding box center [464, 194] width 267 height 355
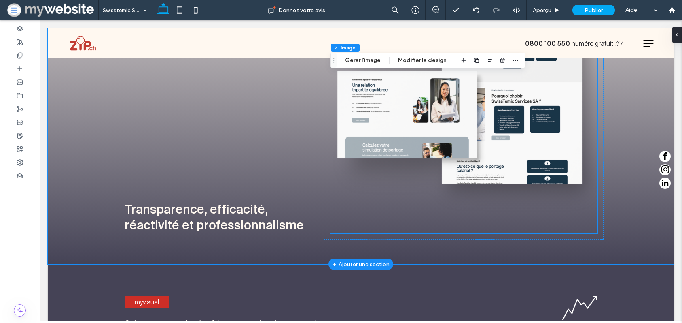
scroll to position [724, 0]
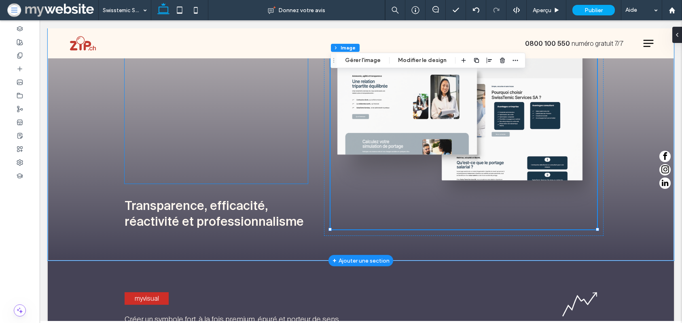
click at [208, 157] on div at bounding box center [216, 74] width 183 height 220
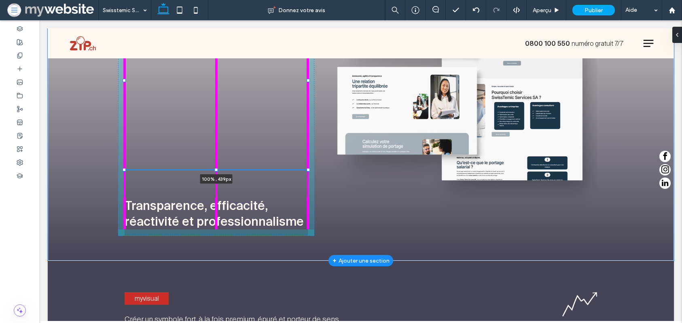
drag, startPoint x: 217, startPoint y: 183, endPoint x: 219, endPoint y: 141, distance: 42.1
click at [219, 141] on div "mywebsite Un site fidèle à leur vision: sobre, haut de gamme et orienté b2b. No…" at bounding box center [361, 51] width 486 height 418
type input "***"
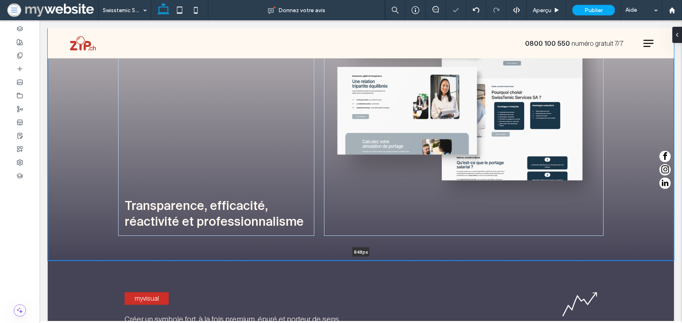
drag, startPoint x: 228, startPoint y: 252, endPoint x: 299, endPoint y: 179, distance: 101.6
click at [226, 173] on div "mywebsite Un site fidèle à leur vision: sobre, haut de gamme et orienté b2b. No…" at bounding box center [361, 51] width 626 height 418
type input "***"
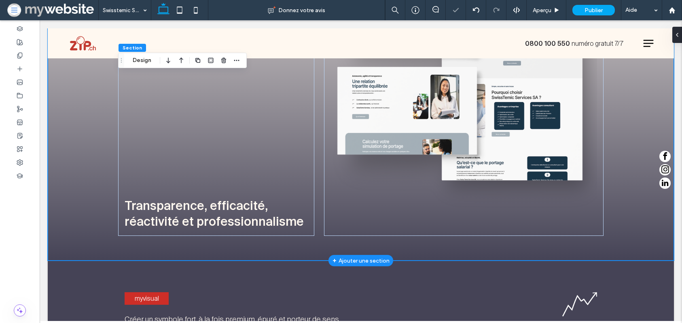
click at [370, 176] on img at bounding box center [464, 50] width 267 height 355
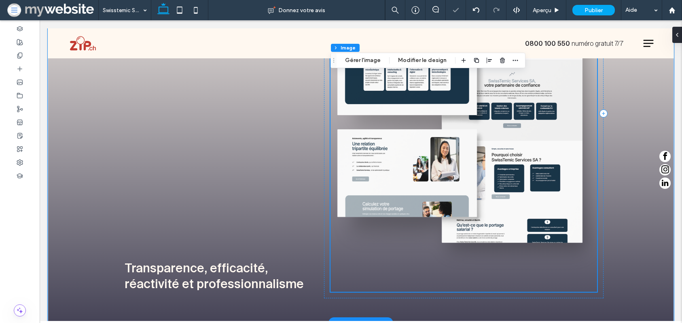
scroll to position [615, 0]
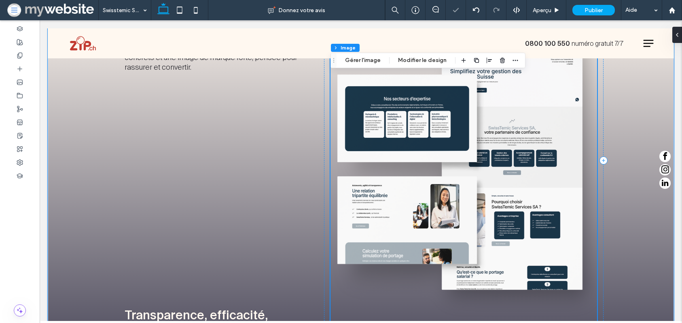
click at [468, 222] on img at bounding box center [464, 160] width 267 height 355
click at [408, 62] on button "Modifier le design" at bounding box center [422, 60] width 59 height 10
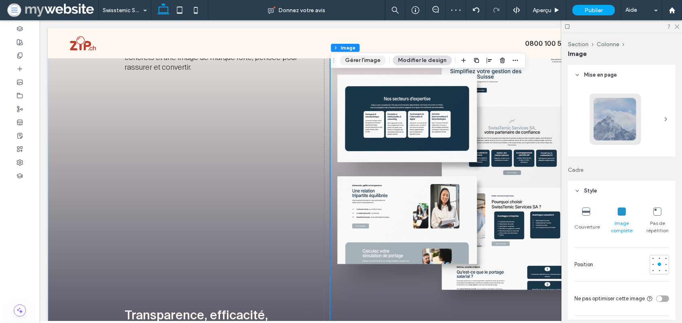
click at [378, 59] on button "Gérer l'image" at bounding box center [363, 60] width 46 height 10
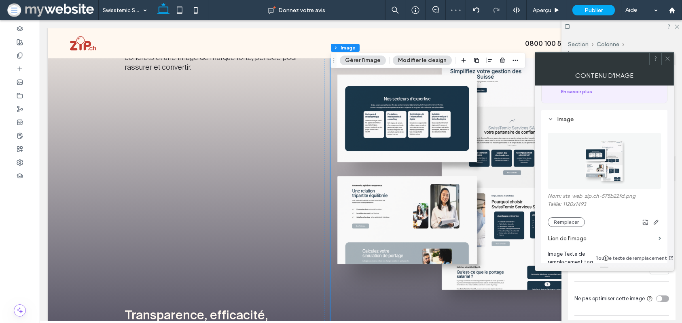
scroll to position [171, 0]
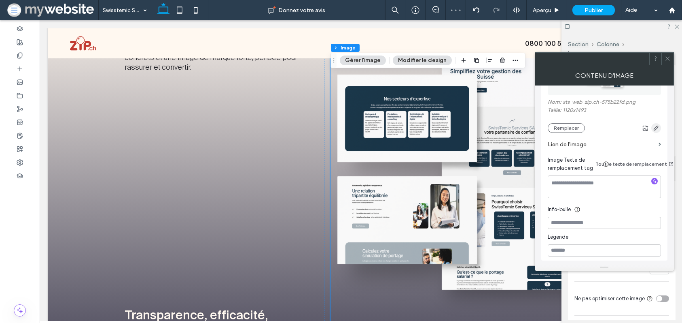
click at [656, 125] on use "button" at bounding box center [656, 127] width 5 height 5
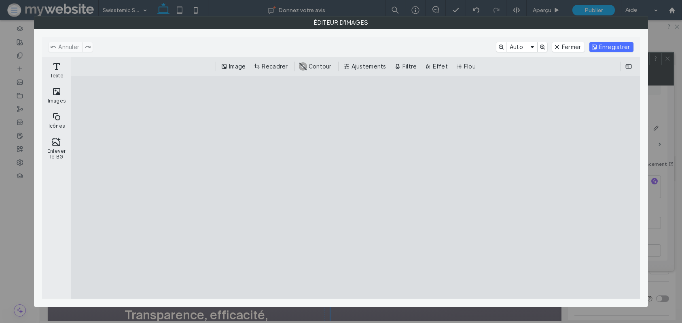
click at [280, 68] on button "Recadrer" at bounding box center [271, 67] width 39 height 10
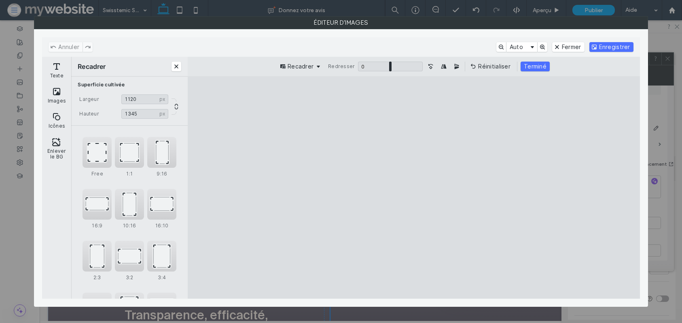
drag, startPoint x: 411, startPoint y: 100, endPoint x: 410, endPoint y: 117, distance: 17.4
click at [414, 187] on cesdk-canvas "Toile de l'éditeur" at bounding box center [414, 187] width 0 height 0
drag, startPoint x: 414, startPoint y: 287, endPoint x: 412, endPoint y: 271, distance: 16.3
click at [414, 187] on cesdk-canvas "Toile de l'éditeur" at bounding box center [414, 187] width 0 height 0
type input "****"
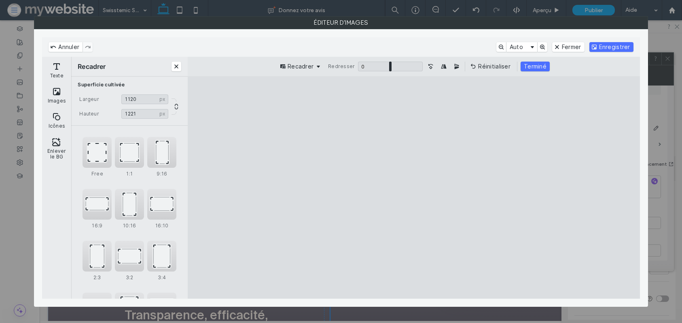
drag, startPoint x: 537, startPoint y: 63, endPoint x: 559, endPoint y: 58, distance: 22.0
click at [537, 63] on button "Terminé" at bounding box center [535, 67] width 29 height 10
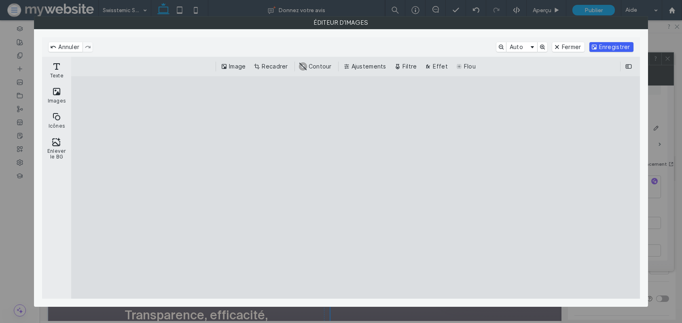
click at [606, 45] on button "Enregistrer" at bounding box center [612, 47] width 44 height 10
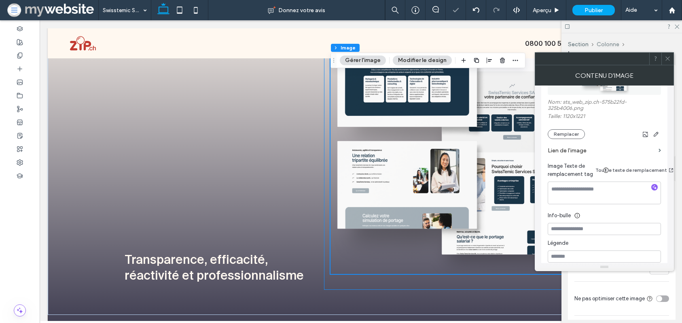
scroll to position [596, 0]
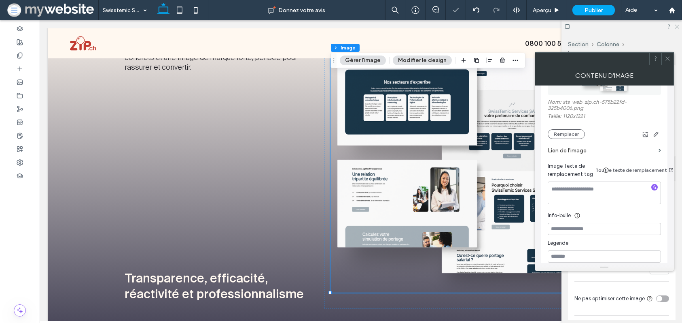
click at [677, 25] on icon at bounding box center [676, 25] width 5 height 5
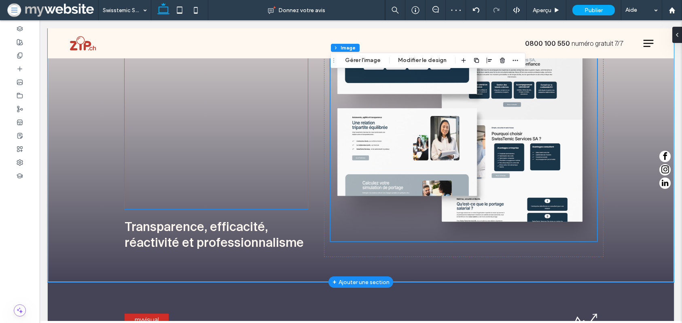
scroll to position [654, 0]
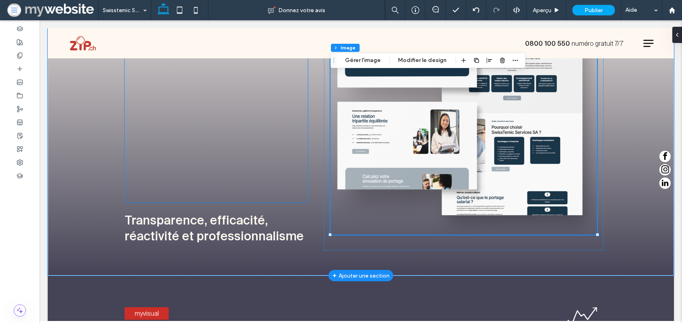
click at [212, 185] on div at bounding box center [216, 114] width 183 height 178
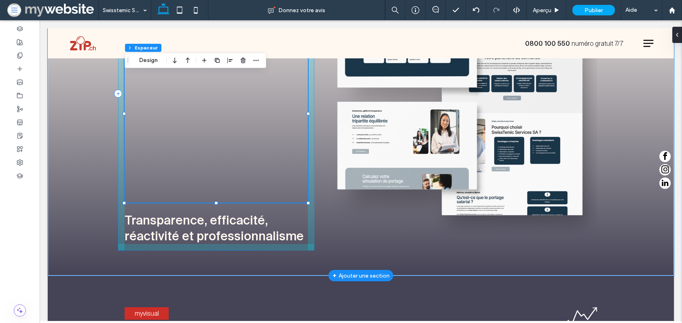
scroll to position [645, 0]
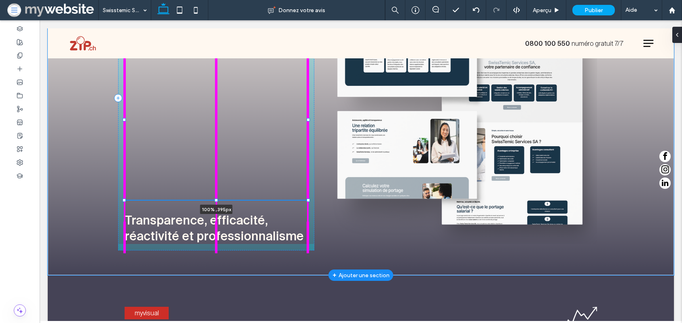
drag, startPoint x: 217, startPoint y: 203, endPoint x: 213, endPoint y: 185, distance: 18.3
click at [213, 185] on div "mywebsite Un site fidèle à leur vision: sobre, haut de gamme et orienté b2b. No…" at bounding box center [361, 98] width 486 height 354
type input "***"
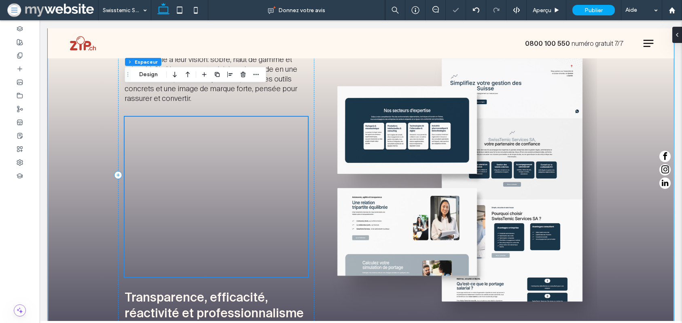
scroll to position [485, 0]
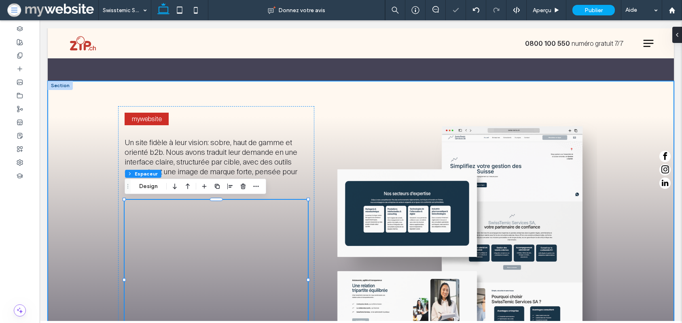
click at [109, 125] on div "mywebsite Un site fidèle à leur vision: sobre, haut de gamme et orienté b2b. No…" at bounding box center [361, 258] width 626 height 354
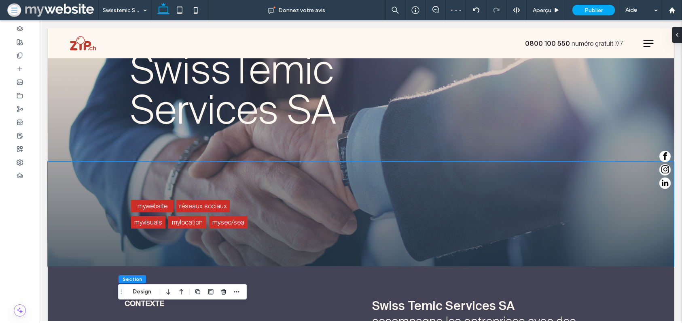
scroll to position [0, 0]
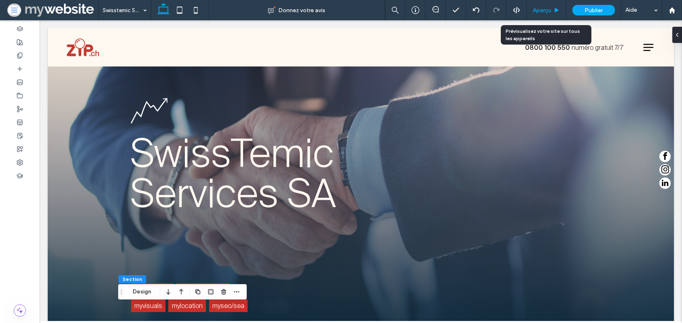
click at [540, 9] on span "Aperçu" at bounding box center [542, 10] width 19 height 7
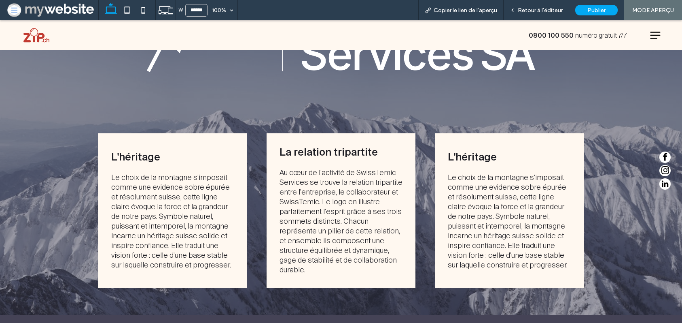
scroll to position [1111, 0]
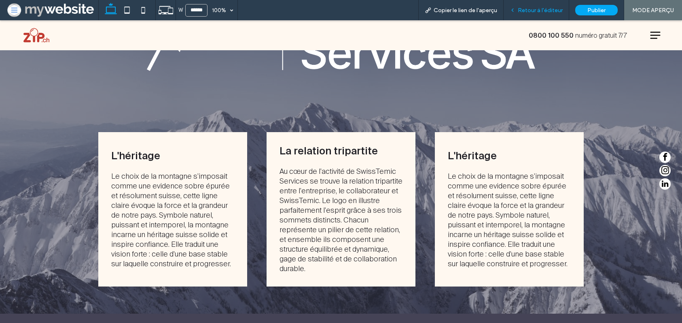
click at [513, 11] on icon at bounding box center [513, 10] width 6 height 6
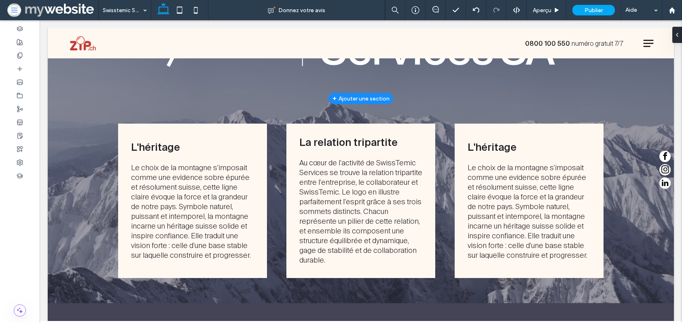
scroll to position [1088, 0]
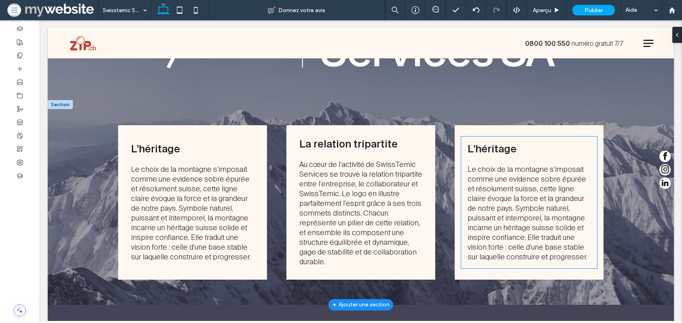
click at [496, 146] on span "L'héritage" at bounding box center [492, 148] width 49 height 11
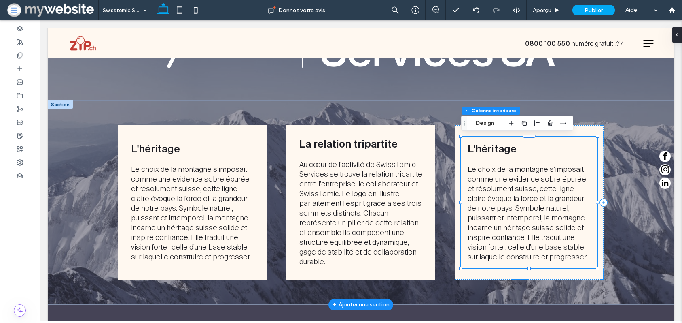
click at [496, 146] on span "L'héritage" at bounding box center [492, 148] width 49 height 11
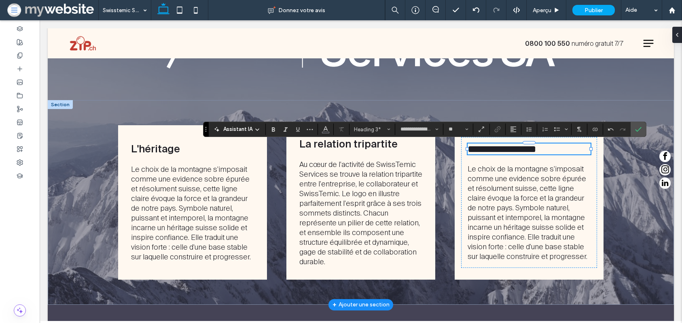
click at [498, 189] on span "Le choix de la montagne s'imposait comme une evidence sobre épurée et résolumen…" at bounding box center [528, 212] width 120 height 97
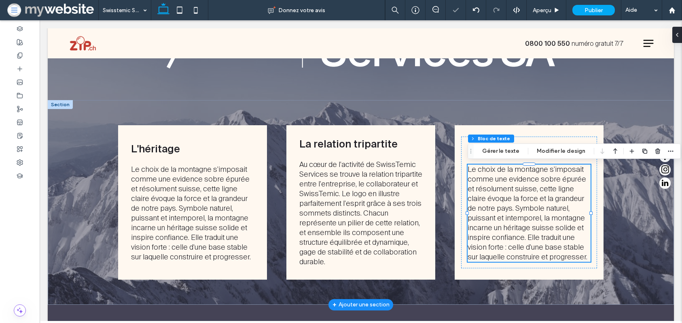
click at [498, 189] on span "Le choix de la montagne s'imposait comme une evidence sobre épurée et résolumen…" at bounding box center [528, 212] width 120 height 97
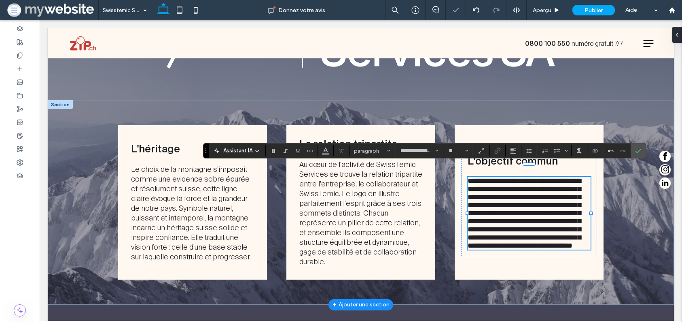
scroll to position [0, 0]
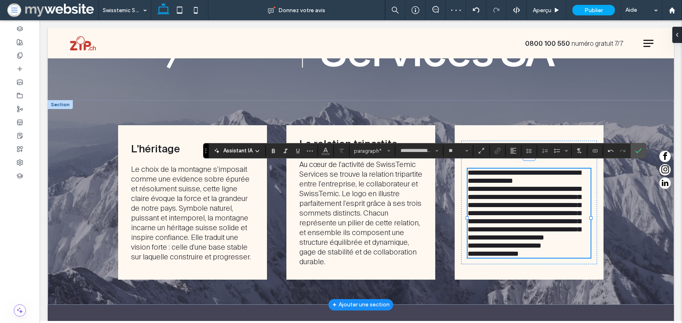
click at [526, 175] on p "**********" at bounding box center [529, 176] width 123 height 16
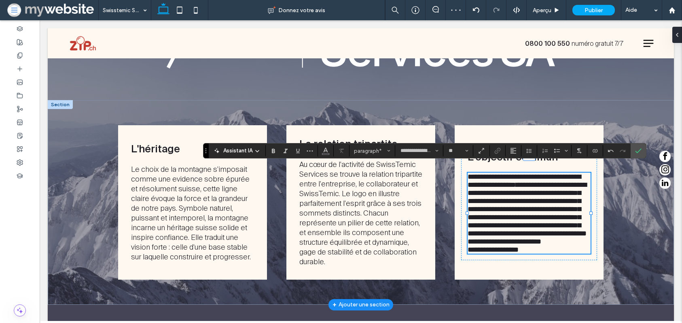
click at [554, 181] on span "**********" at bounding box center [527, 209] width 119 height 56
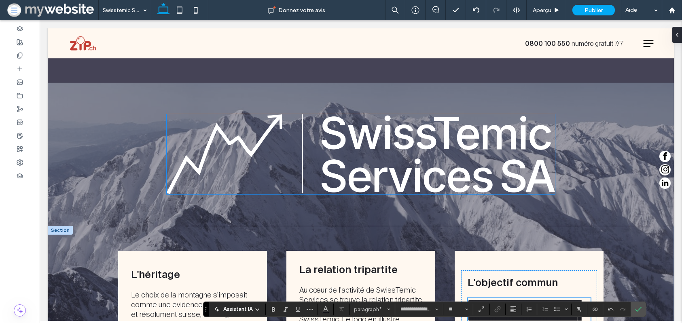
scroll to position [1094, 0]
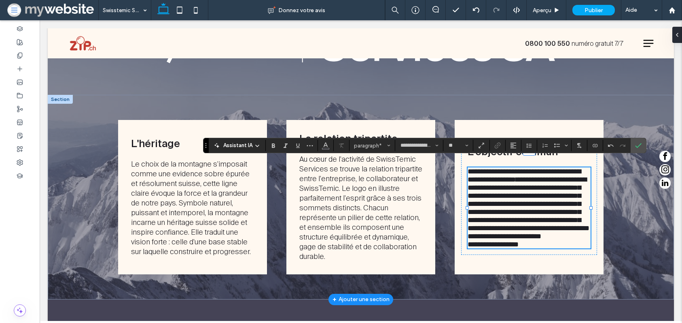
click at [520, 184] on span "**********" at bounding box center [529, 204] width 122 height 56
click at [575, 176] on span "**********" at bounding box center [529, 204] width 122 height 56
drag, startPoint x: 569, startPoint y: 170, endPoint x: 588, endPoint y: 170, distance: 19.4
click at [588, 176] on span "**********" at bounding box center [529, 204] width 122 height 56
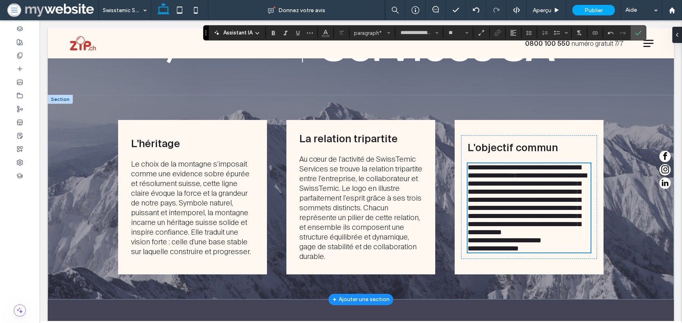
scroll to position [1138, 0]
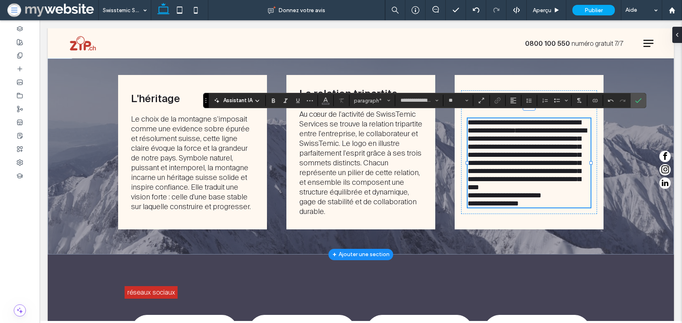
click at [498, 144] on span "**********" at bounding box center [527, 159] width 119 height 64
click at [556, 144] on span "**********" at bounding box center [527, 159] width 119 height 64
click at [497, 159] on span "**********" at bounding box center [527, 159] width 119 height 64
drag, startPoint x: 472, startPoint y: 201, endPoint x: 467, endPoint y: 202, distance: 4.5
click at [471, 199] on span "**********" at bounding box center [505, 194] width 74 height 7
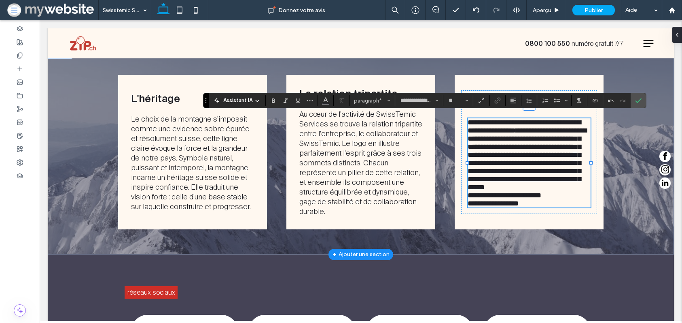
click at [470, 207] on span "**********" at bounding box center [493, 203] width 51 height 7
click at [491, 199] on span "**********" at bounding box center [505, 194] width 74 height 7
drag, startPoint x: 562, startPoint y: 193, endPoint x: 567, endPoint y: 191, distance: 5.5
click at [562, 191] on p "**********" at bounding box center [529, 154] width 123 height 73
click at [560, 198] on p "**********" at bounding box center [529, 195] width 123 height 8
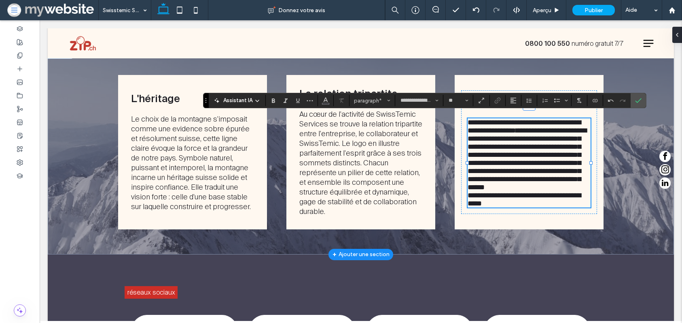
click at [570, 191] on p "**********" at bounding box center [529, 154] width 123 height 73
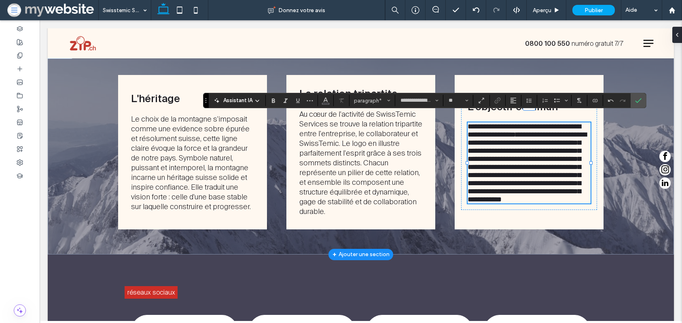
click at [573, 172] on p "**********" at bounding box center [529, 162] width 123 height 81
click at [635, 101] on icon "Confirmer" at bounding box center [638, 100] width 6 height 6
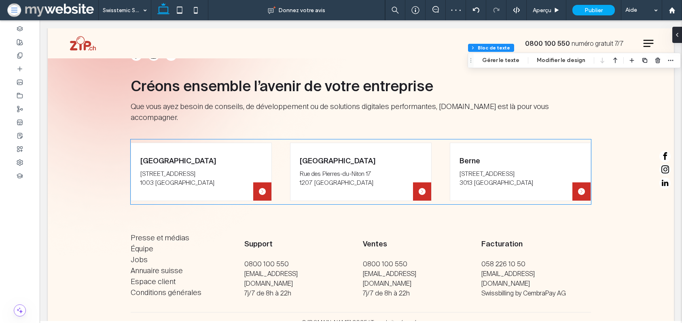
scroll to position [1751, 0]
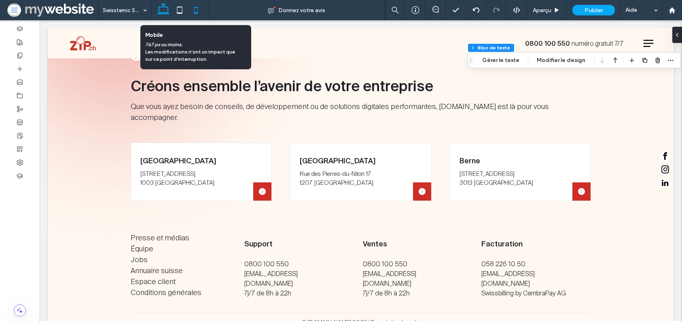
click at [196, 13] on icon at bounding box center [196, 10] width 16 height 16
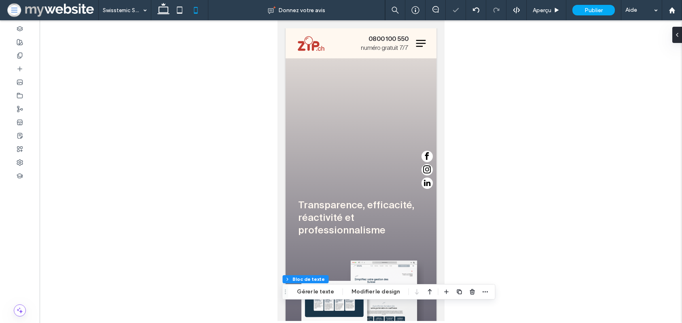
scroll to position [0, 0]
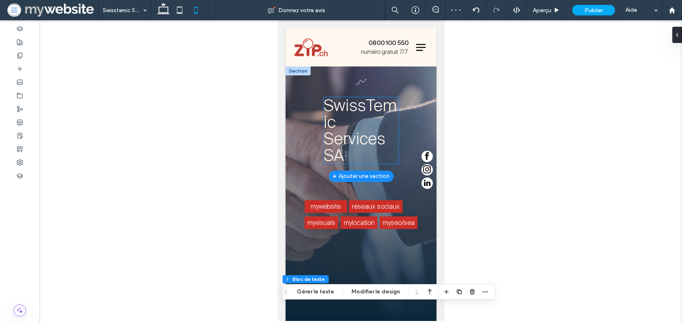
click at [338, 122] on h1 "SwissTemic Services SA" at bounding box center [360, 130] width 75 height 66
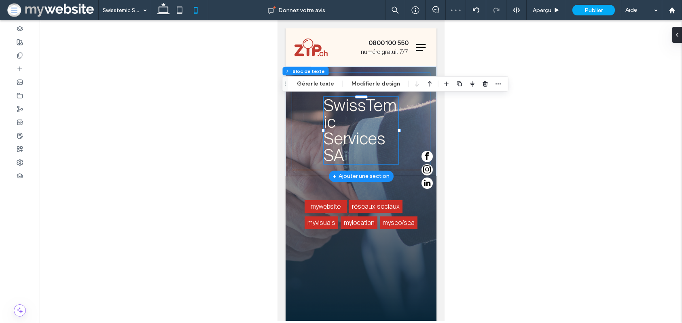
click at [400, 131] on div "SwissTemic Services SA" at bounding box center [360, 121] width 151 height 110
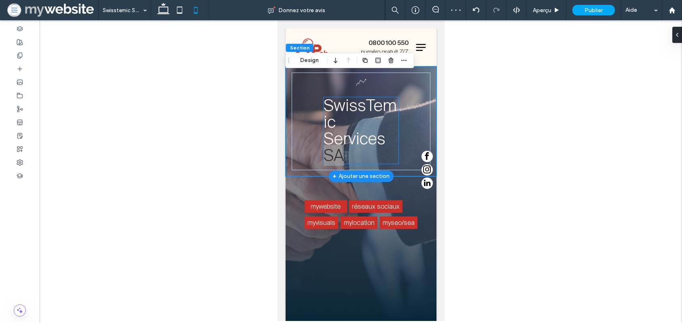
click at [375, 128] on span "SwissTemic Services SA" at bounding box center [359, 130] width 73 height 70
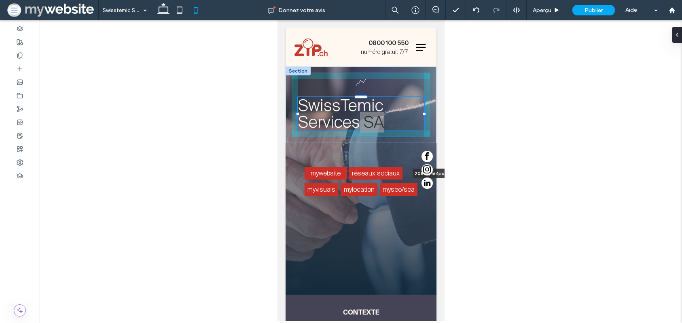
drag, startPoint x: 411, startPoint y: 129, endPoint x: 494, endPoint y: 130, distance: 83.4
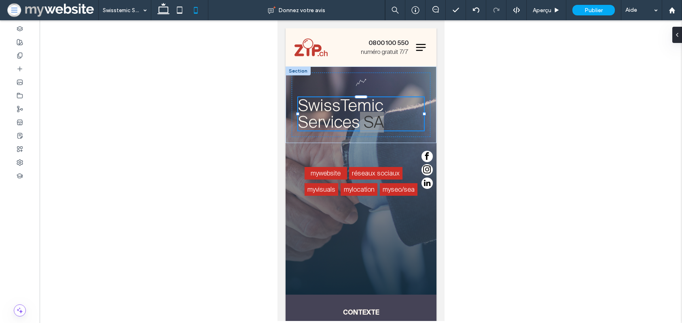
type input "***"
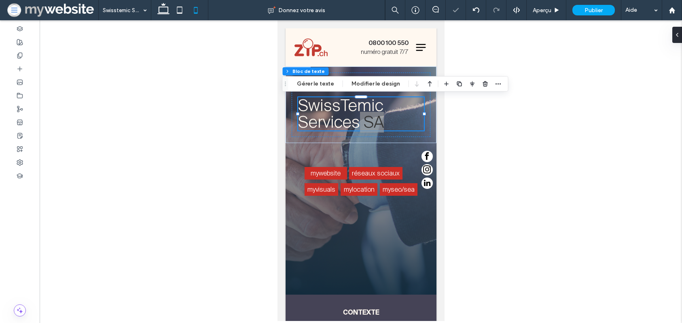
click at [370, 76] on div "Section Colonne Bloc de texte Gérer le texte Modifier le design" at bounding box center [395, 83] width 226 height 15
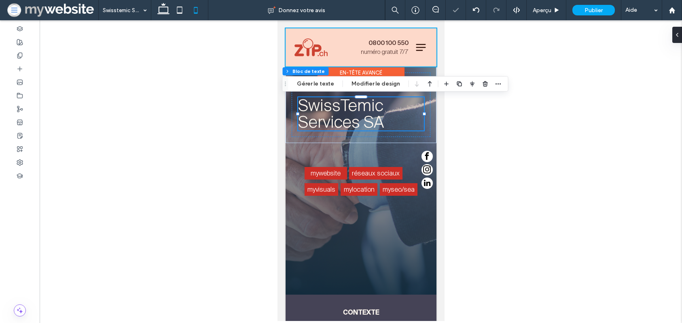
click at [372, 72] on div "En-tête avancé" at bounding box center [360, 72] width 87 height 13
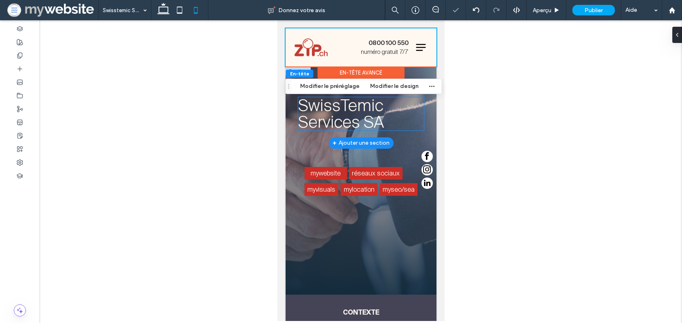
click at [377, 110] on span "SwissTemic Services SA" at bounding box center [341, 113] width 86 height 37
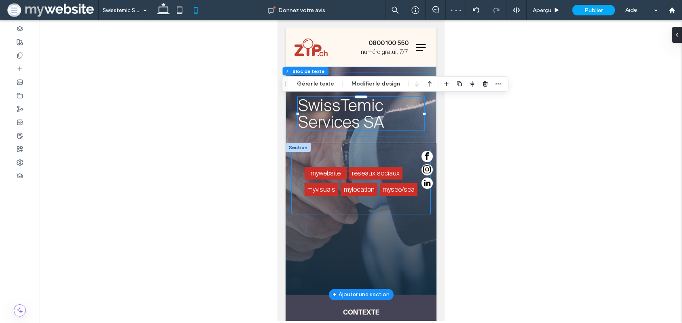
click at [357, 159] on div "mywebsite réseaux sociaux myvisuals mylocation myseo/sea" at bounding box center [360, 181] width 139 height 65
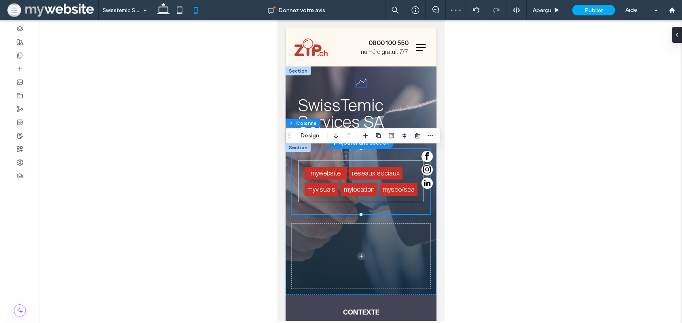
click at [360, 83] on img at bounding box center [361, 82] width 10 height 7
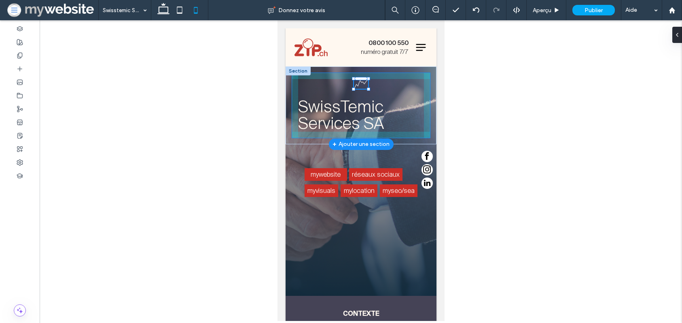
drag, startPoint x: 367, startPoint y: 88, endPoint x: 382, endPoint y: 103, distance: 21.8
click at [382, 105] on div "11% , 623px SwissTemic Services SA" at bounding box center [360, 105] width 151 height 78
type input "**"
type input "****"
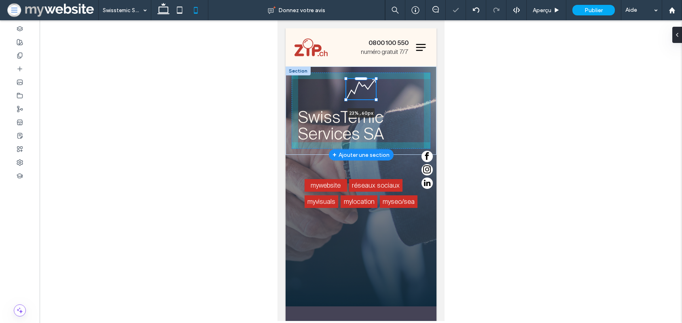
drag, startPoint x: 354, startPoint y: 89, endPoint x: 348, endPoint y: 95, distance: 8.3
click at [348, 95] on div "23% , 60px SwissTemic Services SA" at bounding box center [360, 110] width 151 height 88
type input "**"
type input "****"
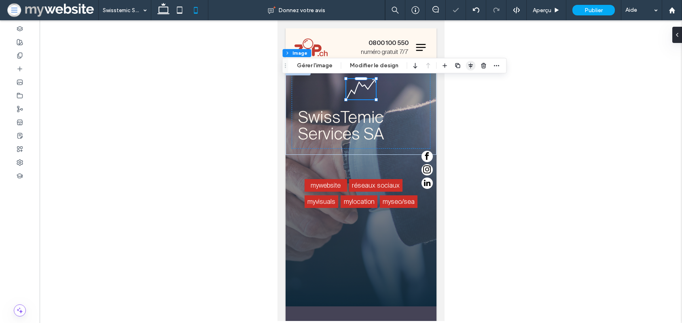
click at [469, 66] on use "button" at bounding box center [471, 66] width 4 height 6
click at [445, 79] on span "flex-start" at bounding box center [450, 81] width 10 height 10
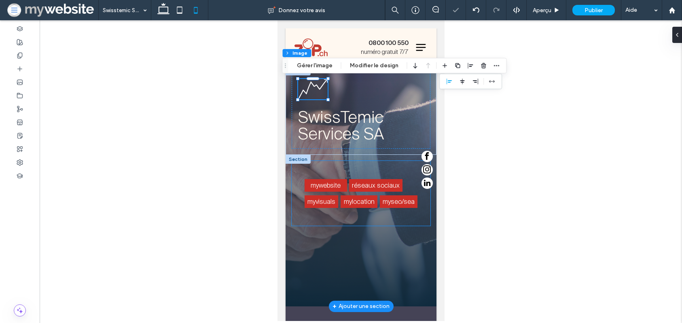
click at [331, 214] on div "mywebsite réseaux sociaux myvisuals mylocation myseo/sea" at bounding box center [360, 193] width 139 height 65
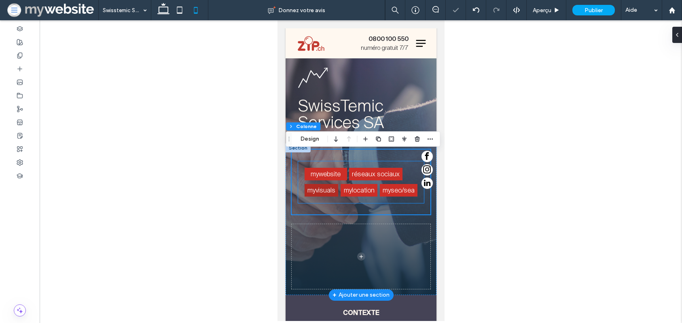
scroll to position [12, 0]
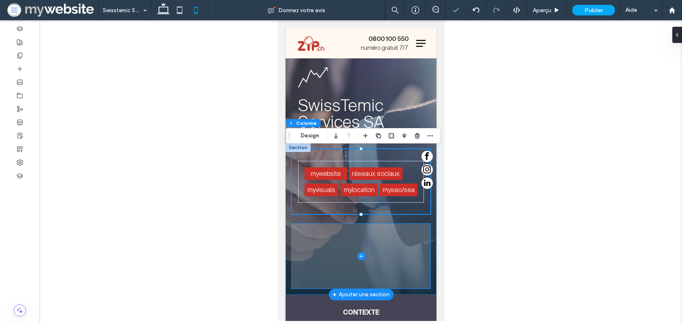
click at [319, 225] on span at bounding box center [360, 255] width 139 height 65
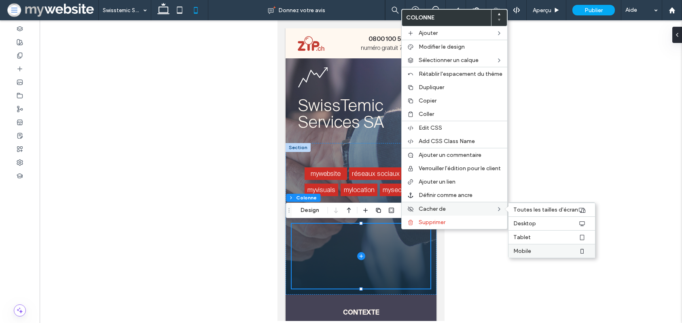
drag, startPoint x: 519, startPoint y: 251, endPoint x: 510, endPoint y: 248, distance: 9.5
click at [519, 251] on span "Mobile" at bounding box center [523, 250] width 18 height 7
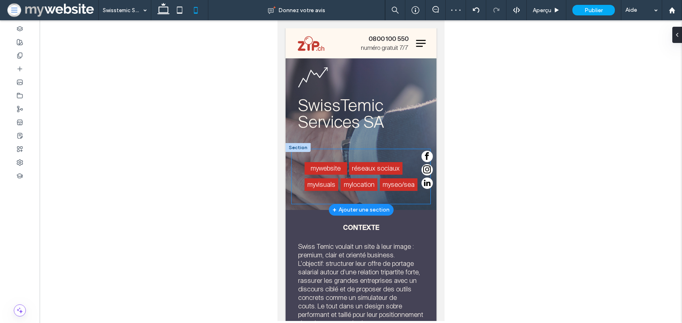
click at [295, 154] on div "mywebsite réseaux sociaux myvisuals mylocation myseo/sea" at bounding box center [360, 176] width 139 height 55
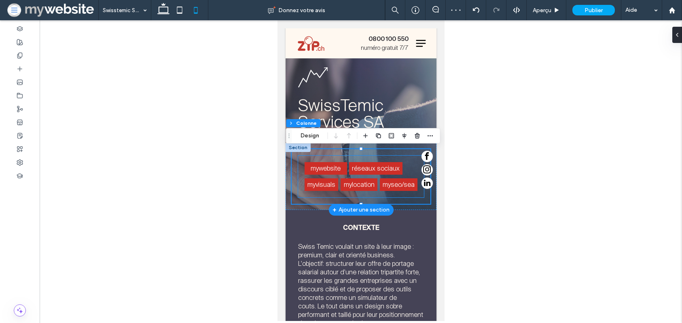
click at [299, 169] on div "mywebsite réseaux sociaux myvisuals mylocation myseo/sea" at bounding box center [361, 176] width 126 height 42
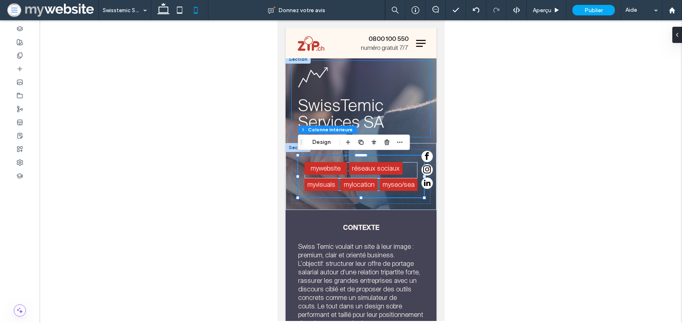
click at [295, 82] on div "SwissTemic Services SA" at bounding box center [360, 99] width 139 height 76
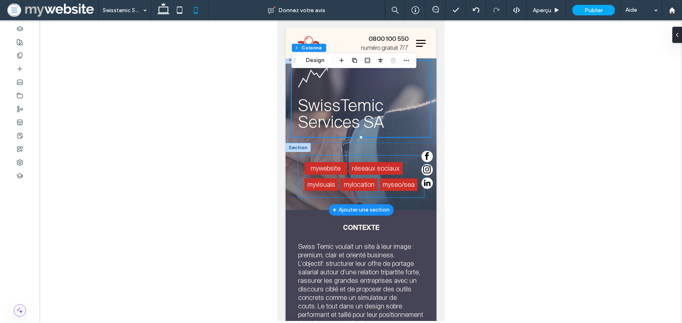
click at [299, 165] on div "mywebsite réseaux sociaux myvisuals mylocation myseo/sea" at bounding box center [361, 176] width 126 height 42
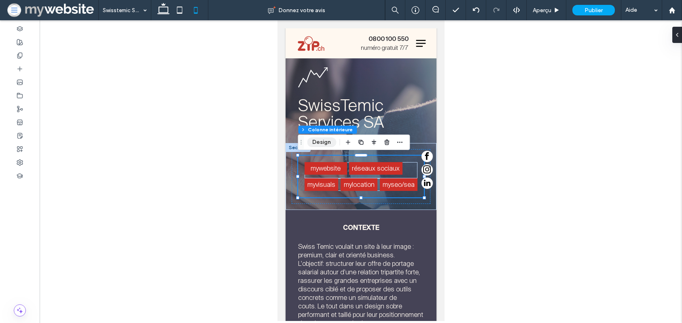
click at [328, 140] on button "Design" at bounding box center [321, 142] width 29 height 10
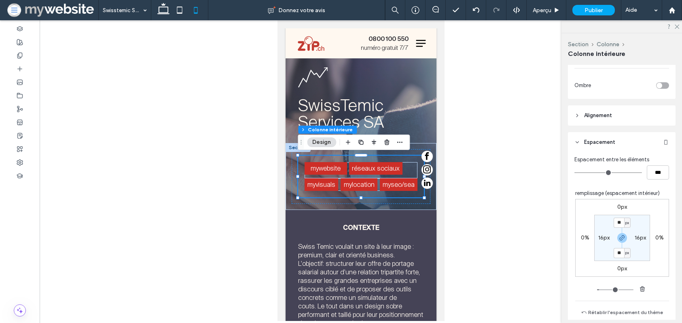
scroll to position [308, 0]
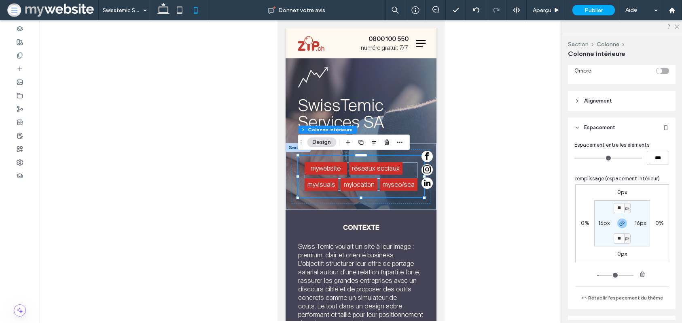
click at [603, 221] on label "16px" at bounding box center [604, 222] width 11 height 7
type input "*"
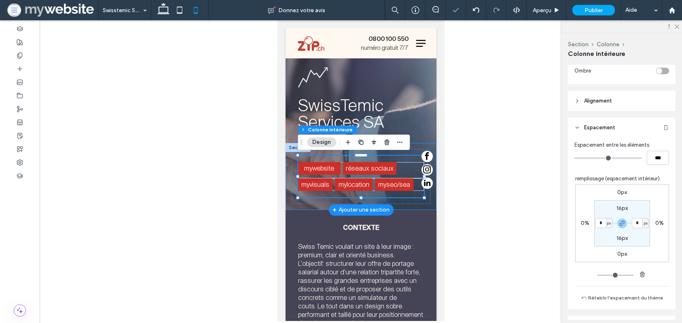
click at [318, 207] on div "mywebsite réseaux sociaux myvisuals mylocation myseo/sea" at bounding box center [360, 176] width 151 height 67
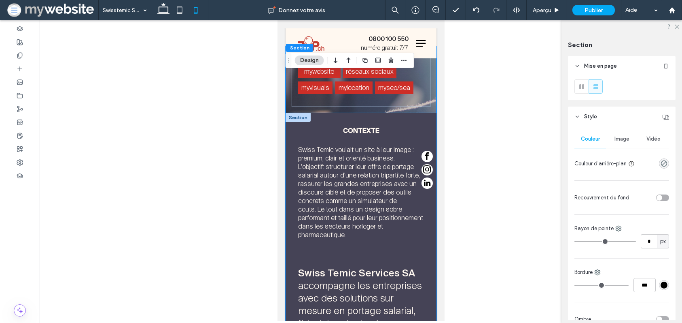
scroll to position [68, 0]
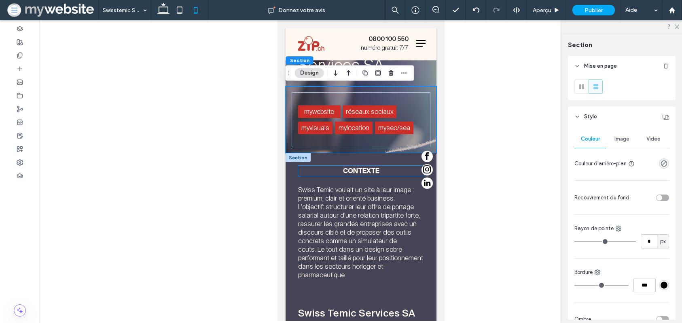
click at [345, 170] on strong "Contexte" at bounding box center [361, 170] width 36 height 7
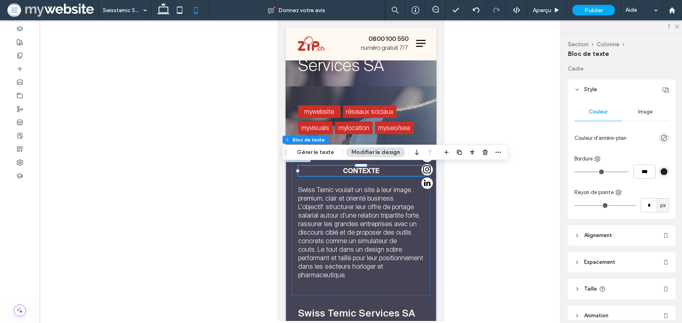
click at [345, 170] on strong "Contexte" at bounding box center [361, 170] width 36 height 7
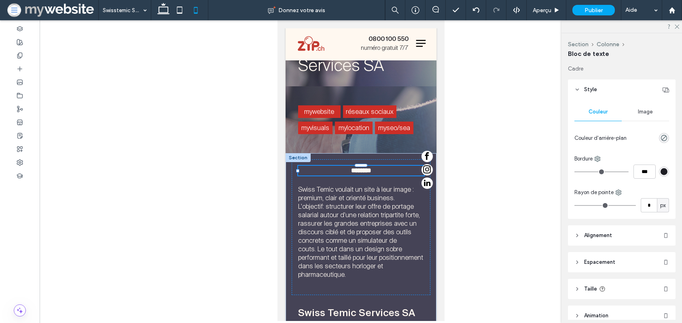
type input "**********"
type input "**"
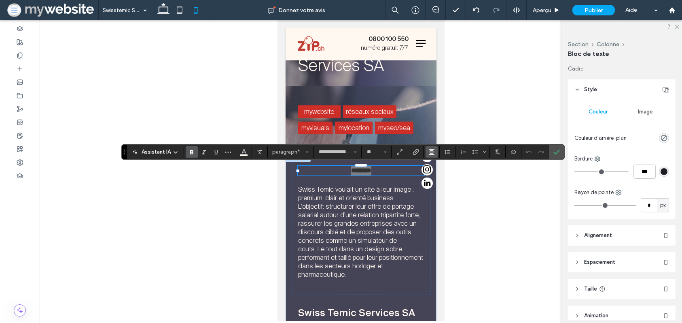
click at [428, 153] on button "Alignement" at bounding box center [432, 151] width 12 height 11
click at [431, 168] on span "ui.textEditor.alignment.left" at bounding box center [431, 165] width 4 height 12
click at [343, 211] on span "L'objectif: structurer leur offre de portage salarial autour d'une relation tri…" at bounding box center [359, 223] width 122 height 42
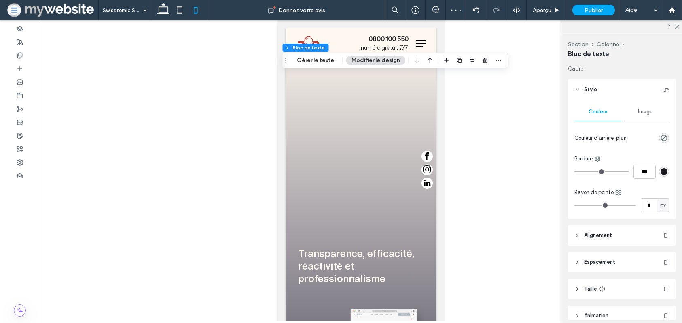
scroll to position [569, 0]
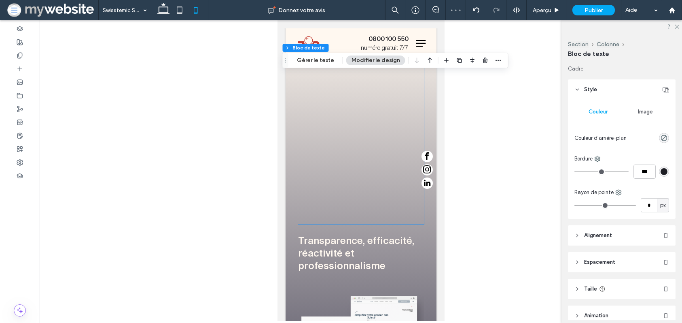
click at [328, 142] on div at bounding box center [361, 144] width 126 height 160
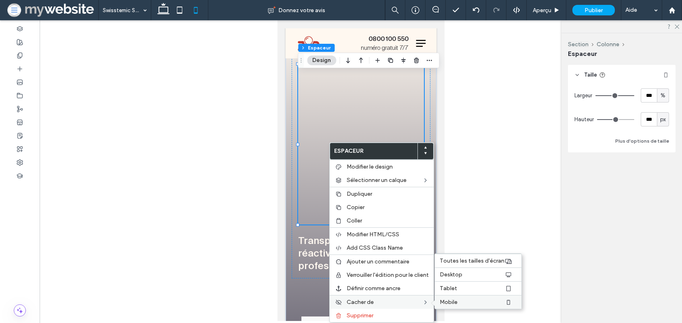
click at [444, 299] on span "Mobile" at bounding box center [449, 301] width 18 height 7
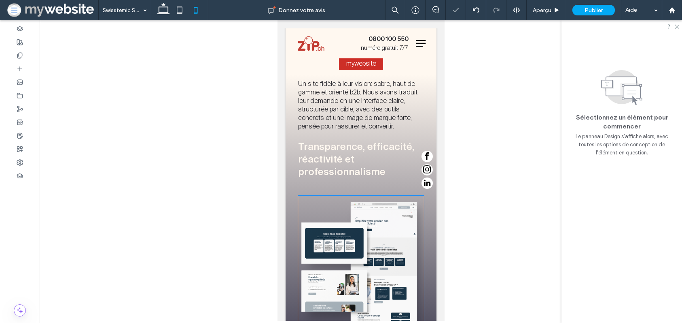
scroll to position [488, 0]
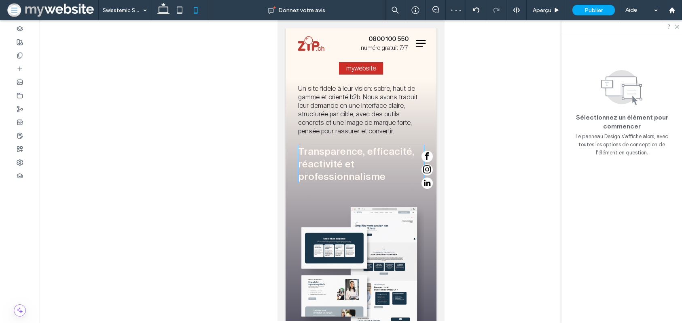
click at [363, 175] on span "Transparence, efficacité, réactivité et professionnalisme" at bounding box center [356, 164] width 116 height 36
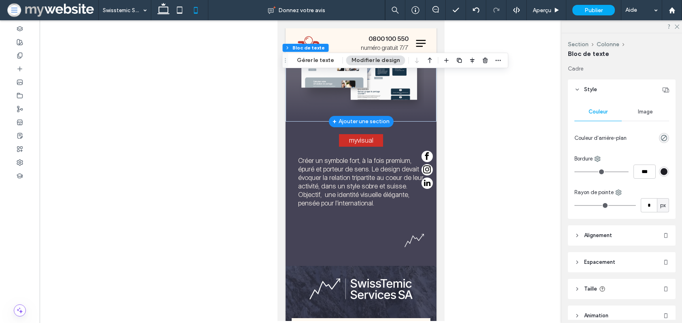
scroll to position [756, 0]
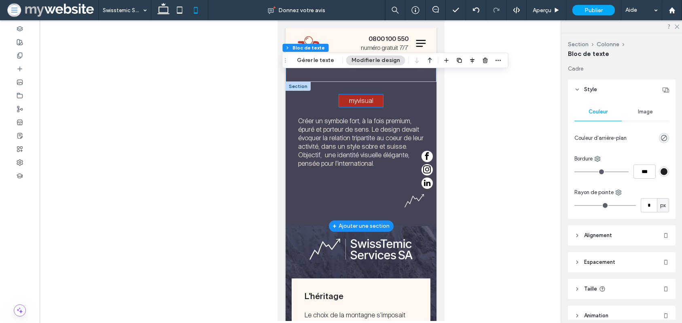
click at [349, 103] on span "myvisual" at bounding box center [361, 100] width 24 height 8
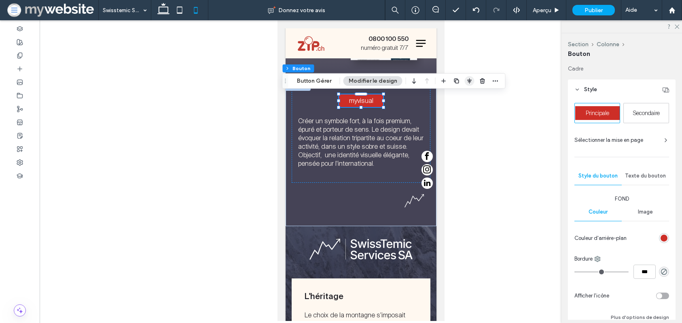
click at [467, 80] on icon "button" at bounding box center [470, 81] width 6 height 6
drag, startPoint x: 448, startPoint y: 95, endPoint x: 445, endPoint y: 100, distance: 5.8
click at [448, 95] on icon "flex-start" at bounding box center [448, 96] width 6 height 6
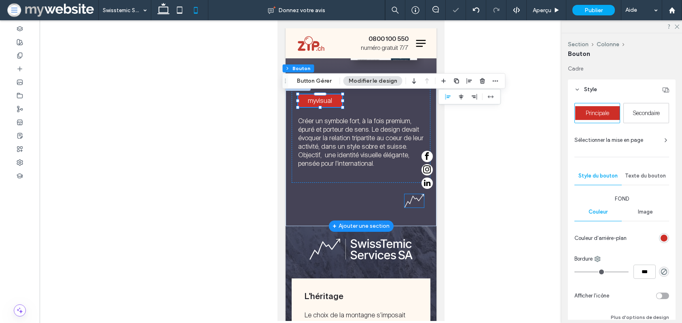
click at [407, 204] on img at bounding box center [413, 200] width 19 height 13
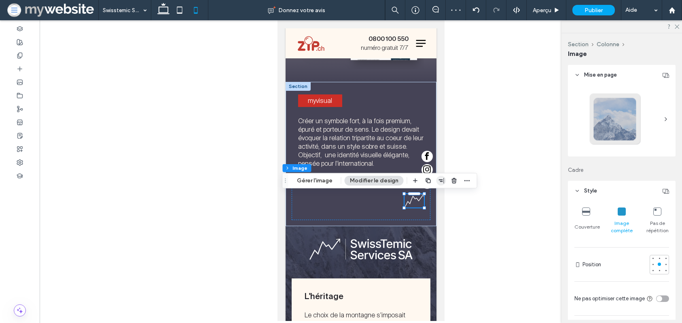
click at [438, 183] on icon "button" at bounding box center [441, 180] width 6 height 6
click at [421, 202] on div at bounding box center [441, 196] width 63 height 15
click at [418, 201] on div at bounding box center [441, 196] width 63 height 15
click at [415, 200] on span "flex-start" at bounding box center [420, 196] width 10 height 10
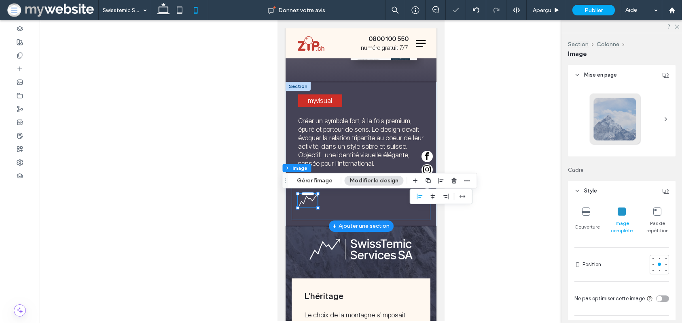
click at [363, 205] on div at bounding box center [360, 203] width 139 height 32
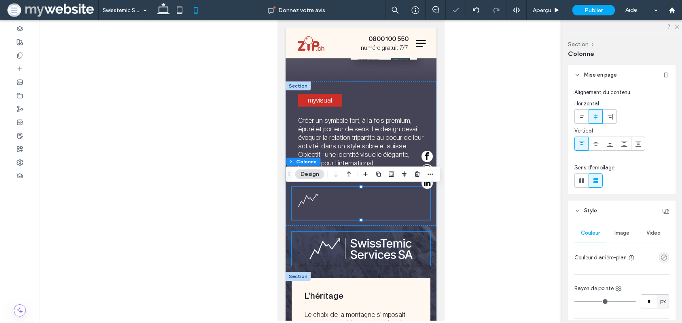
scroll to position [817, 0]
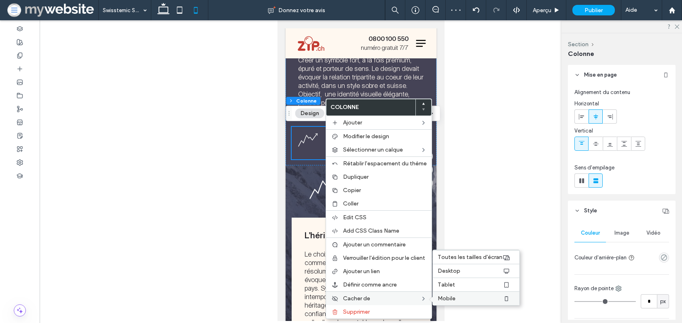
click at [440, 295] on span "Mobile" at bounding box center [447, 298] width 18 height 7
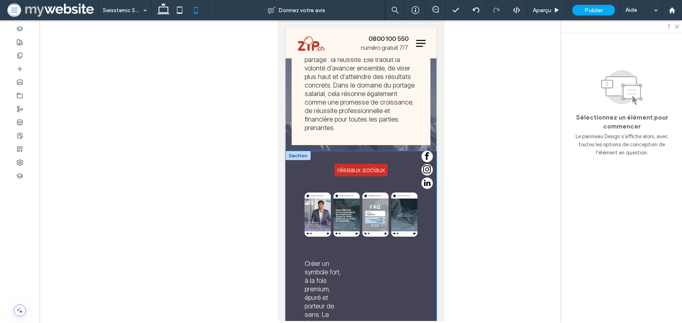
scroll to position [1319, 0]
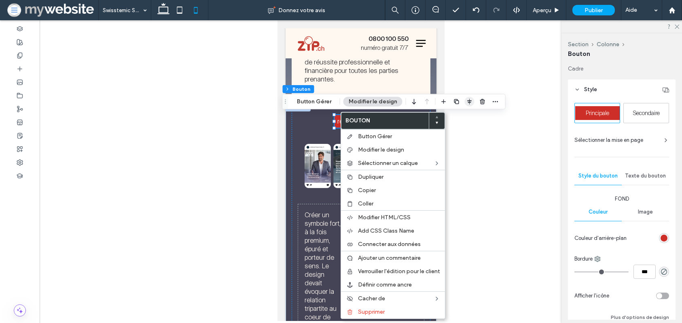
click at [467, 101] on icon "button" at bounding box center [470, 101] width 6 height 6
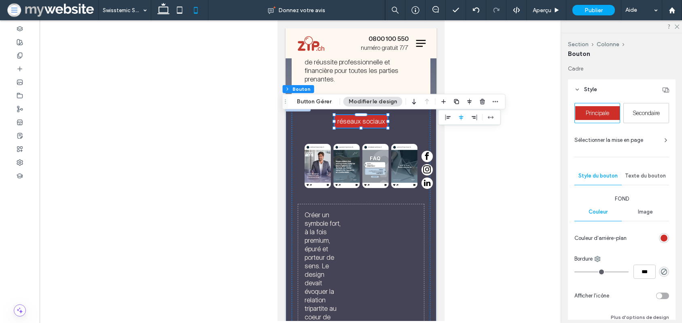
drag, startPoint x: 442, startPoint y: 117, endPoint x: 440, endPoint y: 121, distance: 4.4
click at [445, 117] on icon "flex-start" at bounding box center [448, 117] width 6 height 6
click at [308, 222] on span "Créer un symbole fort, à la fois premium, épuré et porteur de sens. Le design d…" at bounding box center [322, 312] width 36 height 204
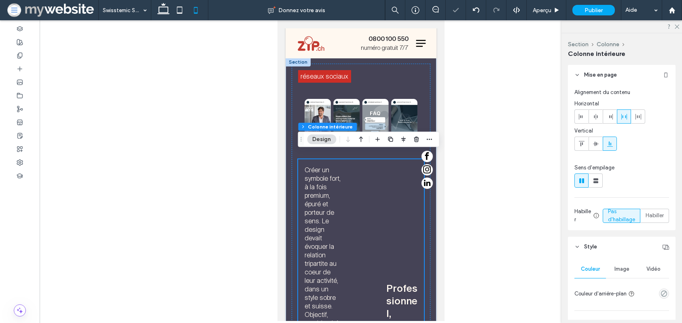
scroll to position [1395, 0]
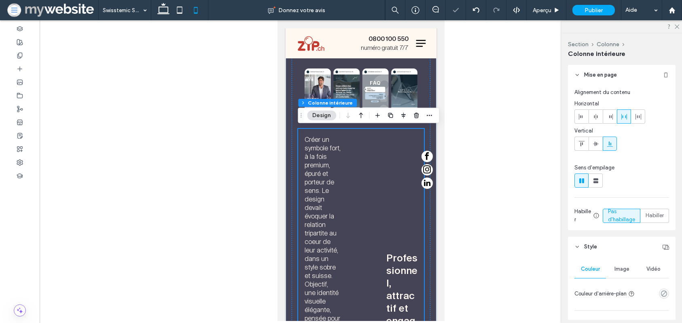
click at [313, 224] on span "Créer un symbole fort, à la fois premium, épuré et porteur de sens. Le design d…" at bounding box center [322, 237] width 36 height 204
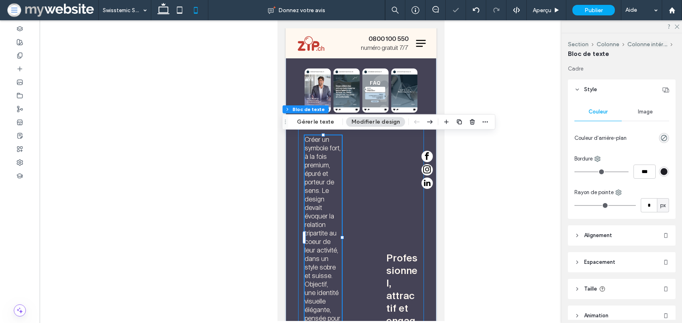
click at [361, 211] on div "Créer un symbole fort, à la fois premium, épuré et porteur de sens. Le design d…" at bounding box center [361, 237] width 126 height 217
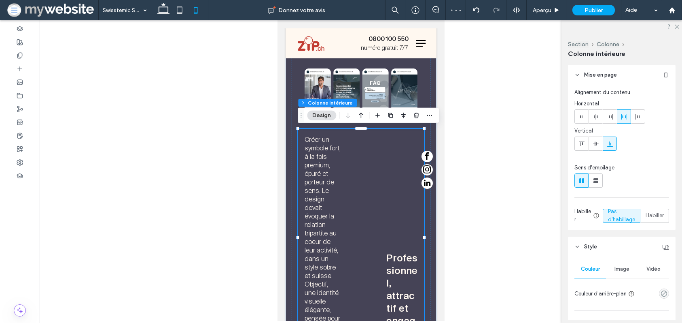
drag, startPoint x: 594, startPoint y: 177, endPoint x: 582, endPoint y: 178, distance: 11.8
click at [594, 177] on icon at bounding box center [596, 180] width 8 height 8
type input "**"
type input "****"
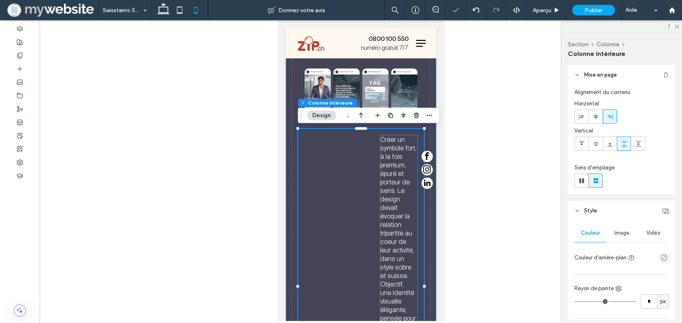
click at [380, 176] on span "Créer un symbole fort, à la fois premium, épuré et porteur de sens. Le design d…" at bounding box center [398, 237] width 36 height 204
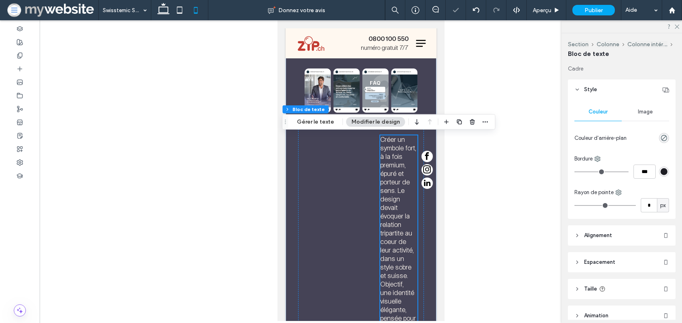
scroll to position [1492, 0]
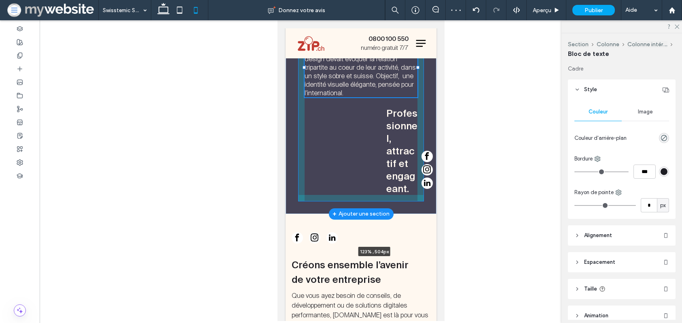
drag, startPoint x: 380, startPoint y: 140, endPoint x: 361, endPoint y: 138, distance: 18.3
type input "***"
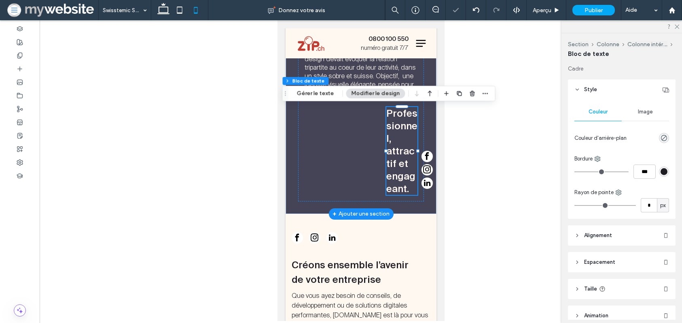
scroll to position [1492, 0]
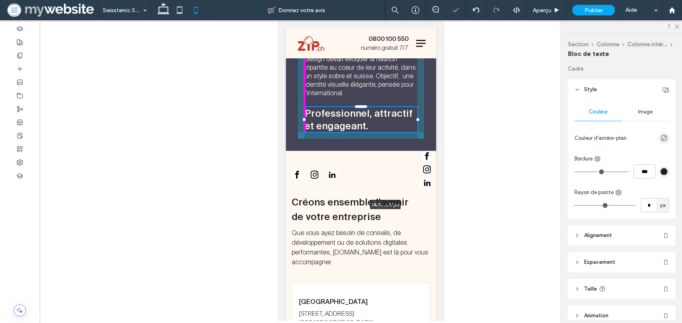
drag, startPoint x: 386, startPoint y: 151, endPoint x: 278, endPoint y: 154, distance: 108.1
type input "***"
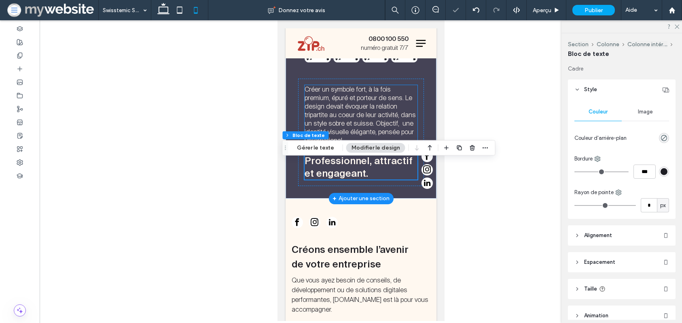
scroll to position [1397, 0]
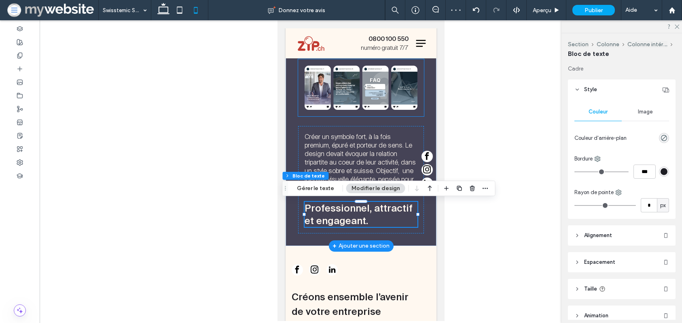
click at [329, 100] on img at bounding box center [360, 88] width 113 height 44
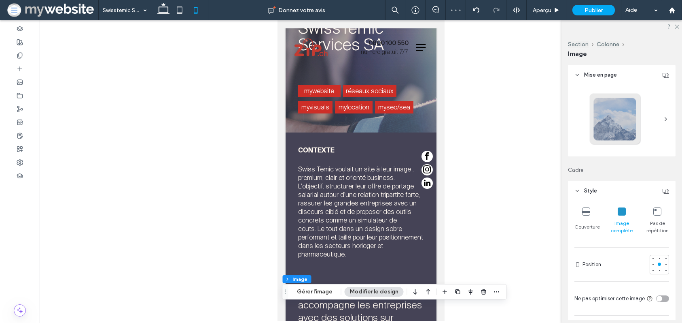
scroll to position [0, 0]
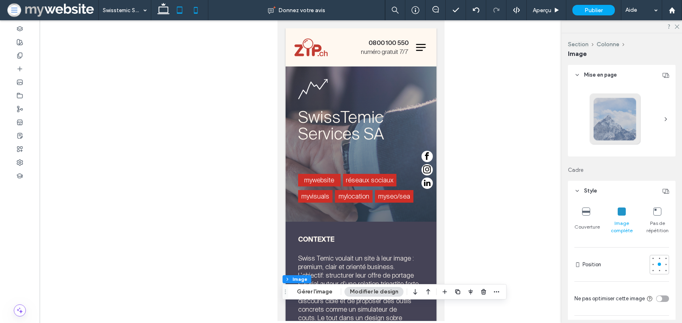
click at [181, 9] on icon at bounding box center [180, 10] width 16 height 16
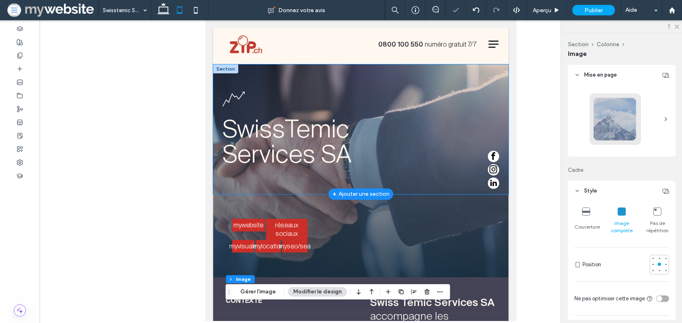
scroll to position [6, 0]
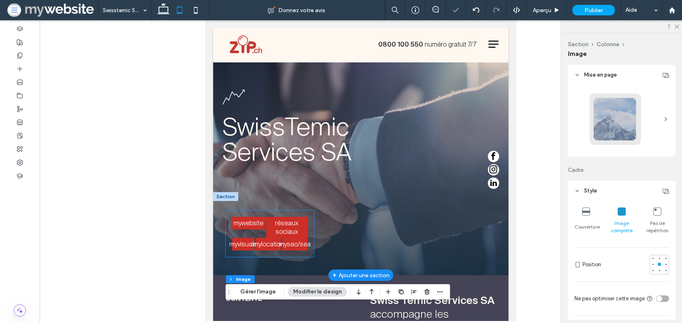
click at [288, 214] on div "mywebsite réseaux sociaux myvisuals mylocation myseo/sea" at bounding box center [270, 233] width 89 height 47
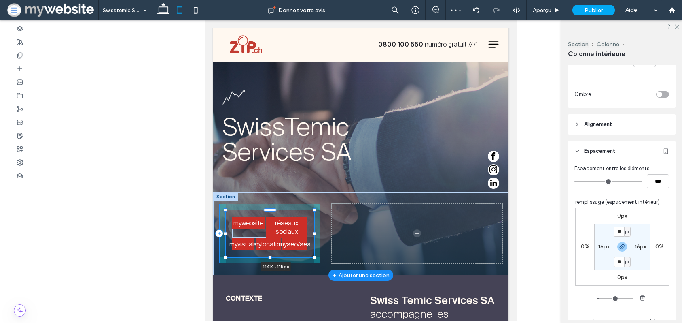
scroll to position [334, 0]
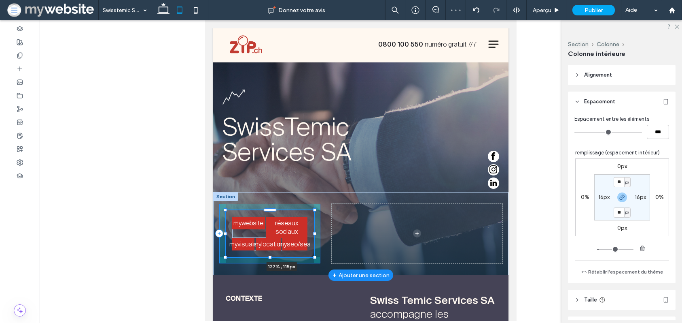
drag, startPoint x: 315, startPoint y: 233, endPoint x: 339, endPoint y: 231, distance: 23.5
click at [339, 231] on div "mywebsite réseaux sociaux myvisuals mylocation myseo/sea 127% , 115px" at bounding box center [360, 233] width 295 height 83
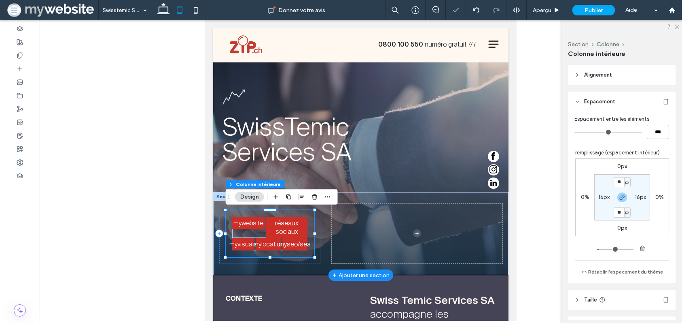
click at [311, 231] on div "mywebsite réseaux sociaux myvisuals mylocation myseo/sea 127% , 115px" at bounding box center [270, 233] width 89 height 47
click at [320, 230] on div "mywebsite réseaux sociaux myvisuals mylocation myseo/sea" at bounding box center [270, 233] width 102 height 59
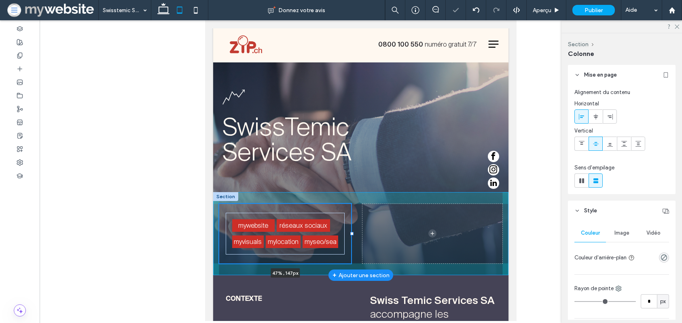
drag, startPoint x: 321, startPoint y: 232, endPoint x: 352, endPoint y: 232, distance: 30.8
click at [352, 232] on div at bounding box center [351, 232] width 3 height 3
type input "**"
type input "*****"
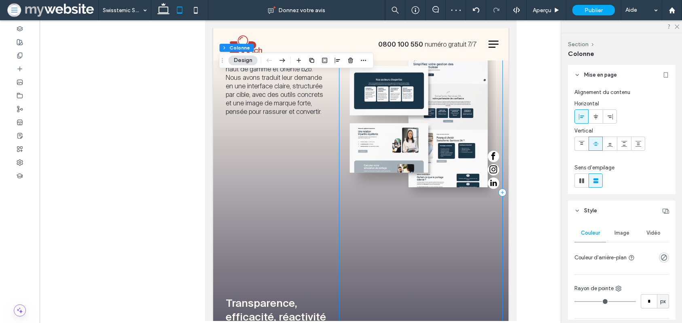
scroll to position [468, 0]
click at [286, 198] on div at bounding box center [277, 206] width 102 height 160
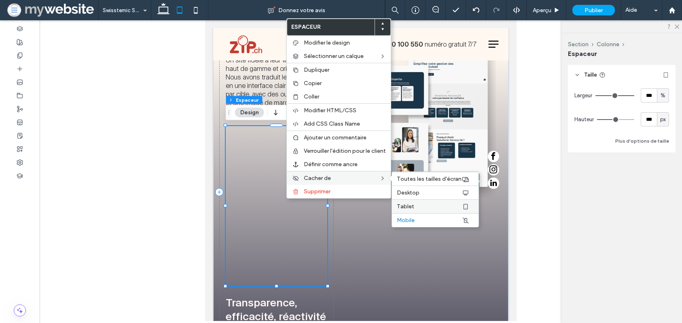
click at [402, 204] on span "Tablet" at bounding box center [405, 206] width 17 height 7
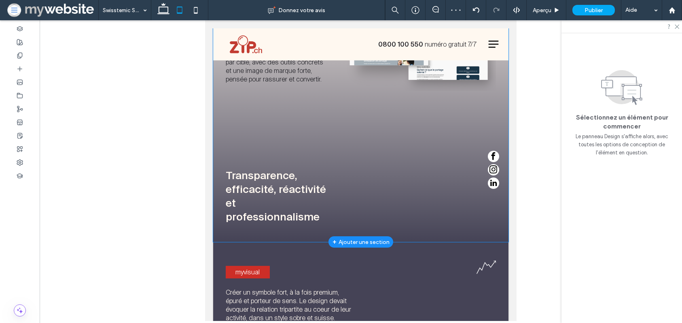
scroll to position [576, 0]
click at [313, 234] on div "mywebsite Un site fidèle à leur vision: sobre, haut de gamme et orienté b2b. No…" at bounding box center [360, 73] width 295 height 333
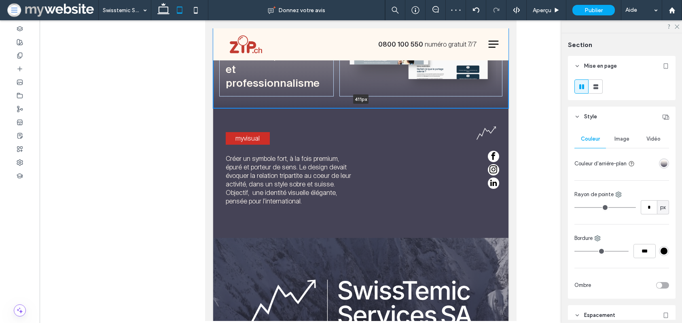
drag, startPoint x: 316, startPoint y: 240, endPoint x: 309, endPoint y: 69, distance: 171.4
click at [309, 69] on div "mywebsite Un site fidèle à leur vision: sobre, haut de gamme et orienté b2b. No…" at bounding box center [360, 7] width 295 height 200
type input "***"
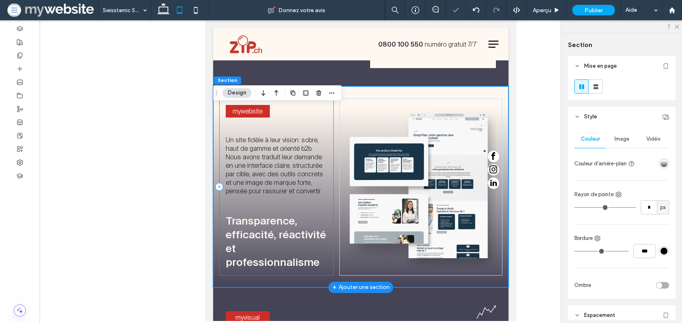
scroll to position [422, 0]
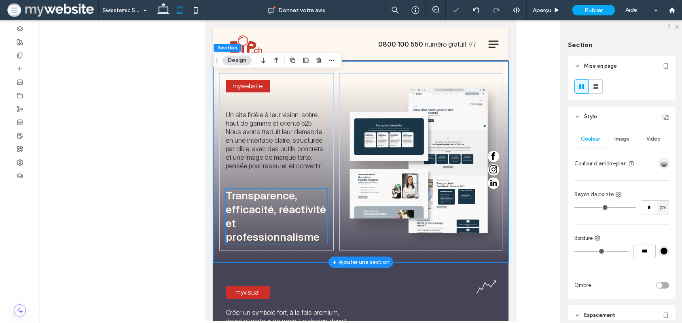
click at [276, 203] on span "Transparence, efficacité, réactivité et professionnalisme" at bounding box center [276, 215] width 100 height 53
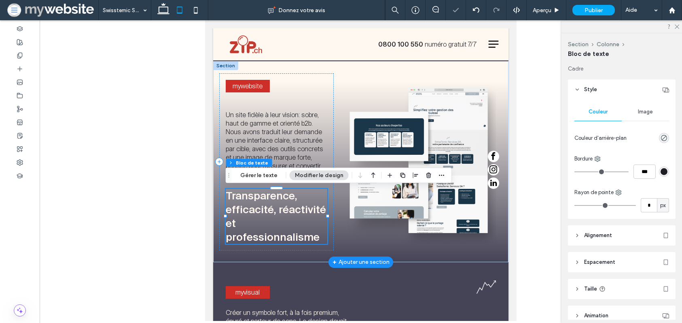
click at [276, 203] on span "Transparence, efficacité, réactivité et professionnalisme" at bounding box center [276, 215] width 100 height 53
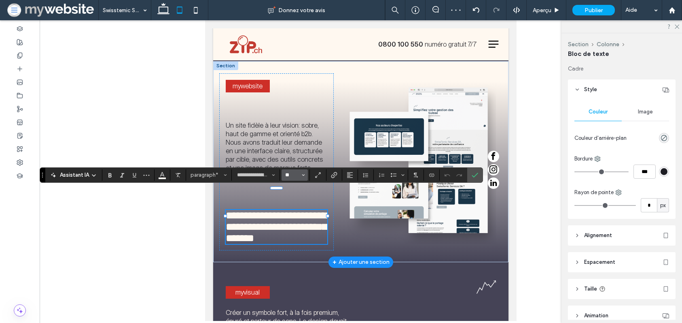
click at [288, 173] on input "**" at bounding box center [293, 175] width 16 height 6
type input "**"
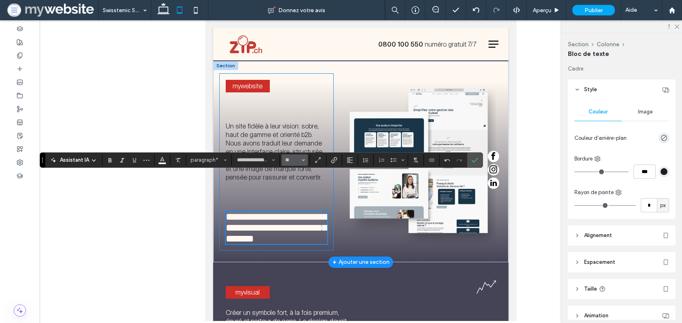
scroll to position [437, 0]
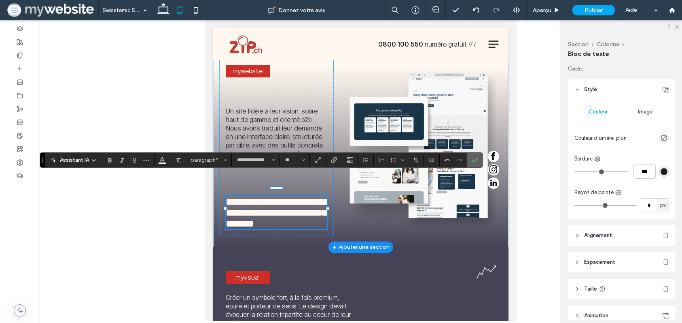
click at [476, 160] on icon "Confirmer" at bounding box center [475, 160] width 6 height 6
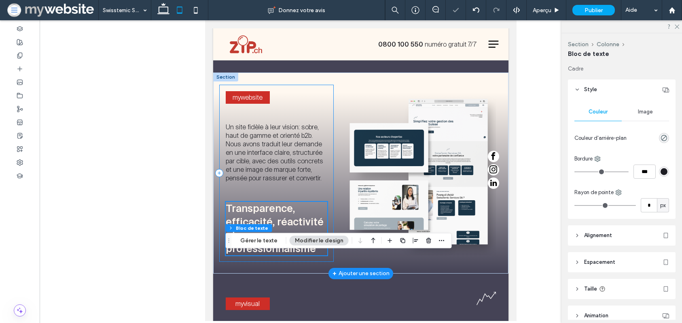
scroll to position [428, 0]
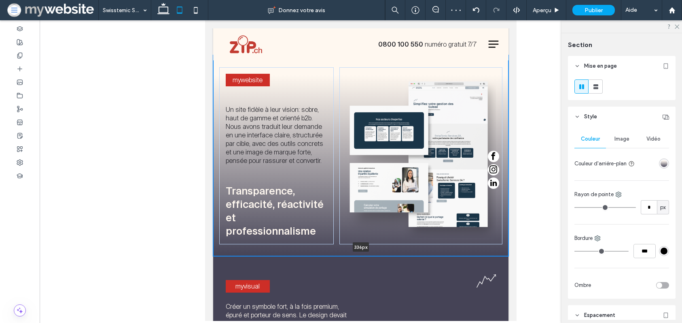
drag, startPoint x: 326, startPoint y: 255, endPoint x: 317, endPoint y: 190, distance: 64.9
click at [317, 190] on div "mywebsite Un site fidèle à leur vision: sobre, haut de gamme et orienté b2b. No…" at bounding box center [360, 155] width 295 height 200
type input "***"
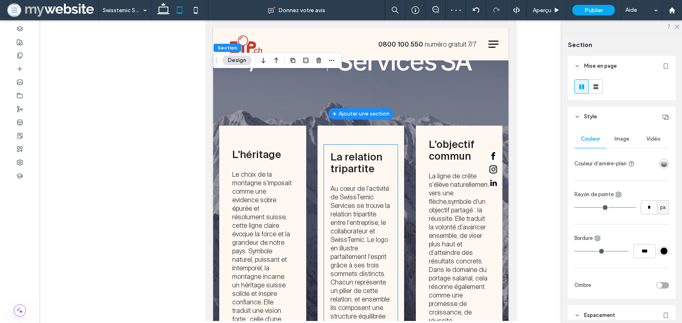
scroll to position [830, 0]
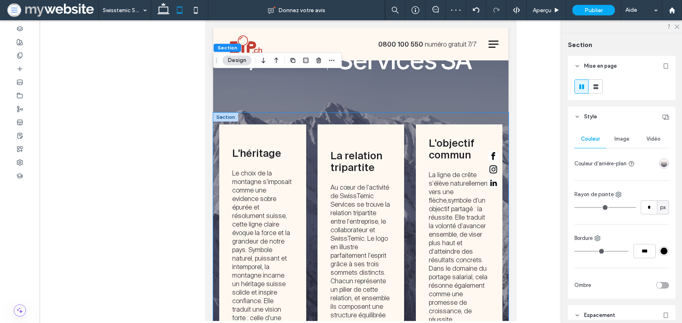
click at [312, 117] on div "L'héritage Le choix de la montagne s'imposait comme une evidence sobre épurée e…" at bounding box center [360, 248] width 295 height 270
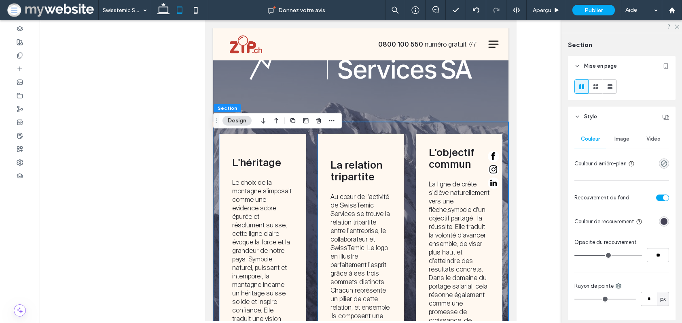
scroll to position [809, 0]
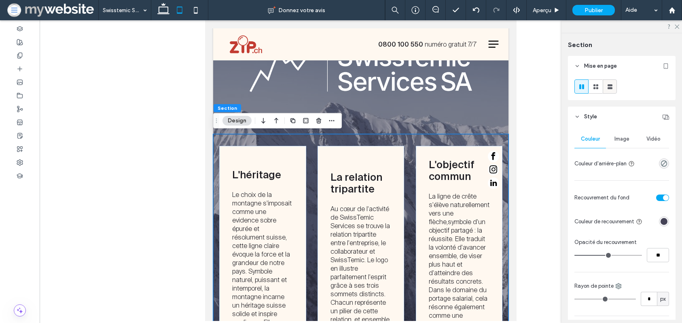
click at [609, 87] on use at bounding box center [610, 86] width 5 height 5
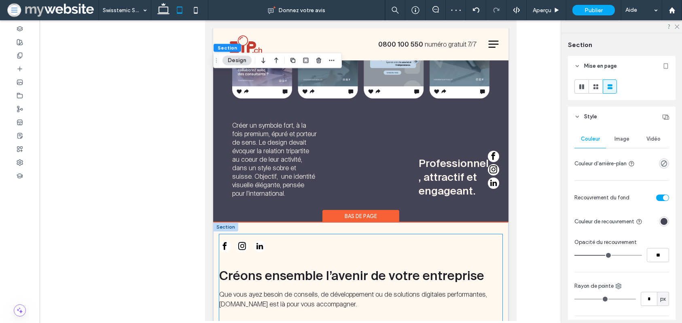
scroll to position [1306, 0]
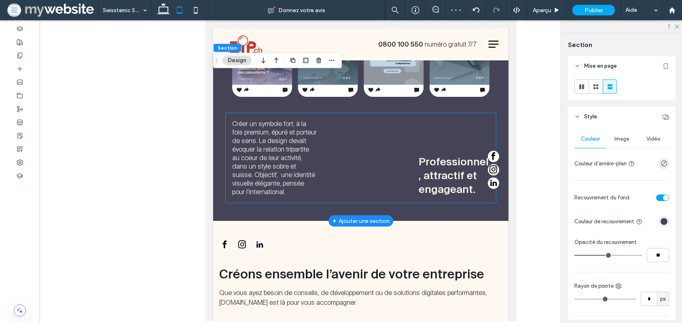
click at [278, 154] on span "Créer un symbole fort, à la fois premium, épuré et porteur de sens. Le design d…" at bounding box center [274, 157] width 85 height 76
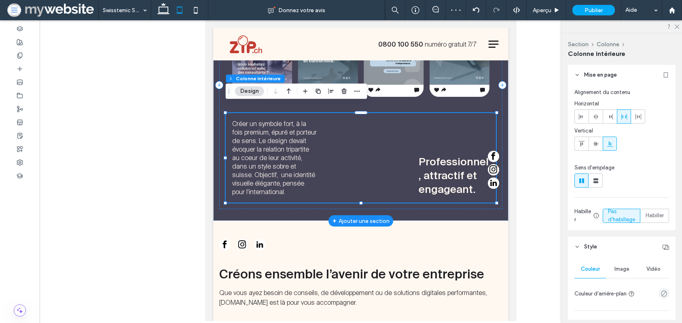
click at [292, 154] on span "Créer un symbole fort, à la fois premium, épuré et porteur de sens. Le design d…" at bounding box center [274, 157] width 85 height 76
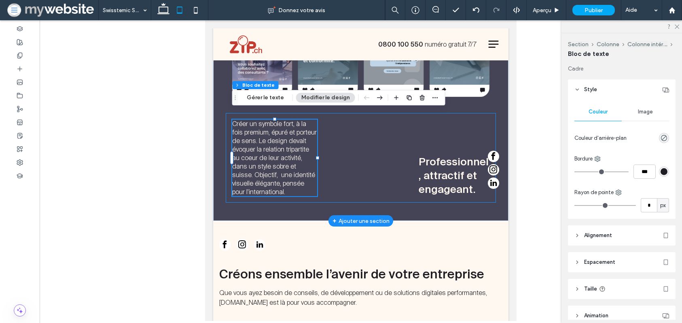
click at [340, 152] on div "Créer un symbole fort, à la fois premium, épuré et porteur de sens. Le design d…" at bounding box center [361, 157] width 271 height 89
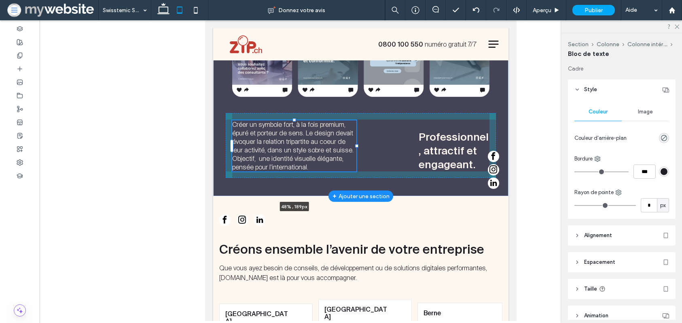
drag, startPoint x: 316, startPoint y: 148, endPoint x: 356, endPoint y: 147, distance: 39.3
click at [356, 147] on div "réseaux sociaux Créer un symbole fort, à la fois premium, épuré et porteur de s…" at bounding box center [360, 72] width 295 height 247
type input "**"
type input "****"
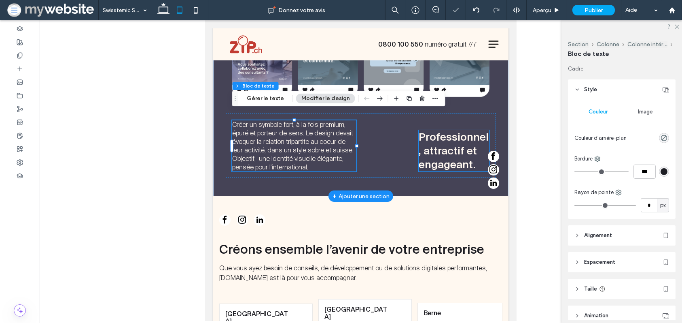
drag, startPoint x: 453, startPoint y: 151, endPoint x: 440, endPoint y: 151, distance: 13.0
click at [453, 151] on span "Professionnel, attractif et engageant." at bounding box center [454, 150] width 70 height 39
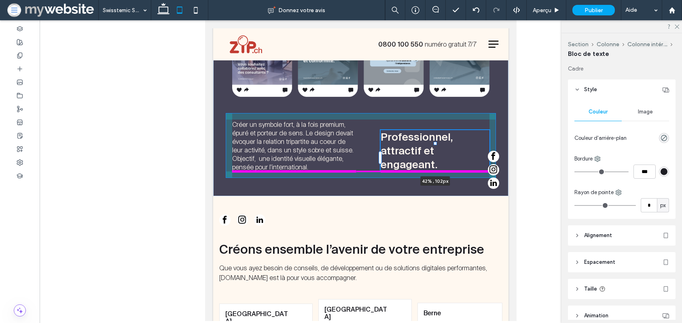
drag, startPoint x: 490, startPoint y: 142, endPoint x: 733, endPoint y: 165, distance: 244.2
type input "**"
type input "****"
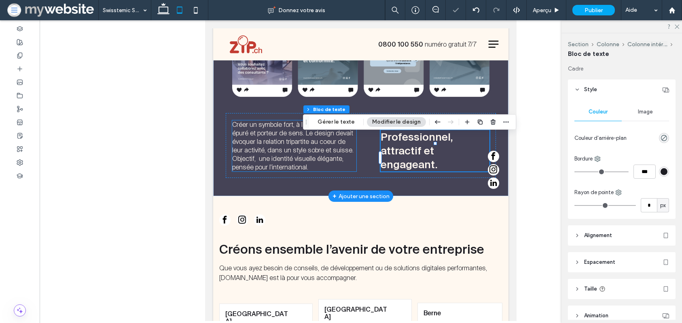
click at [318, 138] on span "Créer un symbole fort, à la fois premium, épuré et porteur de sens. Le design d…" at bounding box center [292, 145] width 121 height 51
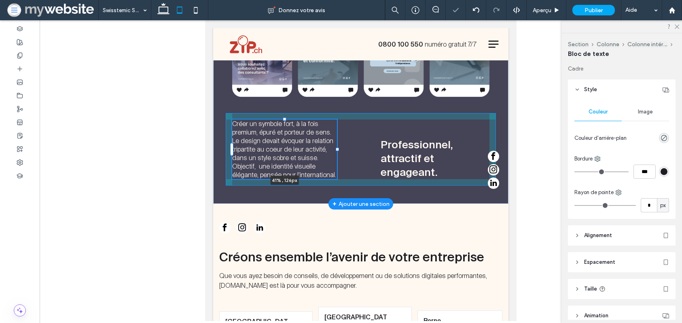
drag, startPoint x: 357, startPoint y: 138, endPoint x: 337, endPoint y: 137, distance: 19.5
click at [233, 120] on div at bounding box center [232, 119] width 0 height 0
type input "**"
type input "****"
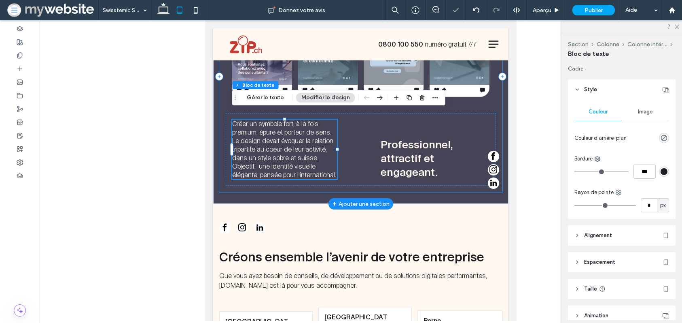
click at [220, 129] on div "réseaux sociaux Créer un symbole fort, à la fois premium, épuré et porteur de s…" at bounding box center [361, 76] width 284 height 231
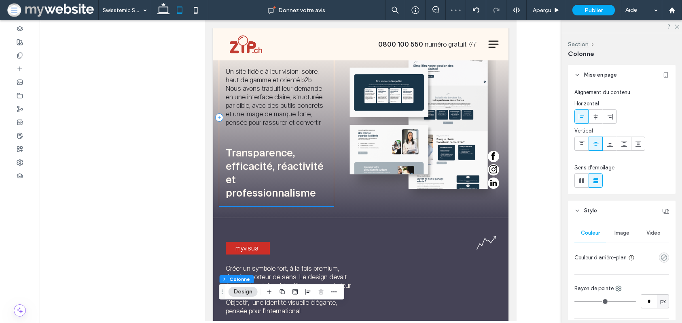
scroll to position [0, 0]
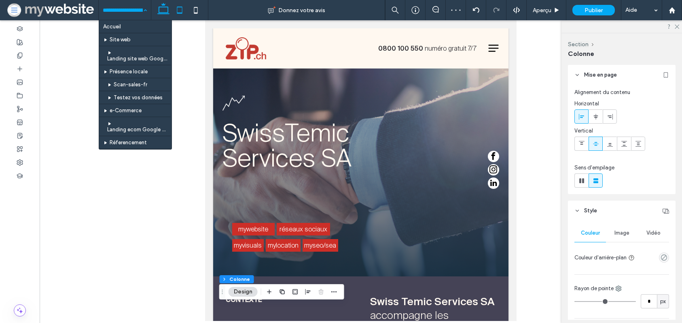
click at [167, 9] on icon at bounding box center [163, 10] width 16 height 16
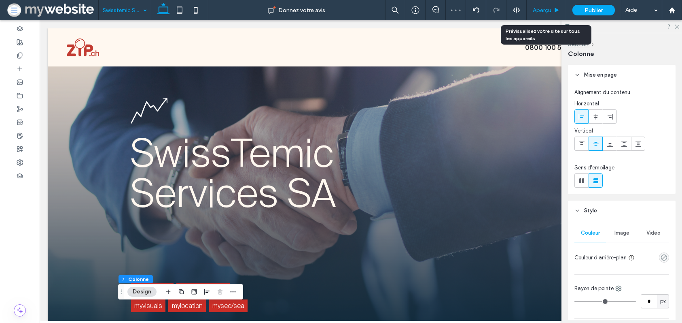
click at [544, 11] on span "Aperçu" at bounding box center [542, 10] width 19 height 7
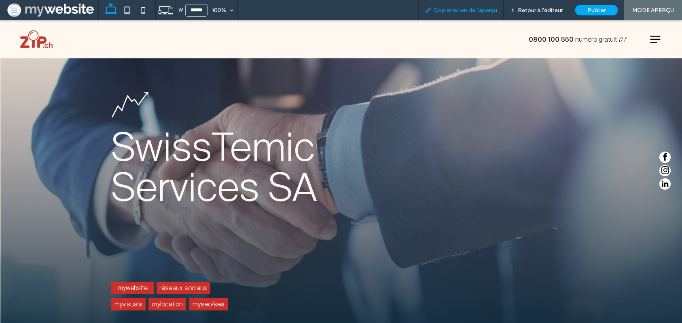
click at [478, 11] on span "Copier le lien de l'aperçu" at bounding box center [466, 10] width 64 height 7
click at [535, 12] on span "Retour à l'éditeur" at bounding box center [540, 10] width 45 height 7
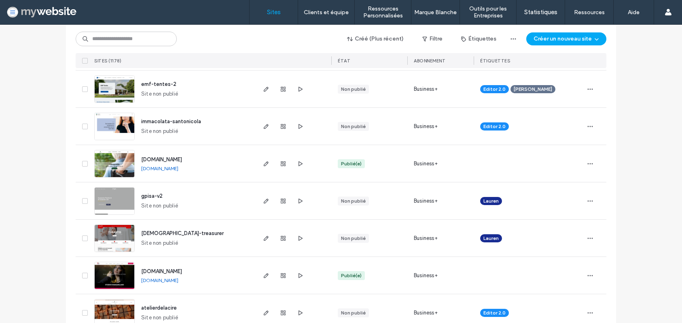
scroll to position [170, 0]
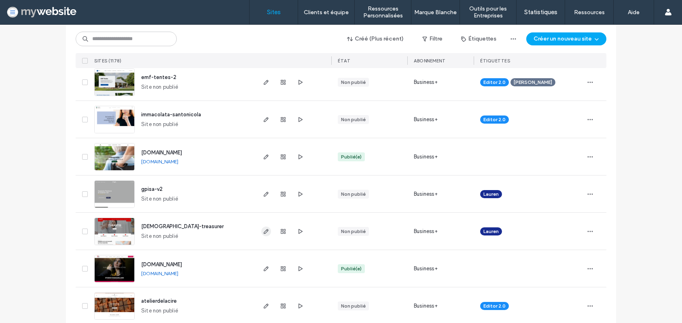
click at [264, 229] on use "button" at bounding box center [266, 231] width 5 height 5
